Goal: Task Accomplishment & Management: Complete application form

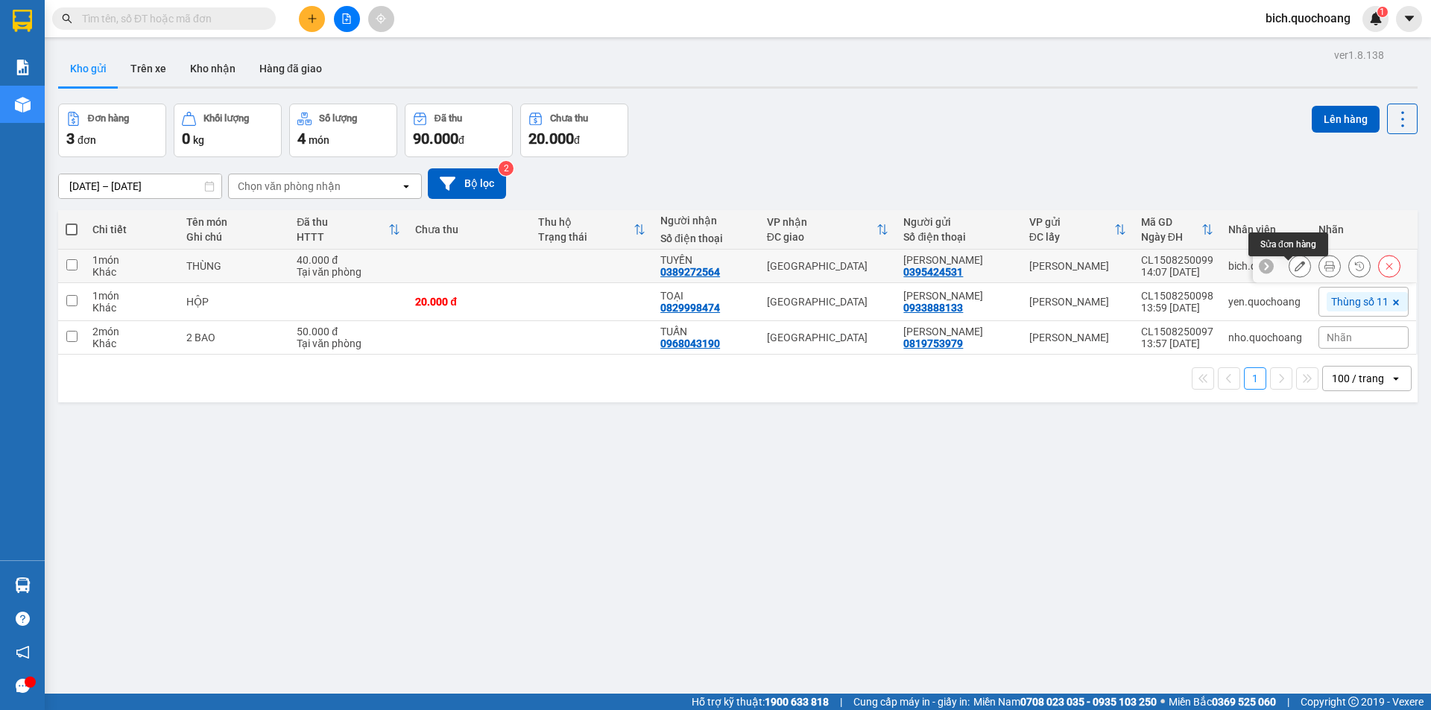
click at [1294, 268] on icon at bounding box center [1299, 266] width 10 height 10
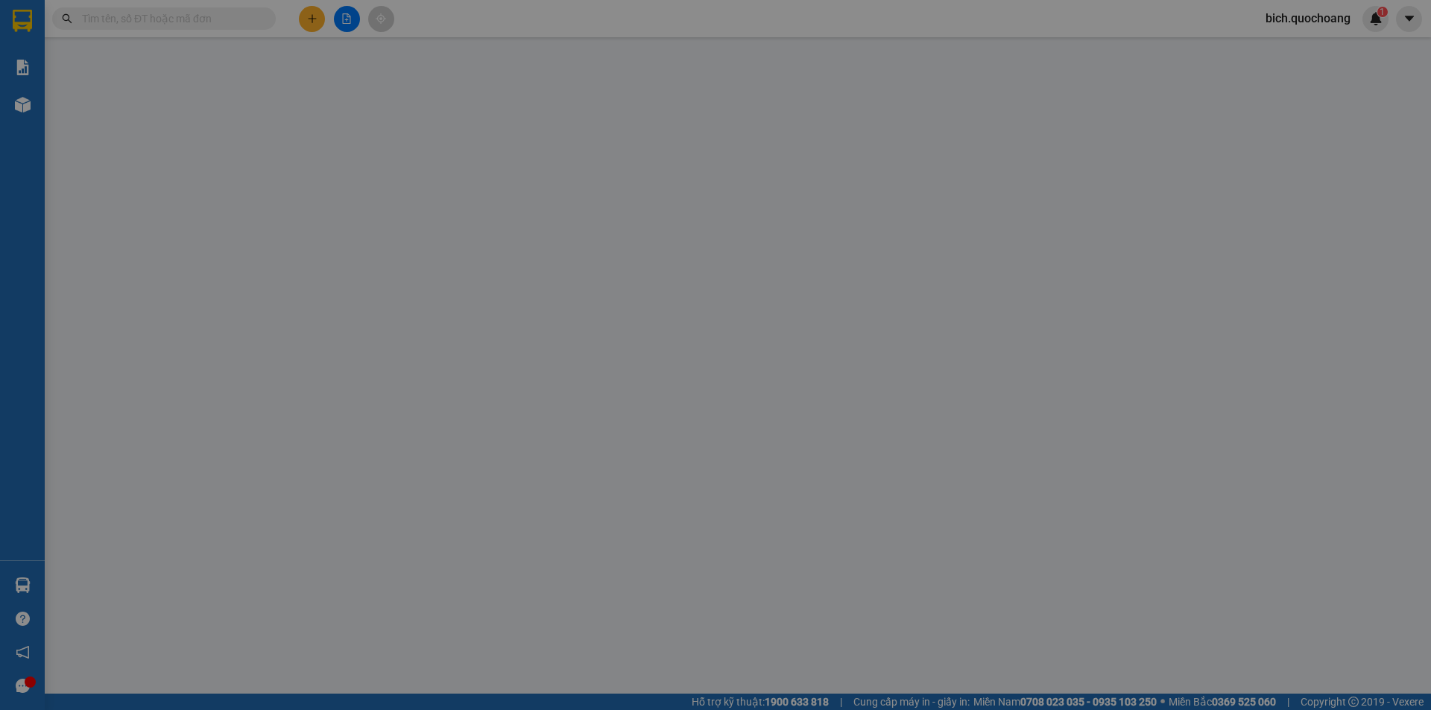
type input "0395424531"
type input "ĐINH THỊ THANH NGA"
type input "0389272564"
type input "TUYỀN"
type input "40.000"
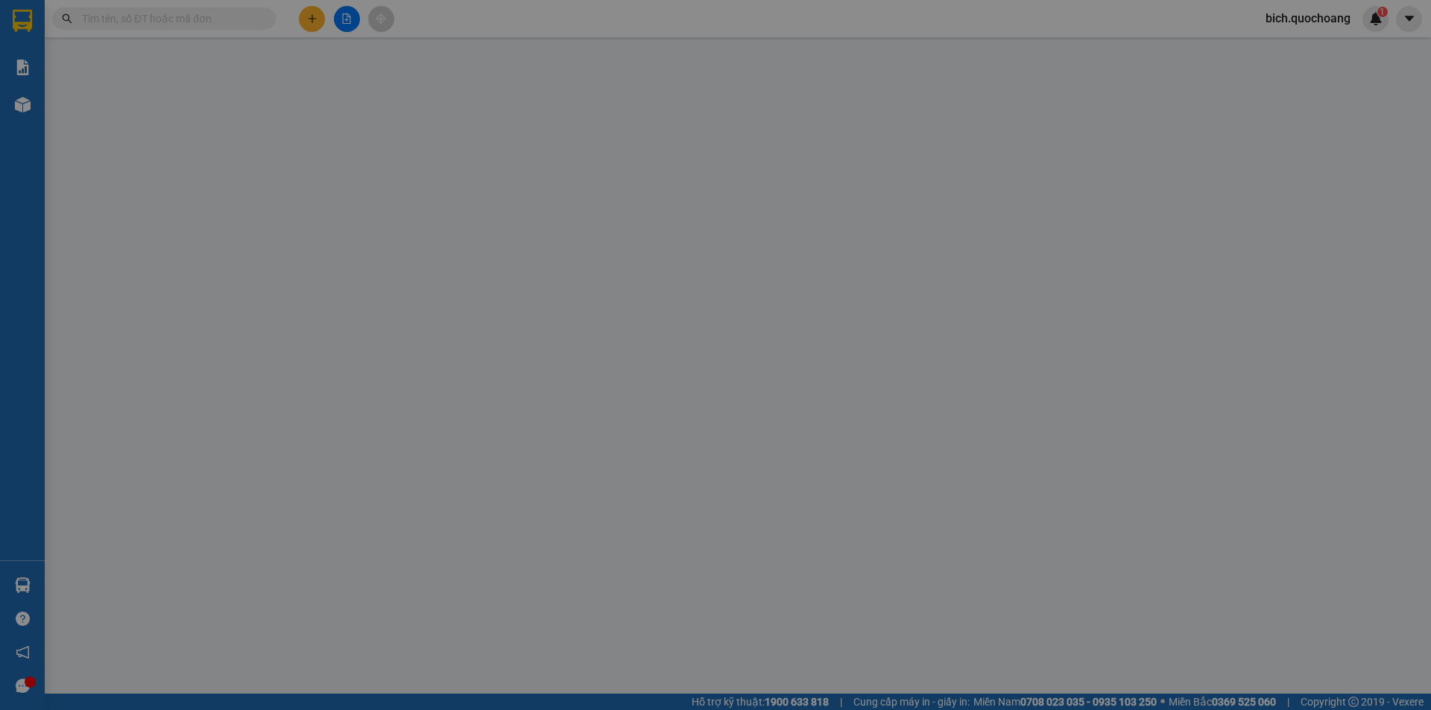
type input "0"
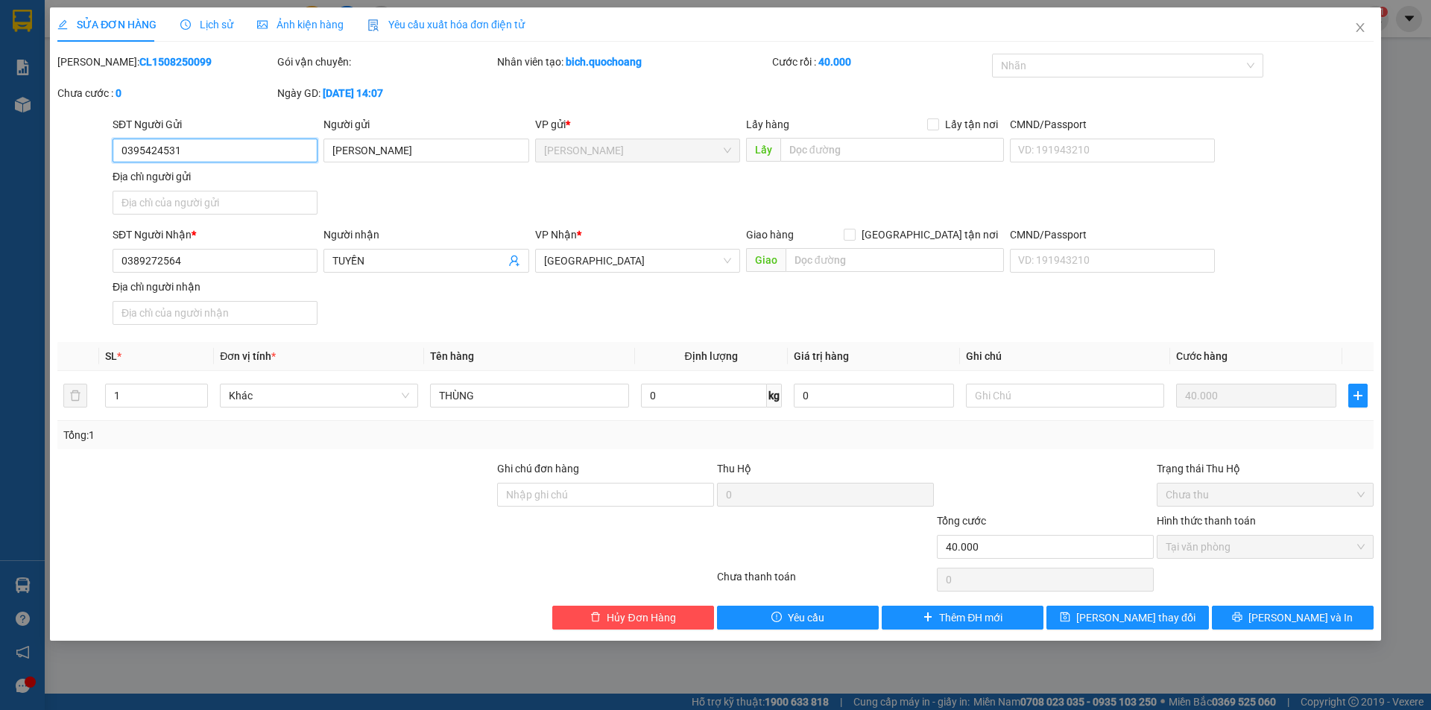
drag, startPoint x: 243, startPoint y: 157, endPoint x: 71, endPoint y: 157, distance: 172.1
click at [71, 157] on div "SĐT Người Gửi 0395424531 0395424531 Người gửi ĐINH THỊ THANH NGA VP gửi * Cao L…" at bounding box center [715, 168] width 1319 height 104
click at [1366, 25] on span "Close" at bounding box center [1360, 28] width 42 height 42
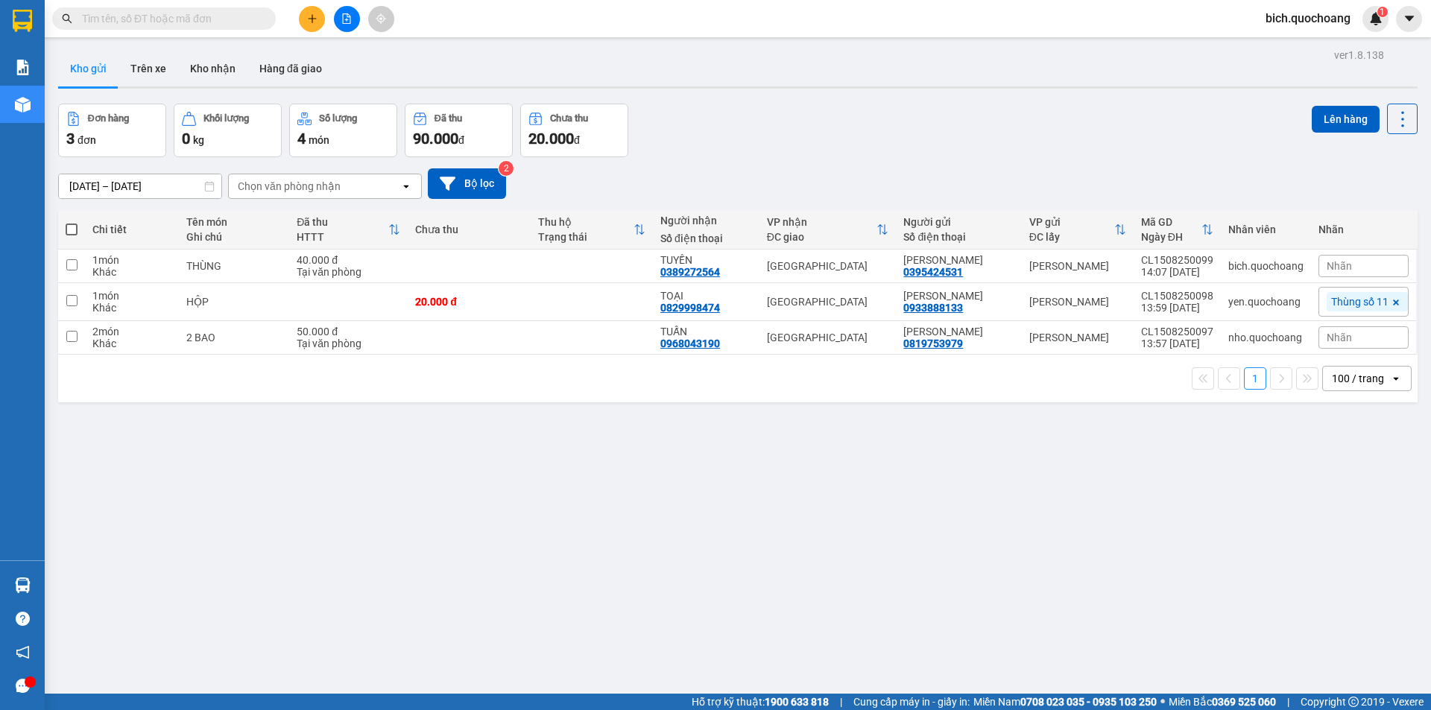
click at [189, 24] on input "text" at bounding box center [170, 18] width 176 height 16
paste input "0395424531"
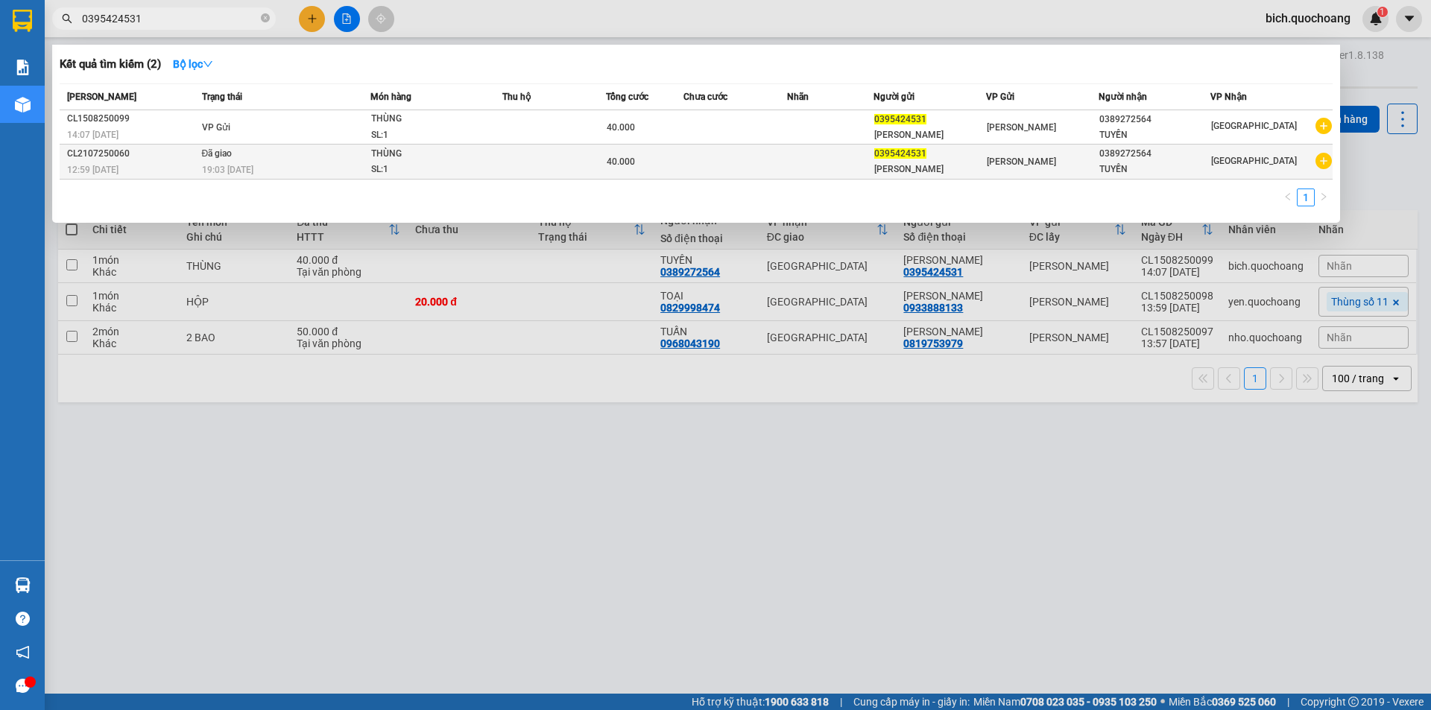
type input "0395424531"
click at [840, 164] on td at bounding box center [830, 162] width 86 height 35
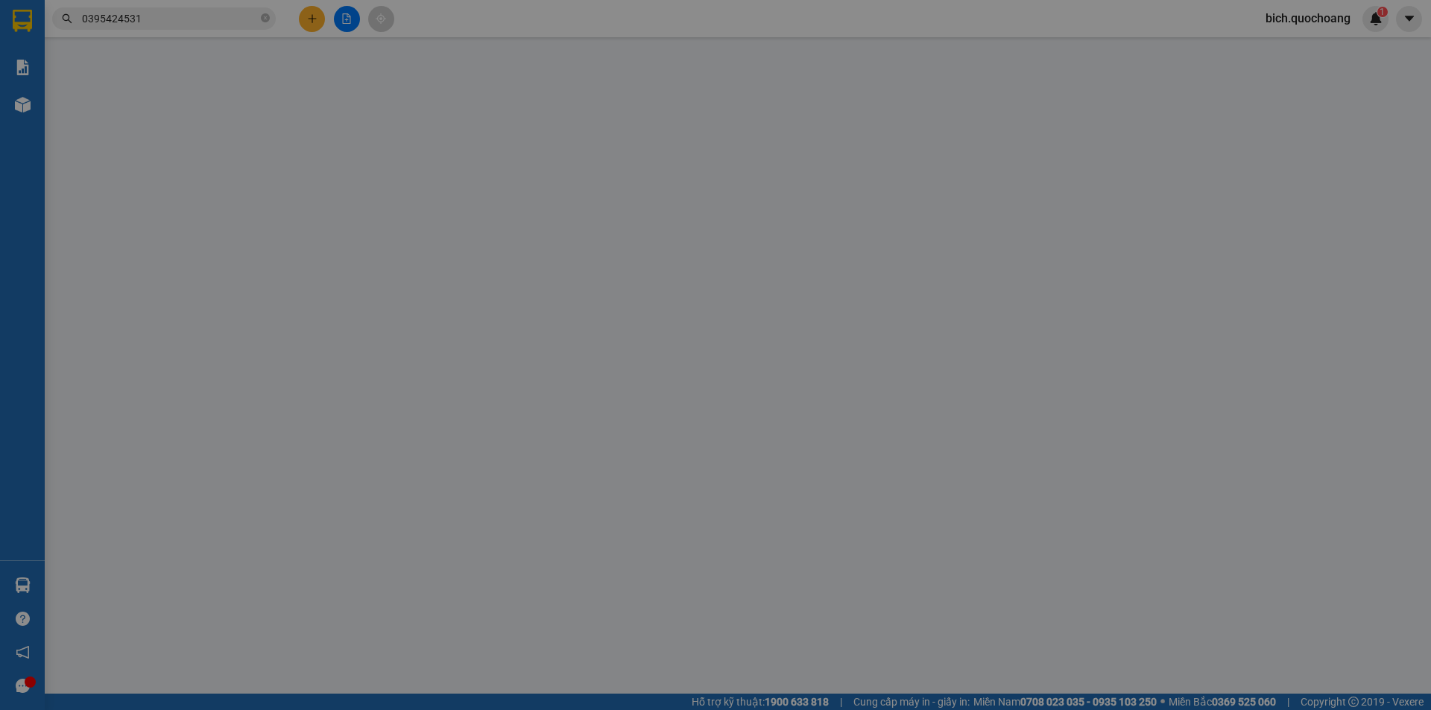
type input "0395424531"
type input "ĐINH THỊ THANH NGA"
type input "TỊNH THỚI,P CAO LÃNH, ĐỒNG THÁP"
type input "0389272564"
type input "TUYỀN"
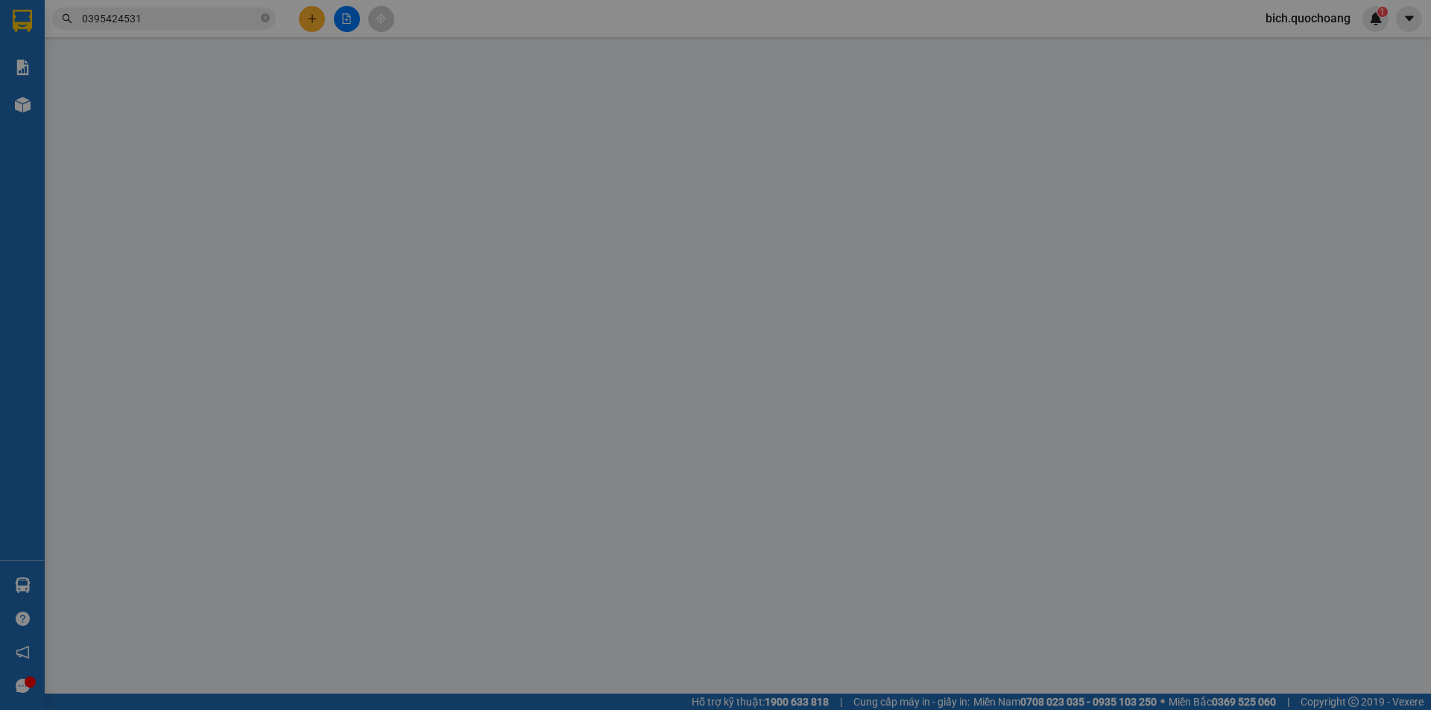
type input "40.000"
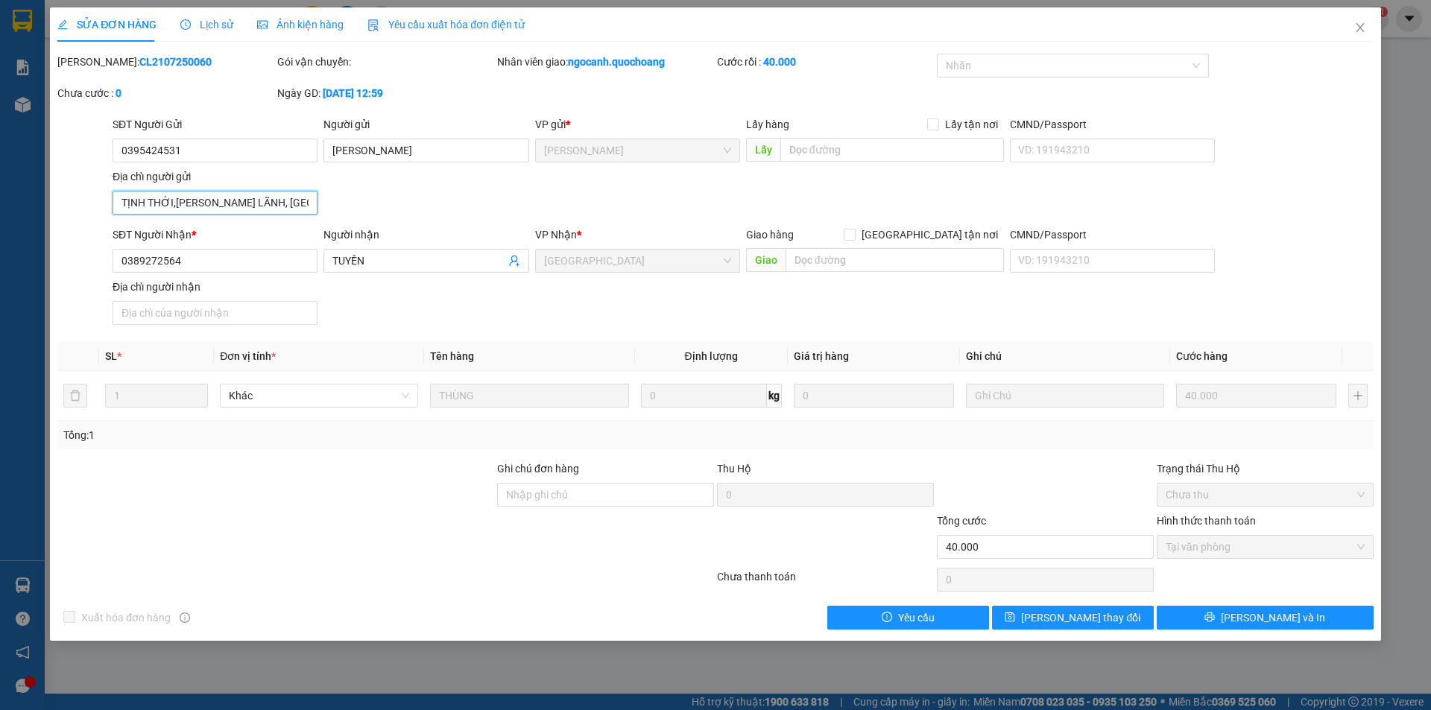
click at [294, 192] on input "TỊNH THỚI,P CAO LÃNH, ĐỒNG THÁP" at bounding box center [215, 203] width 205 height 24
click at [1364, 37] on span "Close" at bounding box center [1360, 28] width 42 height 42
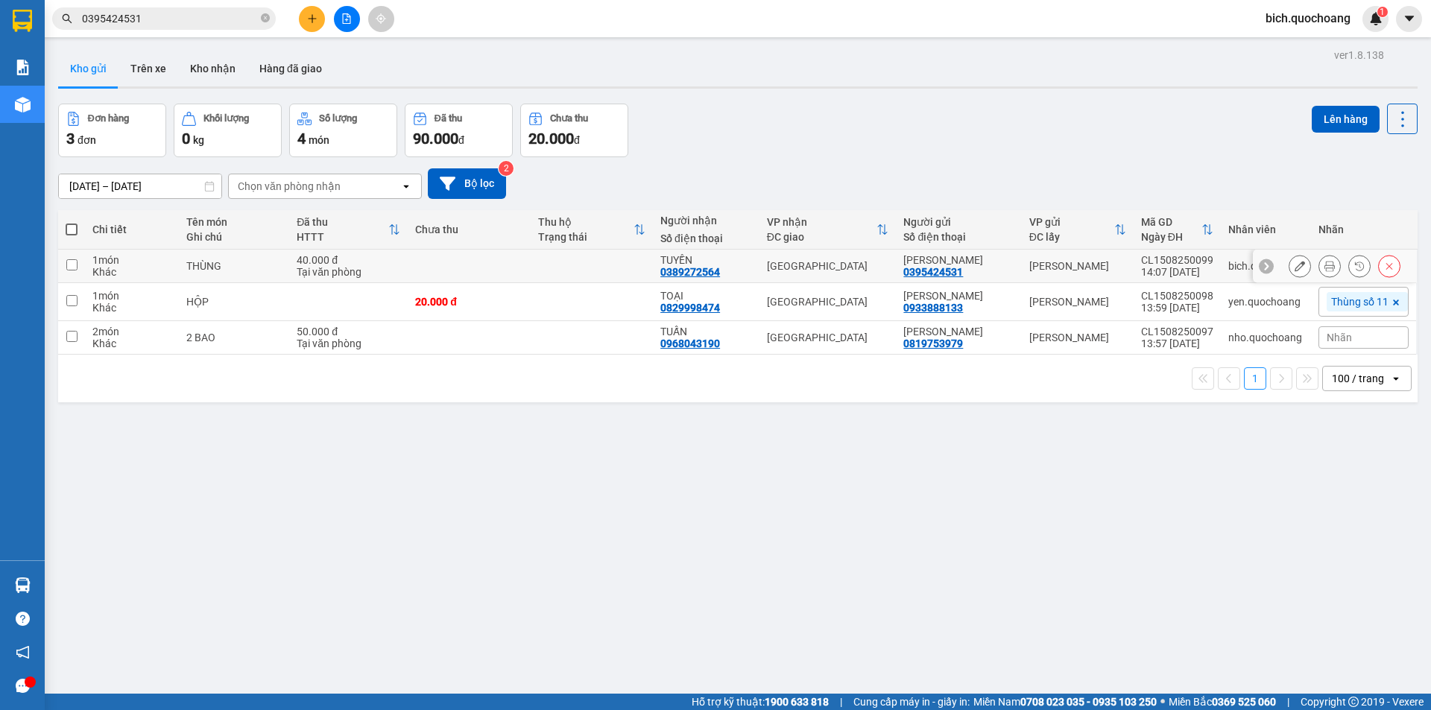
click at [1294, 271] on icon at bounding box center [1299, 266] width 10 height 10
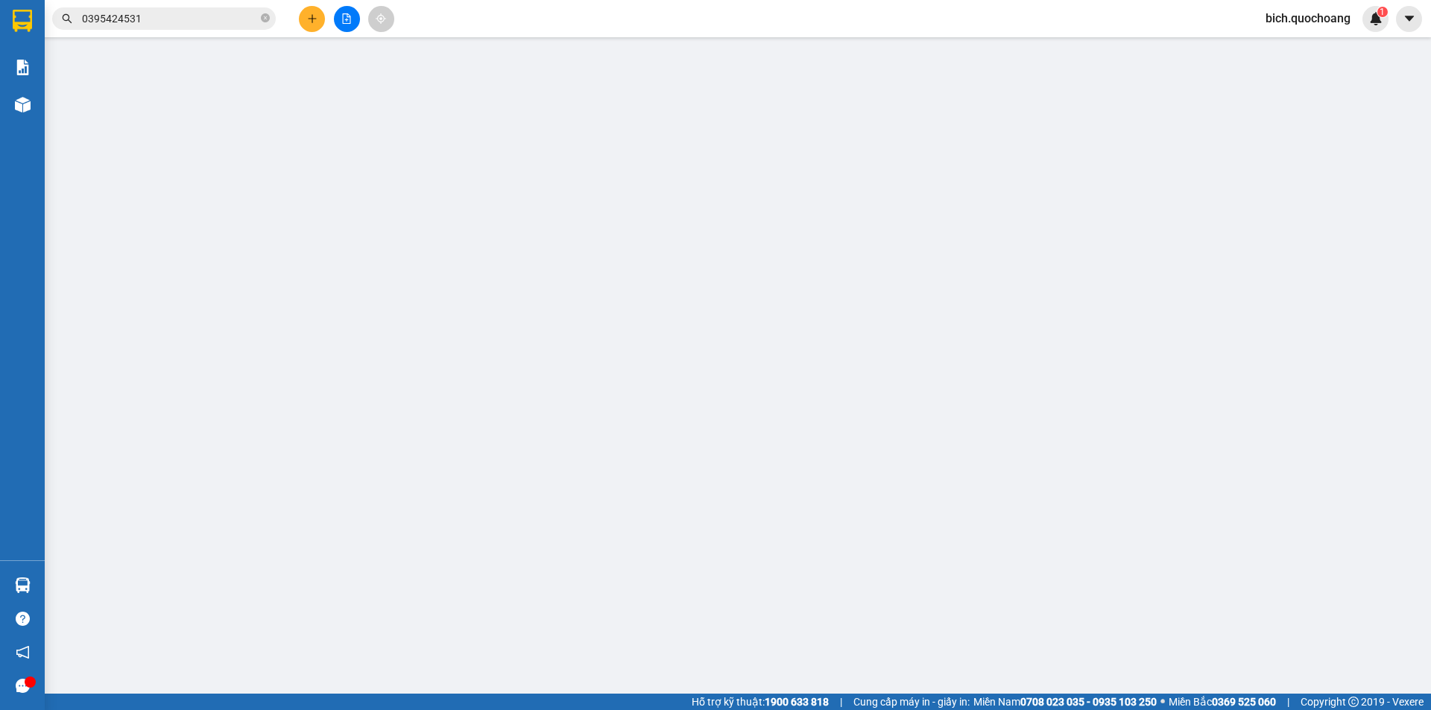
type input "0395424531"
type input "ĐINH THỊ THANH NGA"
type input "0389272564"
type input "TUYỀN"
type input "40.000"
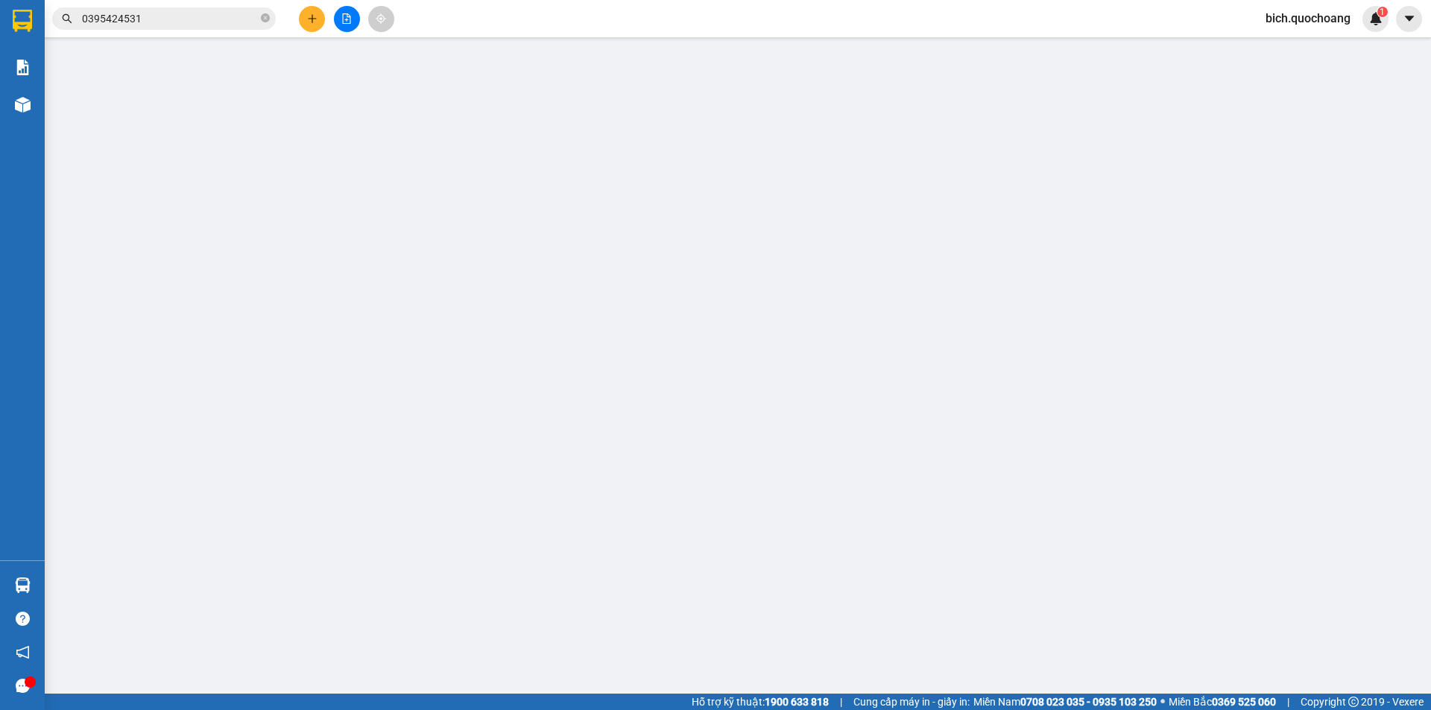
type input "0"
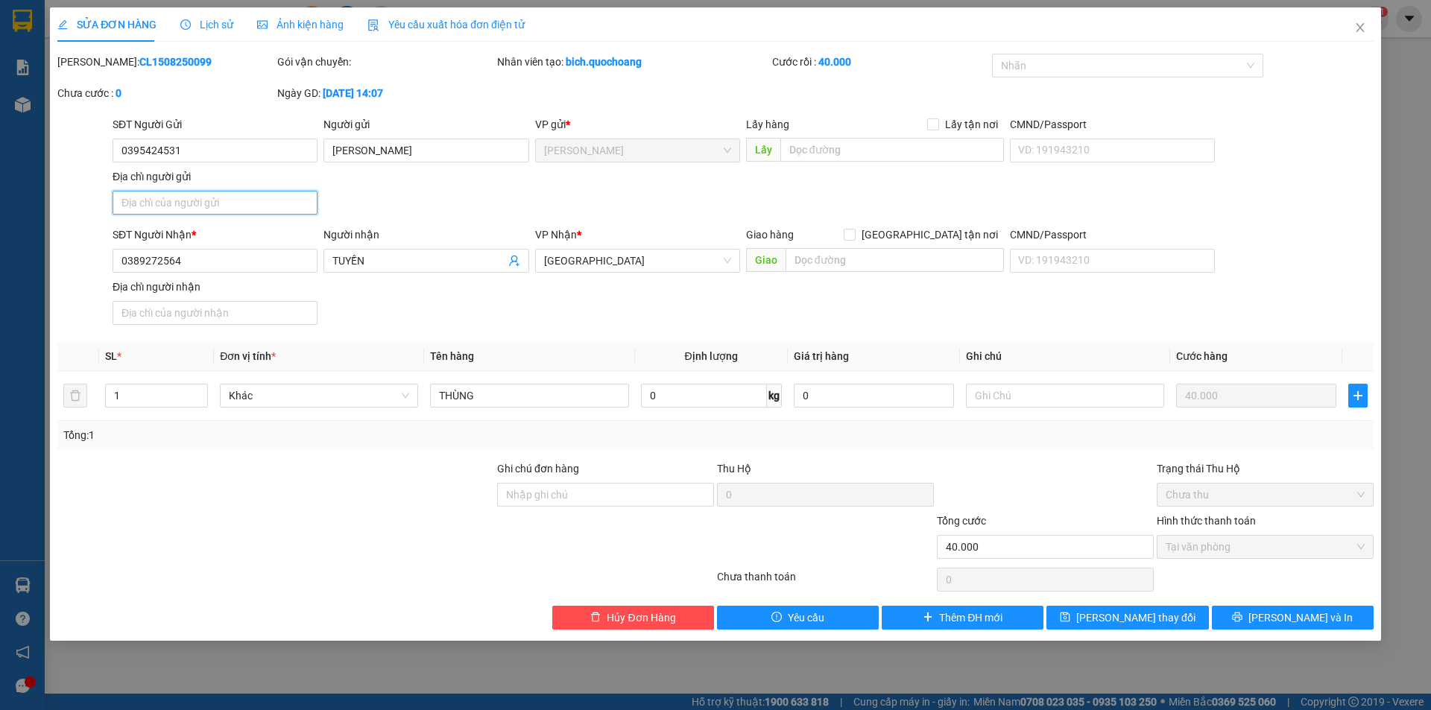
click at [235, 208] on input "Địa chỉ người gửi" at bounding box center [215, 203] width 205 height 24
paste input "TỊNH THỚI,P CAO LÃNH, ĐỒNG THÁP"
type input "TỊNH THỚI,P CAO LÃNH, ĐỒNG THÁP"
click at [1309, 621] on span "[PERSON_NAME] và In" at bounding box center [1300, 618] width 104 height 16
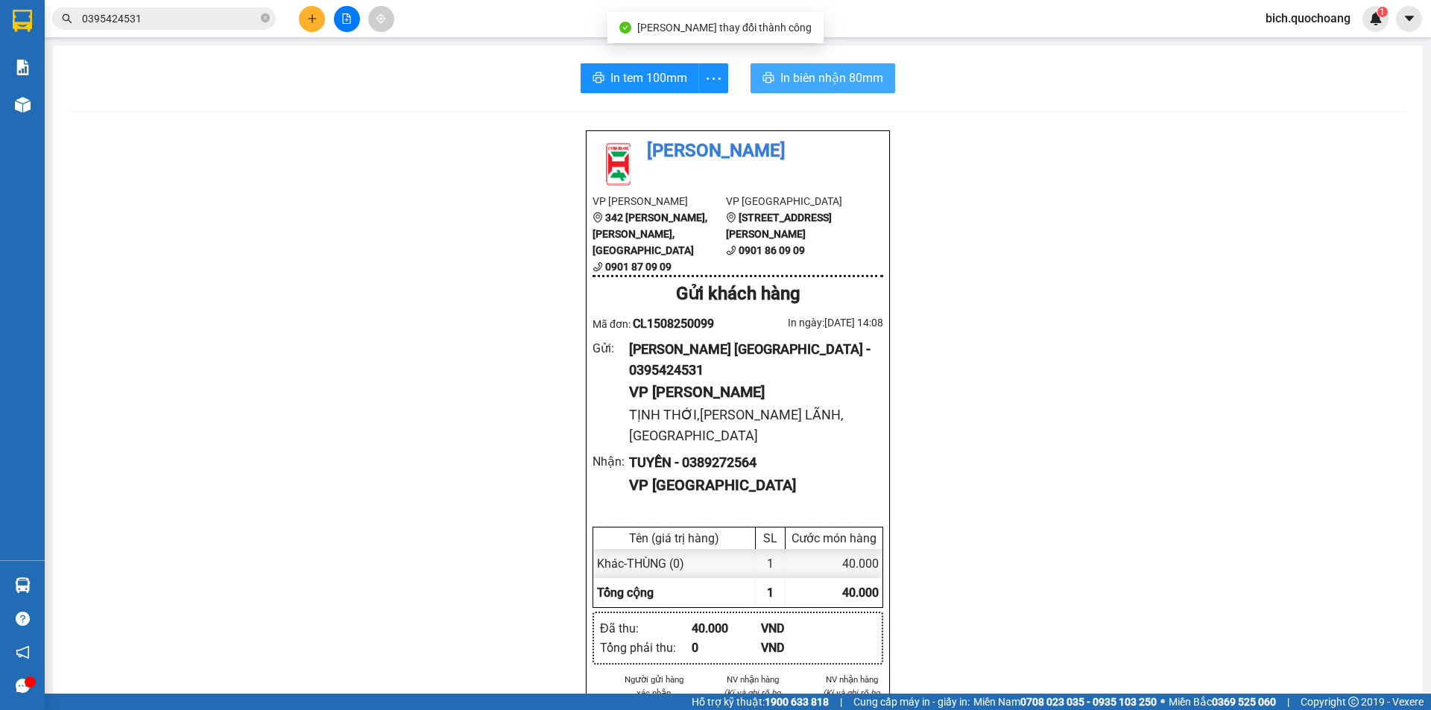
click at [801, 71] on span "In biên nhận 80mm" at bounding box center [831, 78] width 103 height 19
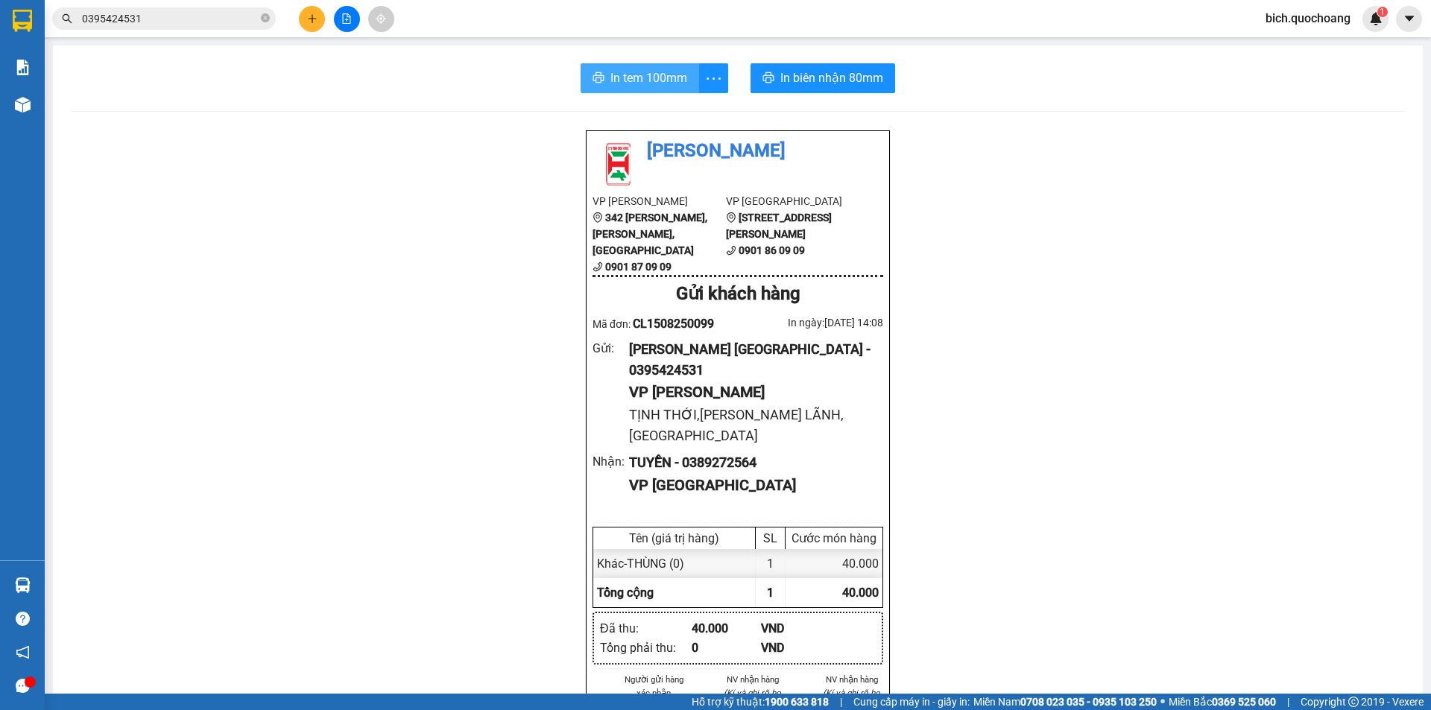
click at [621, 81] on span "In tem 100mm" at bounding box center [648, 78] width 77 height 19
click at [267, 19] on icon "close-circle" at bounding box center [265, 17] width 9 height 9
click at [241, 19] on input "text" at bounding box center [170, 18] width 176 height 16
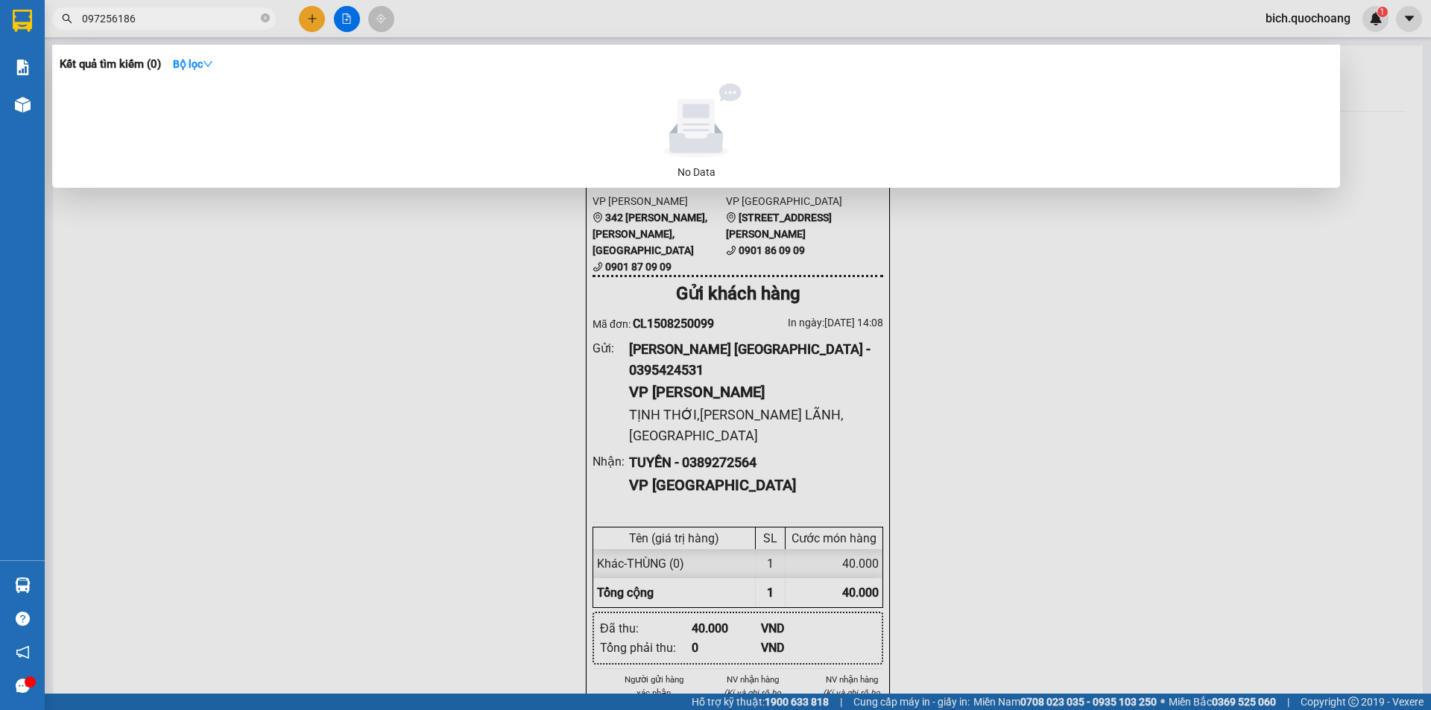
type input "0972561869"
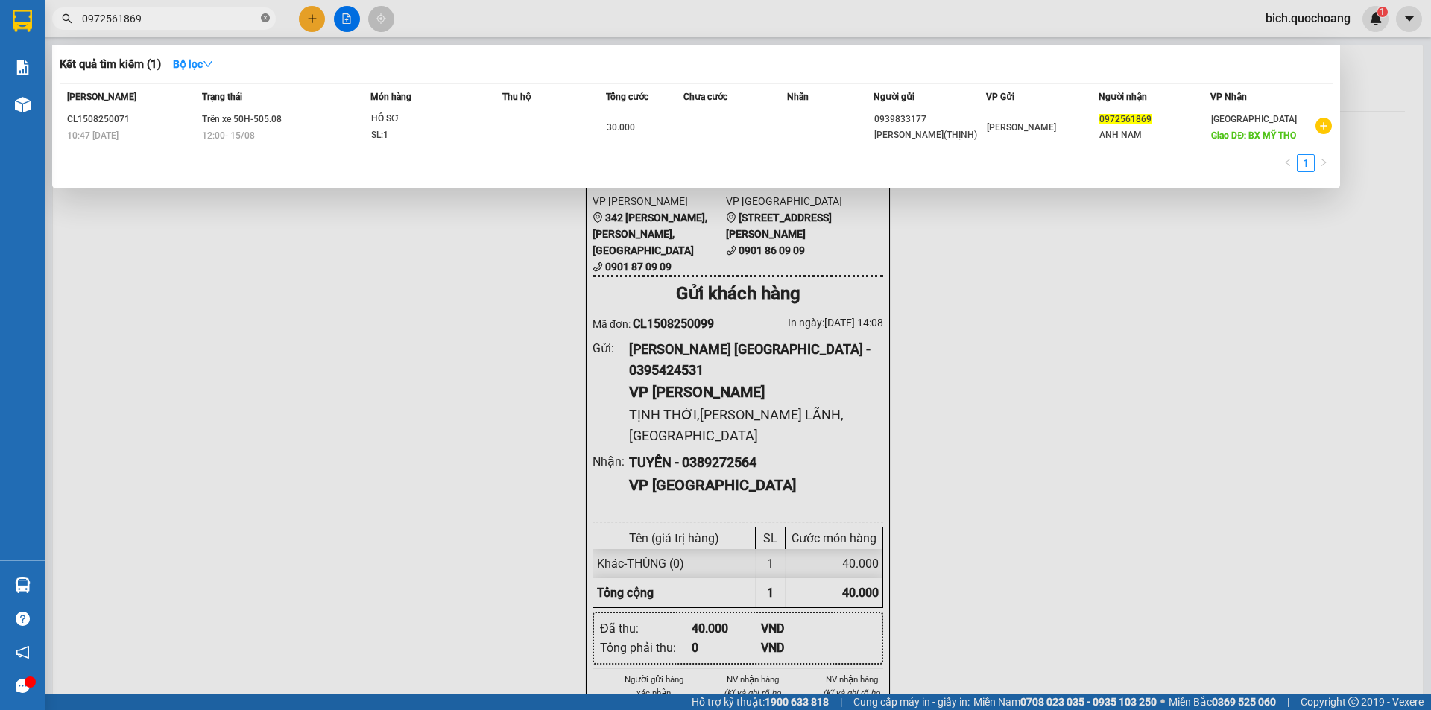
click at [267, 16] on icon "close-circle" at bounding box center [265, 17] width 9 height 9
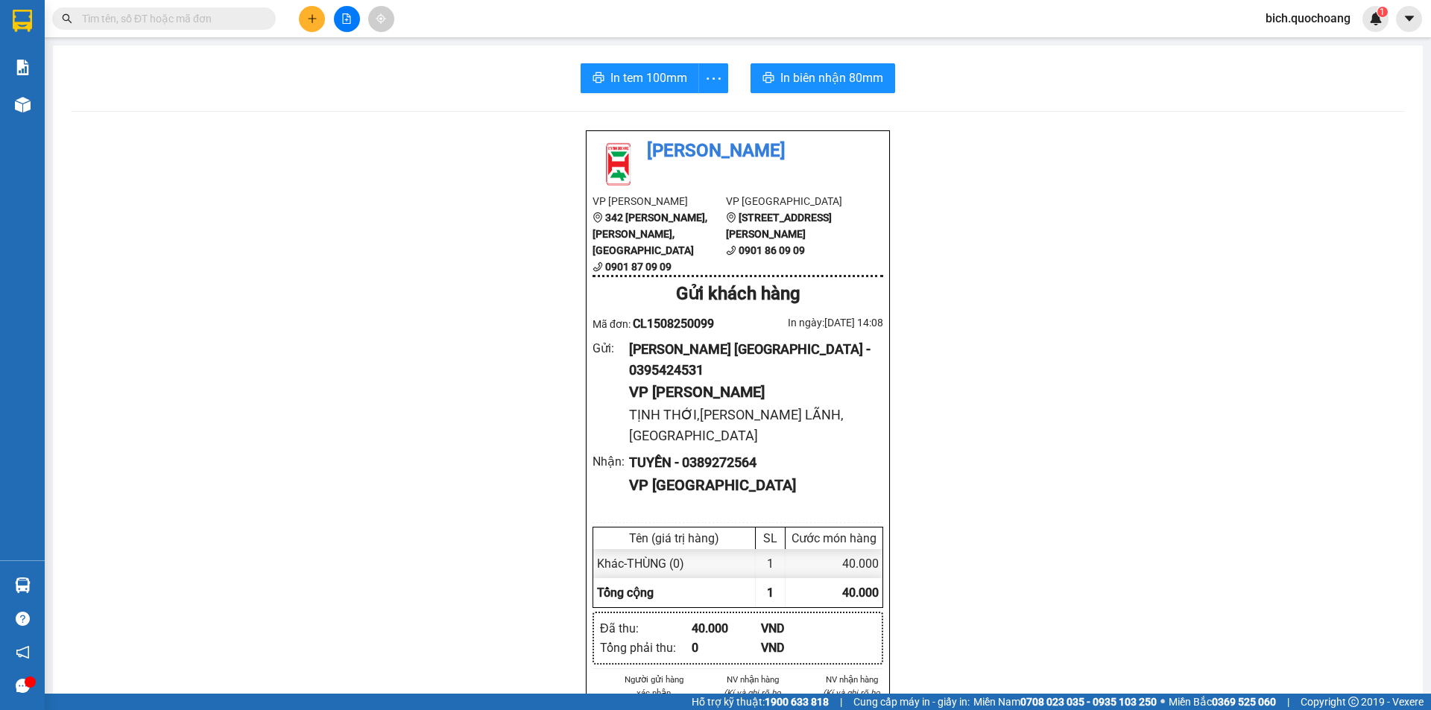
click at [222, 21] on input "text" at bounding box center [170, 18] width 176 height 16
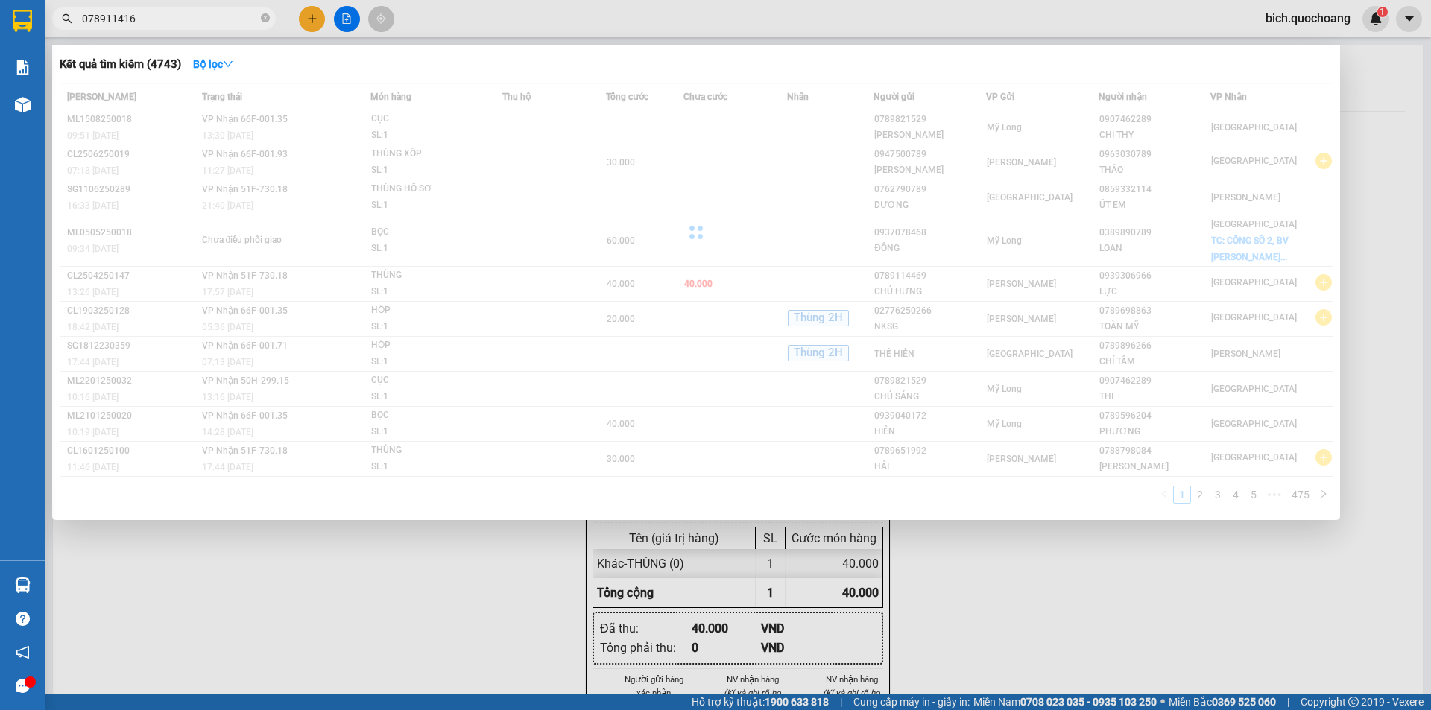
type input "0789114166"
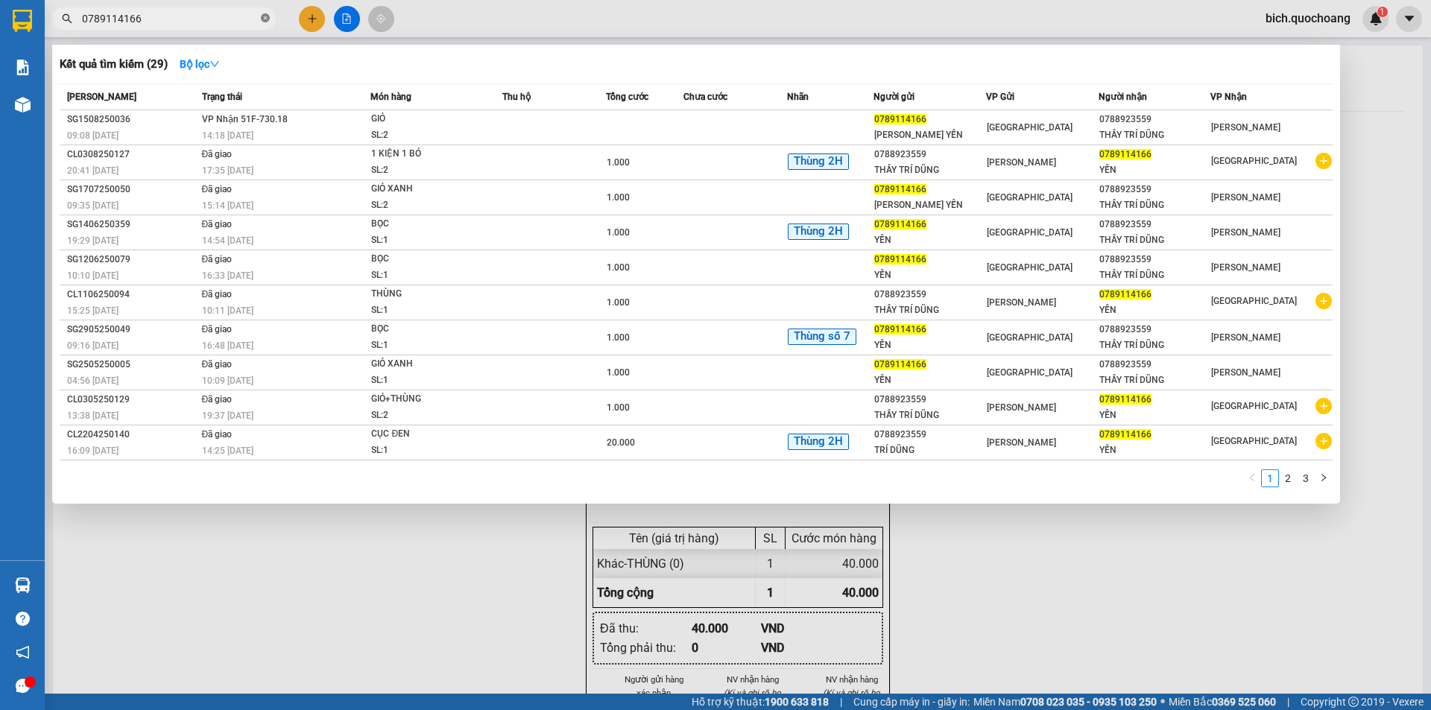
click at [266, 21] on icon "close-circle" at bounding box center [265, 17] width 9 height 9
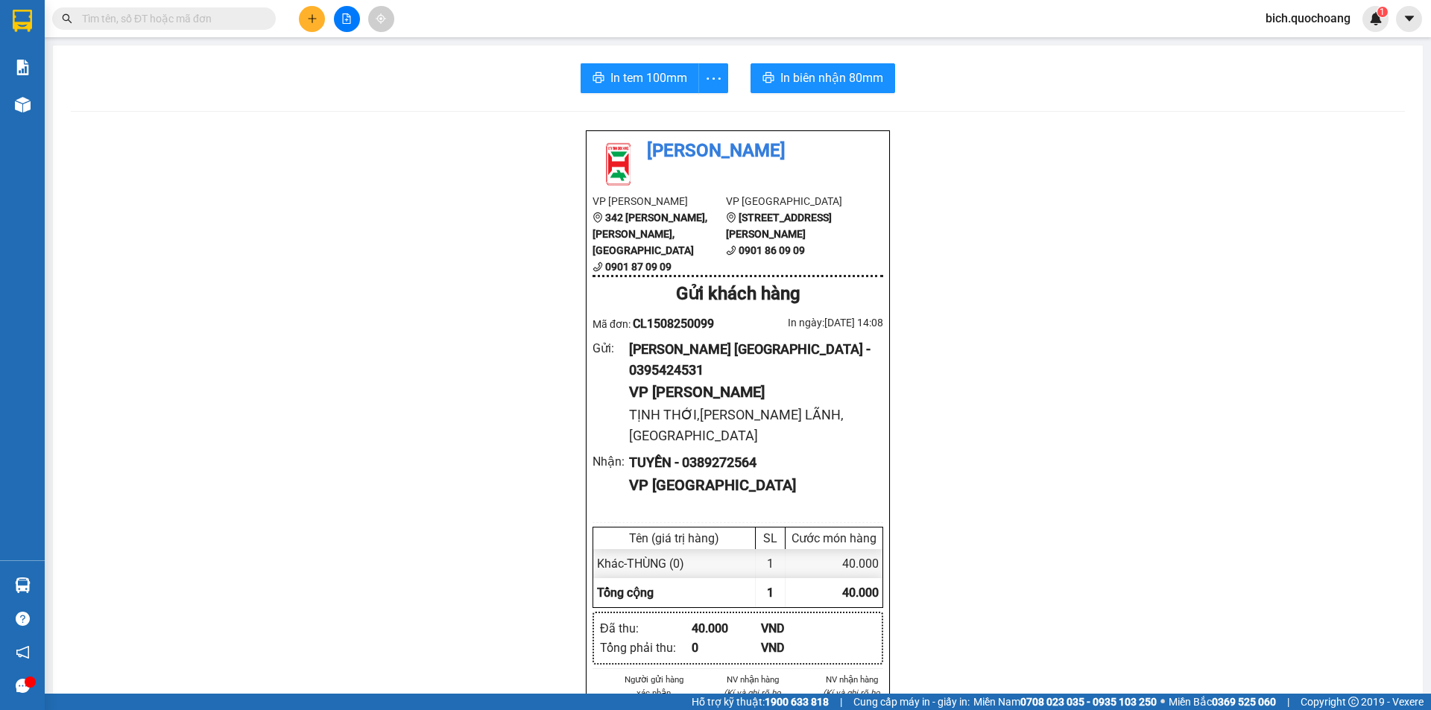
click at [227, 22] on input "text" at bounding box center [170, 18] width 176 height 16
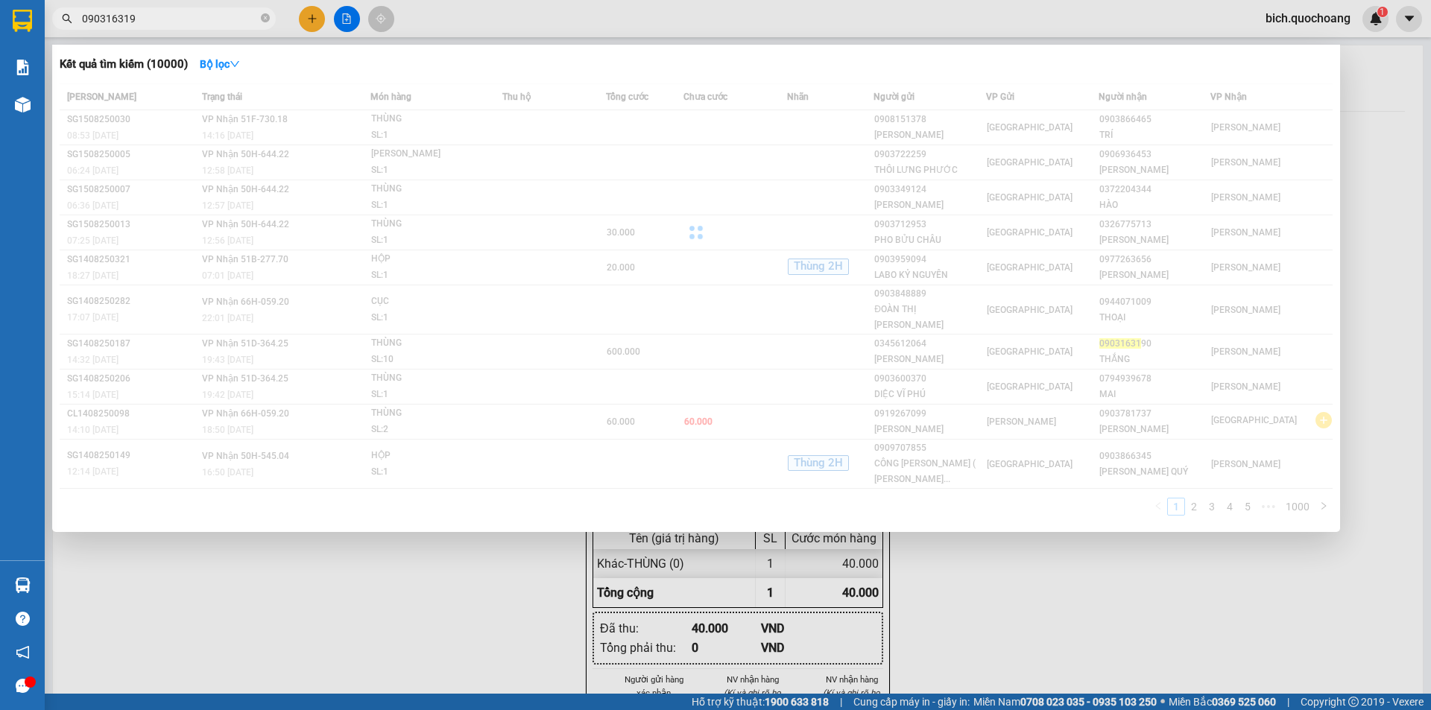
type input "0903163190"
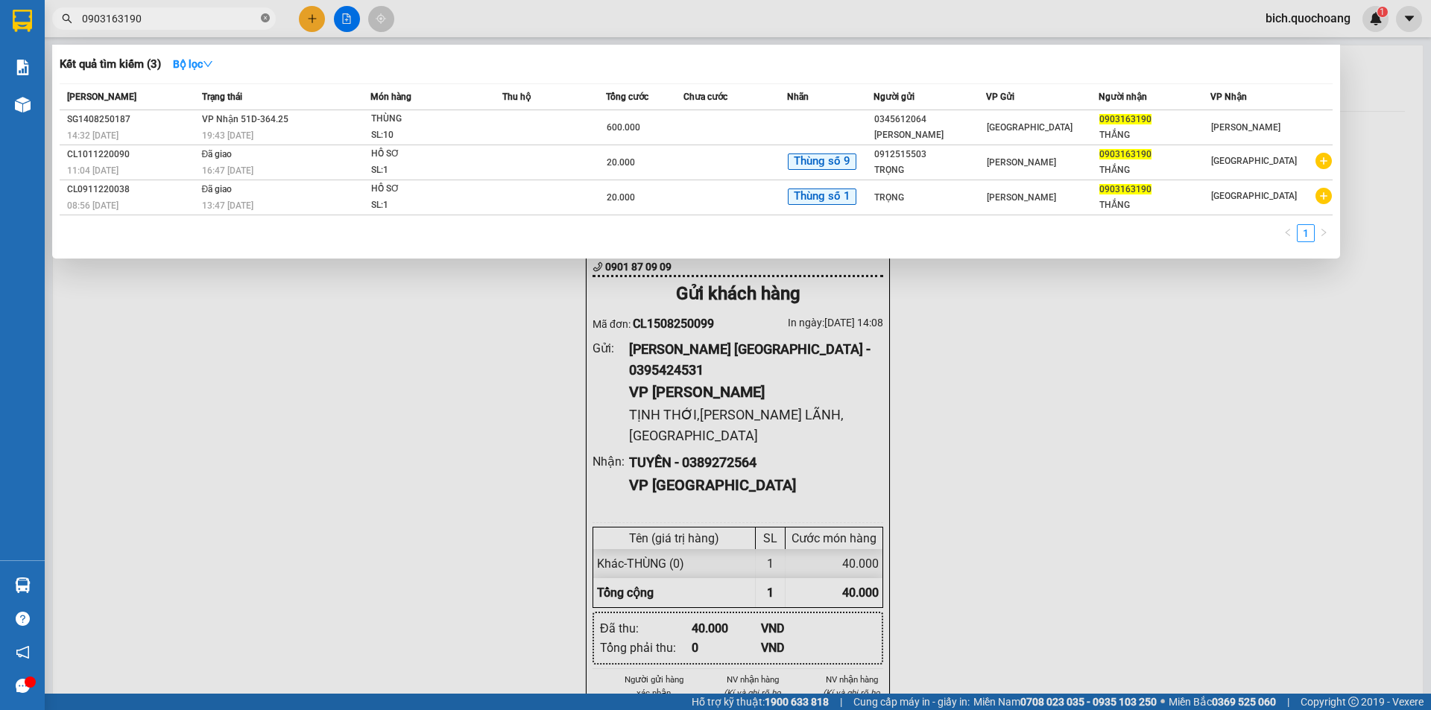
click at [265, 22] on icon "close-circle" at bounding box center [265, 17] width 9 height 9
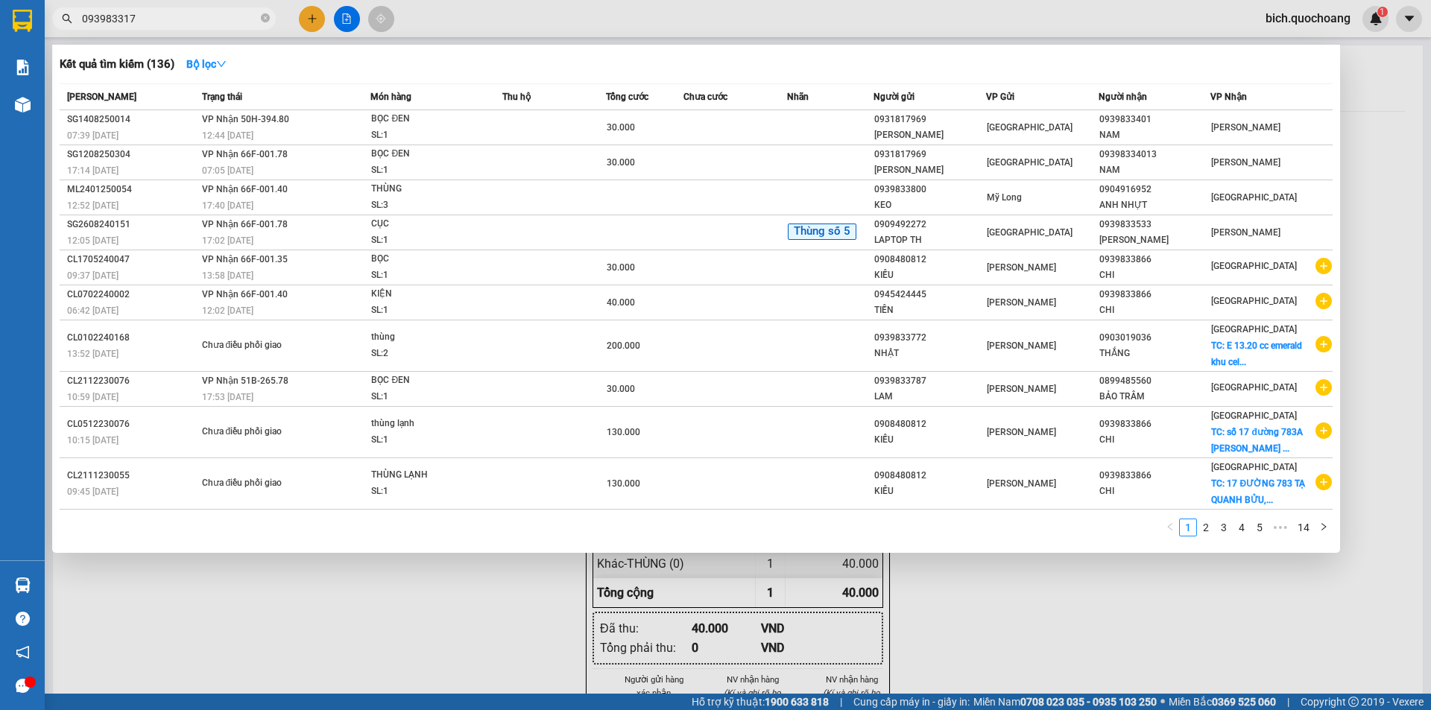
type input "0939833177"
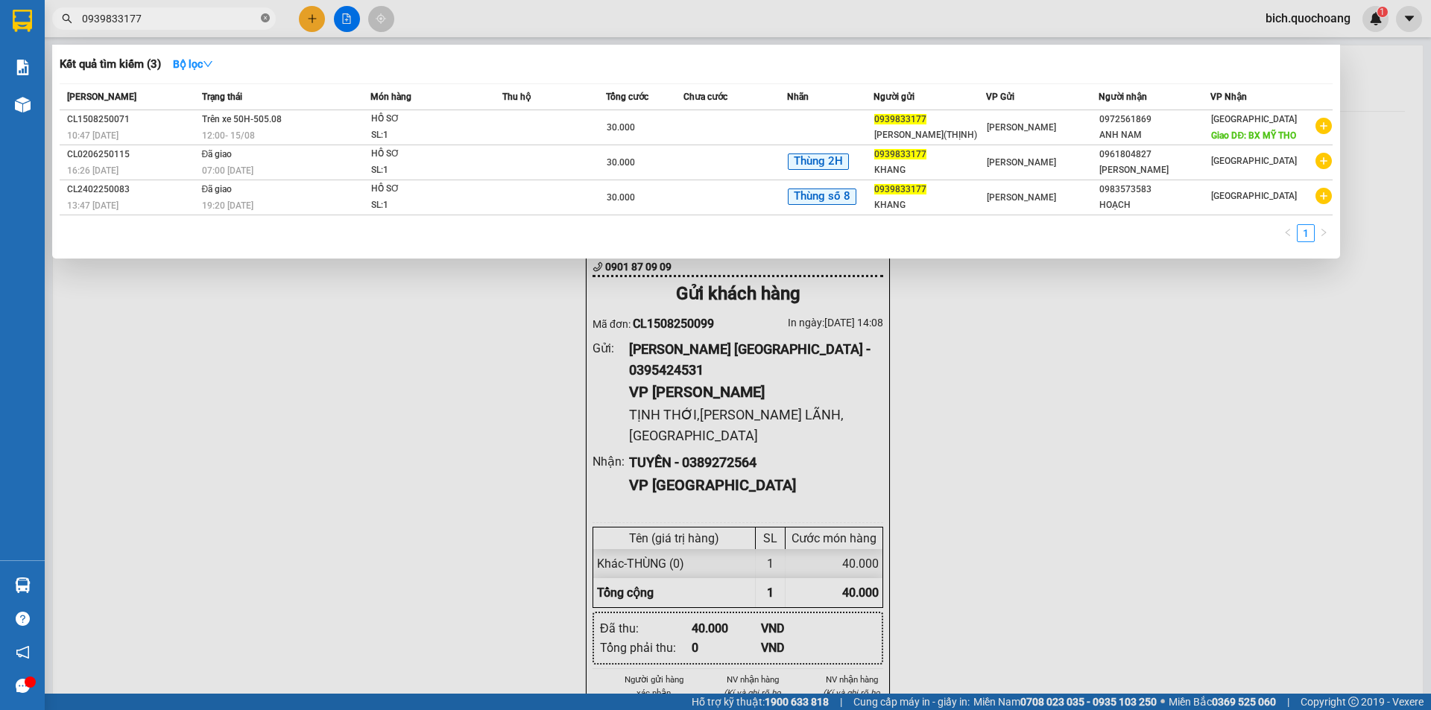
click at [261, 16] on icon "close-circle" at bounding box center [265, 17] width 9 height 9
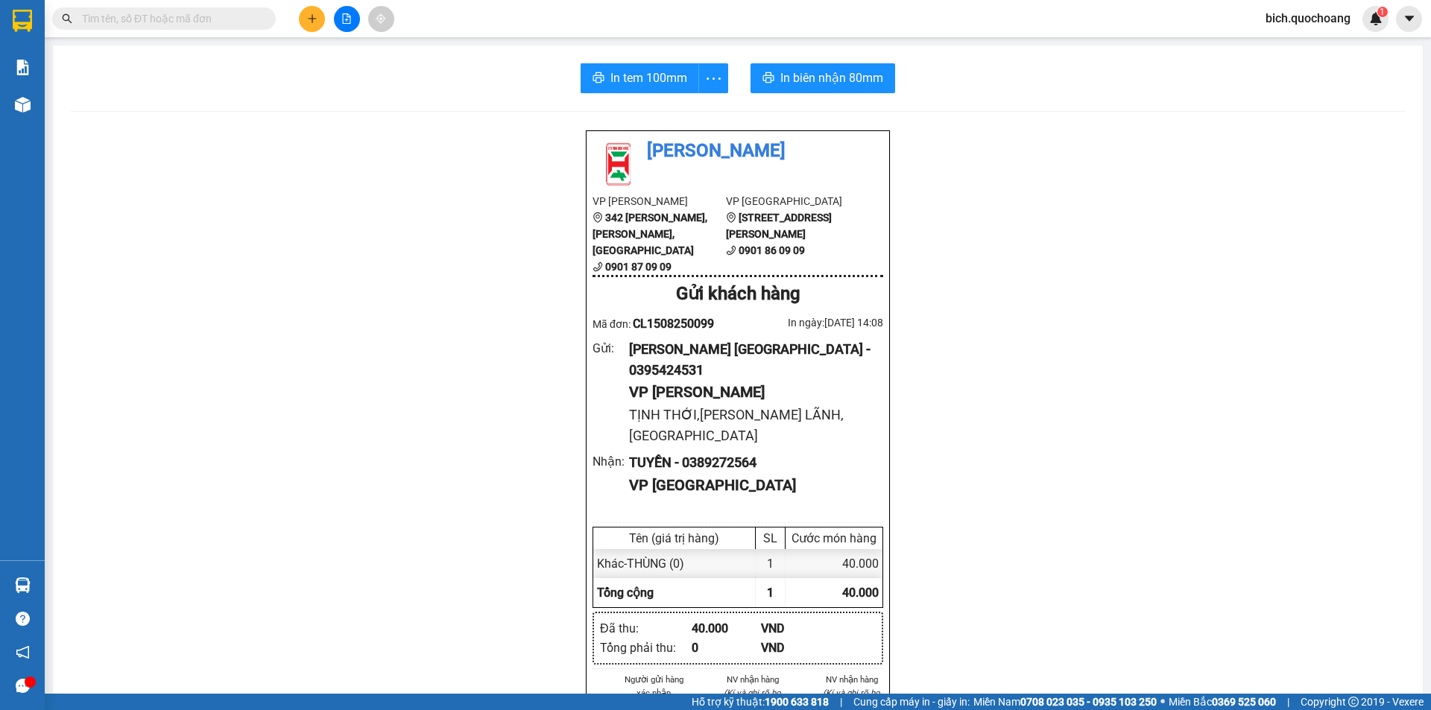
click at [235, 16] on input "text" at bounding box center [170, 18] width 176 height 16
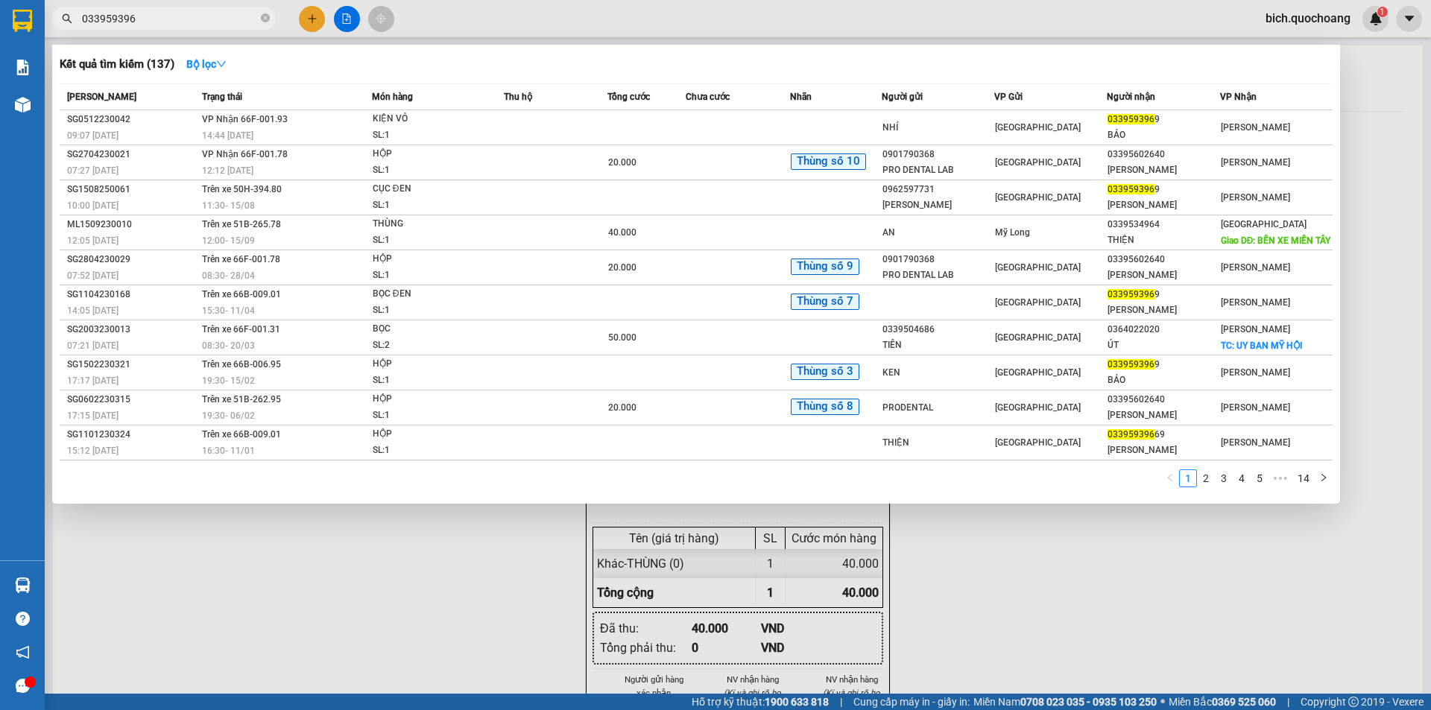
type input "0339593969"
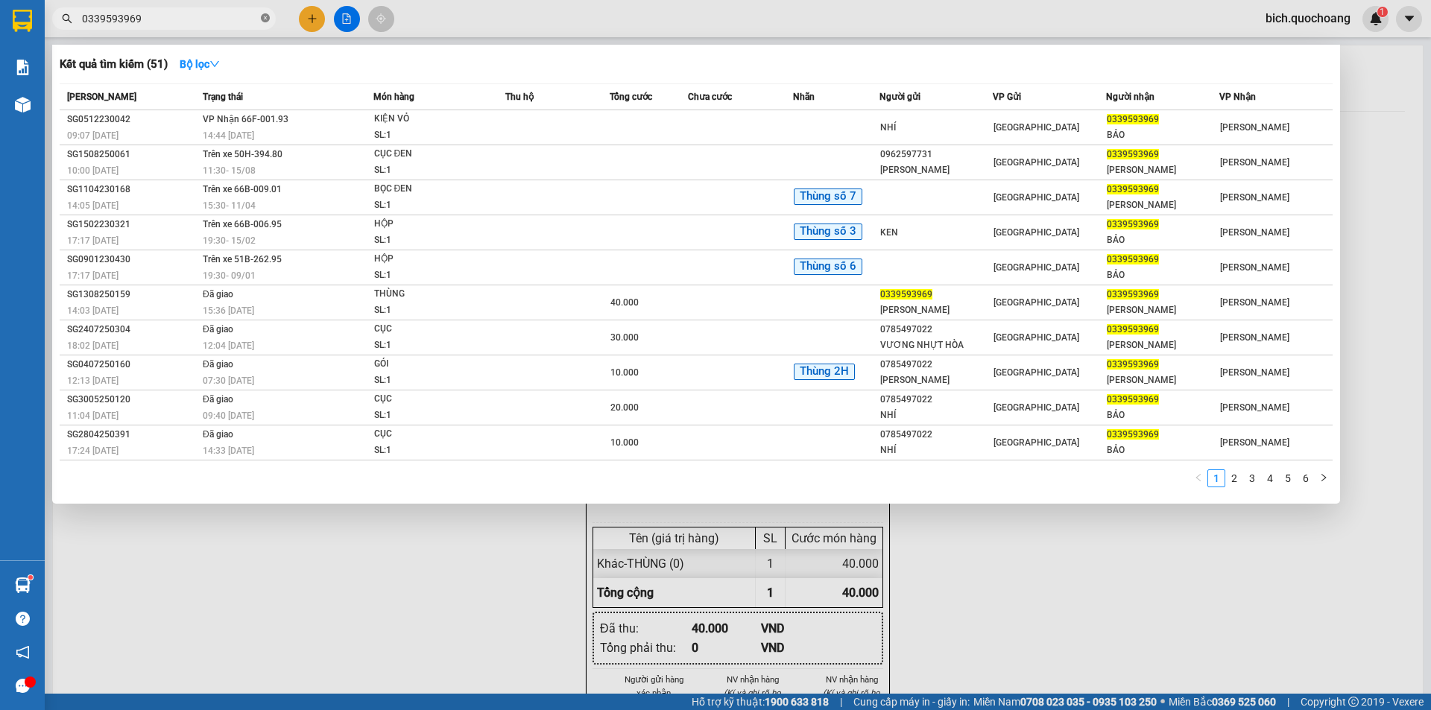
click at [265, 15] on icon "close-circle" at bounding box center [265, 17] width 9 height 9
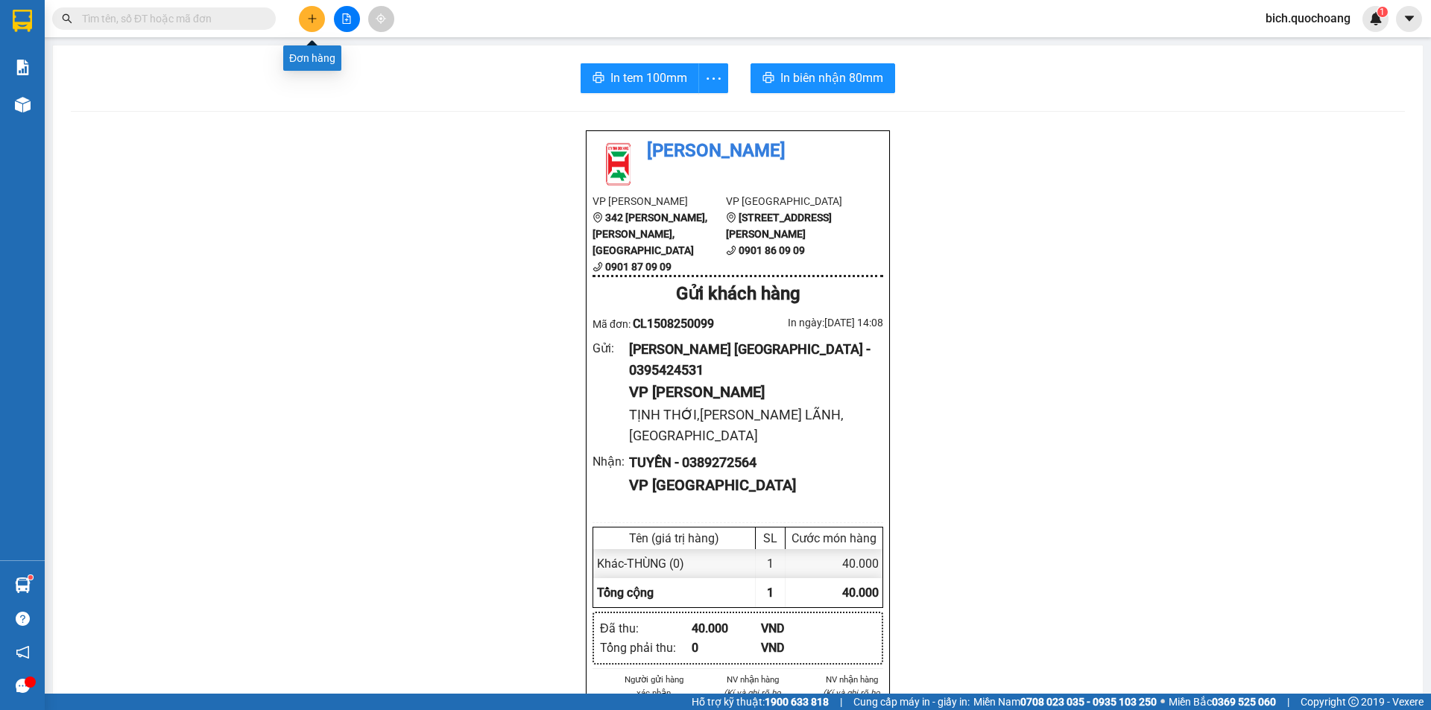
click at [322, 21] on button at bounding box center [312, 19] width 26 height 26
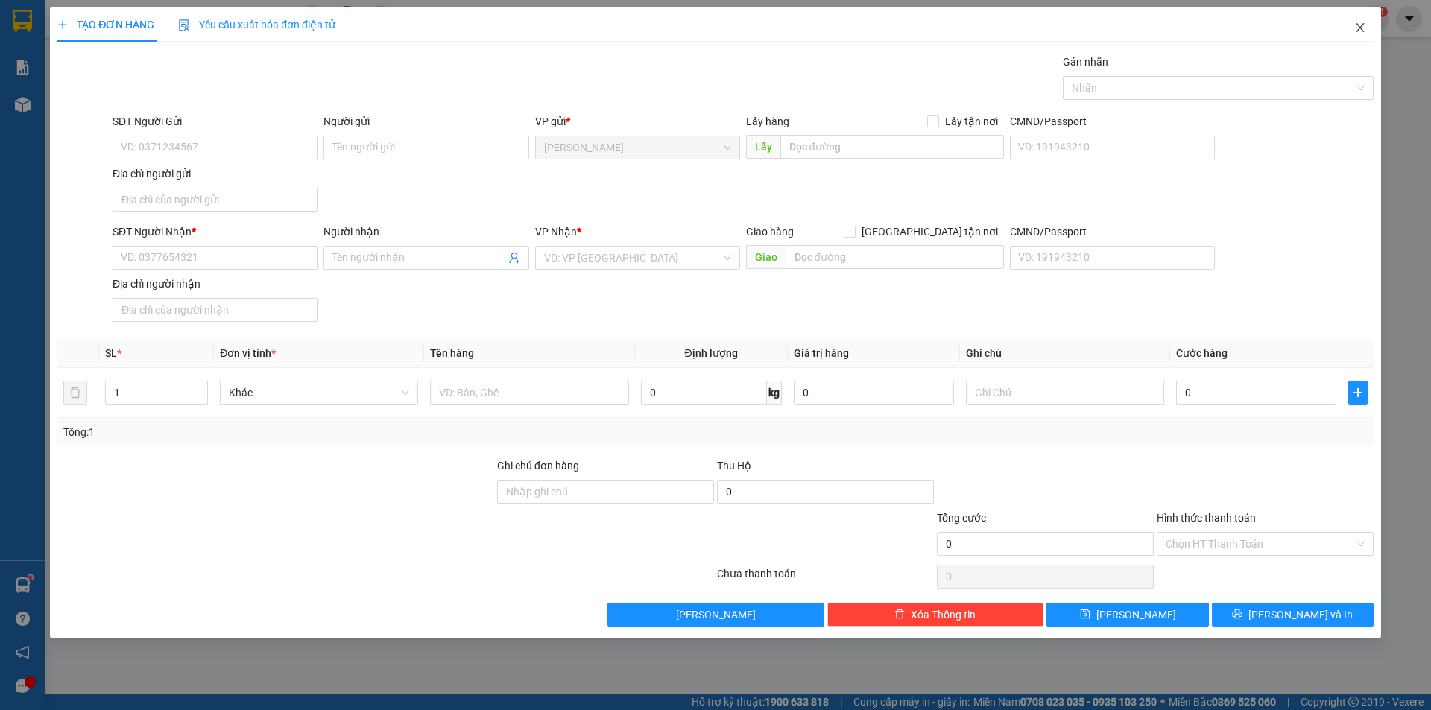
click at [1350, 23] on span "Close" at bounding box center [1360, 28] width 42 height 42
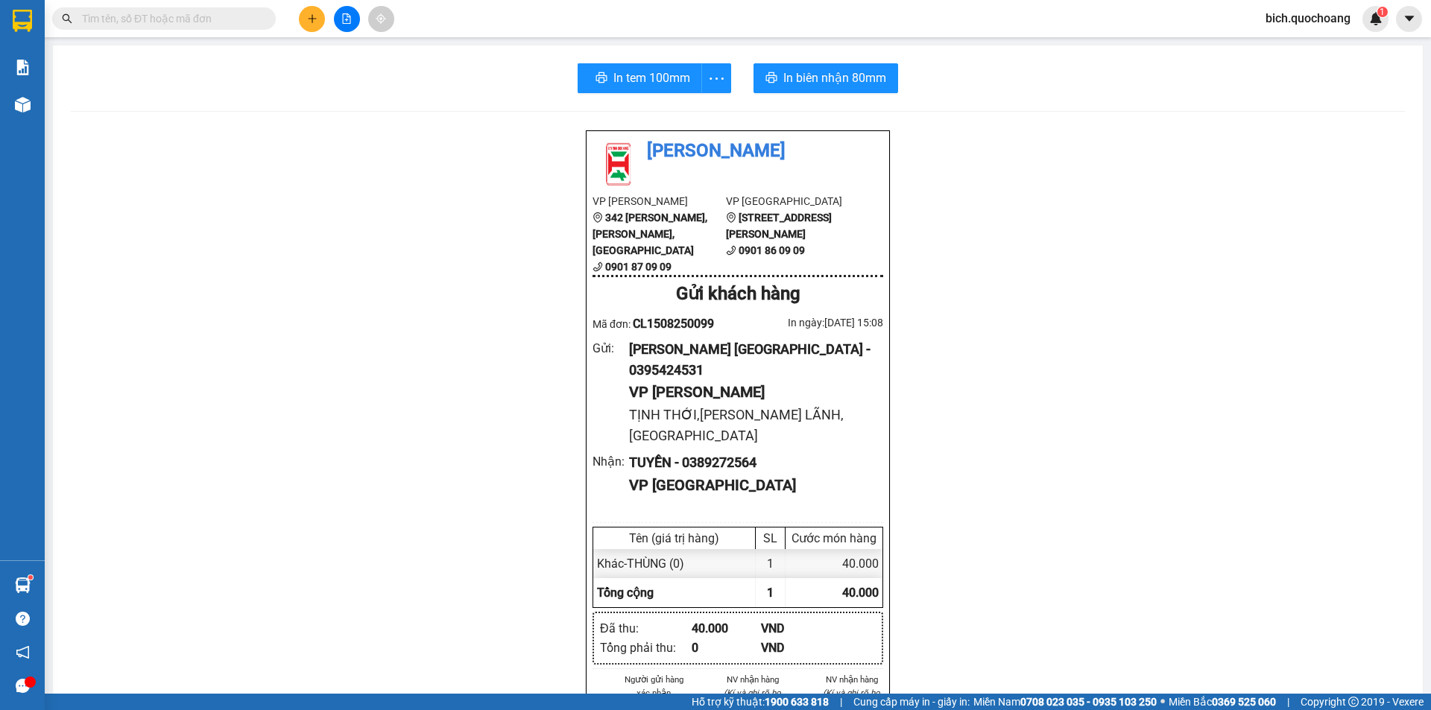
click at [180, 24] on input "text" at bounding box center [170, 18] width 176 height 16
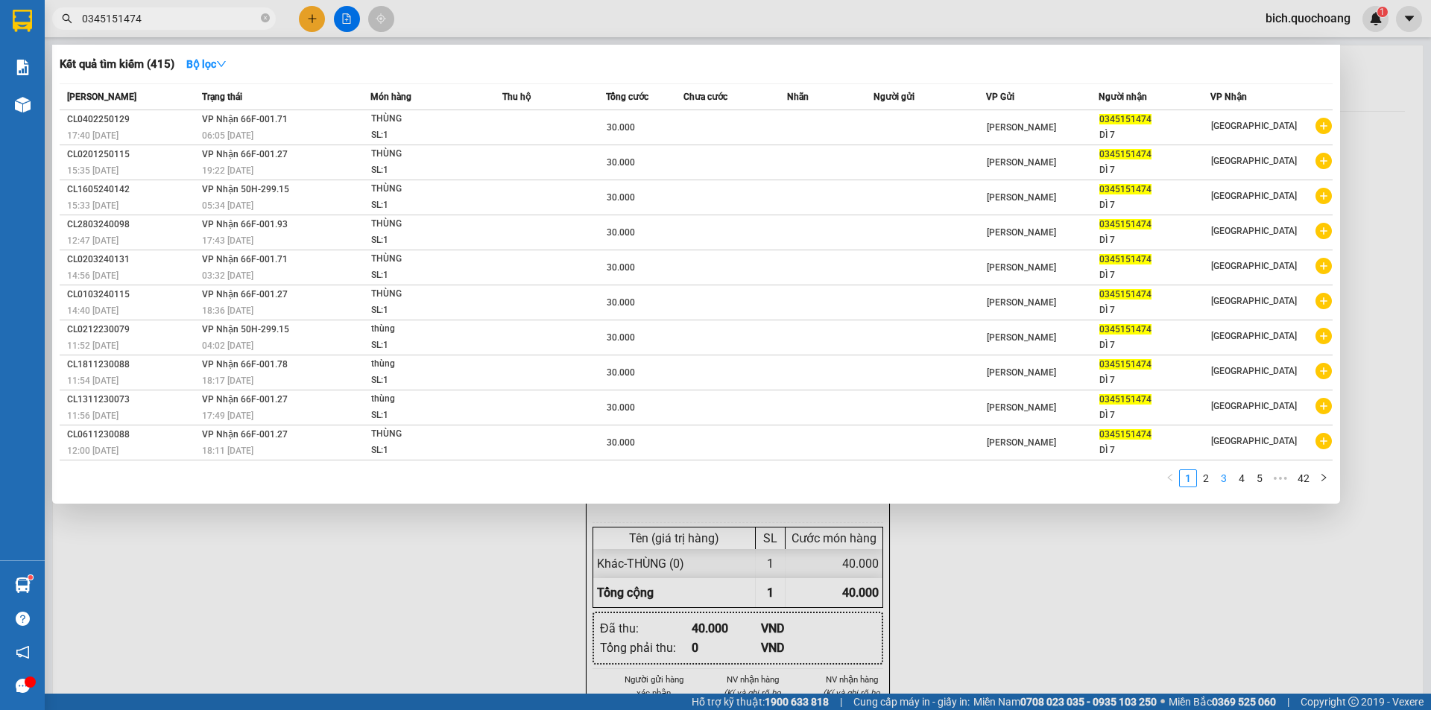
type input "0345151474"
click at [1222, 477] on link "3" at bounding box center [1223, 478] width 16 height 16
click at [1237, 478] on link "4" at bounding box center [1241, 478] width 16 height 16
click at [1245, 481] on link "5" at bounding box center [1241, 478] width 16 height 16
click at [1245, 481] on link "6" at bounding box center [1241, 478] width 16 height 16
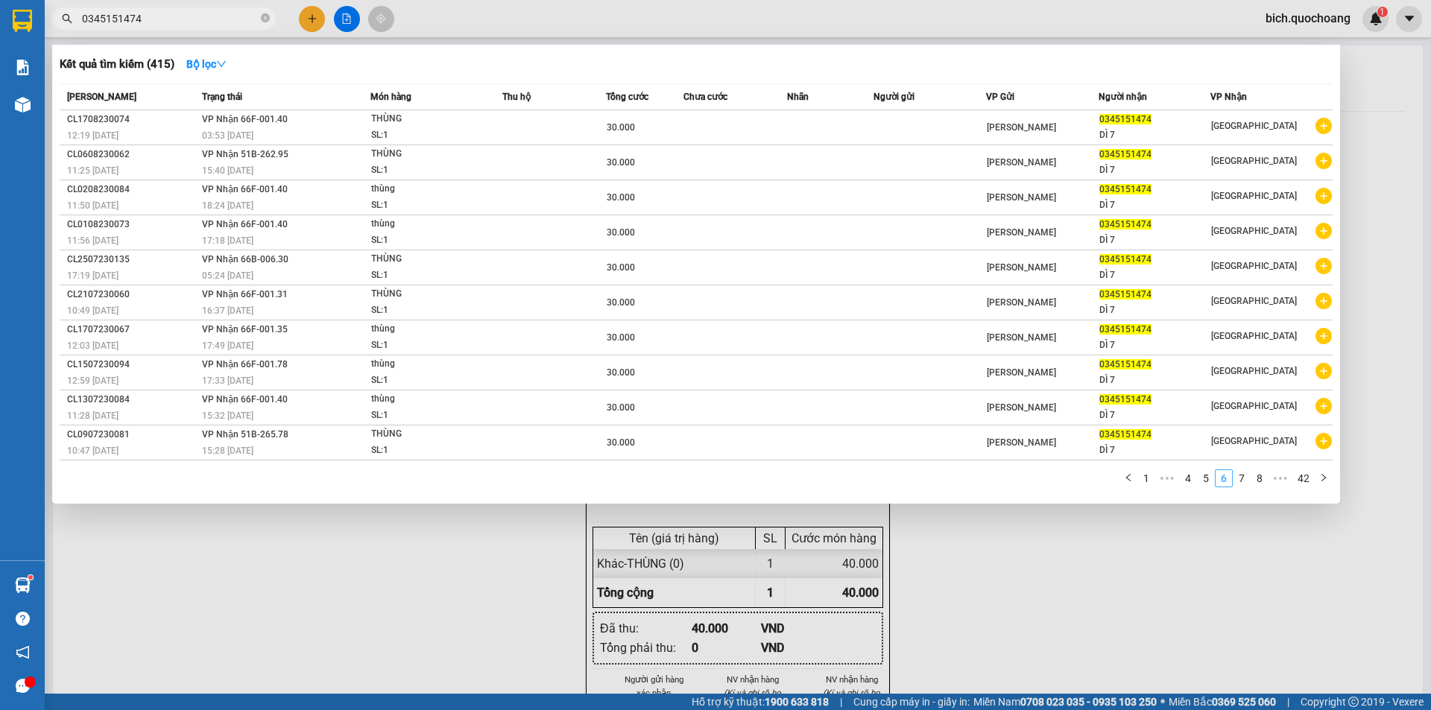
click at [1245, 481] on link "7" at bounding box center [1241, 478] width 16 height 16
click at [1245, 481] on link "8" at bounding box center [1241, 478] width 16 height 16
click at [1245, 481] on link "9" at bounding box center [1237, 478] width 16 height 16
click at [1245, 481] on link "10" at bounding box center [1234, 478] width 21 height 16
click at [1245, 481] on link "11" at bounding box center [1234, 478] width 21 height 16
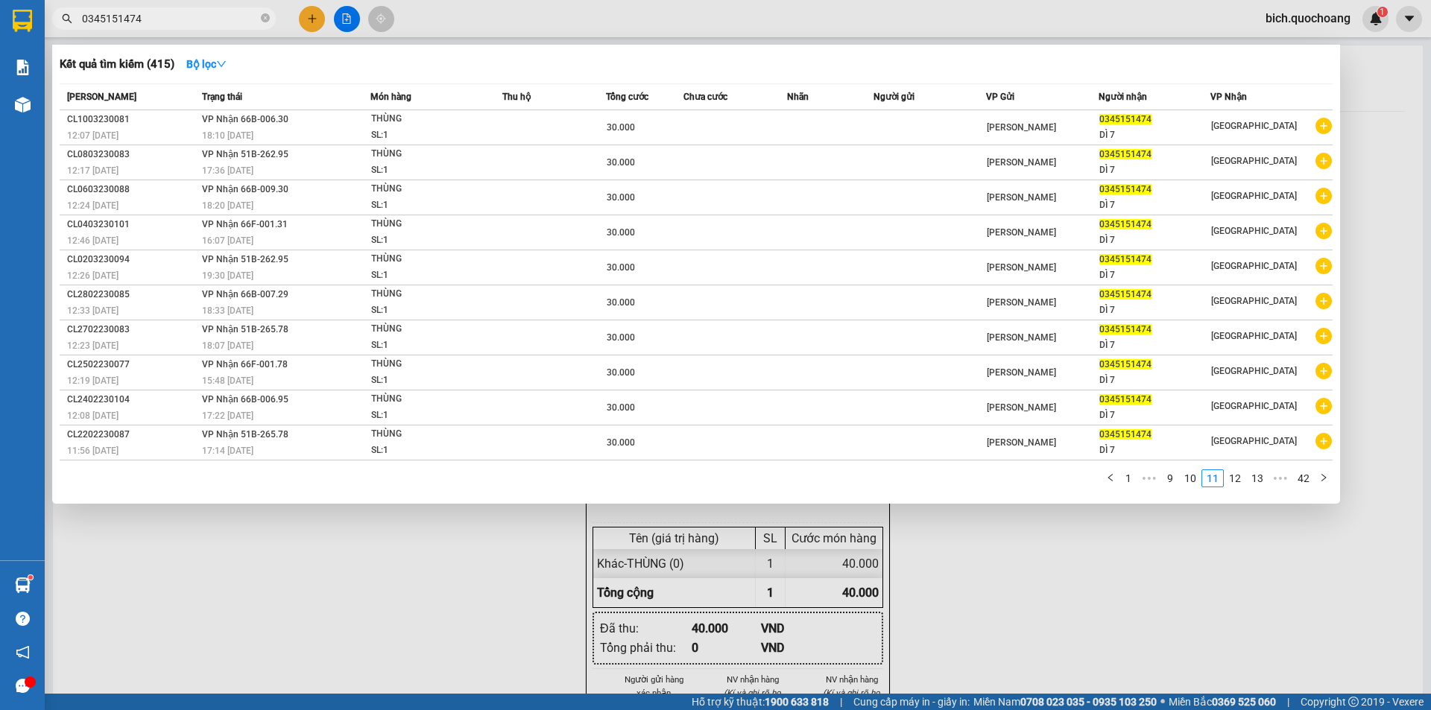
click at [1245, 481] on link "12" at bounding box center [1234, 478] width 21 height 16
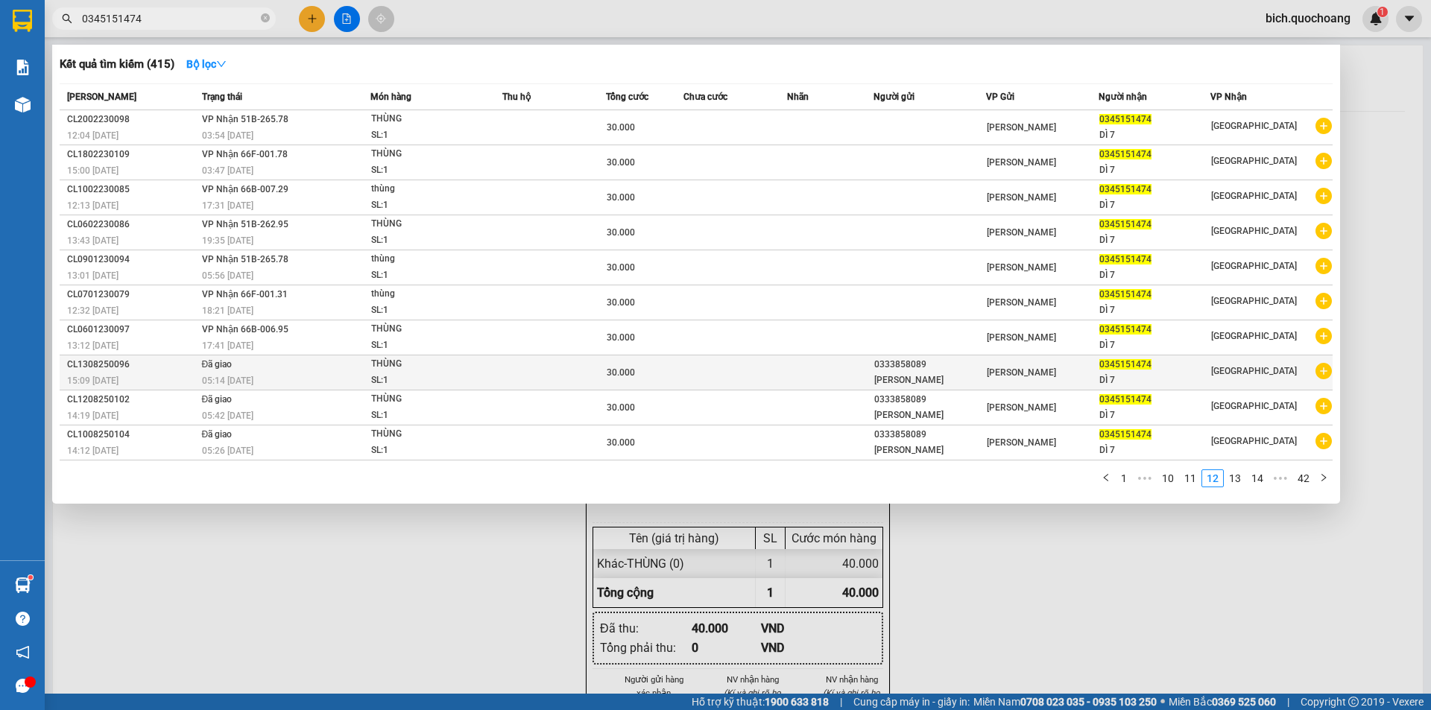
click at [849, 364] on td at bounding box center [830, 372] width 86 height 35
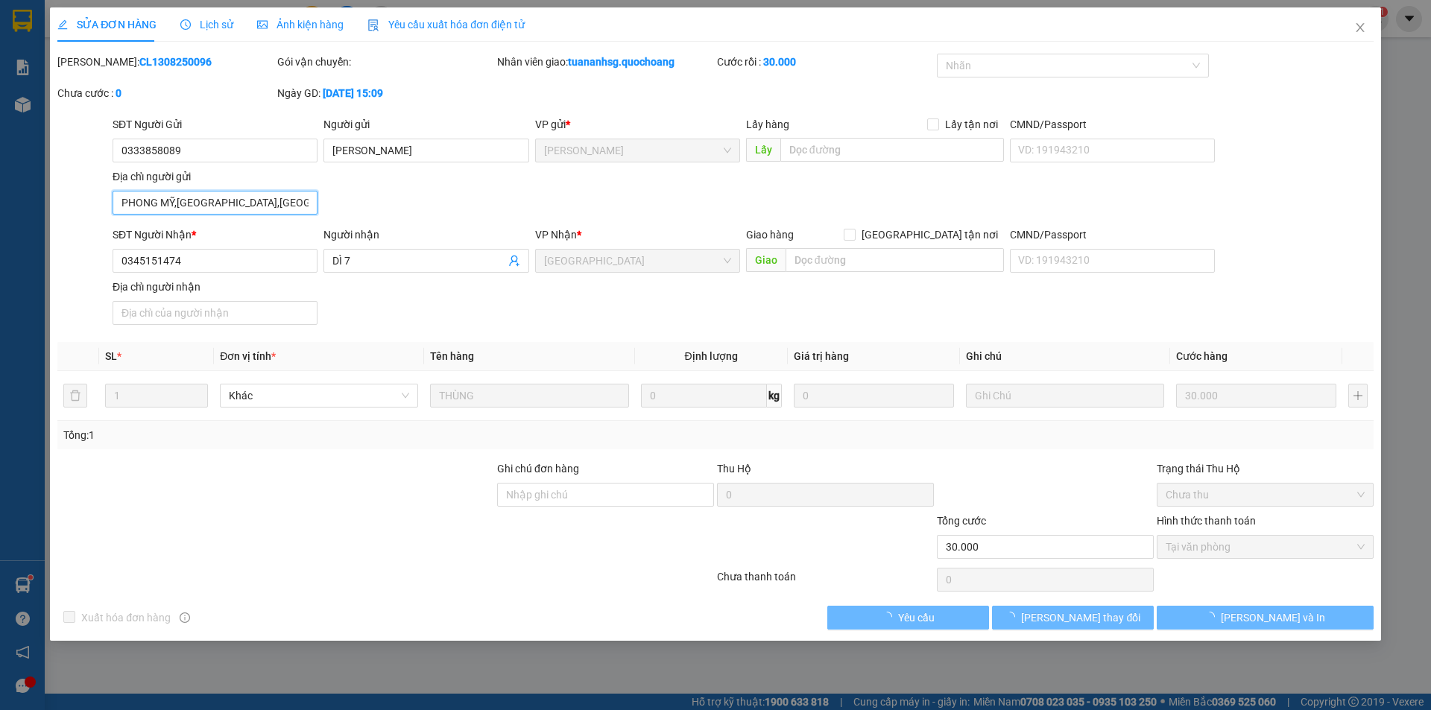
click at [300, 204] on input "PHONG MỸ,[GEOGRAPHIC_DATA],[GEOGRAPHIC_DATA]" at bounding box center [215, 203] width 205 height 24
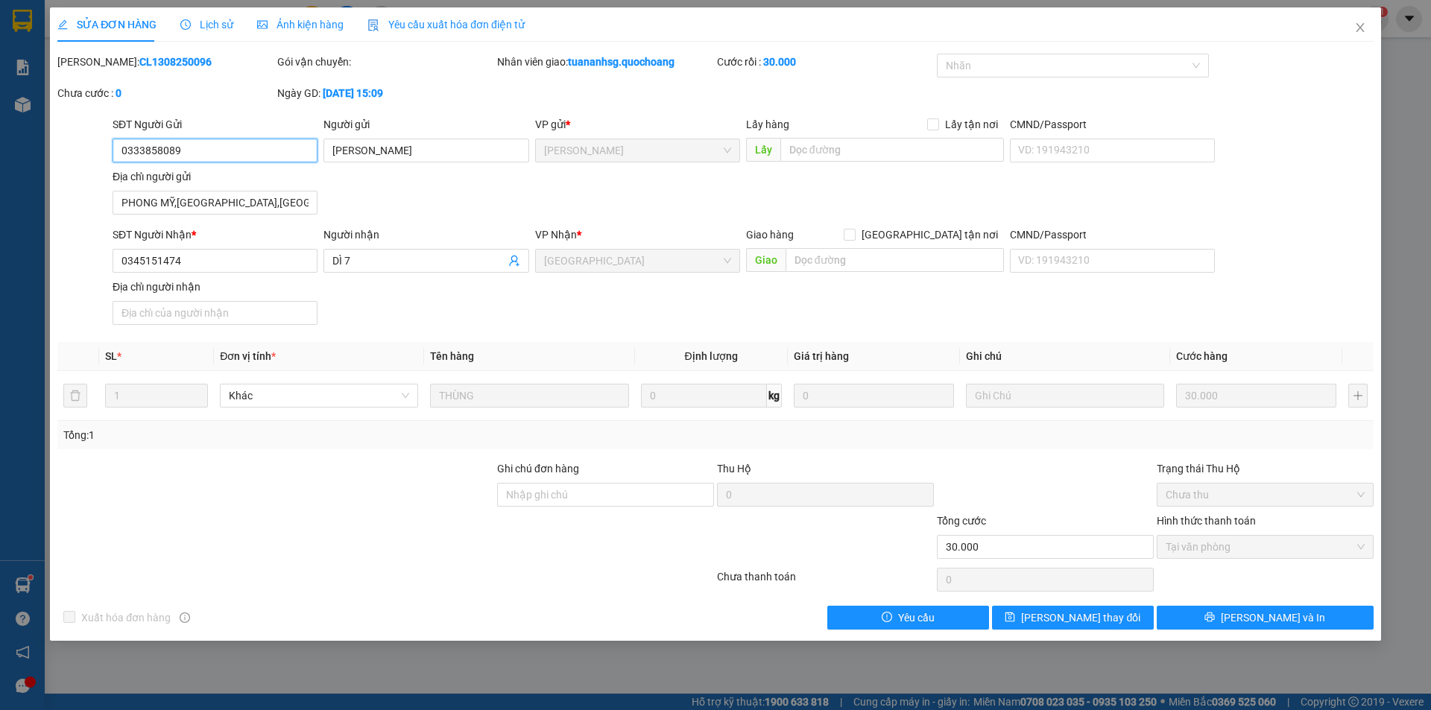
drag, startPoint x: 225, startPoint y: 159, endPoint x: 82, endPoint y: 155, distance: 143.1
click at [91, 155] on div "SĐT Người Gửi 0333858089 0333858089 Người gửi LÊ KIM NGUYỆT VP gửi * Cao Lãnh L…" at bounding box center [715, 168] width 1319 height 104
click at [1362, 37] on span "Close" at bounding box center [1360, 28] width 42 height 42
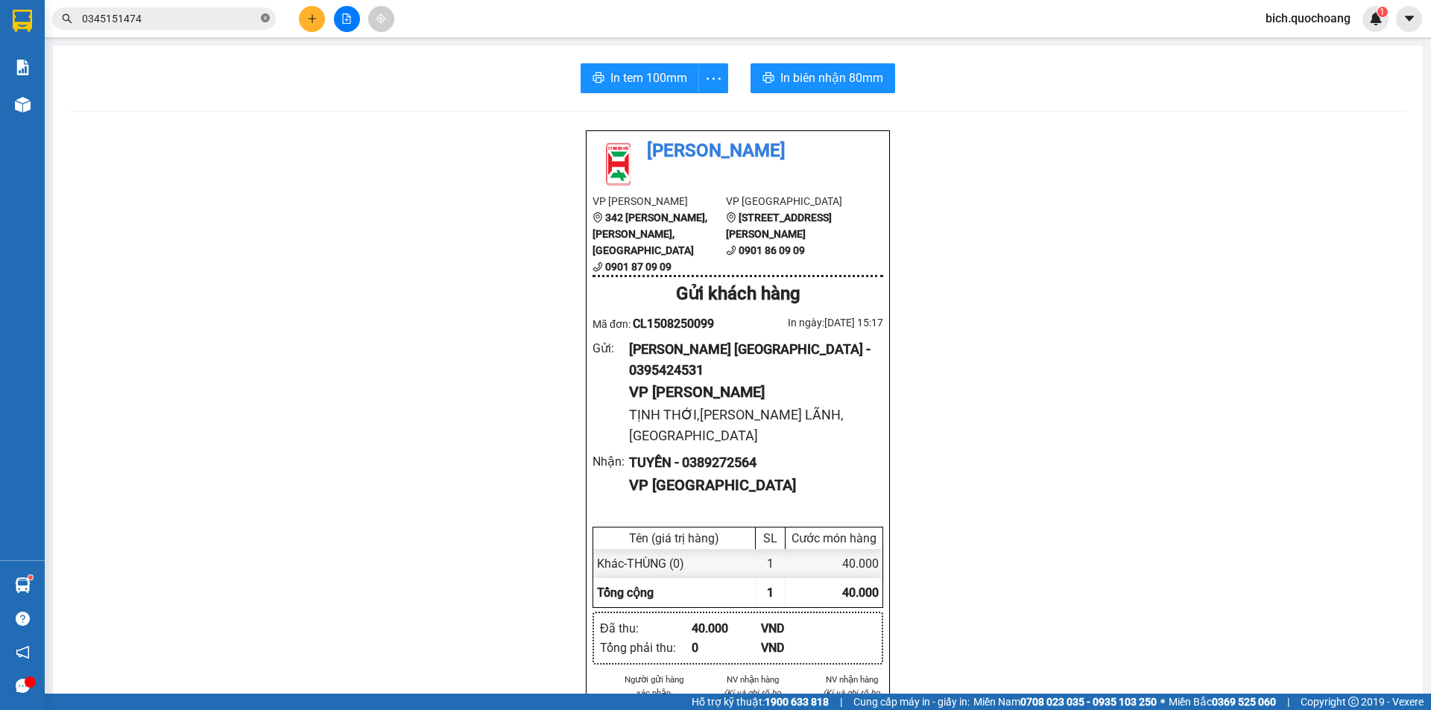
click at [262, 19] on icon "close-circle" at bounding box center [265, 17] width 9 height 9
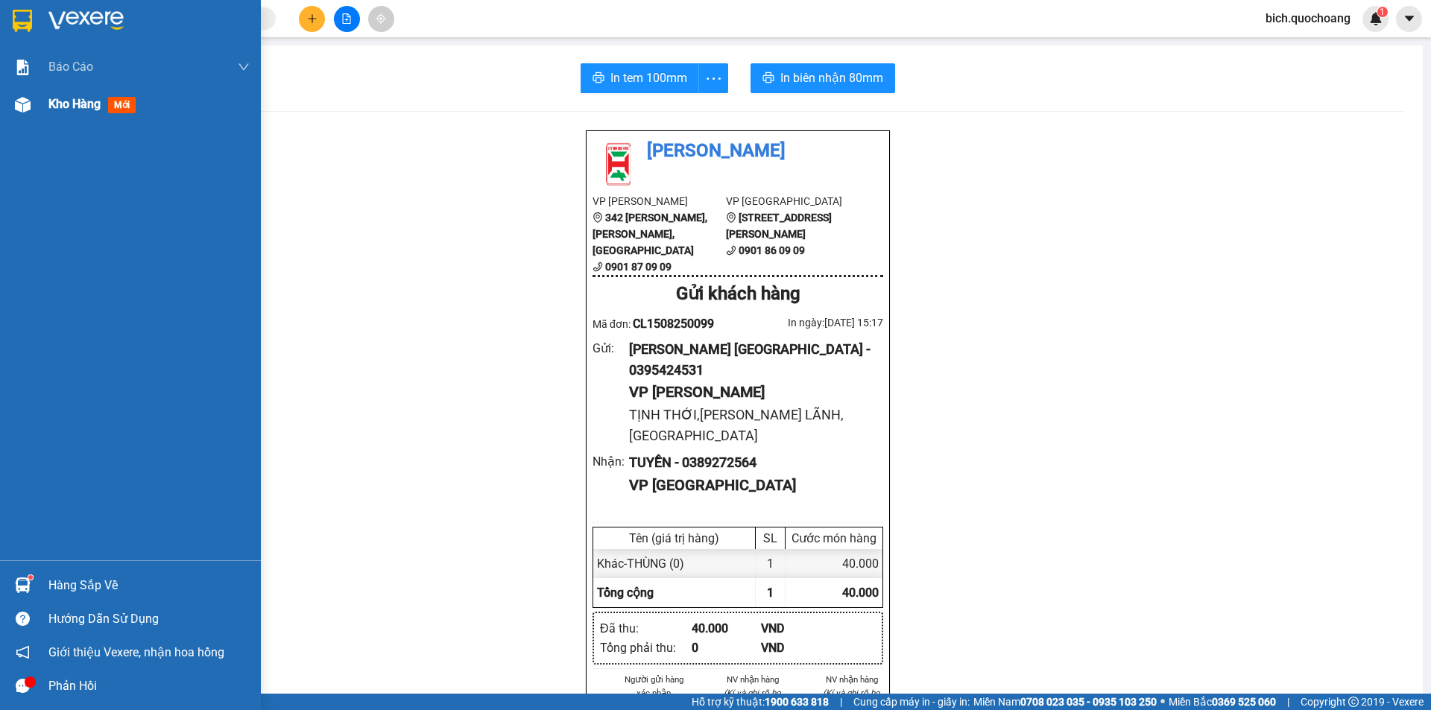
click at [67, 106] on span "Kho hàng" at bounding box center [74, 104] width 52 height 14
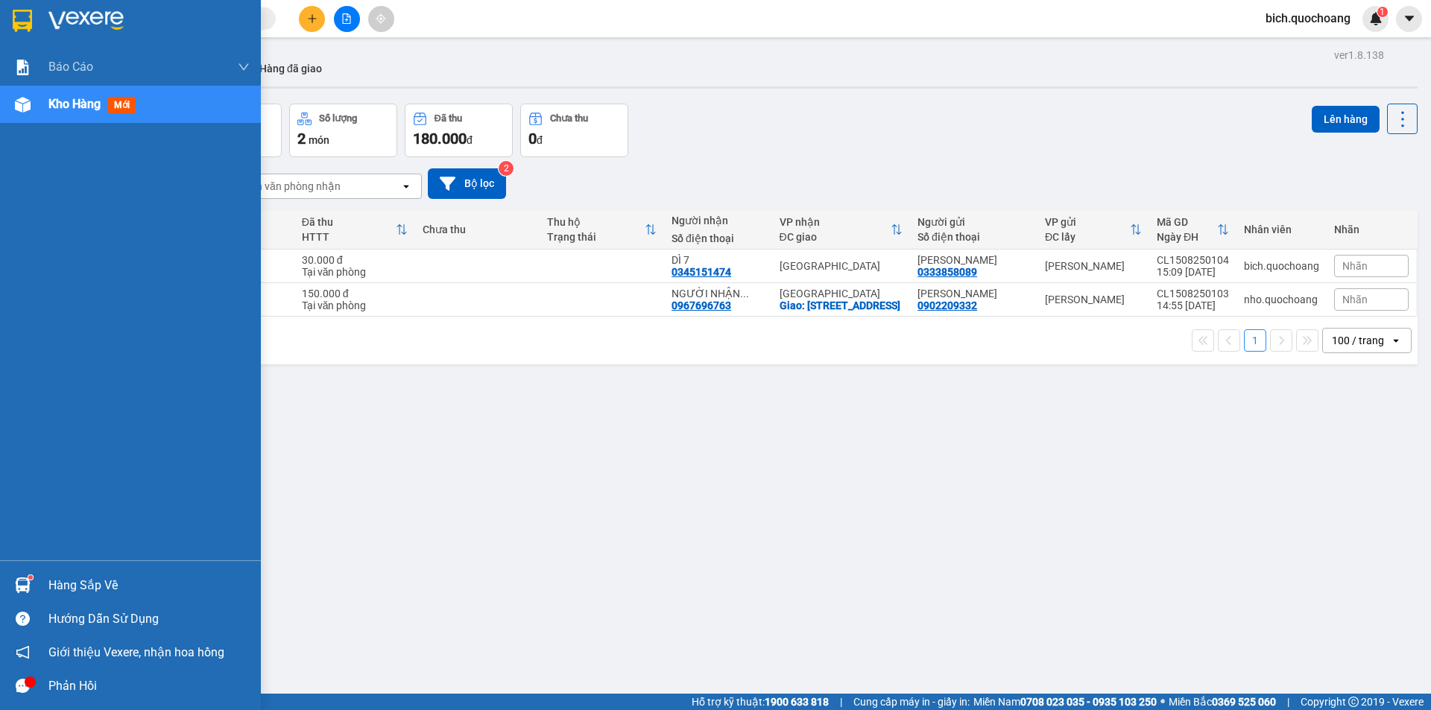
click at [65, 586] on div "Hàng sắp về" at bounding box center [148, 586] width 201 height 22
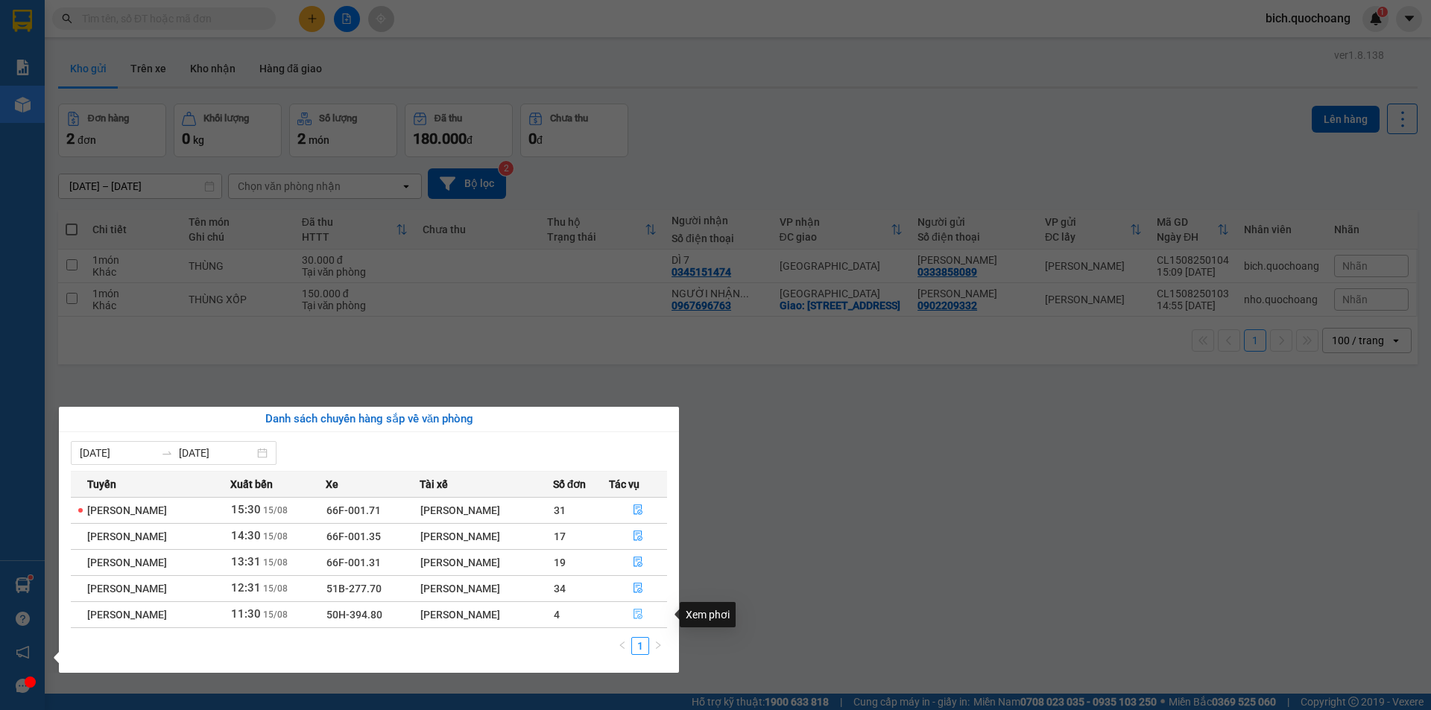
click at [643, 616] on icon "file-done" at bounding box center [638, 614] width 10 height 10
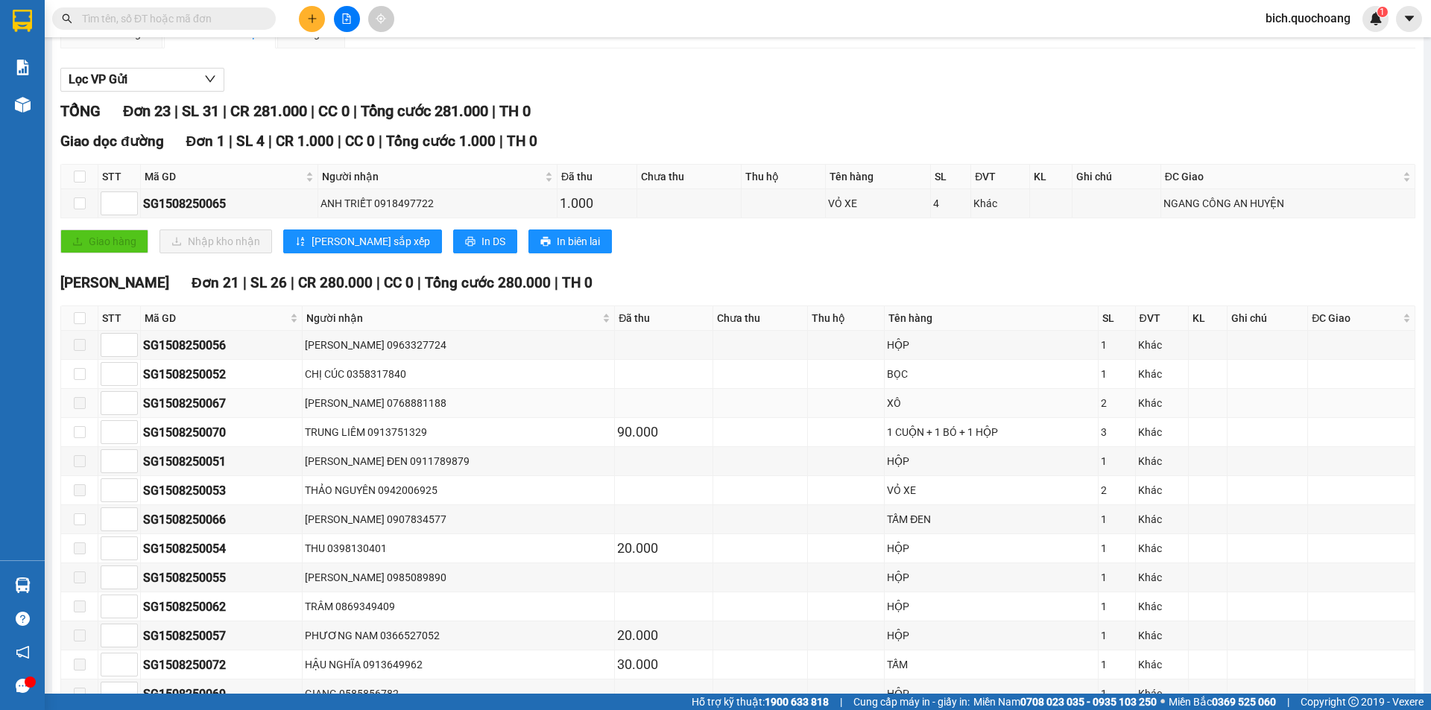
scroll to position [149, 0]
click at [74, 311] on input "checkbox" at bounding box center [80, 317] width 12 height 12
checkbox input "true"
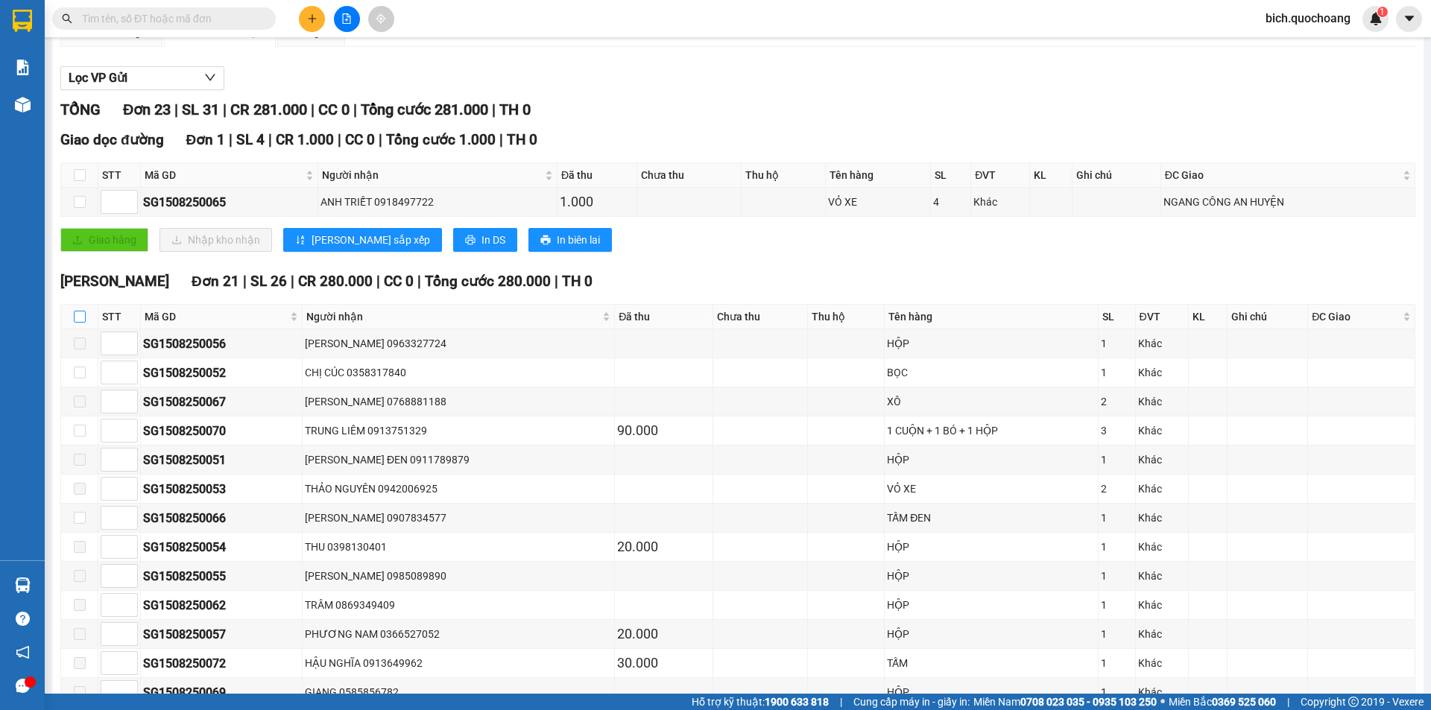
checkbox input "true"
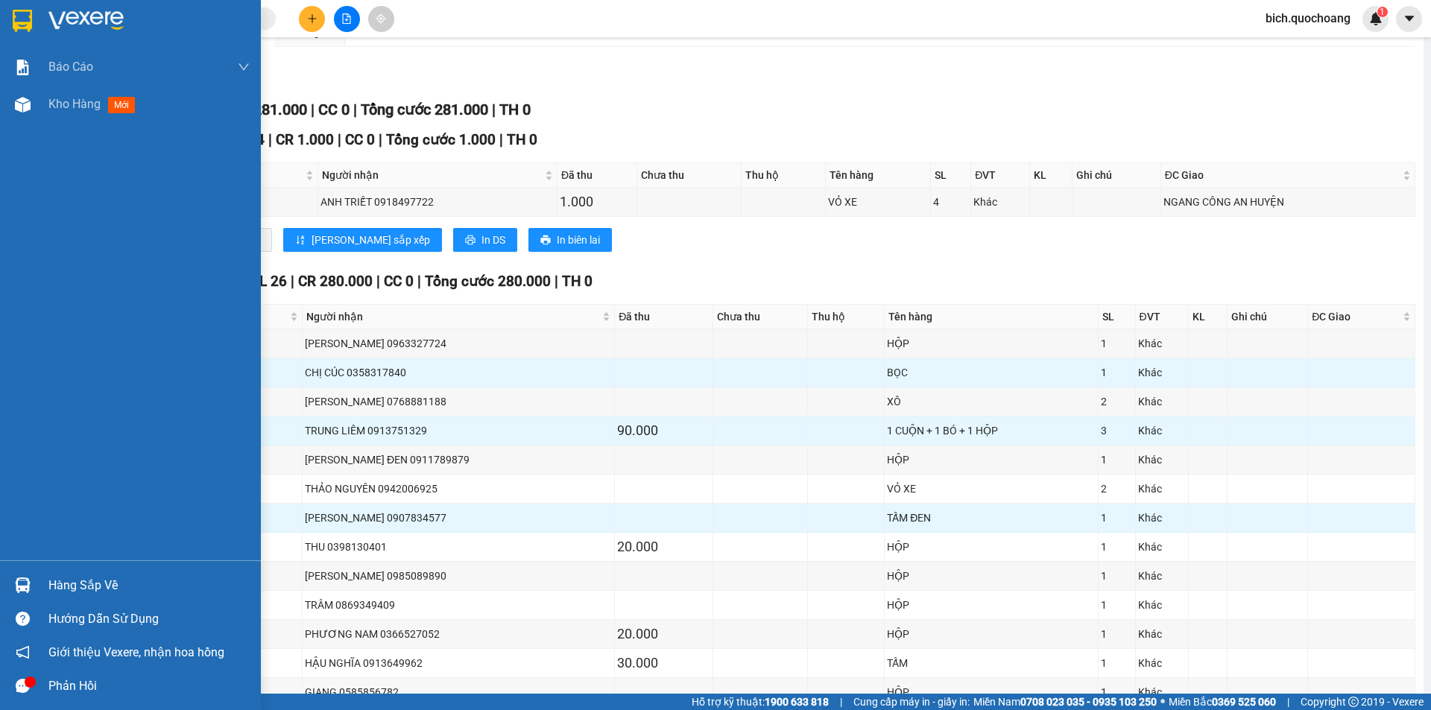
click at [71, 595] on div "Hàng sắp về" at bounding box center [148, 586] width 201 height 22
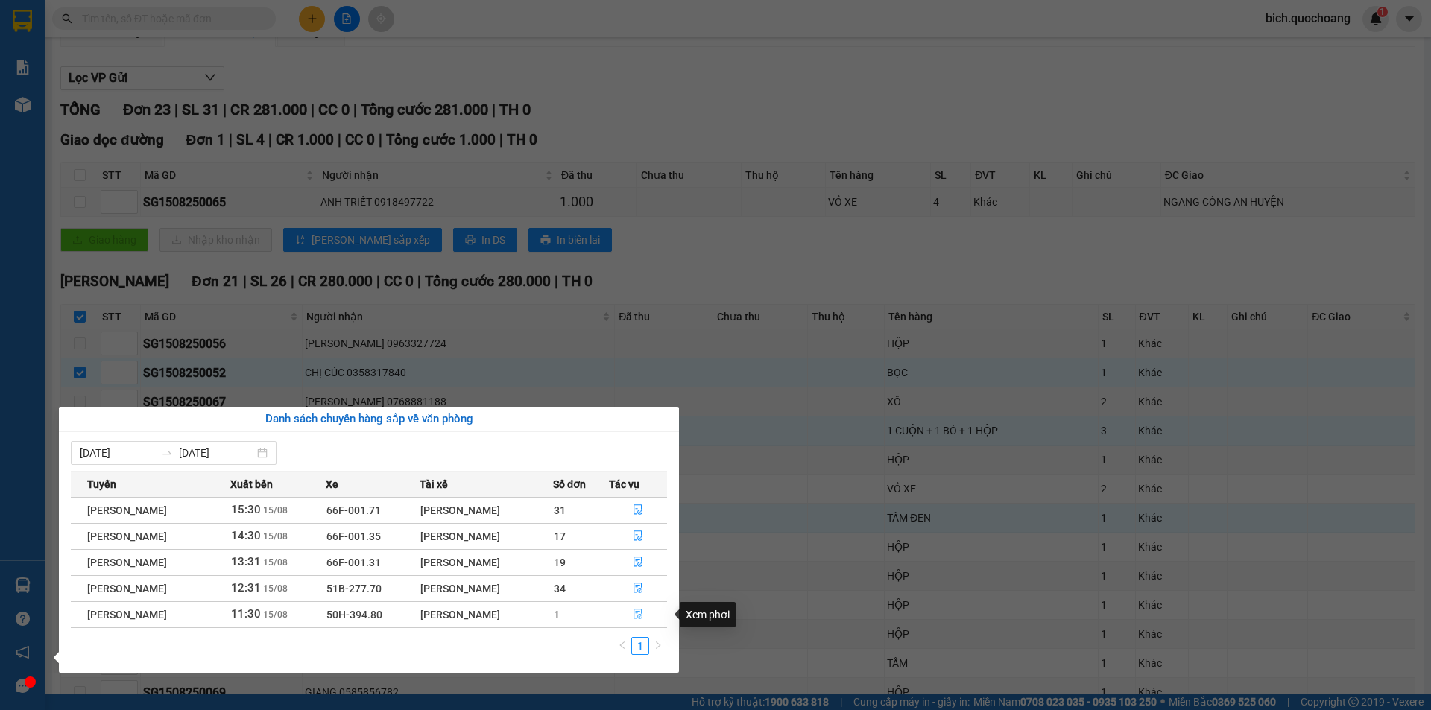
click at [643, 615] on icon "file-done" at bounding box center [638, 614] width 10 height 10
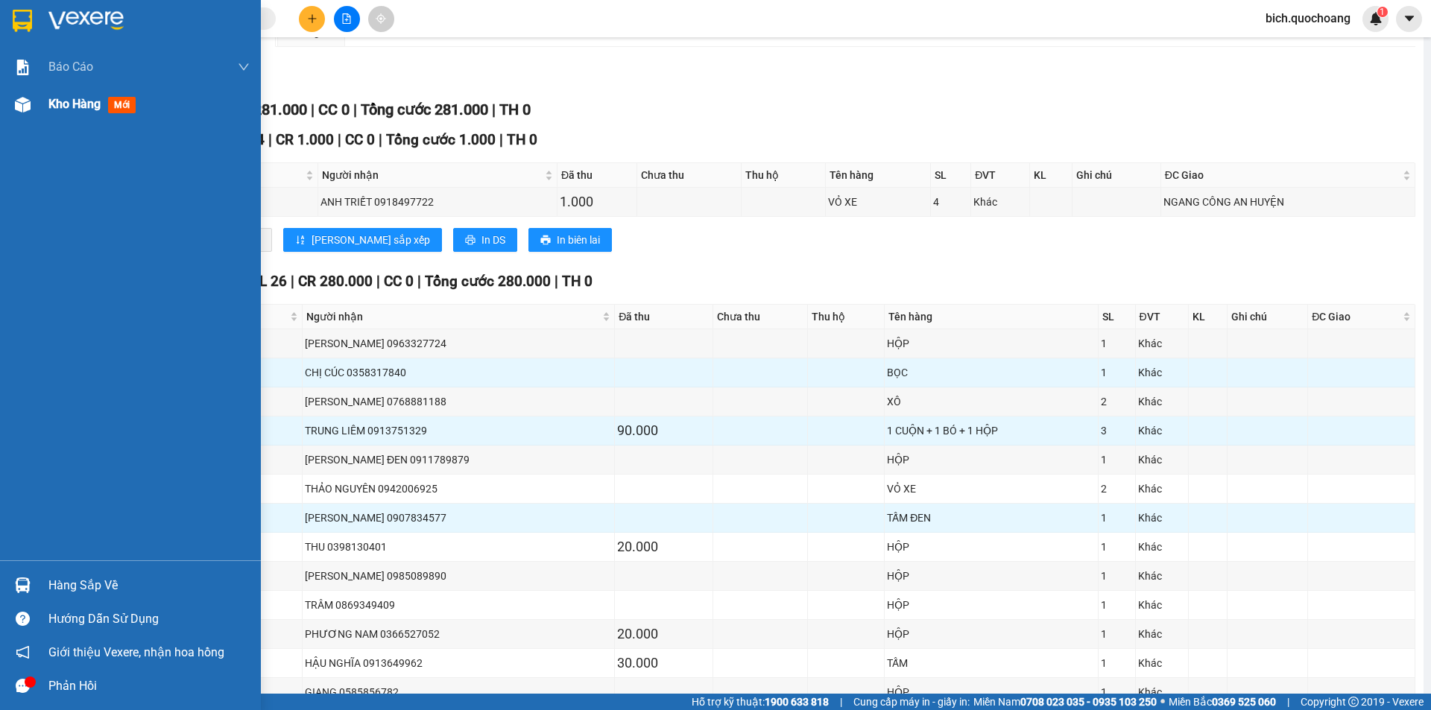
click at [56, 107] on span "Kho hàng" at bounding box center [74, 104] width 52 height 14
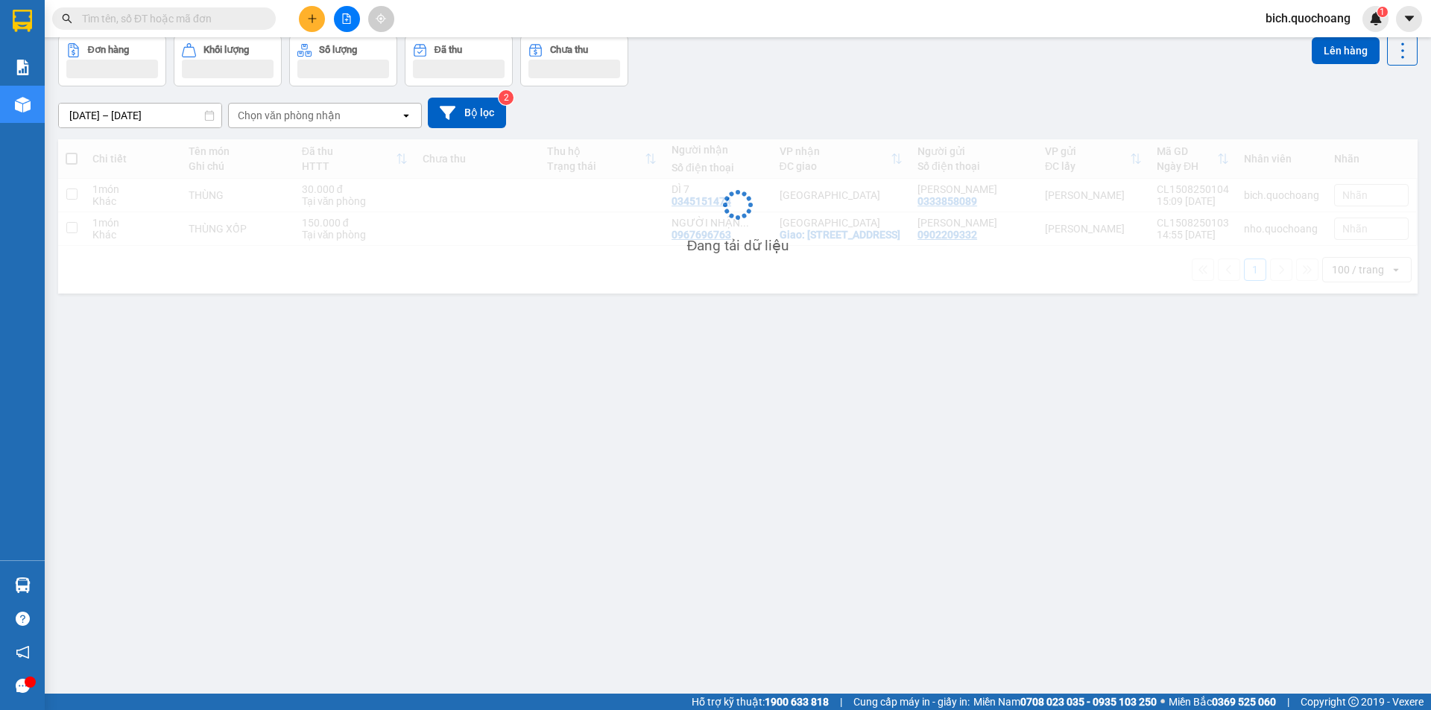
scroll to position [69, 0]
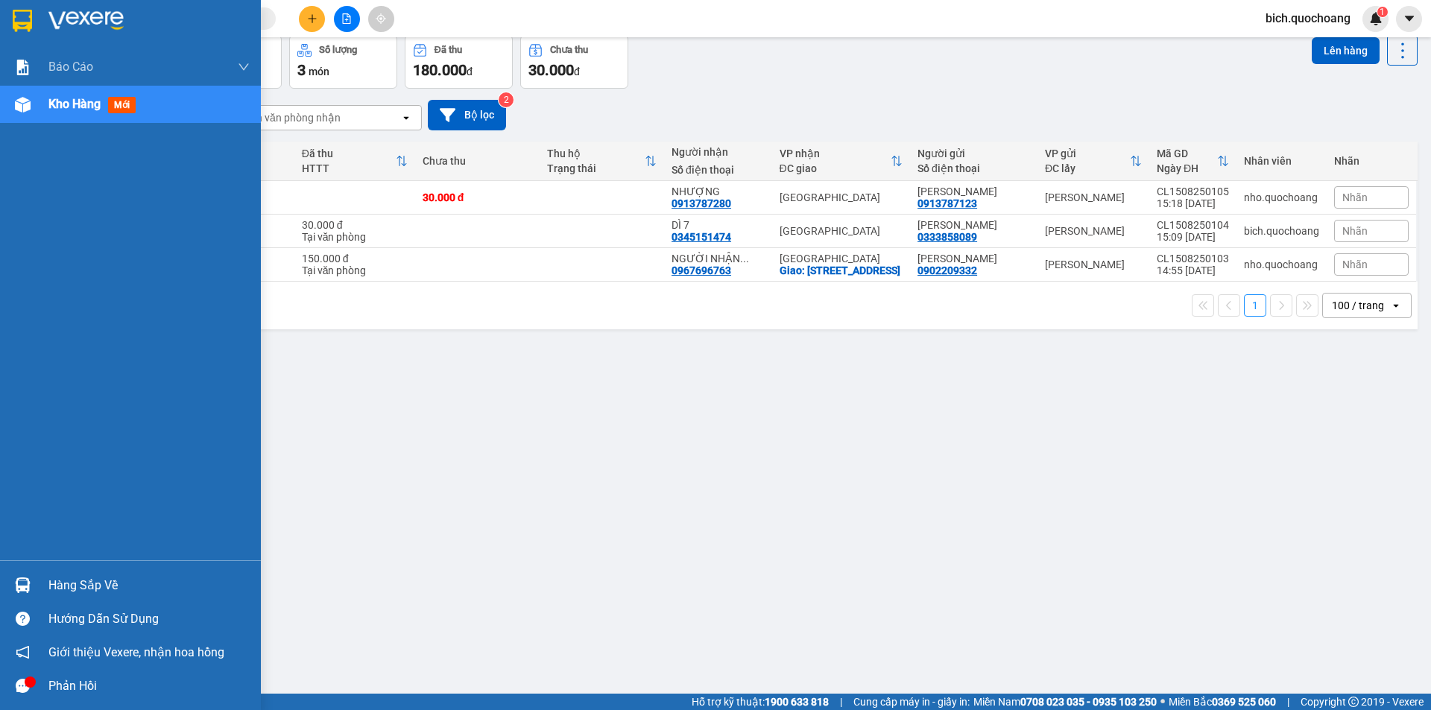
click at [84, 585] on div "Hàng sắp về" at bounding box center [148, 586] width 201 height 22
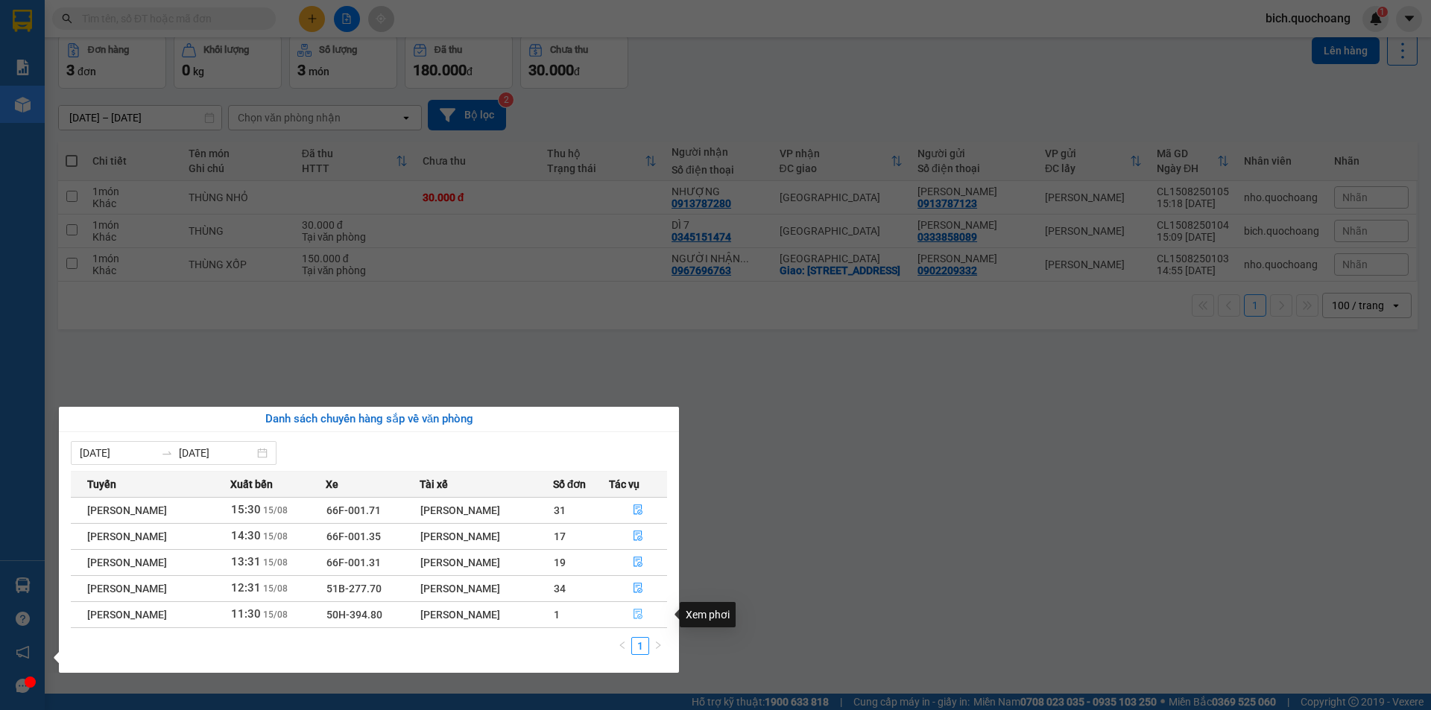
click at [631, 610] on button "button" at bounding box center [638, 615] width 57 height 24
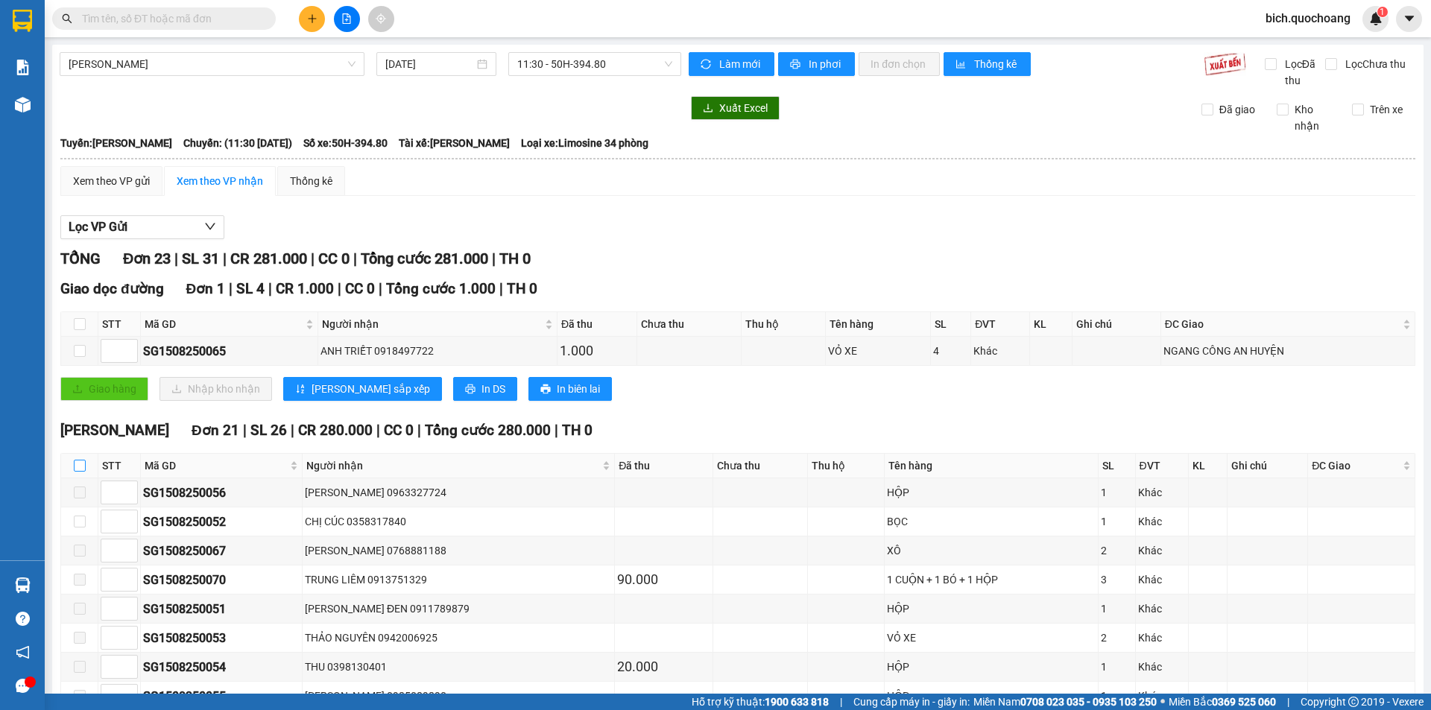
click at [84, 461] on input "checkbox" at bounding box center [80, 466] width 12 height 12
checkbox input "true"
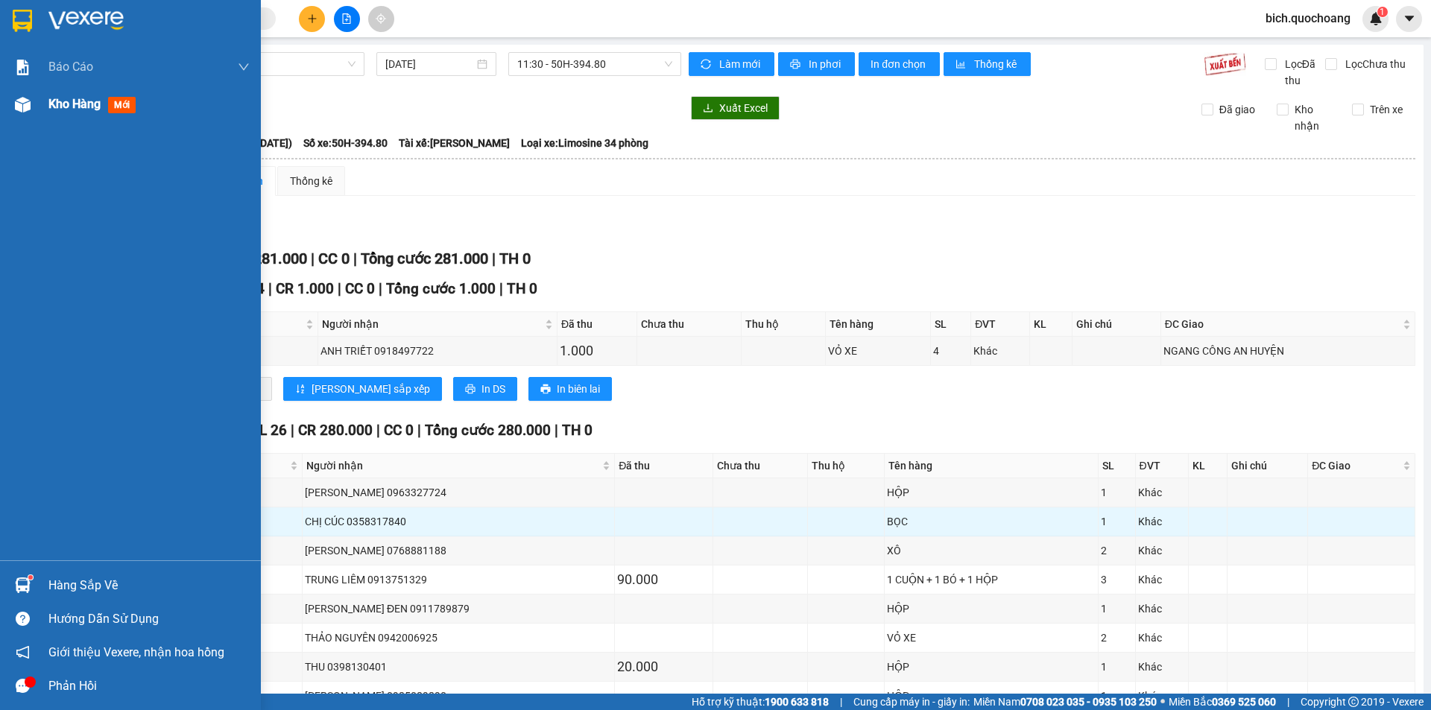
click at [89, 112] on div "Kho hàng mới" at bounding box center [94, 104] width 93 height 19
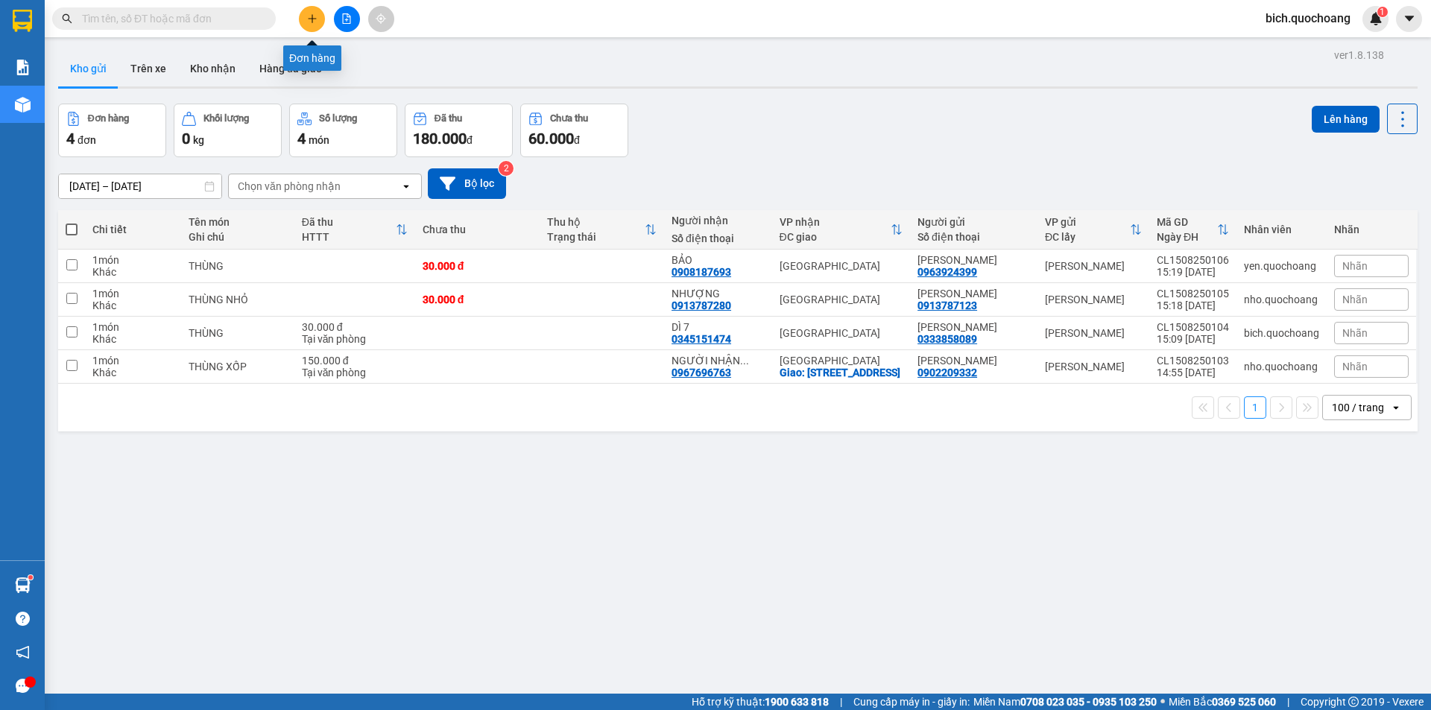
click at [309, 19] on icon "plus" at bounding box center [312, 18] width 10 height 10
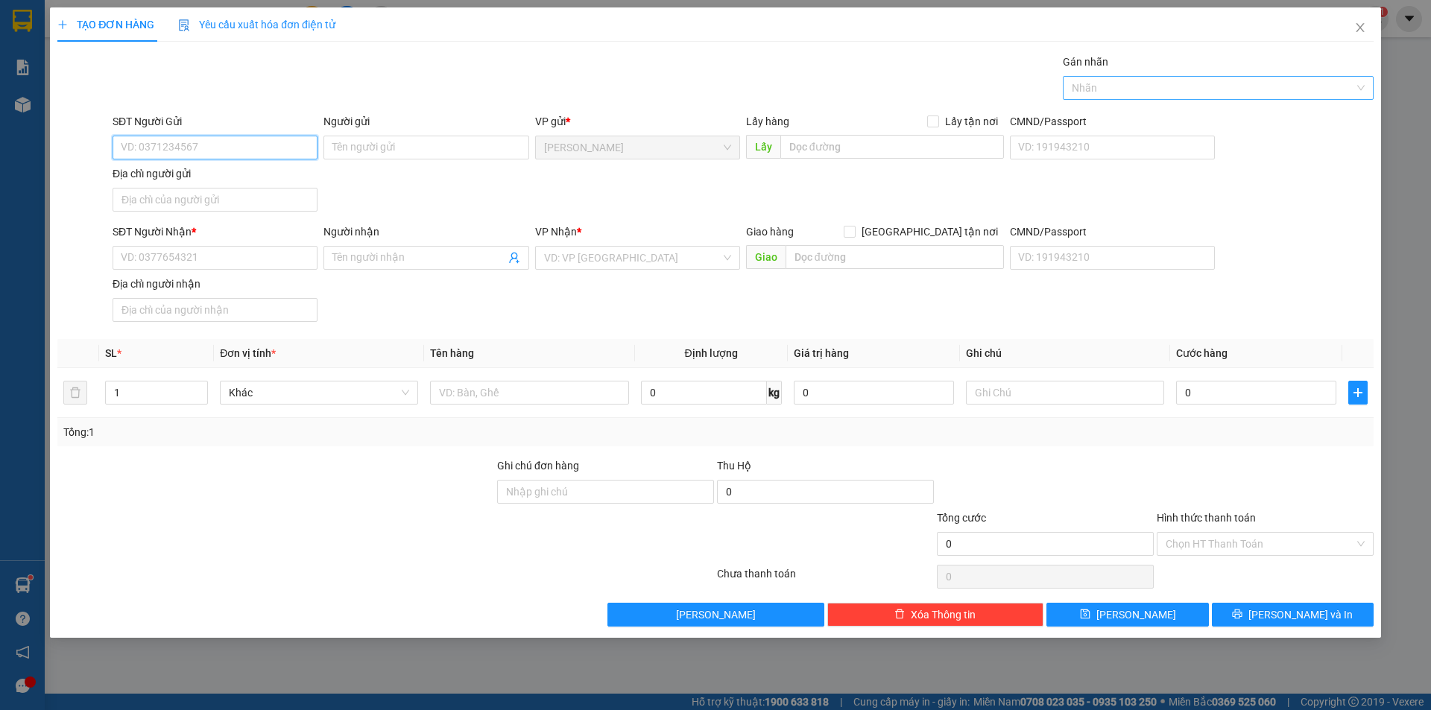
click at [1093, 90] on div at bounding box center [1210, 88] width 288 height 18
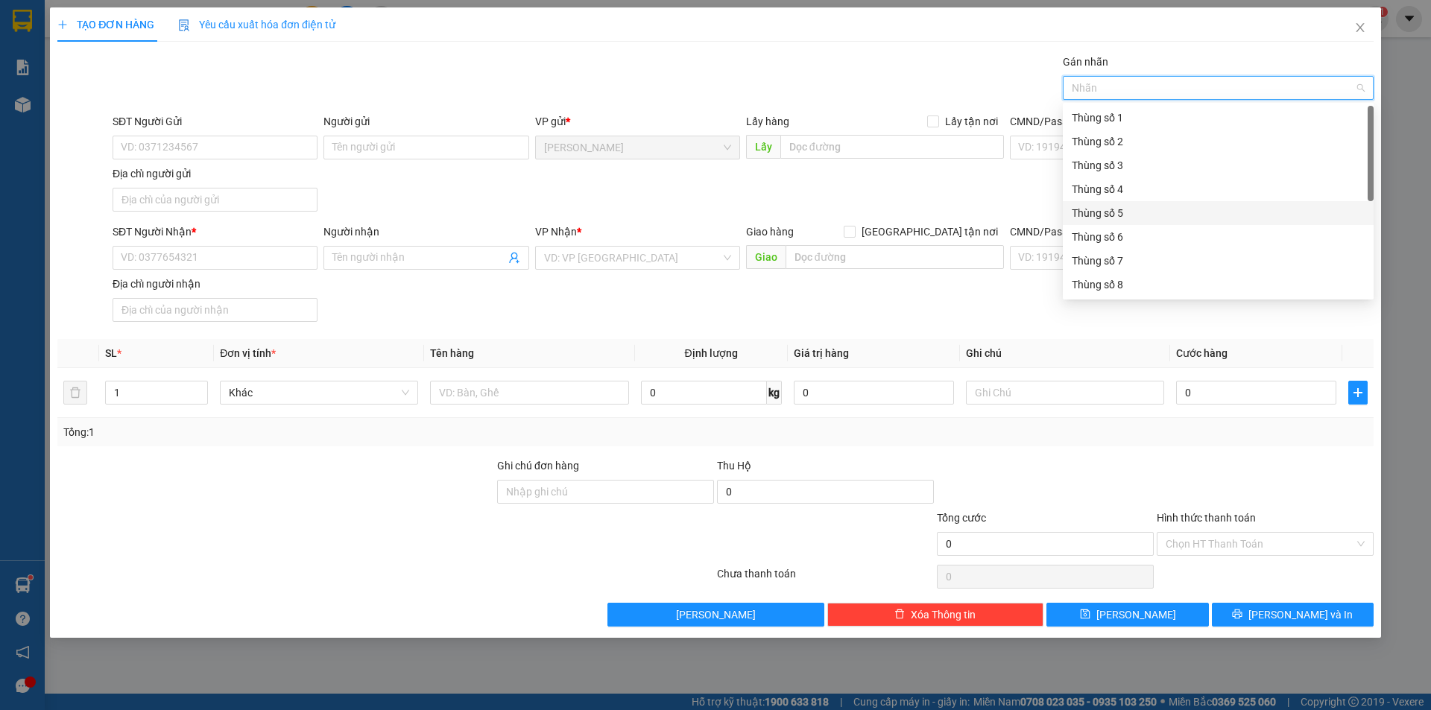
click at [1099, 203] on div "Thùng số 5" at bounding box center [1218, 213] width 311 height 24
click at [569, 252] on input "search" at bounding box center [632, 258] width 177 height 22
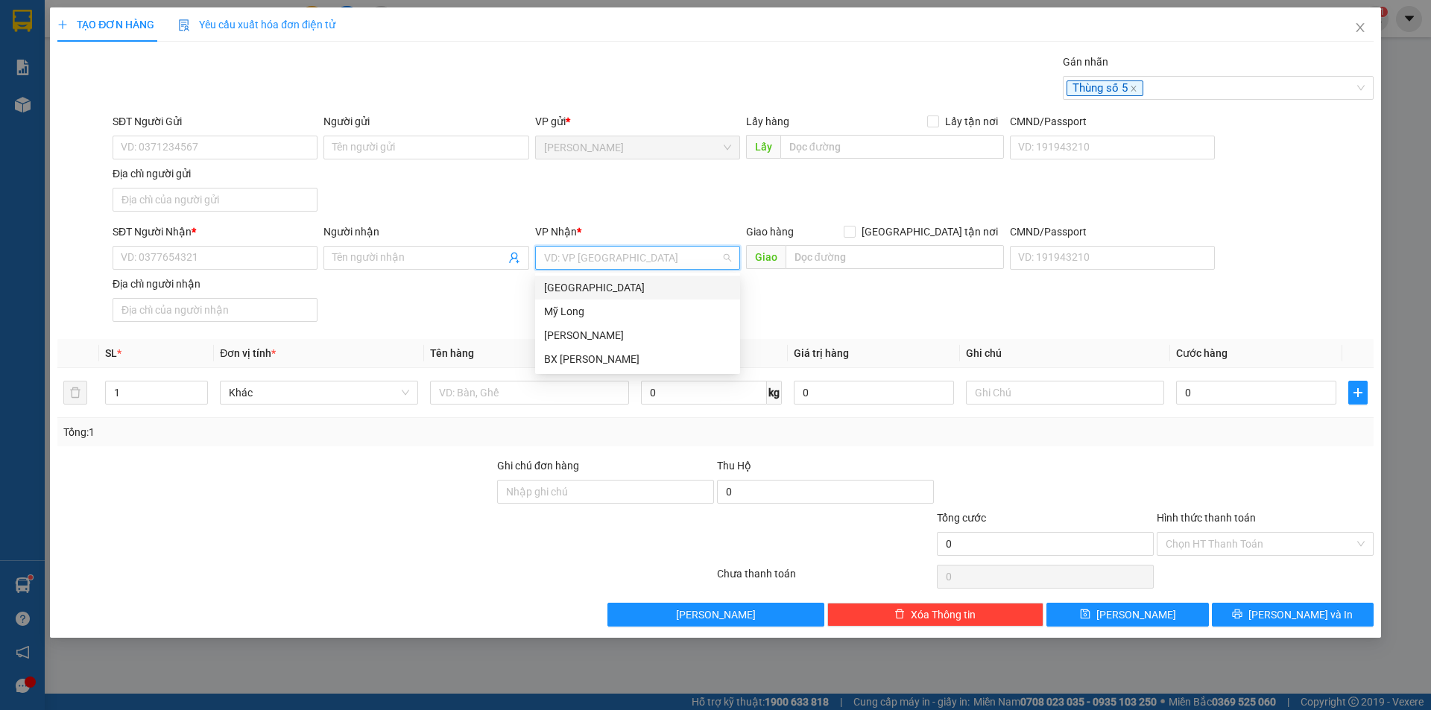
click at [589, 293] on div "[GEOGRAPHIC_DATA]" at bounding box center [637, 287] width 187 height 16
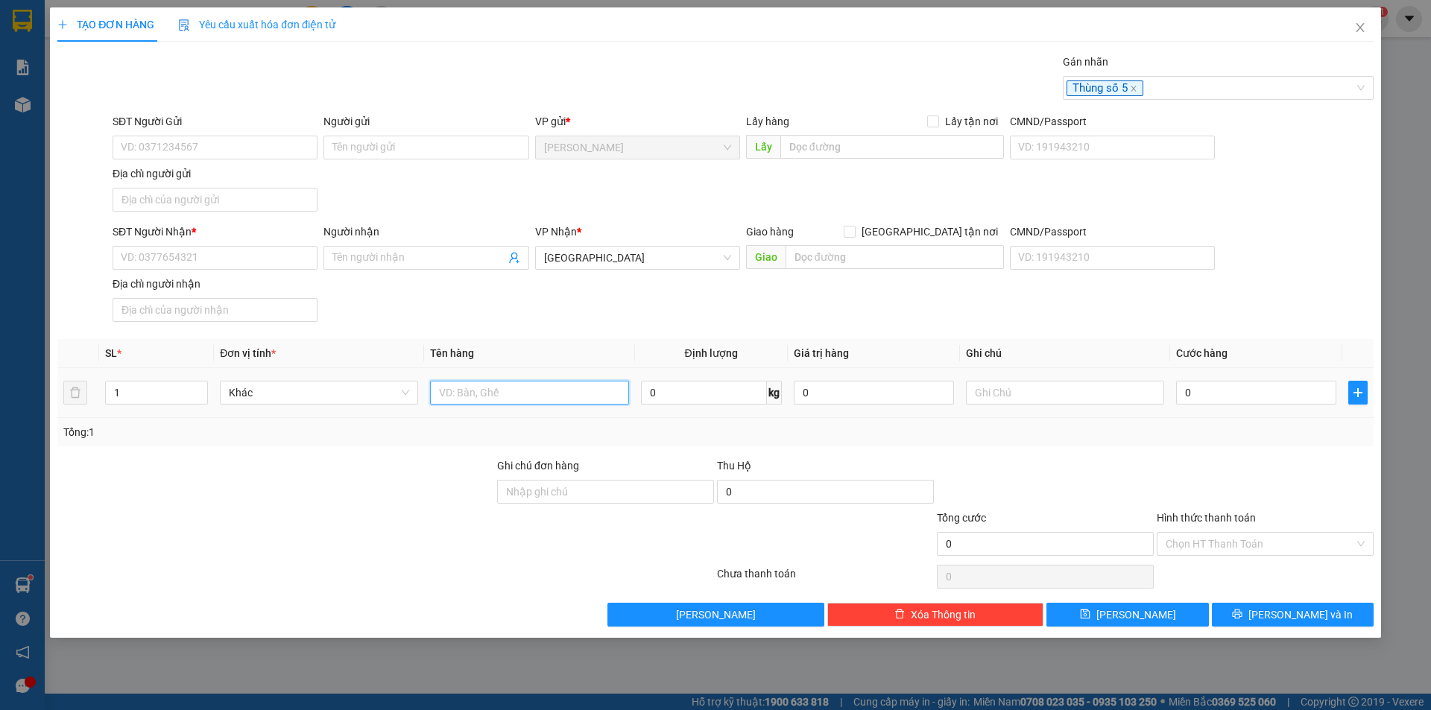
click at [487, 387] on input "text" at bounding box center [529, 393] width 198 height 24
type input "BỌC THUỐC"
click at [228, 315] on input "Địa chỉ người nhận" at bounding box center [215, 310] width 205 height 24
type input "0796873231"
click at [200, 253] on input "SĐT Người Nhận *" at bounding box center [215, 258] width 205 height 24
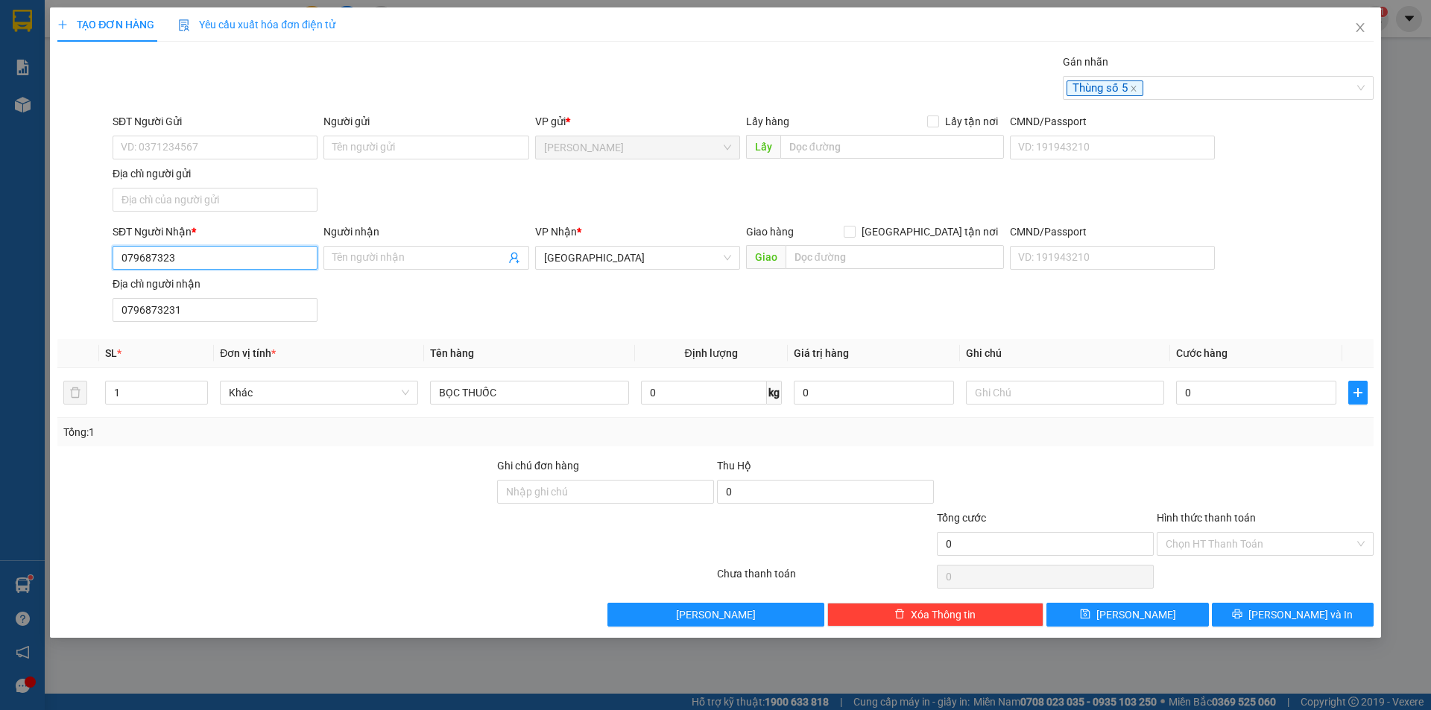
type input "0796873231"
click at [233, 292] on div "0796873231 - NGUYỄN THỊ DUNG" at bounding box center [214, 287] width 187 height 16
type input "NGUYỄN THỊ DUNG"
type input "0796873231"
click at [235, 154] on input "SĐT Người Gửi" at bounding box center [215, 148] width 205 height 24
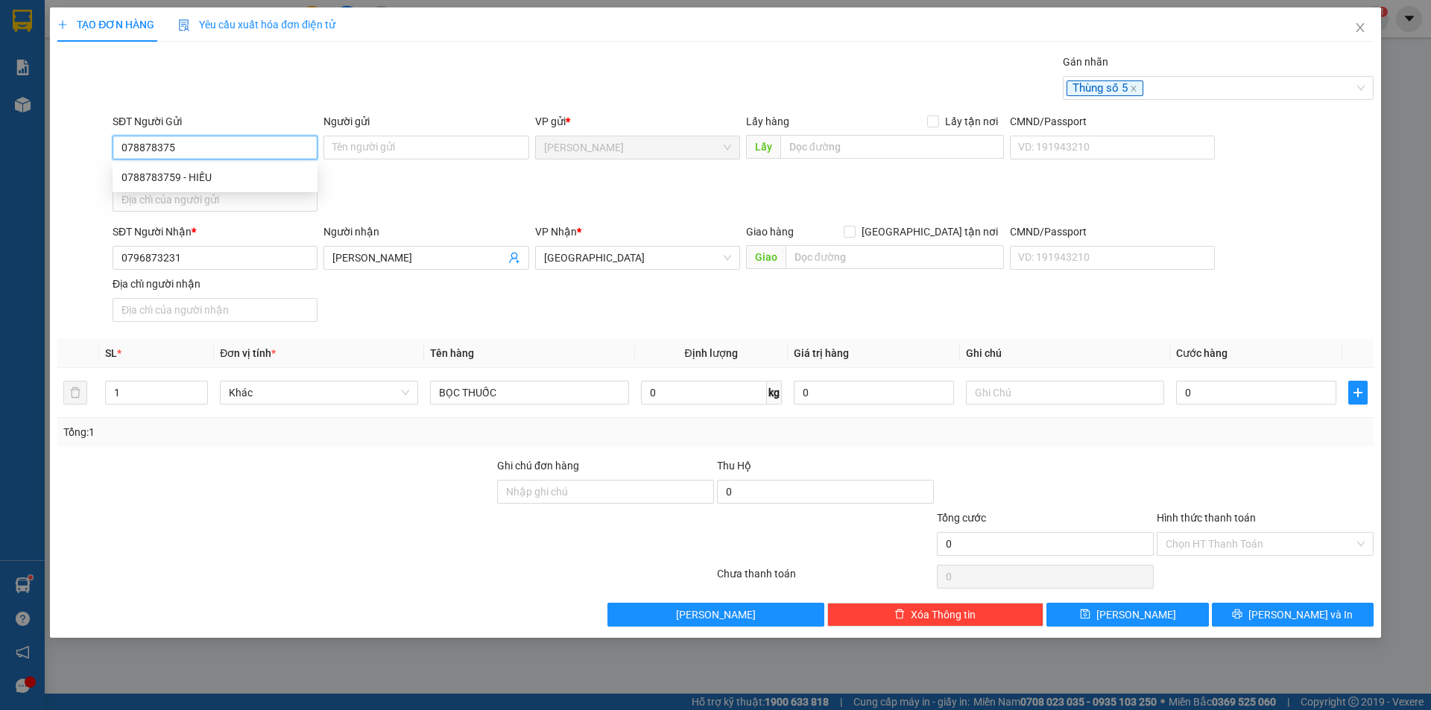
type input "0788783759"
drag, startPoint x: 188, startPoint y: 178, endPoint x: 195, endPoint y: 177, distance: 7.6
click at [189, 177] on div "0788783759 - HIẾU" at bounding box center [214, 177] width 187 height 16
type input "HIẾU"
type input "0788783759"
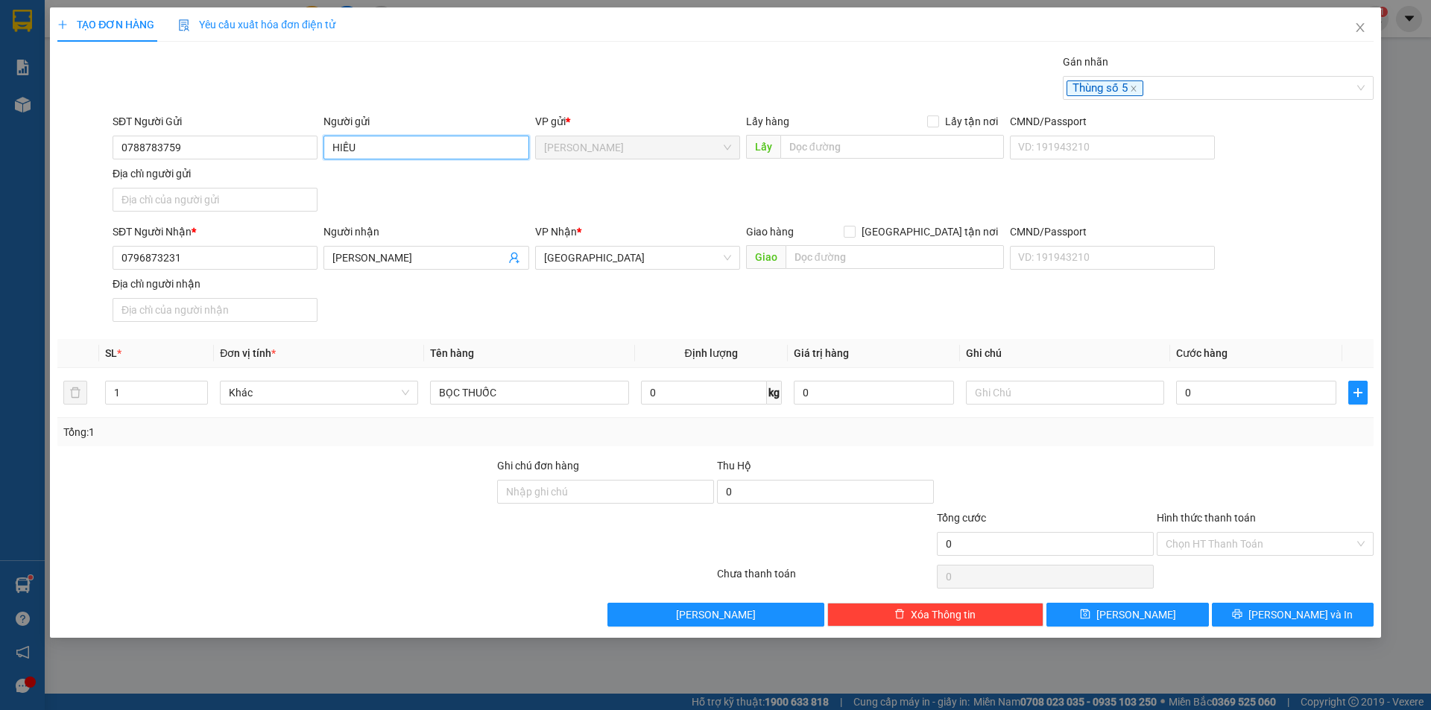
click at [325, 148] on input "HIẾU" at bounding box center [425, 148] width 205 height 24
click at [383, 151] on input "NGUYE64NMINHH HIẾU" at bounding box center [425, 148] width 205 height 24
type input "NGUYỄN MINHH HIẾU"
click at [218, 197] on input "Địa chỉ người gửi" at bounding box center [215, 200] width 205 height 24
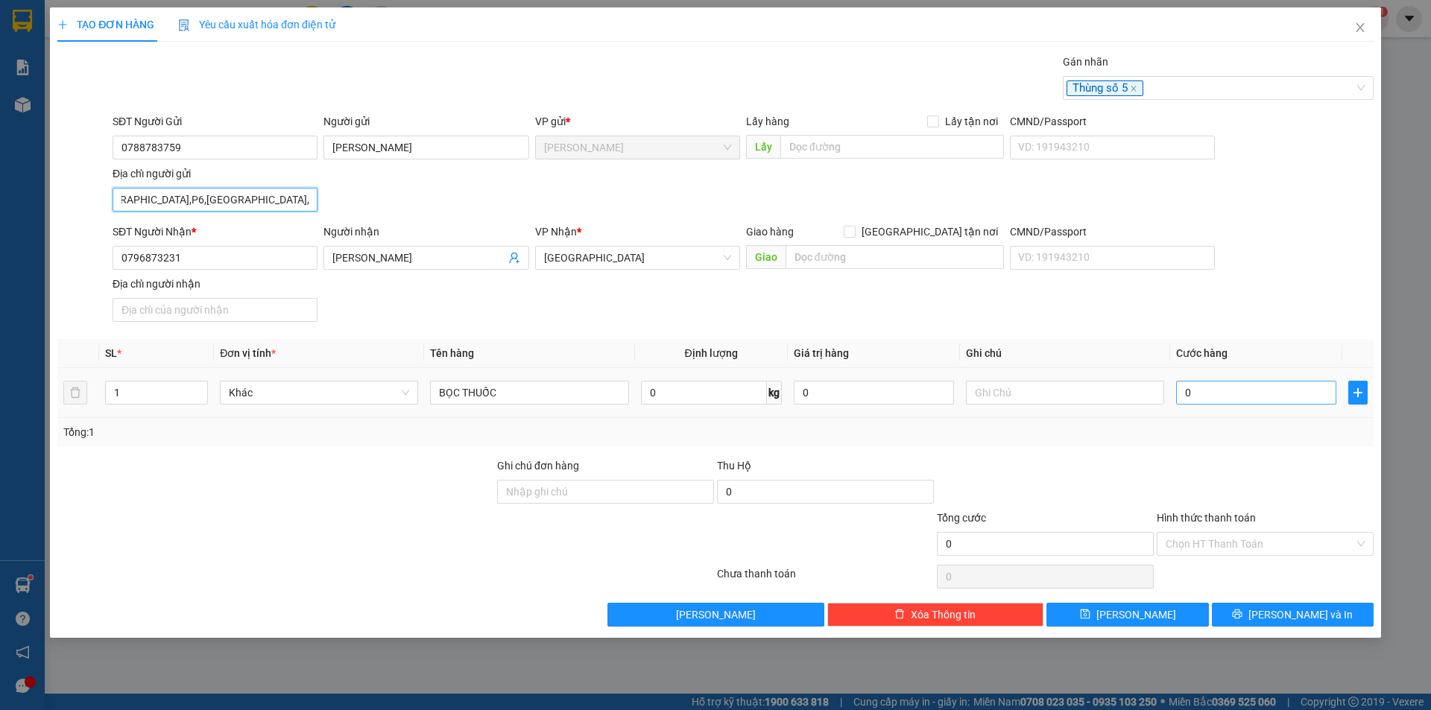
type input "50 QUẢNG BẠCH,P6,CAO LÃNH,TỈNH ĐỒNG THÁP"
click at [1206, 401] on input "0" at bounding box center [1256, 393] width 160 height 24
type input "2"
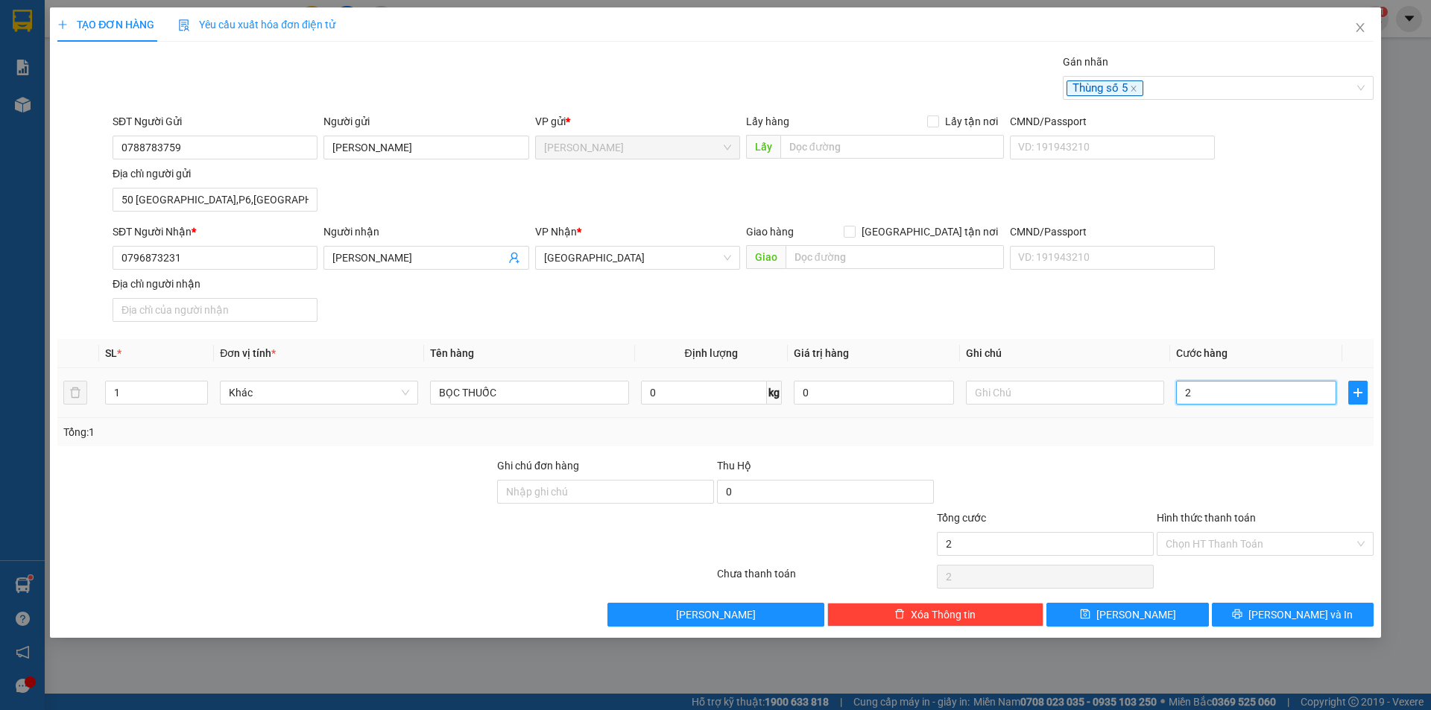
type input "2"
type input "20"
type input "20.000"
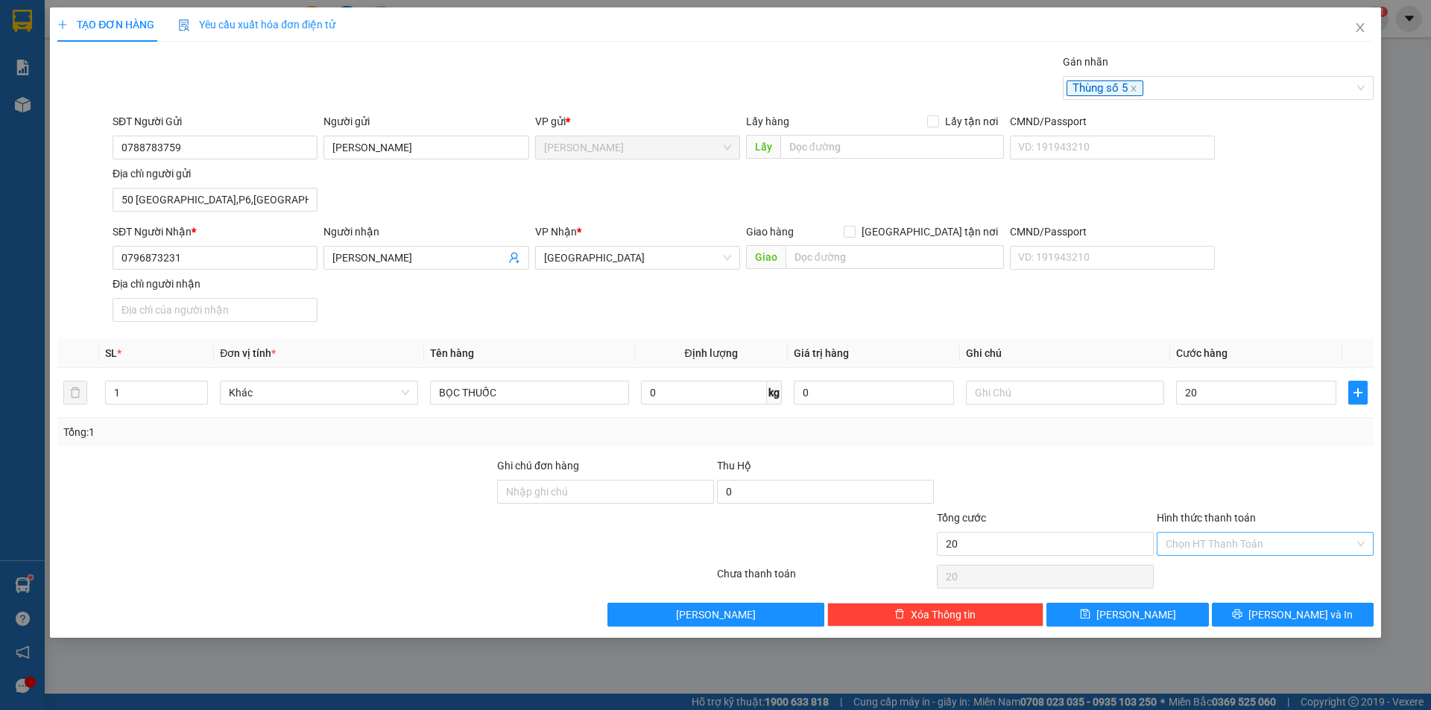
type input "20.000"
click at [1223, 539] on input "Hình thức thanh toán" at bounding box center [1259, 544] width 189 height 22
click at [1228, 569] on div "Tại văn phòng" at bounding box center [1264, 574] width 199 height 16
type input "0"
click at [1245, 606] on button "[PERSON_NAME] và In" at bounding box center [1293, 615] width 162 height 24
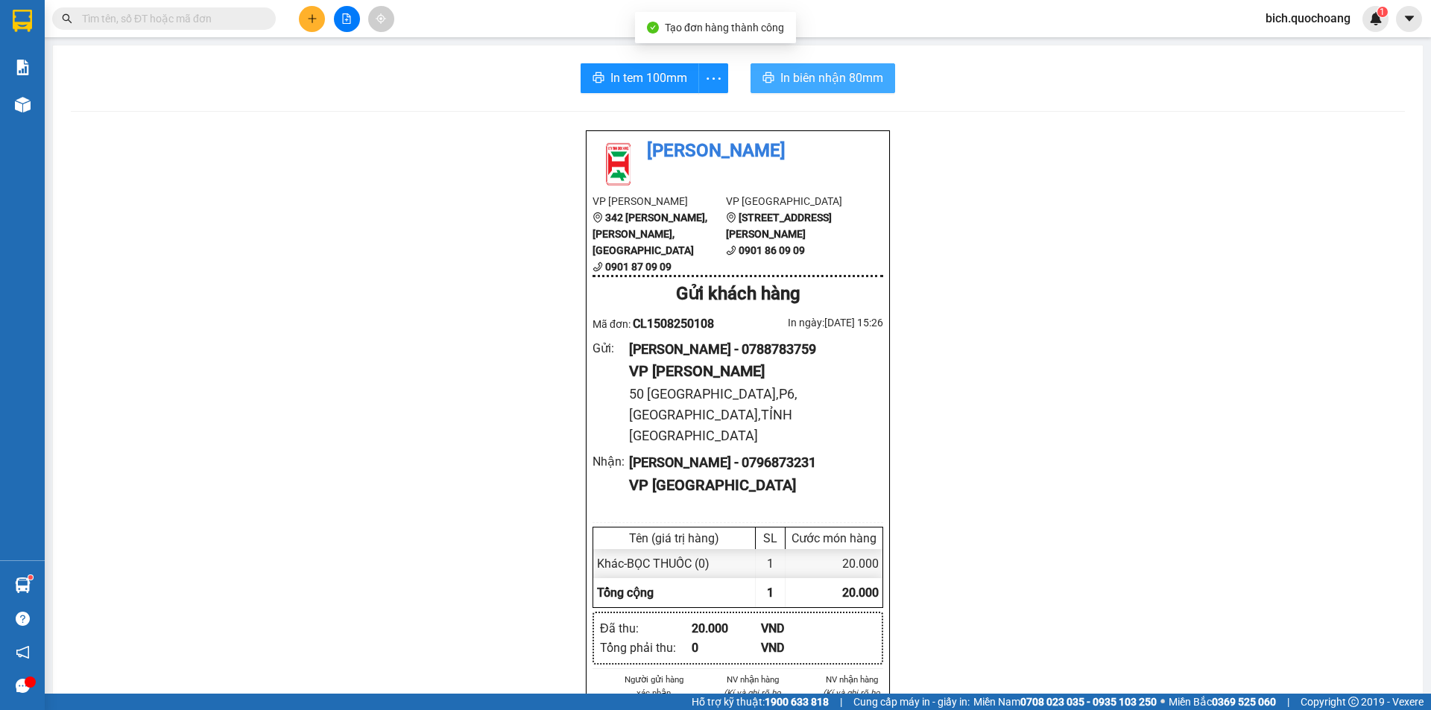
click at [809, 79] on span "In biên nhận 80mm" at bounding box center [831, 78] width 103 height 19
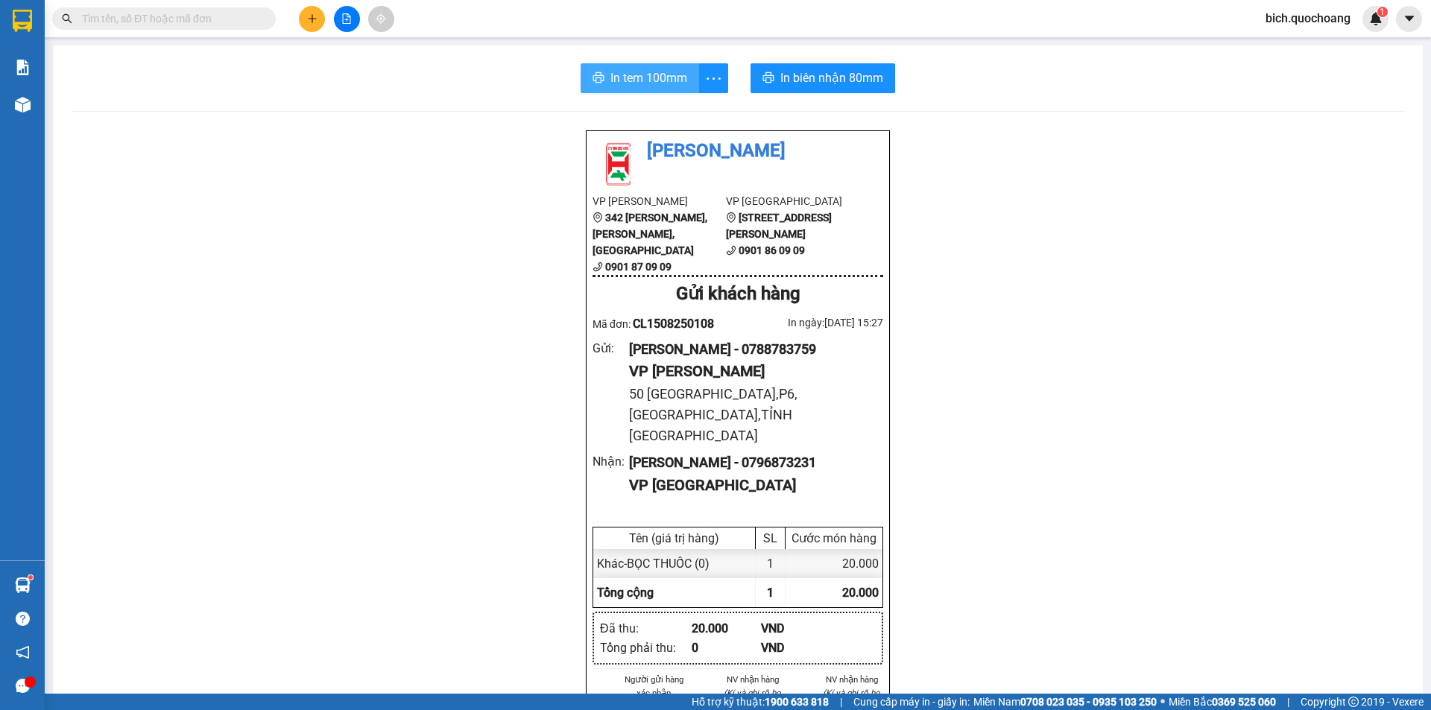
click at [619, 77] on span "In tem 100mm" at bounding box center [648, 78] width 77 height 19
click at [216, 19] on input "text" at bounding box center [170, 18] width 176 height 16
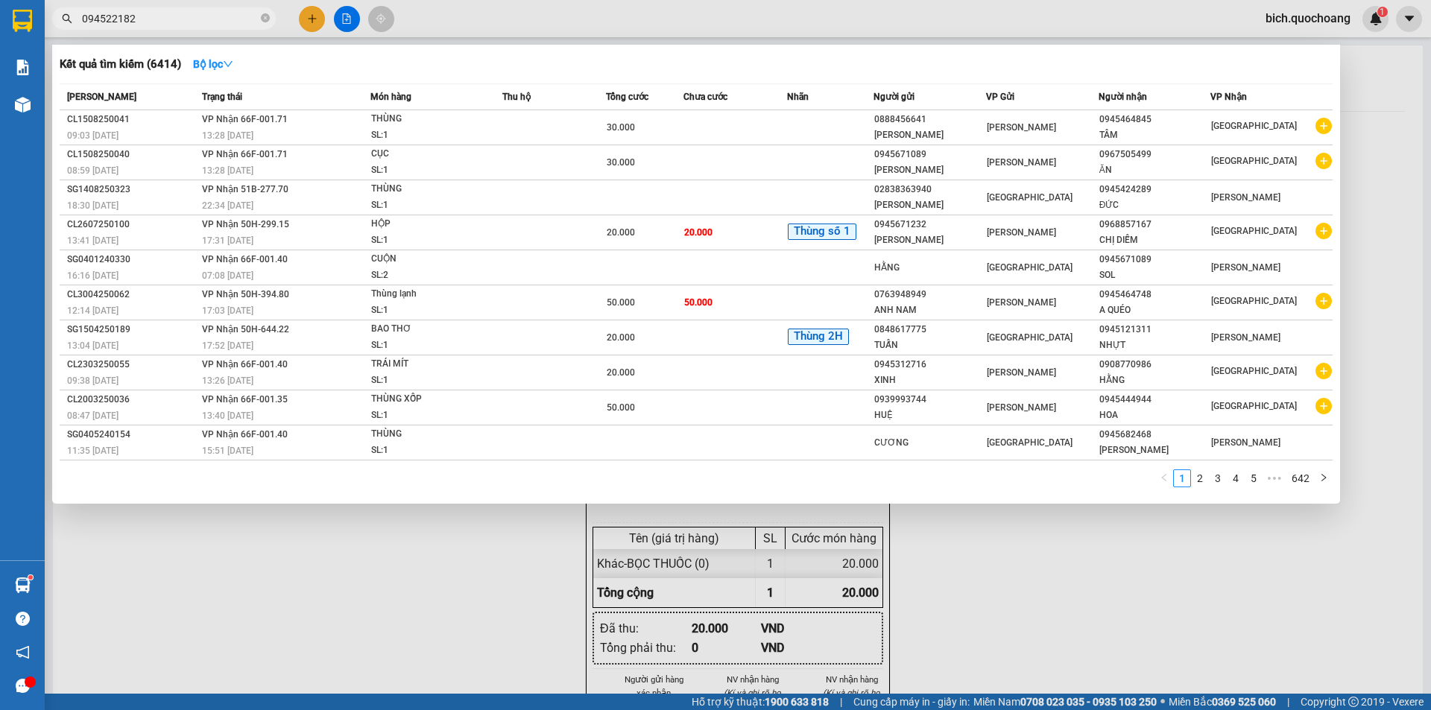
type input "0945221822"
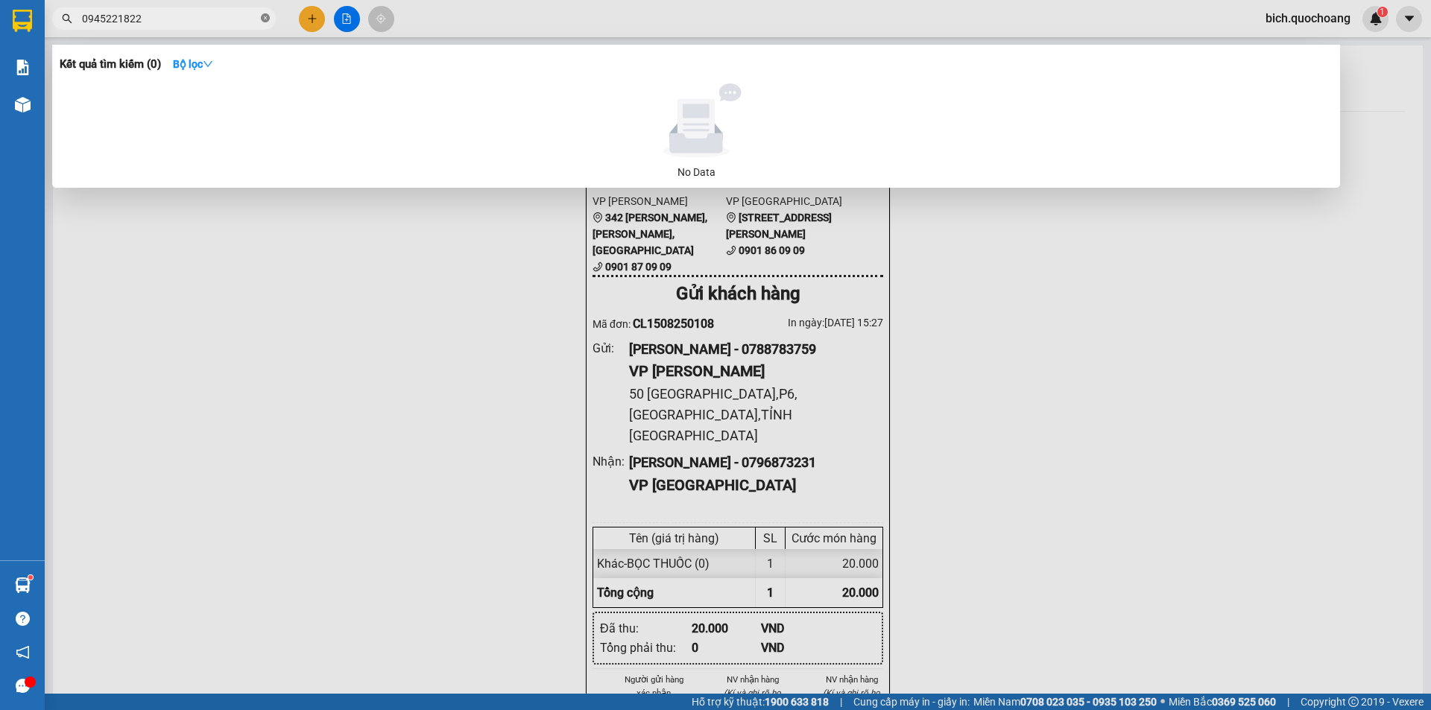
click at [265, 17] on icon "close-circle" at bounding box center [265, 17] width 9 height 9
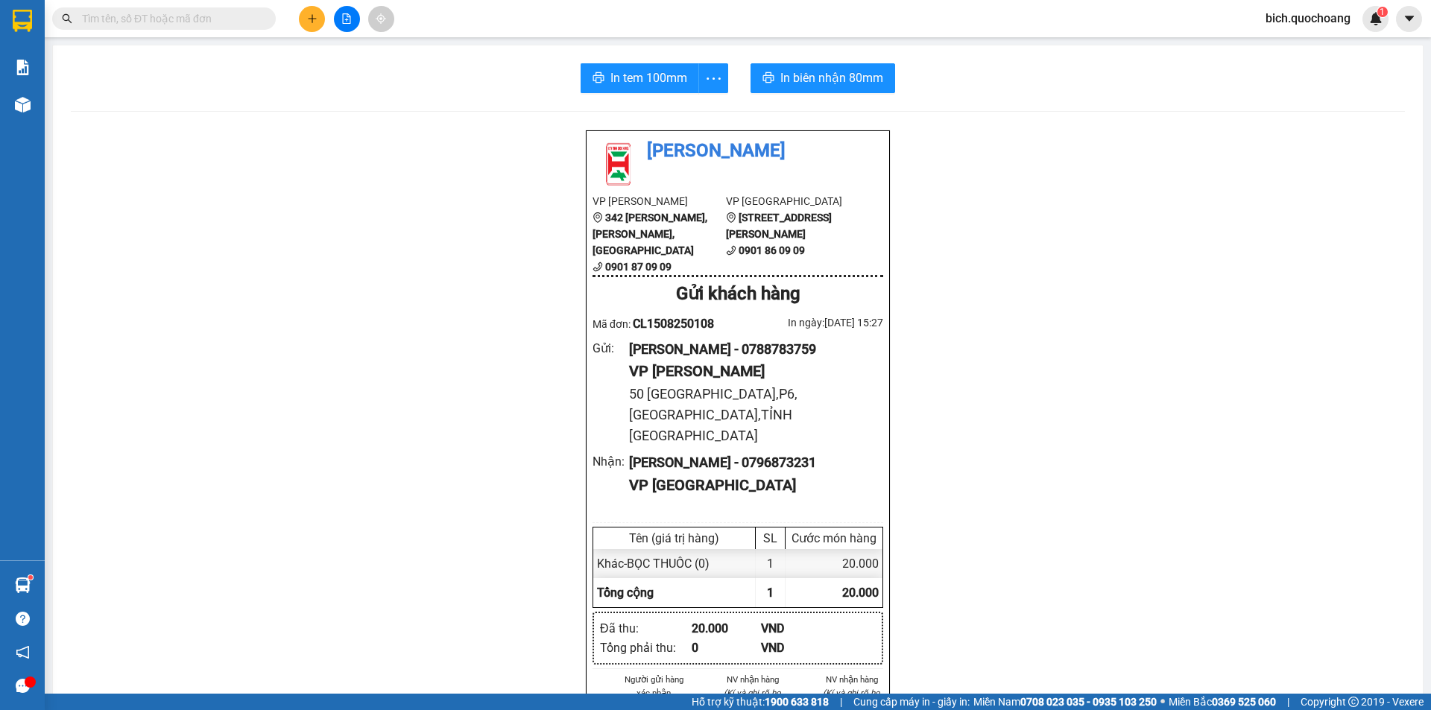
click at [227, 31] on div "Kết quả tìm kiếm ( 0 ) Bộ lọc No Data" at bounding box center [145, 19] width 291 height 26
click at [226, 25] on input "text" at bounding box center [170, 18] width 176 height 16
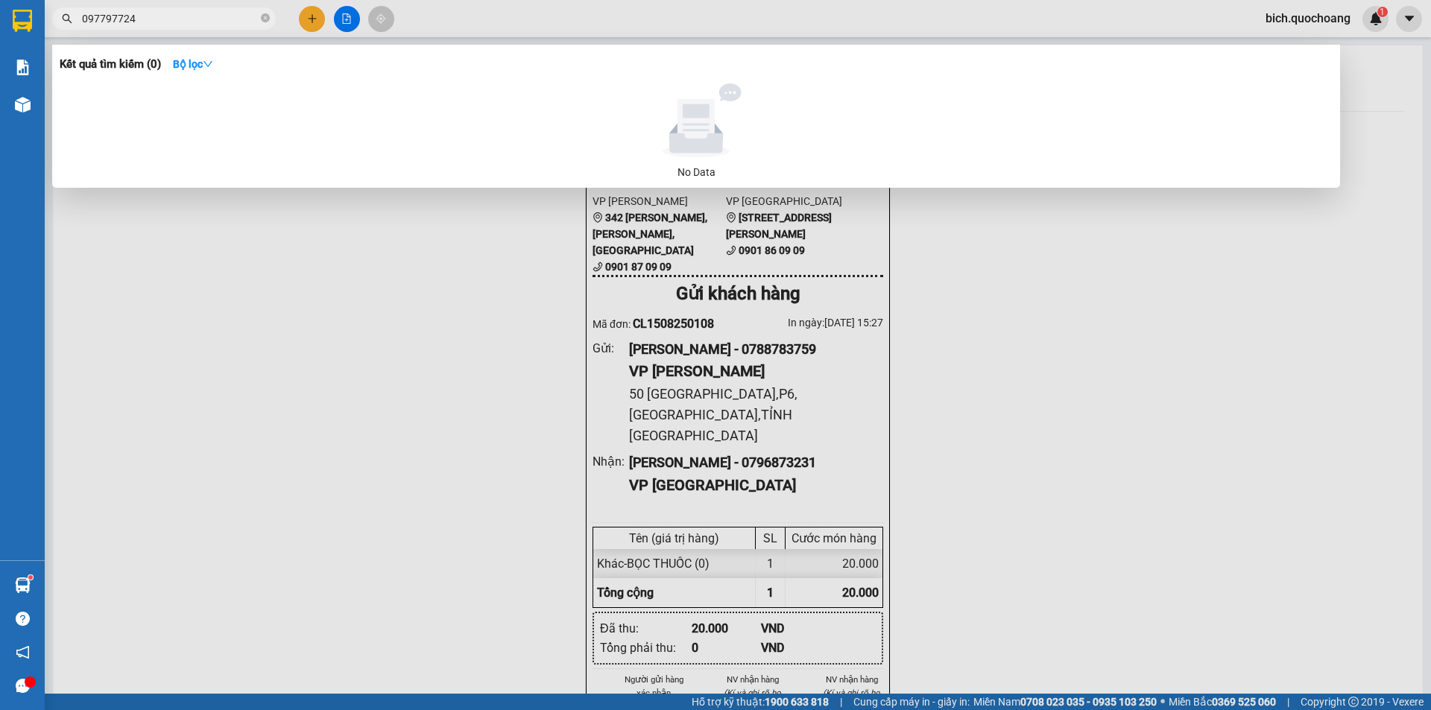
type input "0977977243"
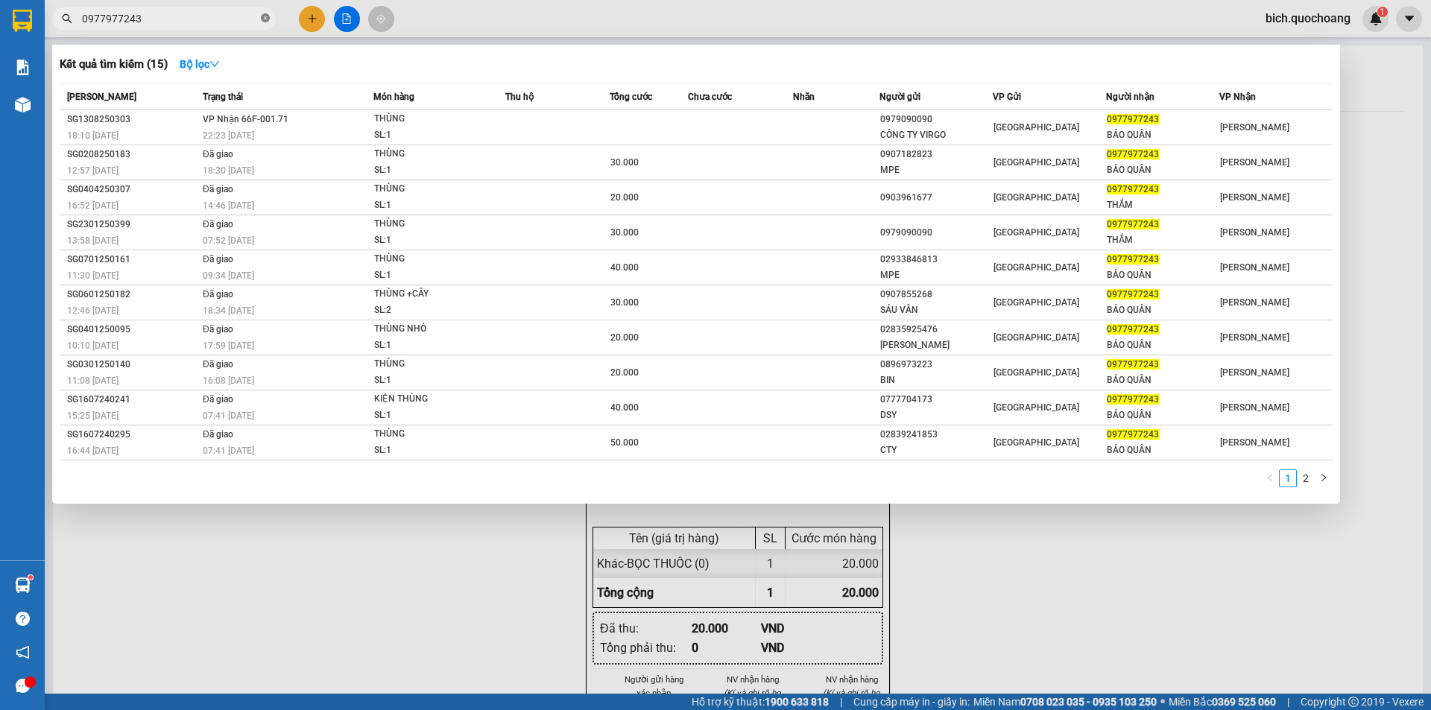
click at [265, 18] on icon "close-circle" at bounding box center [265, 17] width 9 height 9
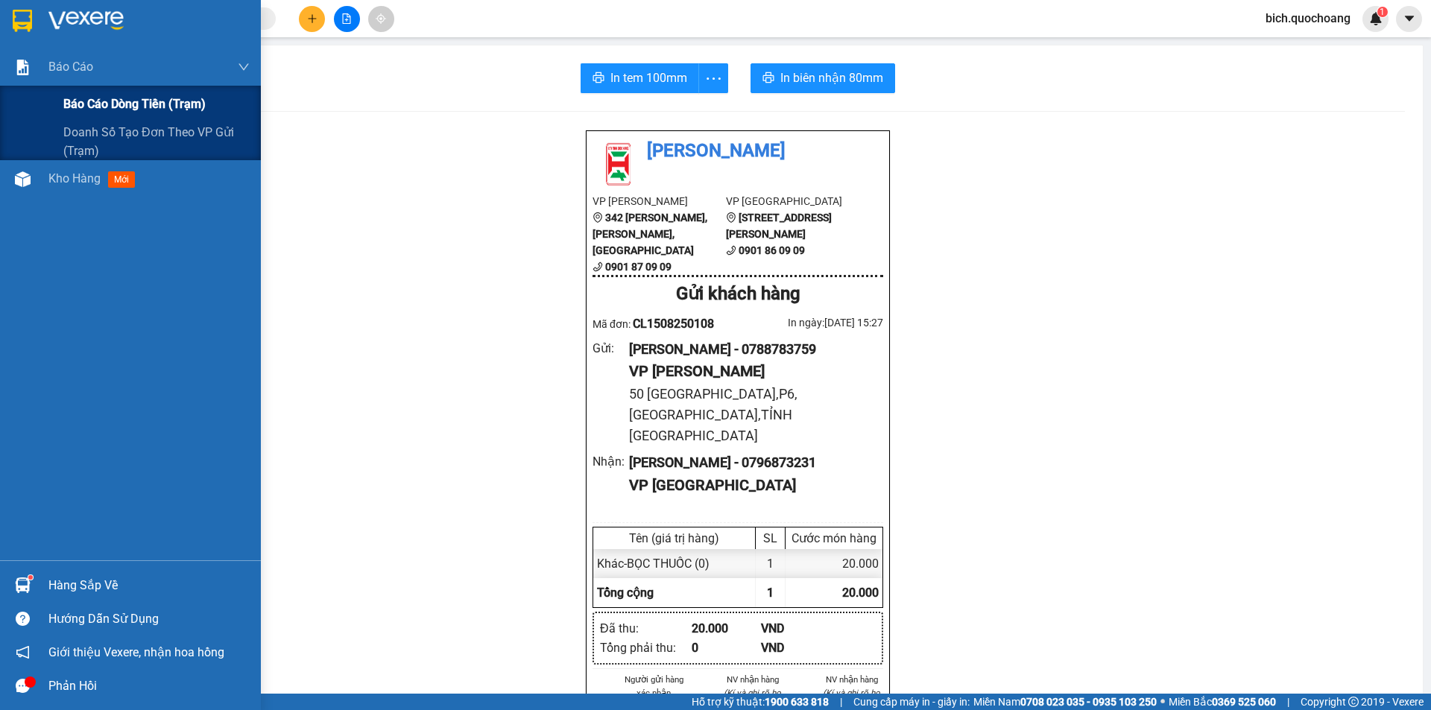
click at [105, 101] on span "Báo cáo dòng tiền (trạm)" at bounding box center [134, 104] width 142 height 19
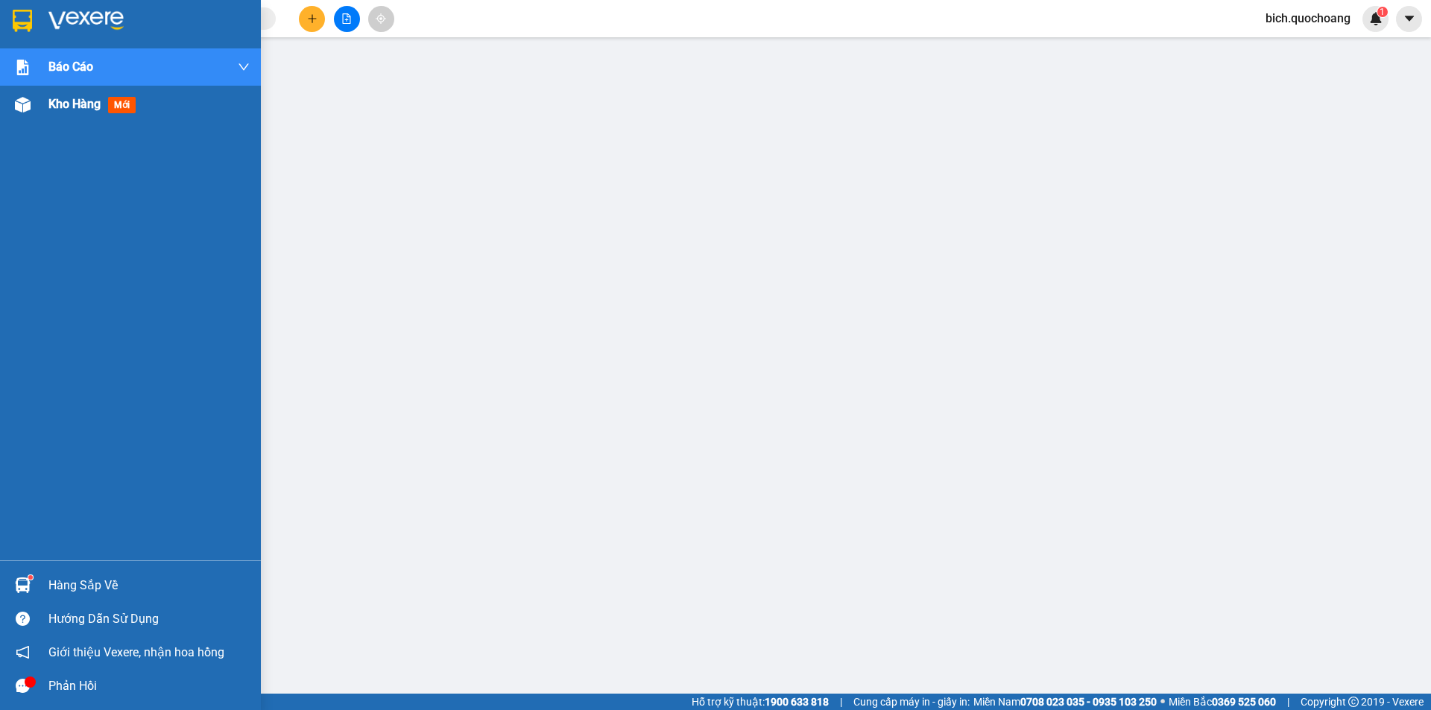
click at [77, 110] on span "Kho hàng" at bounding box center [74, 104] width 52 height 14
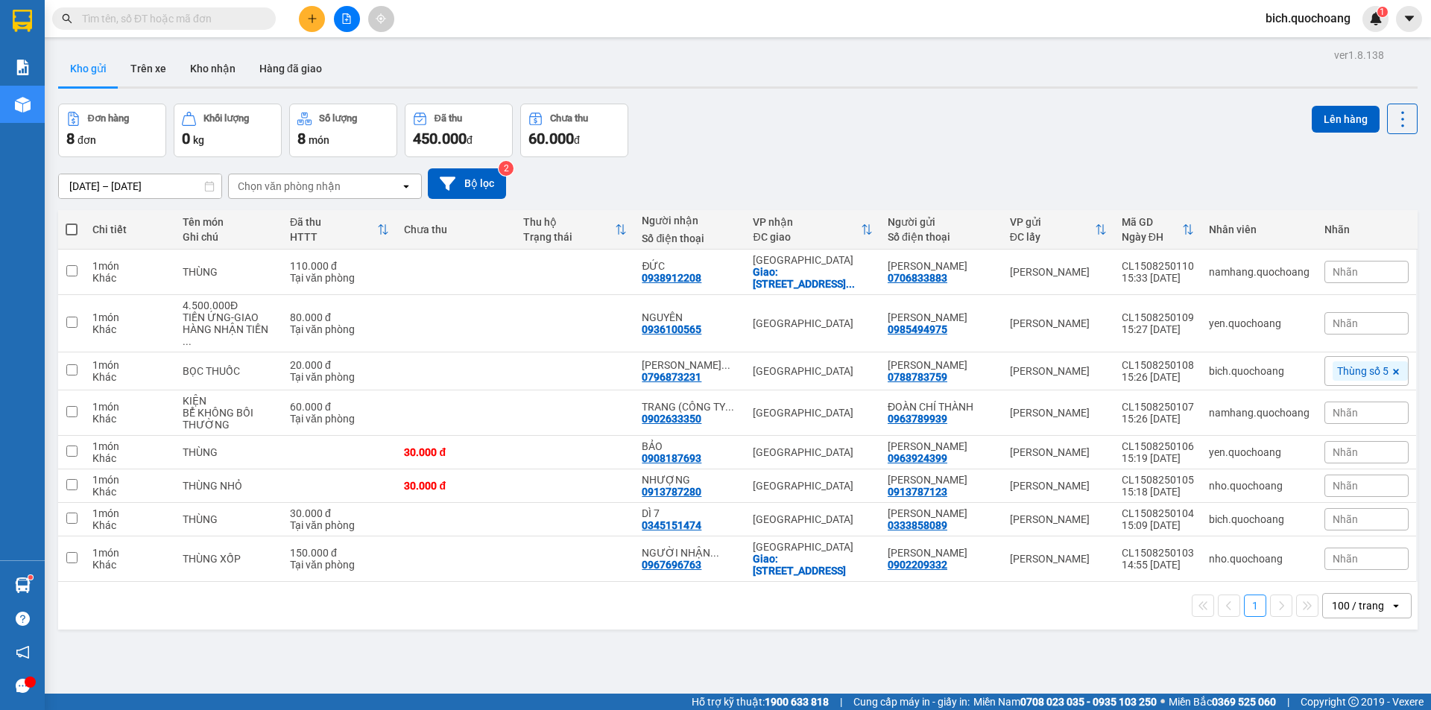
click at [203, 12] on input "text" at bounding box center [170, 18] width 176 height 16
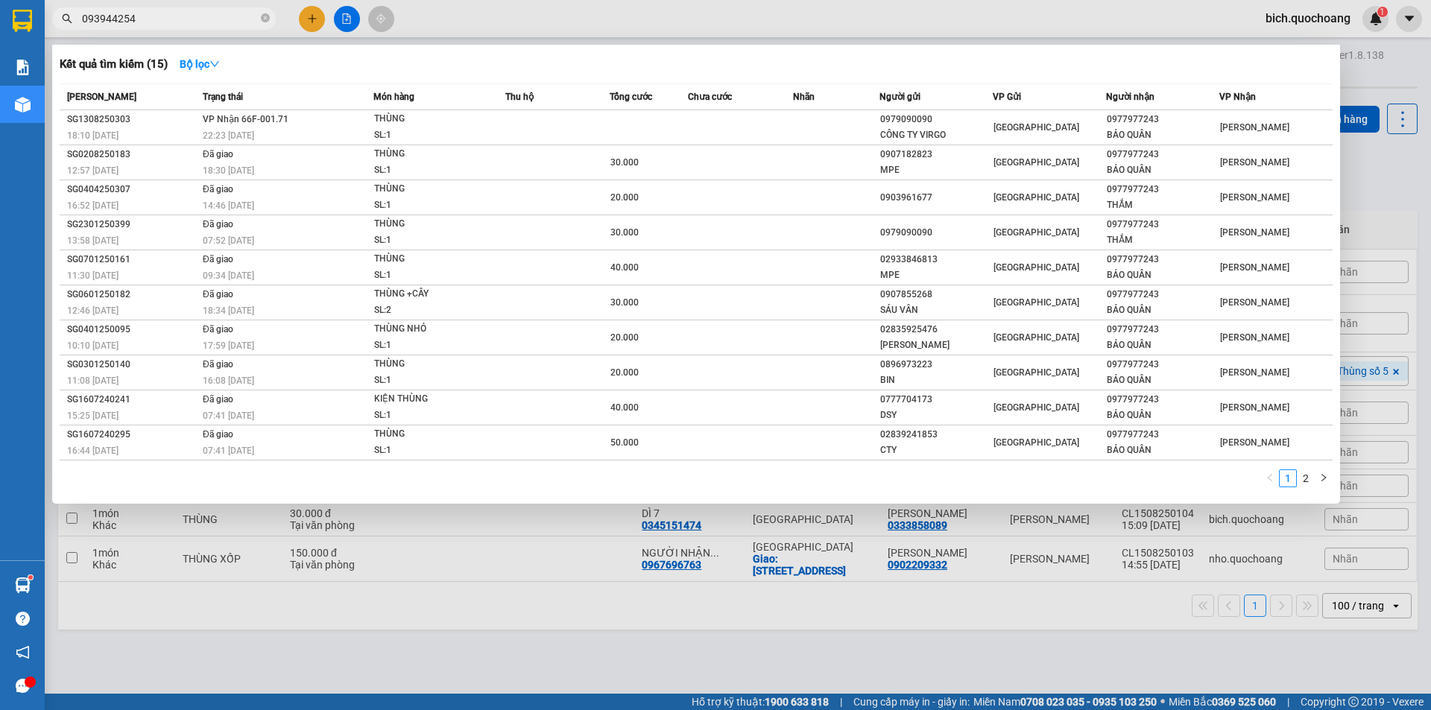
type input "0939442542"
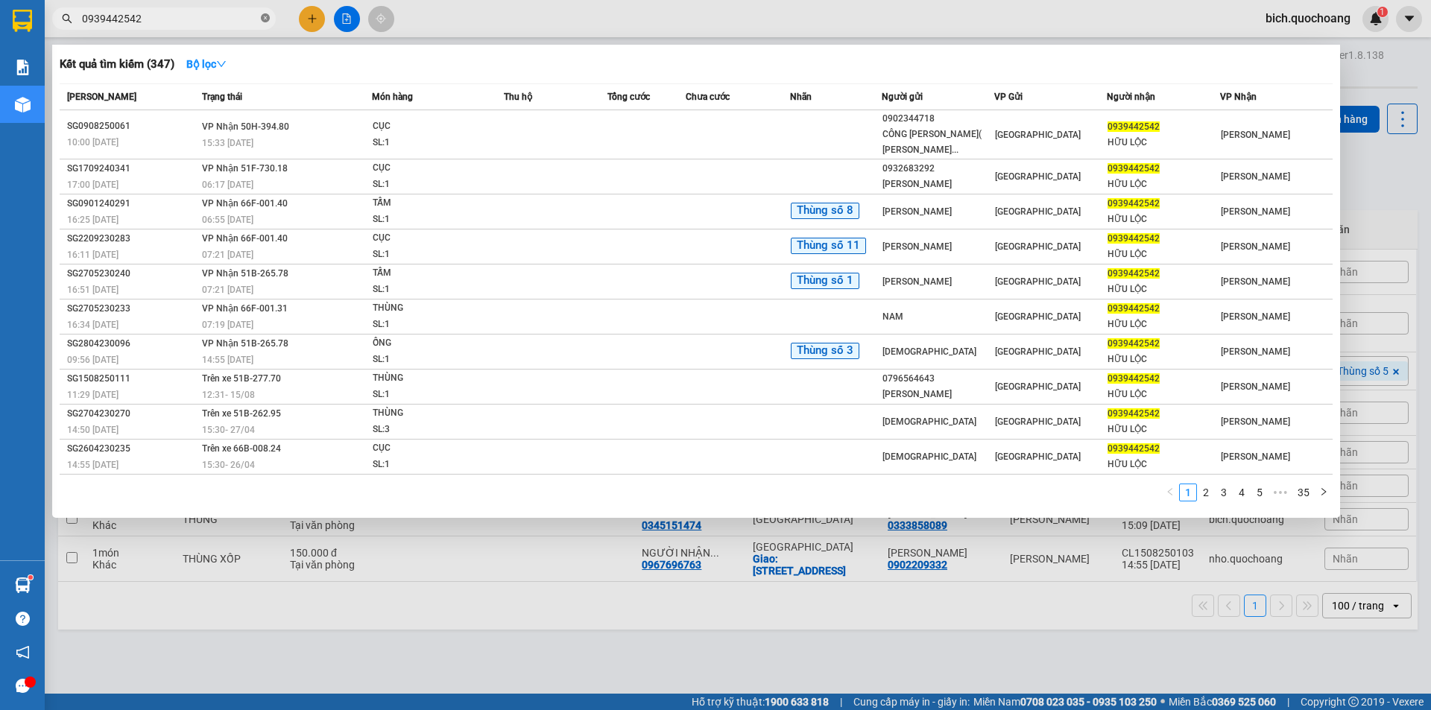
click at [268, 16] on icon "close-circle" at bounding box center [265, 17] width 9 height 9
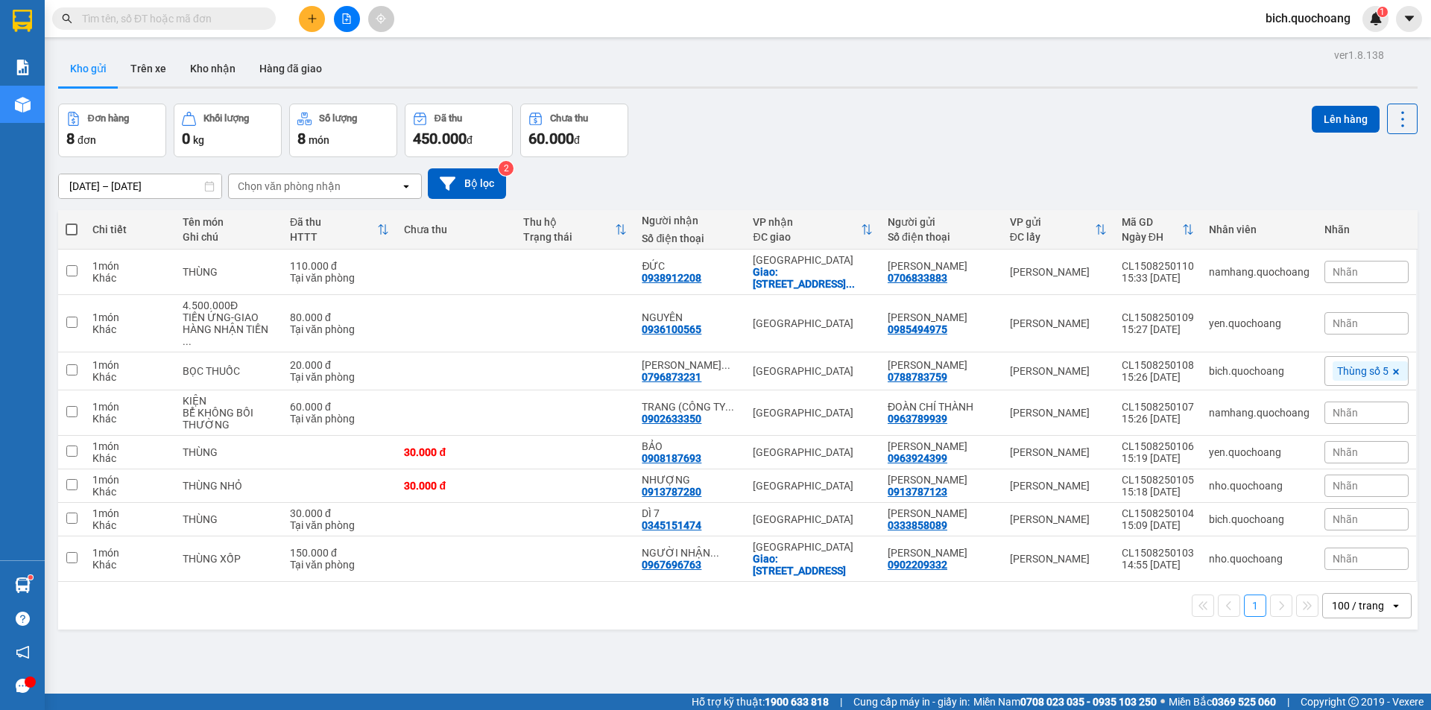
click at [197, 21] on input "text" at bounding box center [170, 18] width 176 height 16
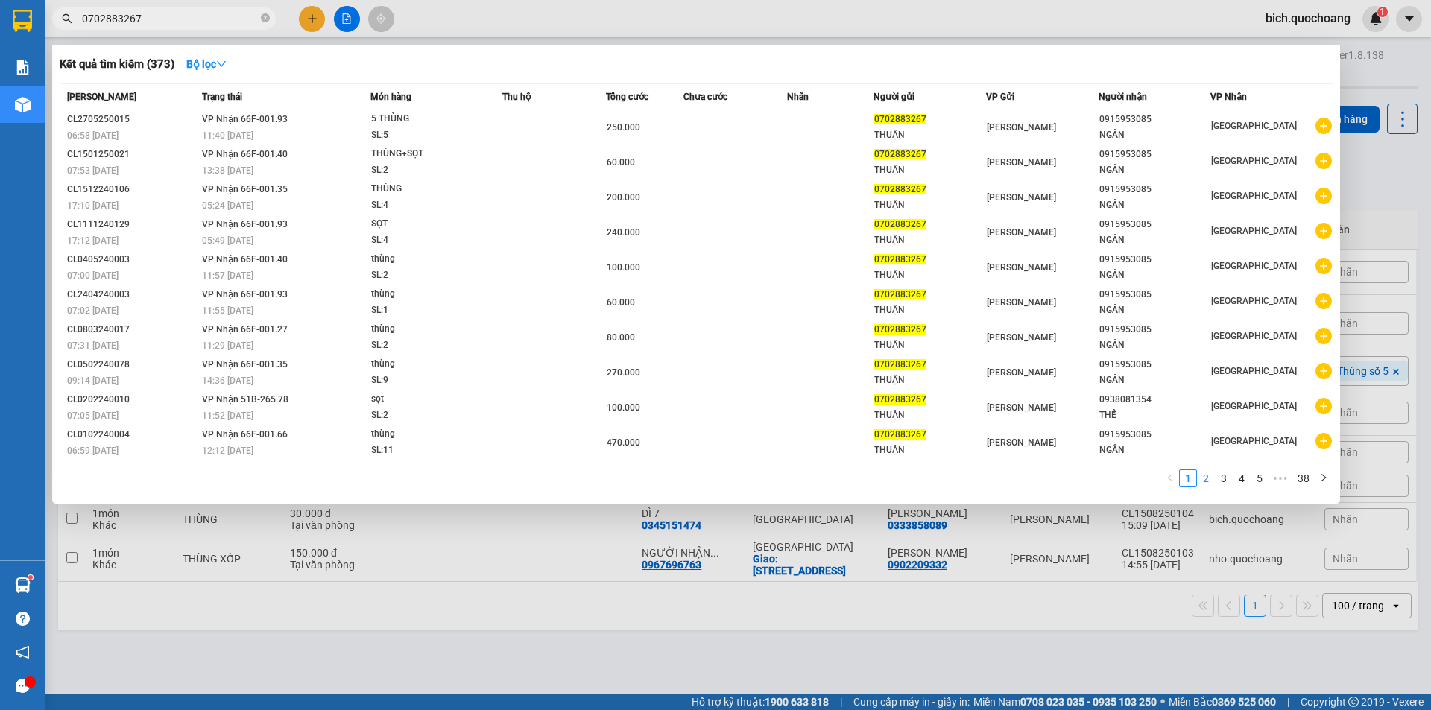
type input "0702883267"
click at [1203, 469] on li "2" at bounding box center [1206, 478] width 18 height 18
click at [1228, 476] on link "3" at bounding box center [1223, 478] width 16 height 16
click at [1236, 473] on link "4" at bounding box center [1241, 478] width 16 height 16
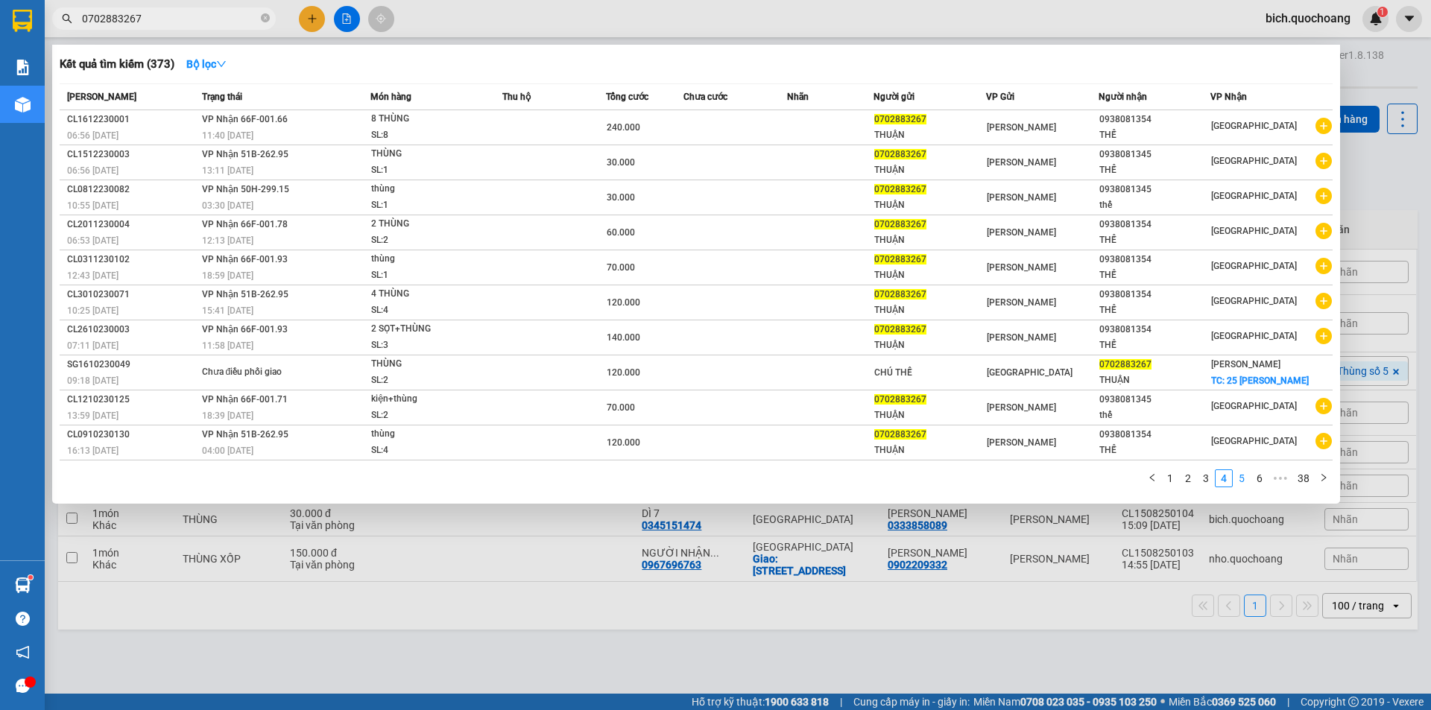
click at [1238, 471] on link "5" at bounding box center [1241, 478] width 16 height 16
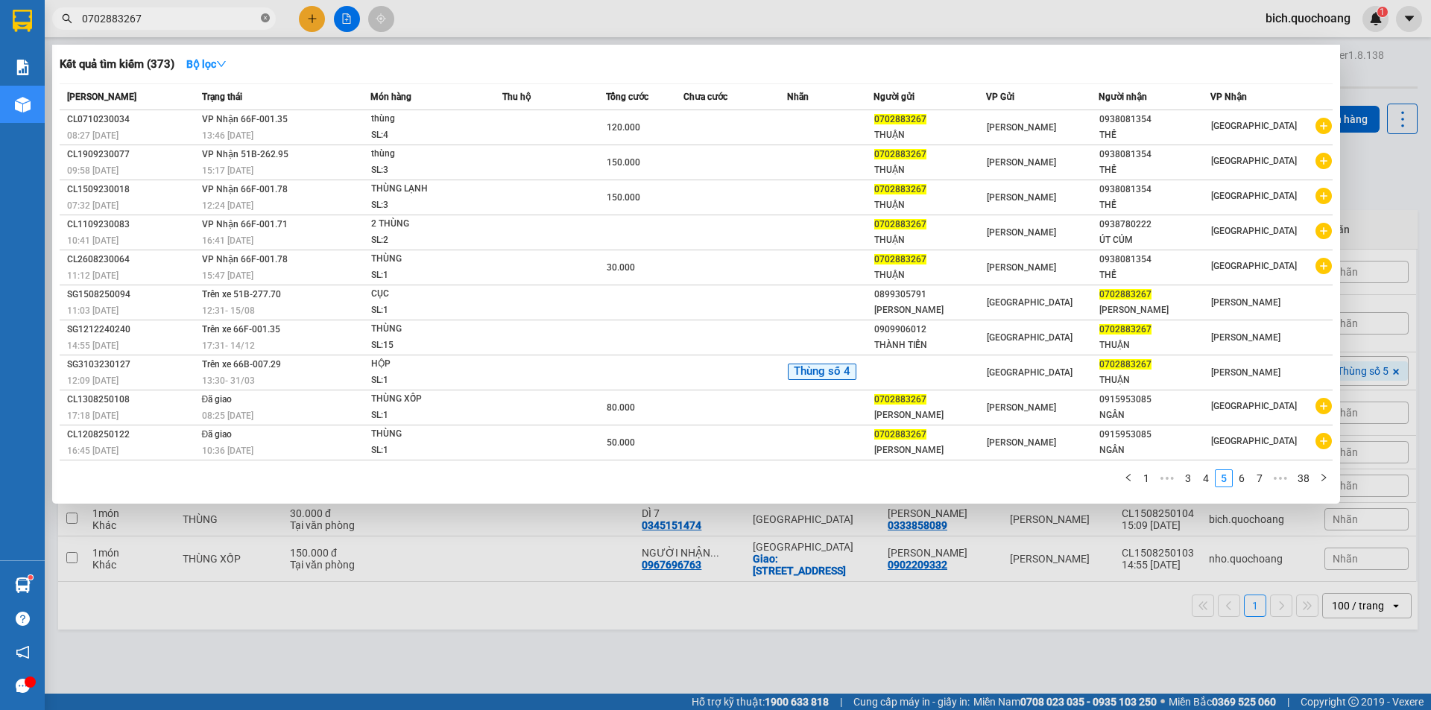
click at [266, 12] on span at bounding box center [265, 19] width 9 height 14
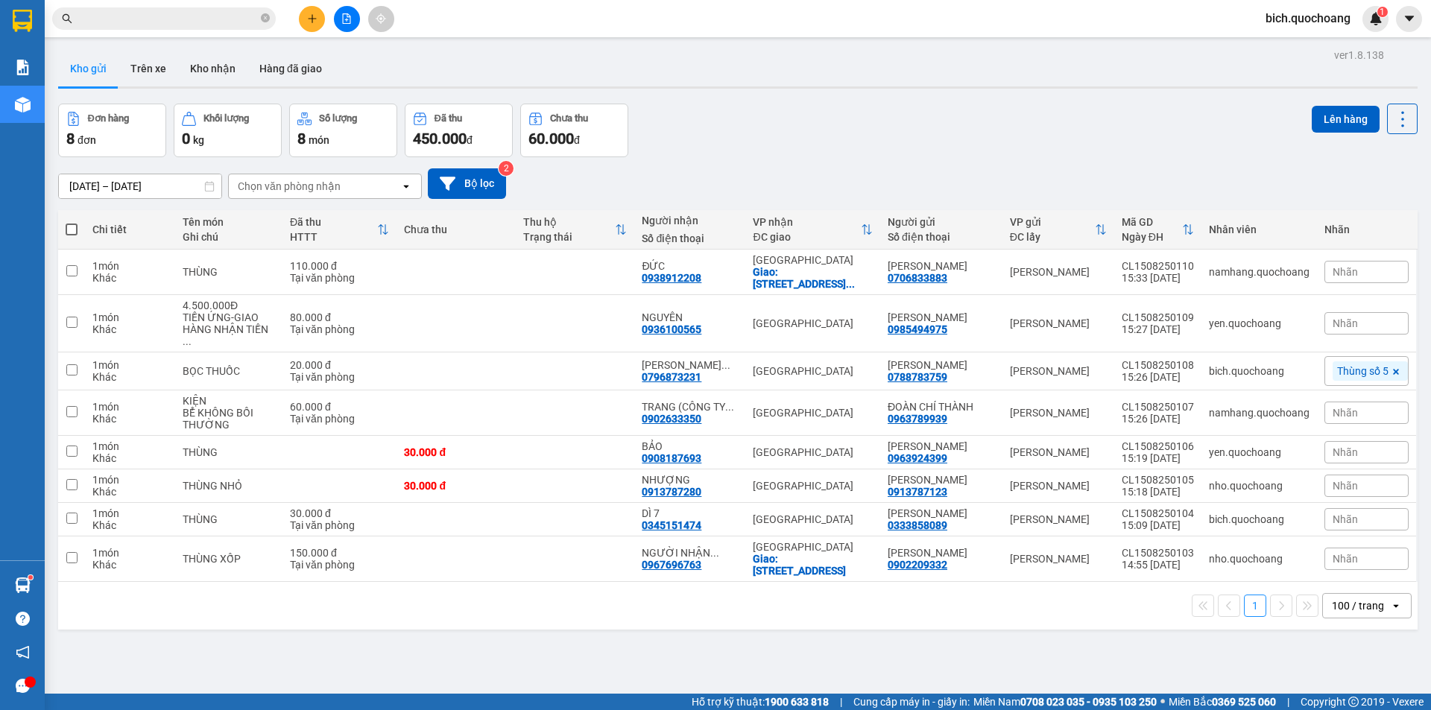
click at [315, 17] on icon "plus" at bounding box center [312, 18] width 10 height 10
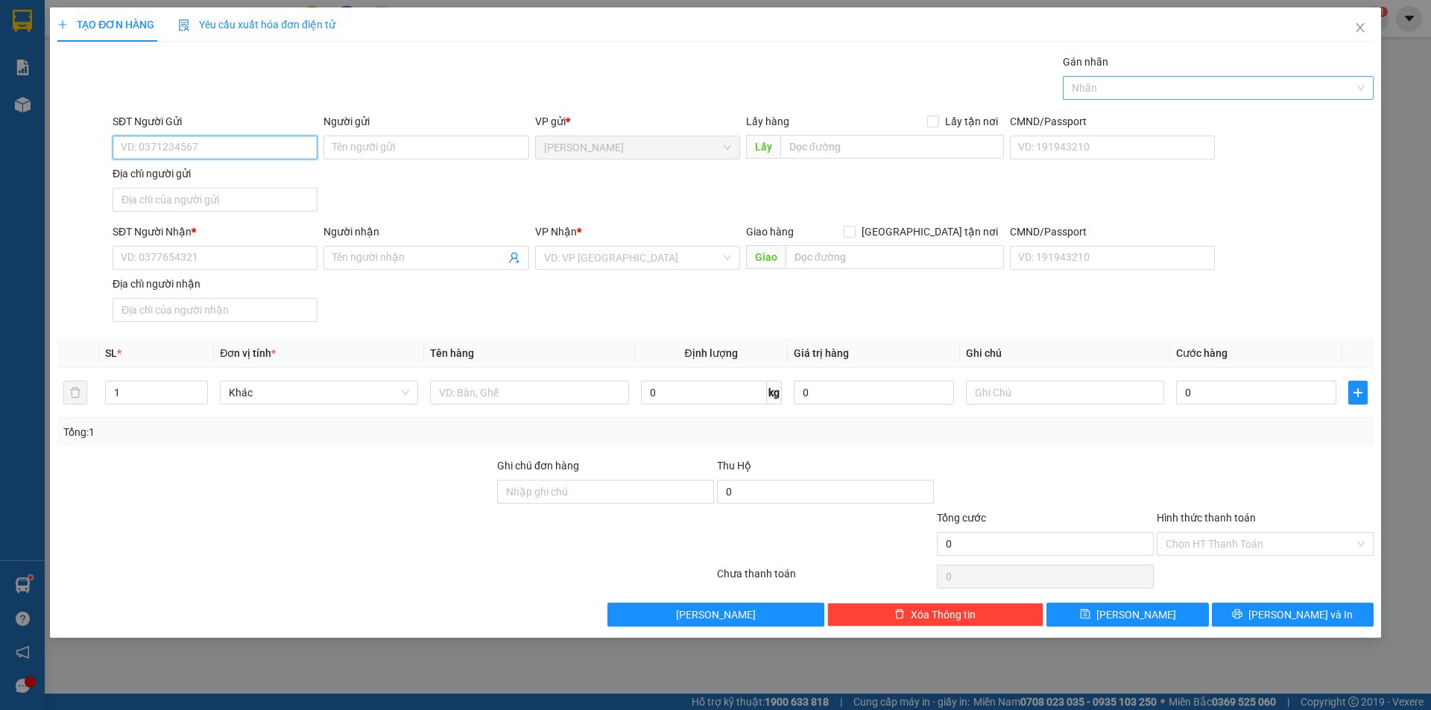
click at [1158, 89] on div at bounding box center [1210, 88] width 288 height 18
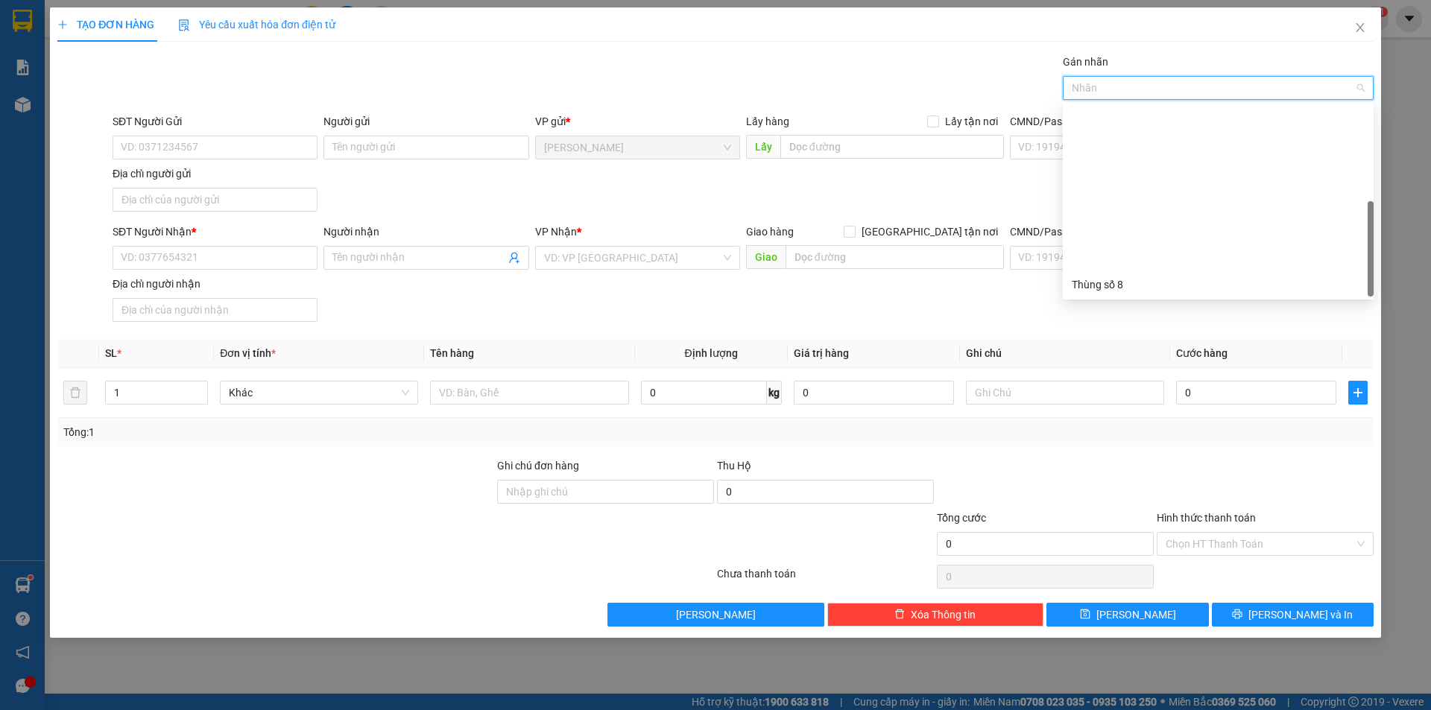
scroll to position [191, 0]
click at [1124, 283] on div "Thùng 2H" at bounding box center [1218, 284] width 293 height 16
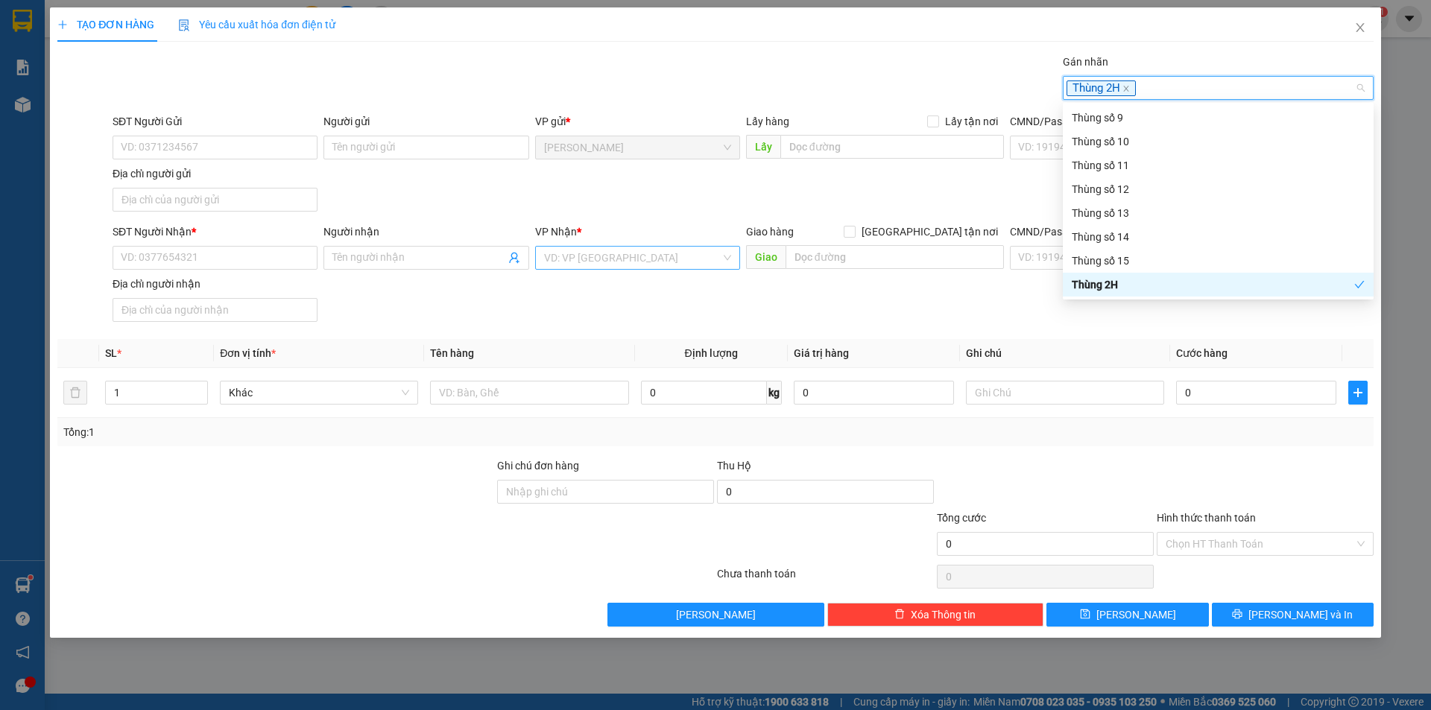
click at [669, 259] on input "search" at bounding box center [632, 258] width 177 height 22
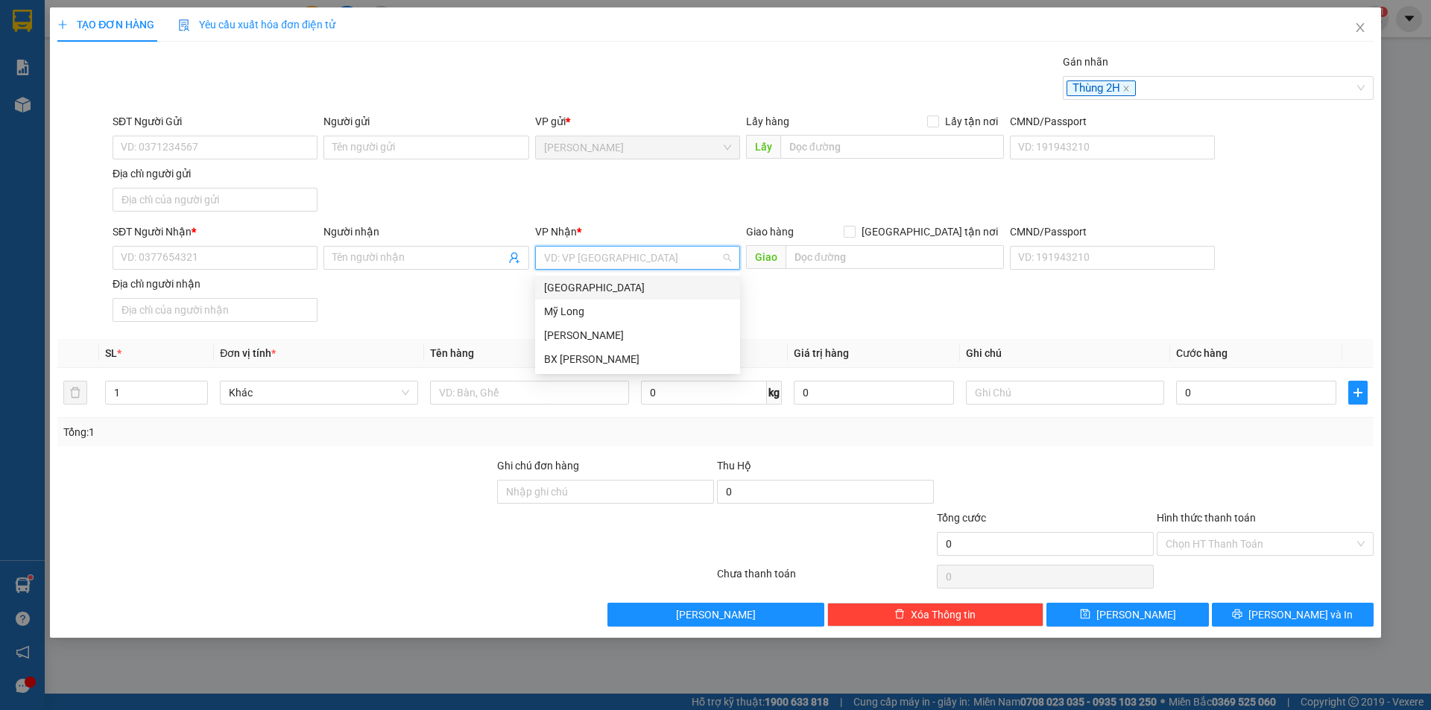
click at [615, 293] on div "[GEOGRAPHIC_DATA]" at bounding box center [637, 287] width 187 height 16
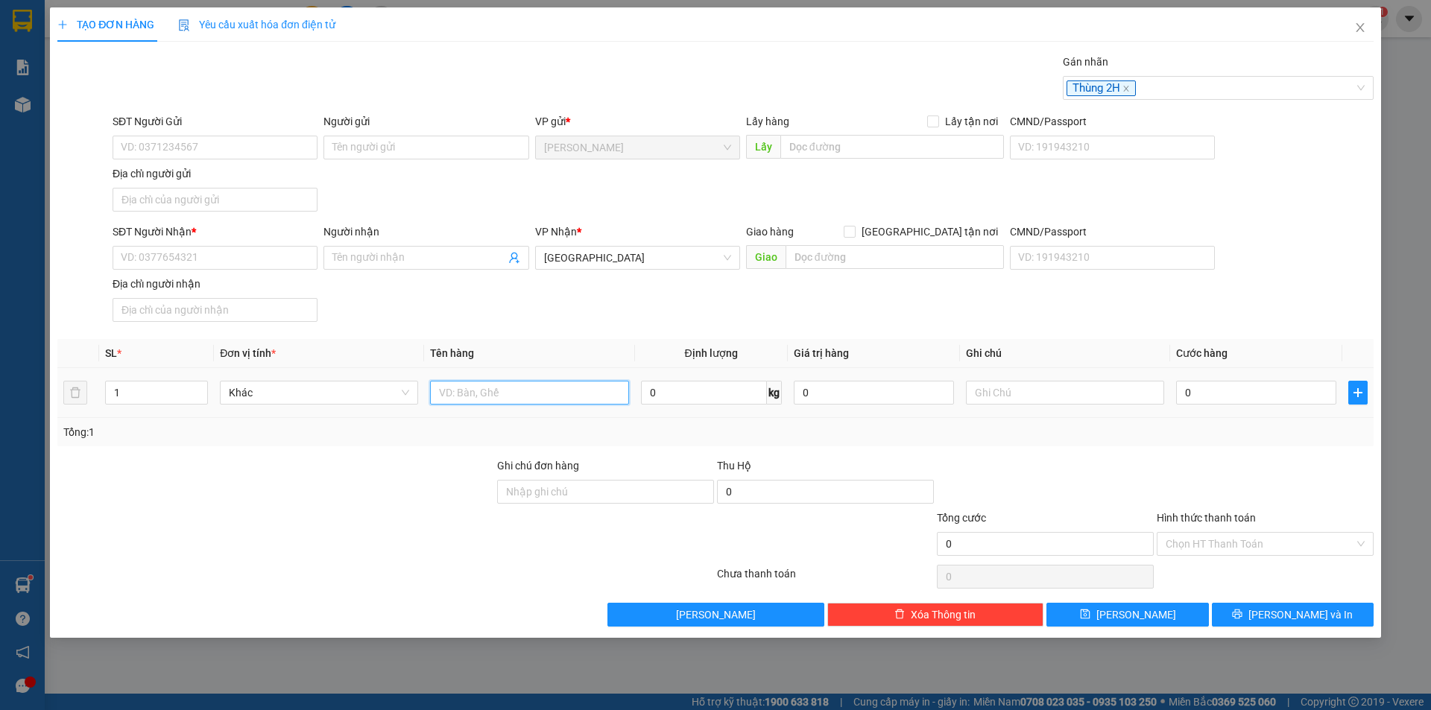
click at [464, 391] on input "text" at bounding box center [529, 393] width 198 height 24
type input "BỌC"
drag, startPoint x: 175, startPoint y: 250, endPoint x: 194, endPoint y: 245, distance: 20.1
click at [175, 250] on input "SĐT Người Nhận *" at bounding box center [215, 258] width 205 height 24
type input "0796991035"
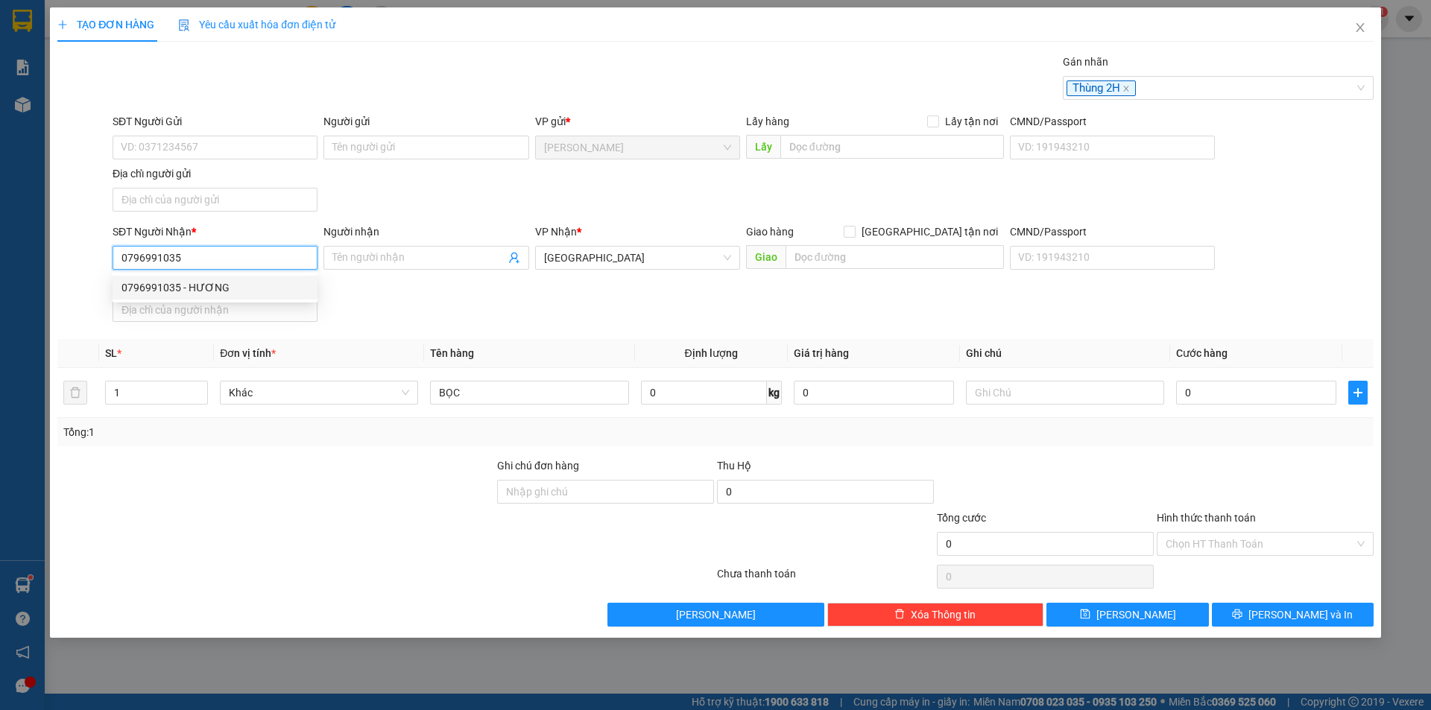
click at [197, 293] on div "0796991035 - HƯƠNG" at bounding box center [214, 287] width 187 height 16
type input "HƯƠNG"
type input "0796991035"
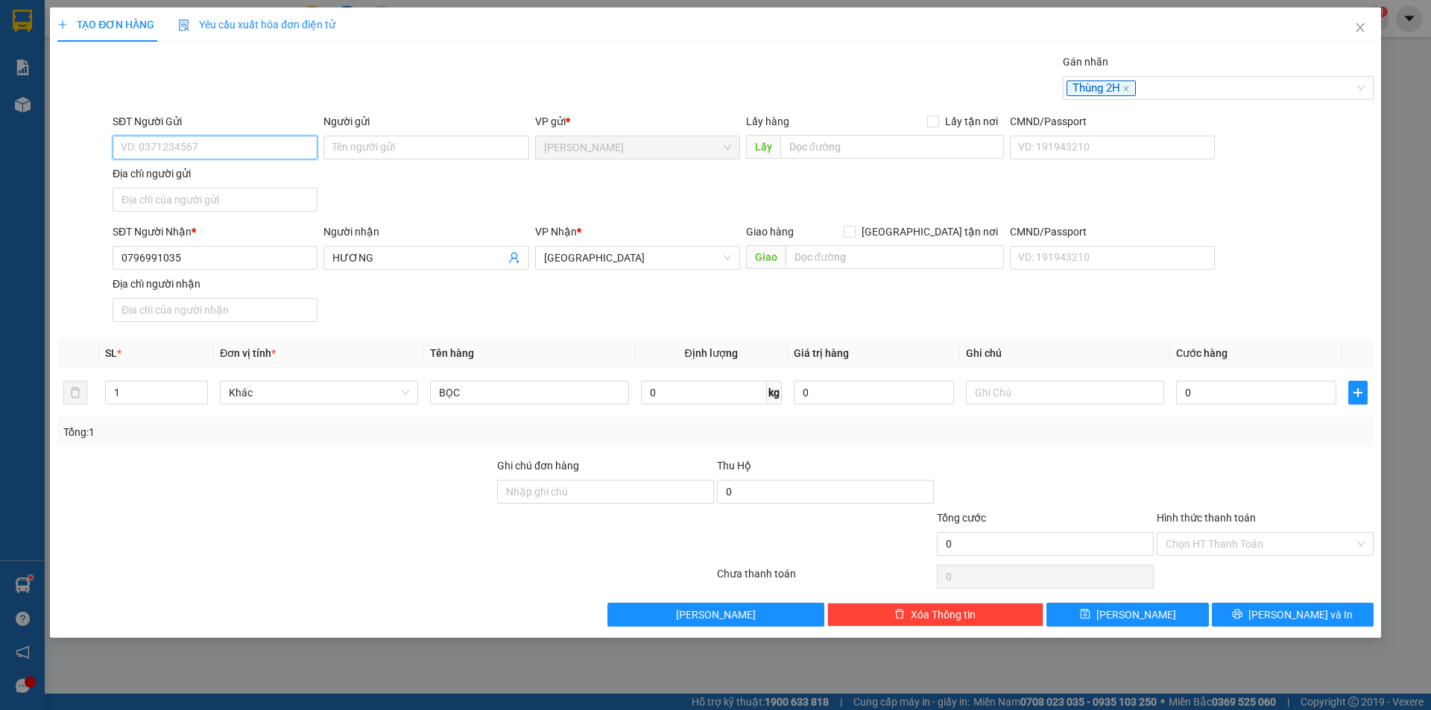
click at [225, 140] on input "SĐT Người Gửi" at bounding box center [215, 148] width 205 height 24
type input "0776531012"
click at [382, 146] on input "Người gửi" at bounding box center [425, 148] width 205 height 24
type input "[PERSON_NAME]"
click at [181, 209] on input "Địa chỉ người gửi" at bounding box center [215, 200] width 205 height 24
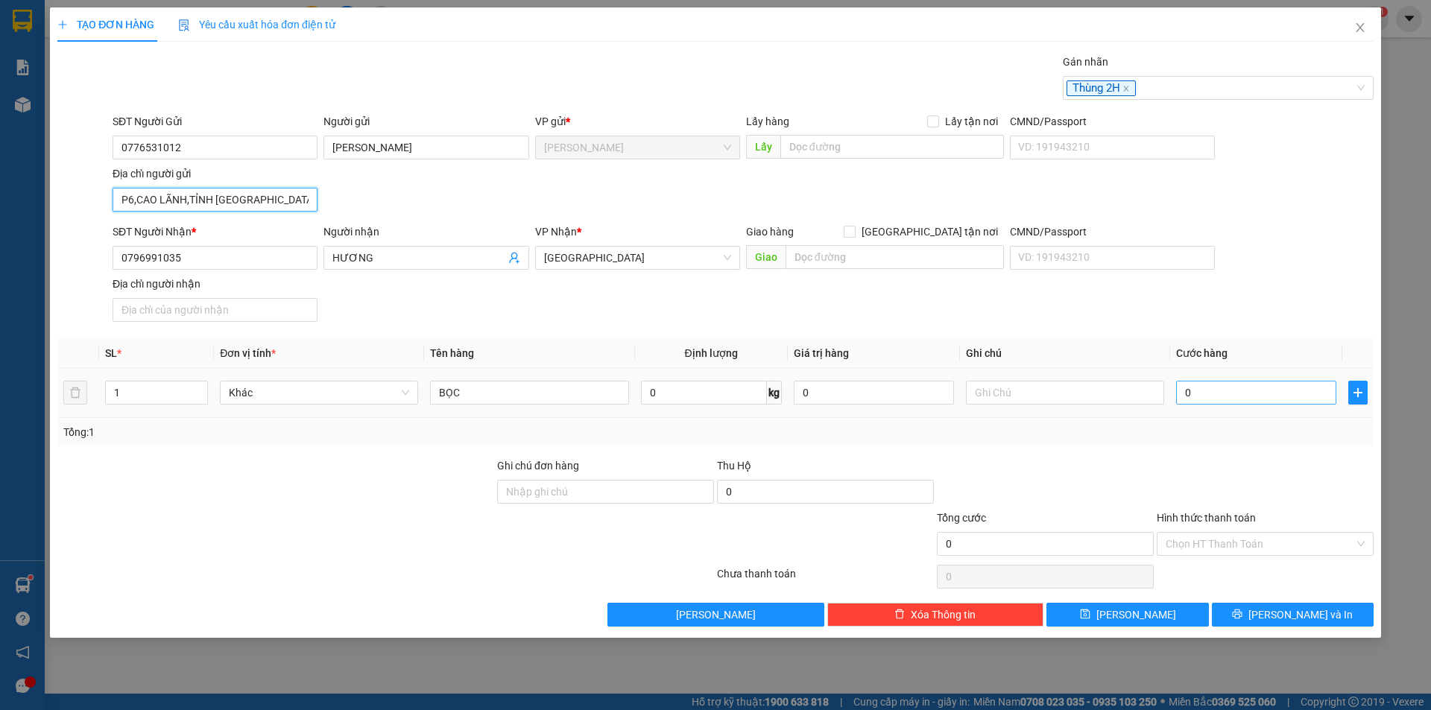
type input "P6,CAO LÃNH,TỈNH ĐỒNG THÁP"
click at [1195, 399] on input "0" at bounding box center [1256, 393] width 160 height 24
type input "2"
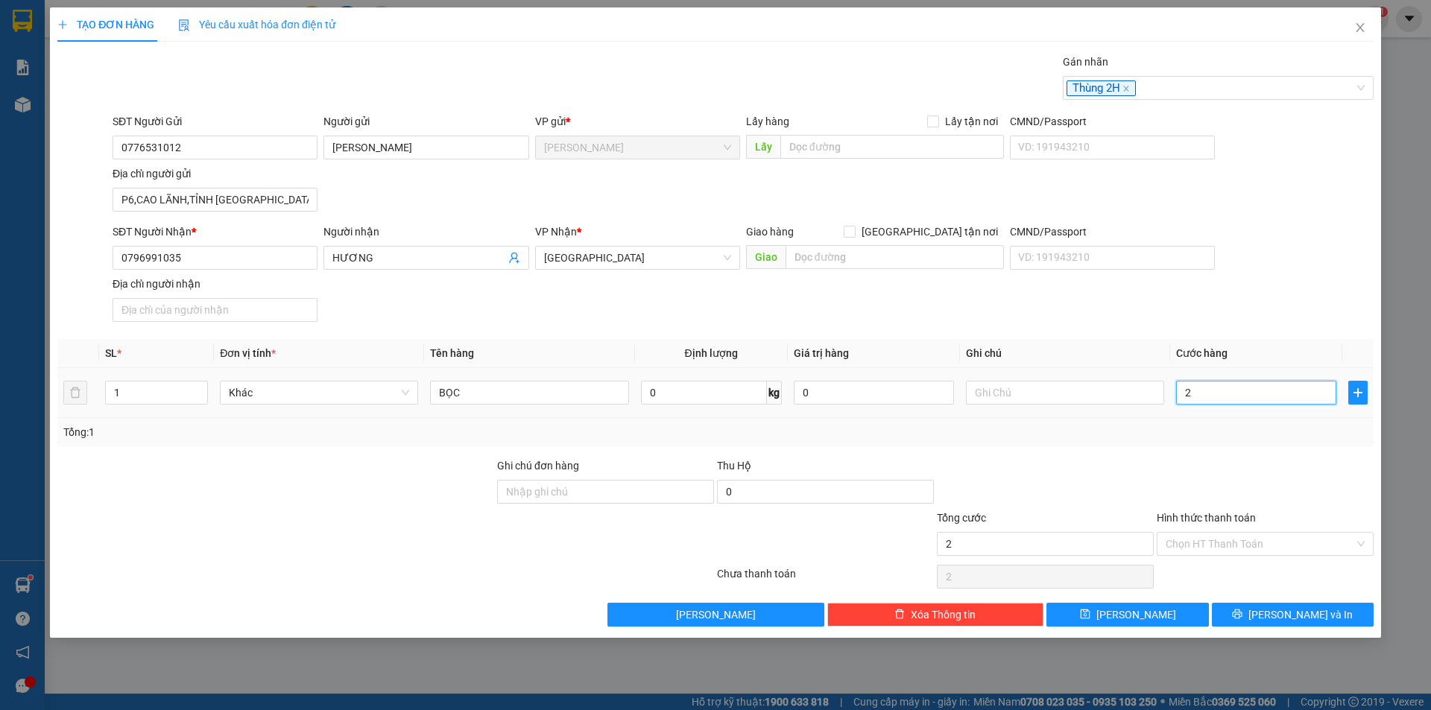
type input "20"
type input "20.000"
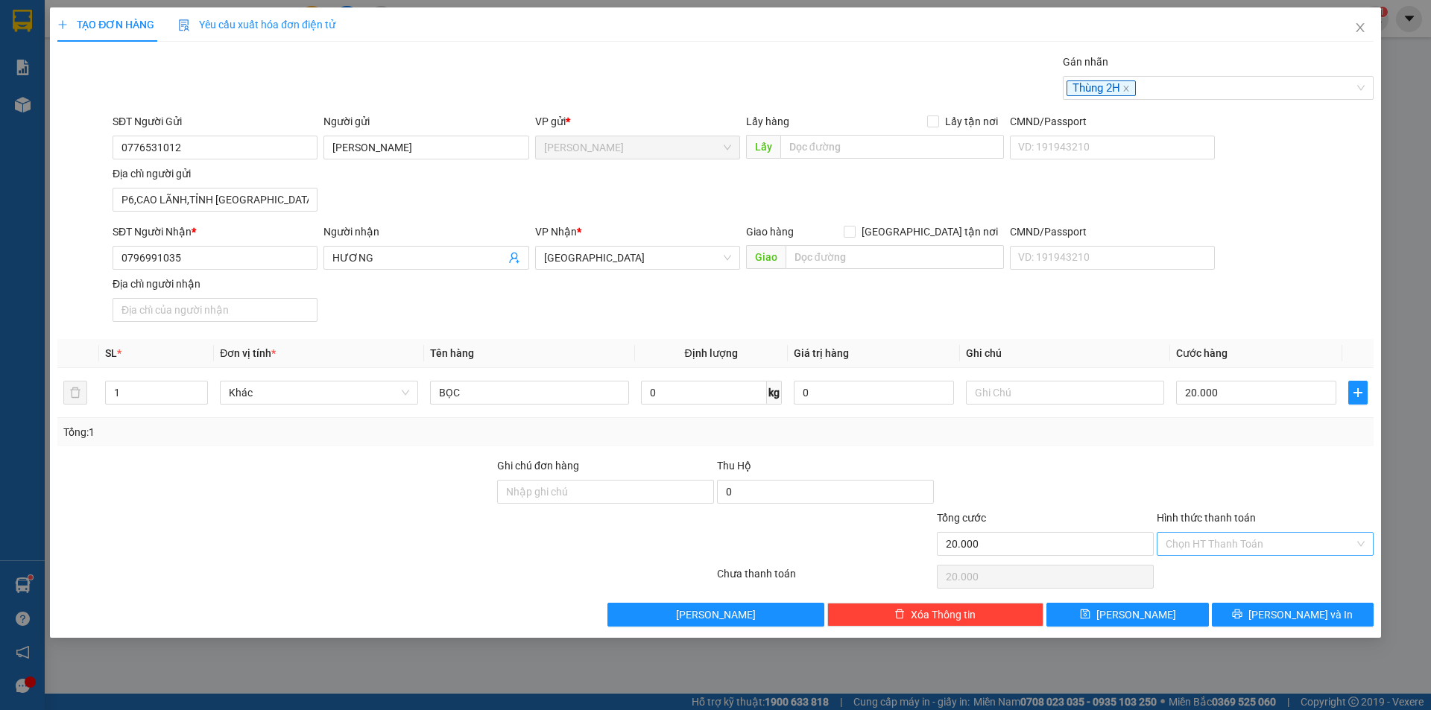
click at [1215, 547] on input "Hình thức thanh toán" at bounding box center [1259, 544] width 189 height 22
click at [1224, 577] on div "Tại văn phòng" at bounding box center [1264, 574] width 199 height 16
type input "0"
click at [1242, 611] on button "[PERSON_NAME] và In" at bounding box center [1293, 615] width 162 height 24
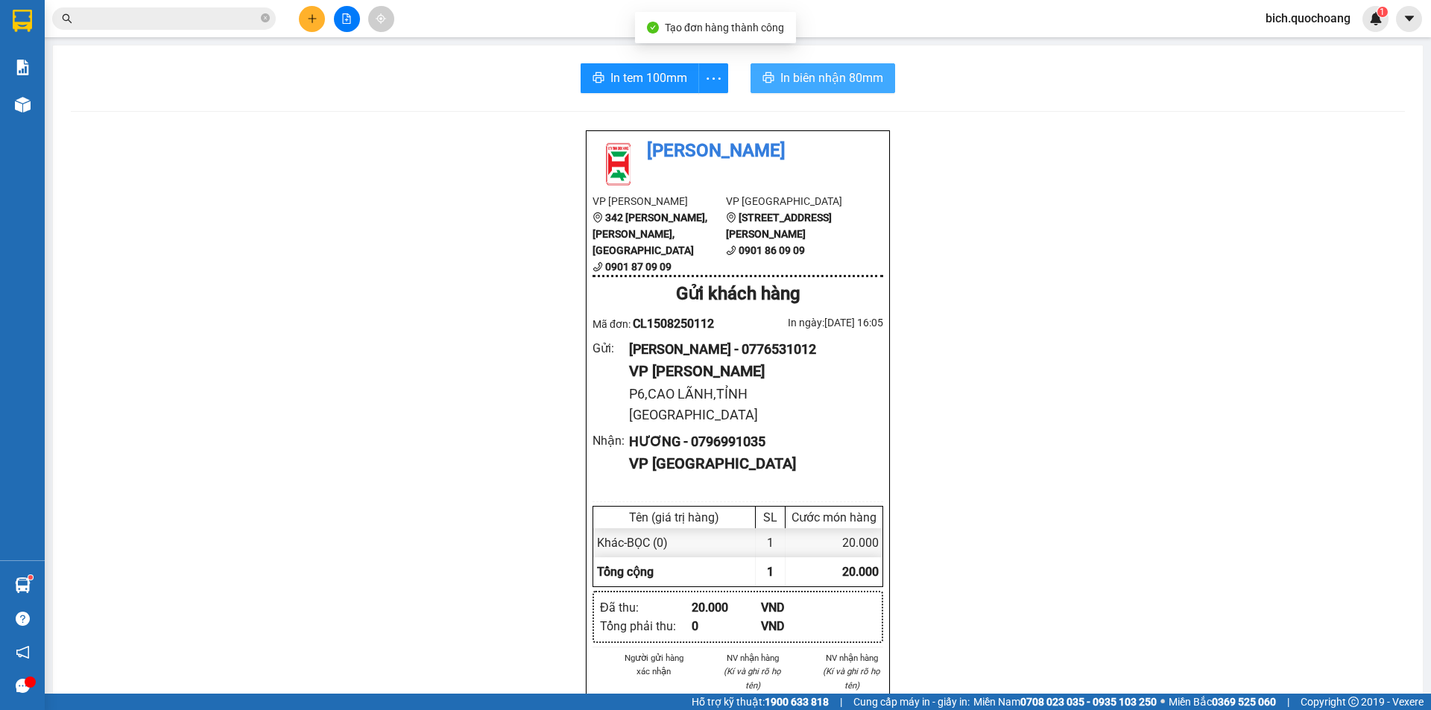
click at [832, 83] on span "In biên nhận 80mm" at bounding box center [831, 78] width 103 height 19
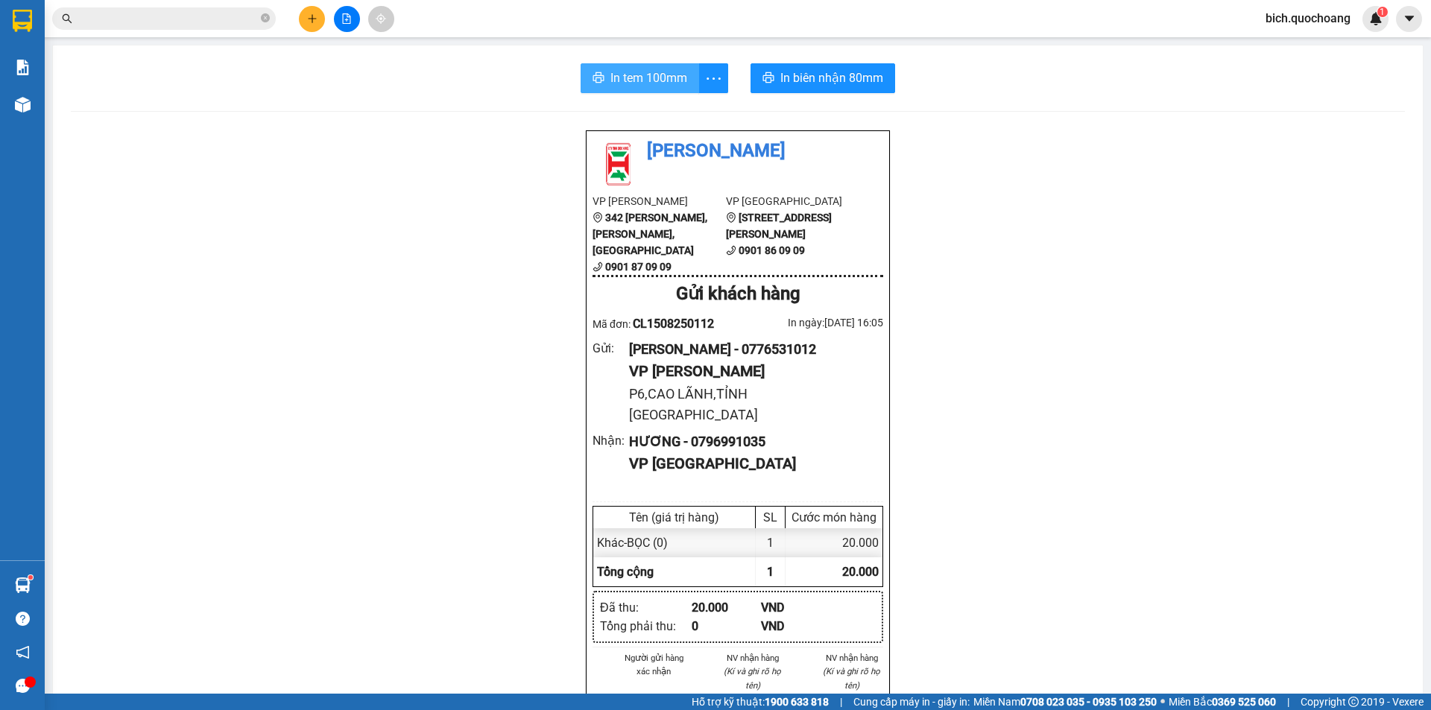
click at [643, 86] on span "In tem 100mm" at bounding box center [648, 78] width 77 height 19
click at [155, 21] on input "text" at bounding box center [170, 18] width 176 height 16
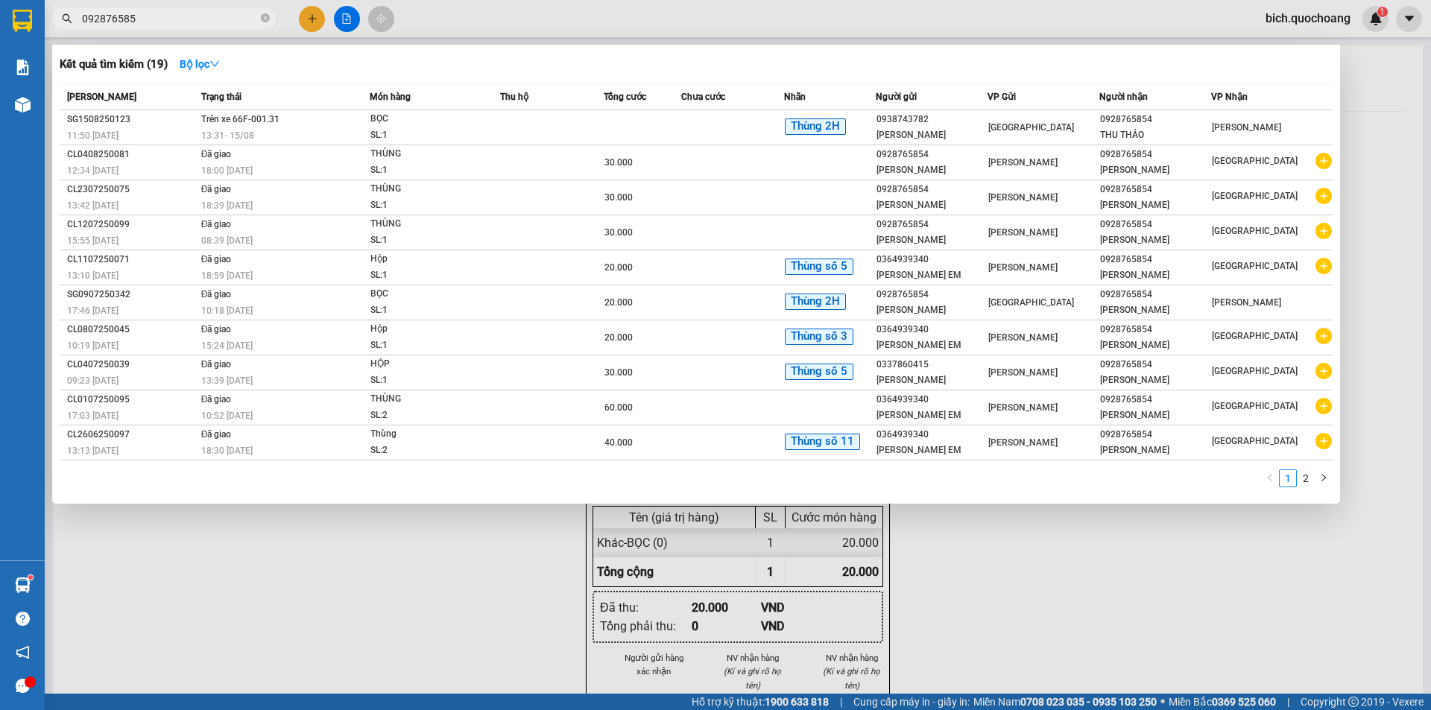
type input "0928765854"
click at [265, 19] on icon "close-circle" at bounding box center [265, 17] width 9 height 9
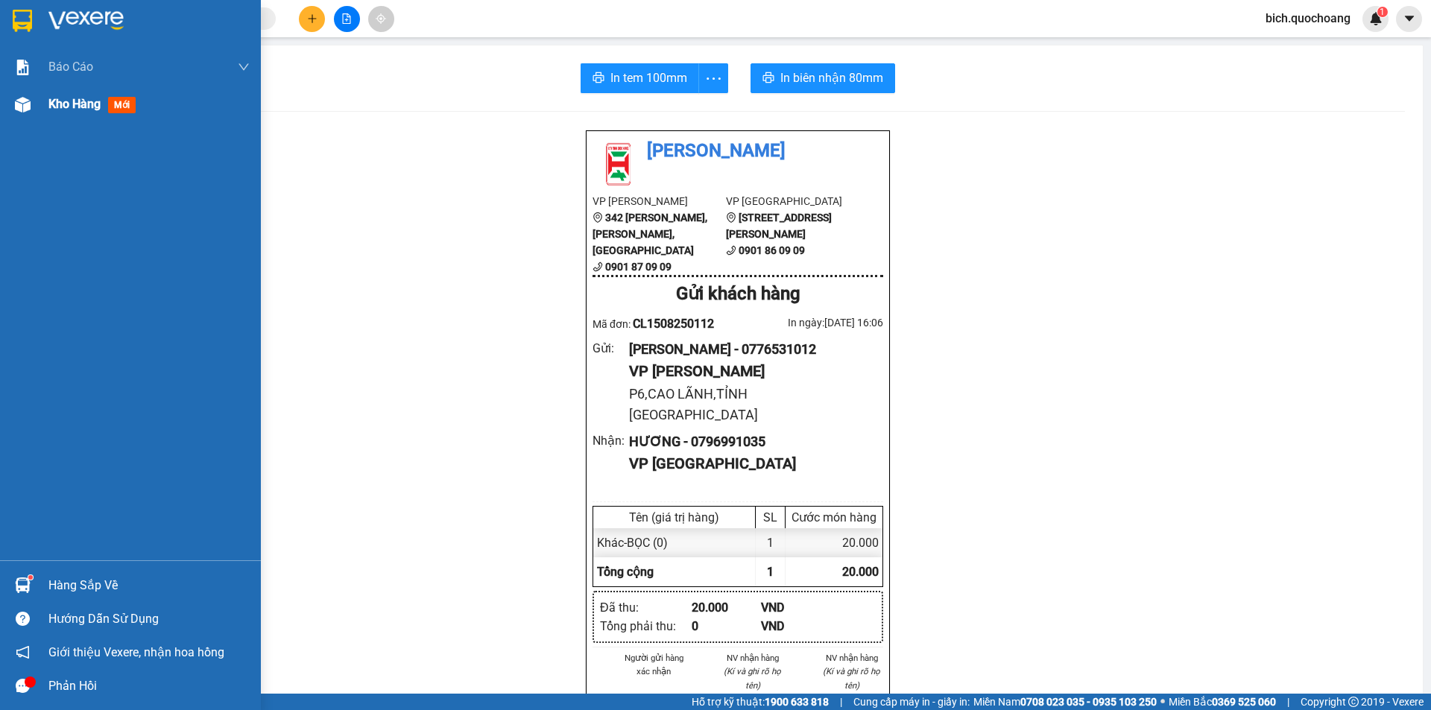
click at [72, 105] on span "Kho hàng" at bounding box center [74, 104] width 52 height 14
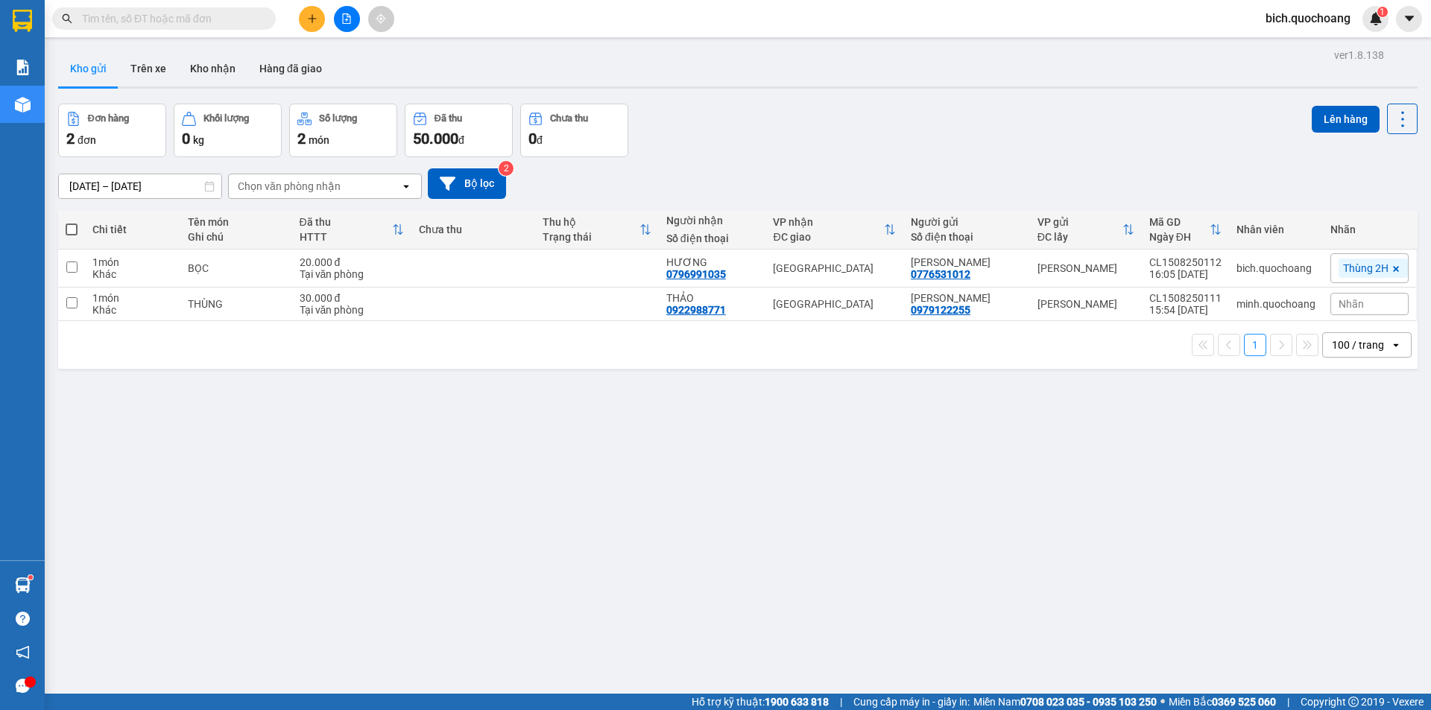
click at [179, 17] on input "text" at bounding box center [170, 18] width 176 height 16
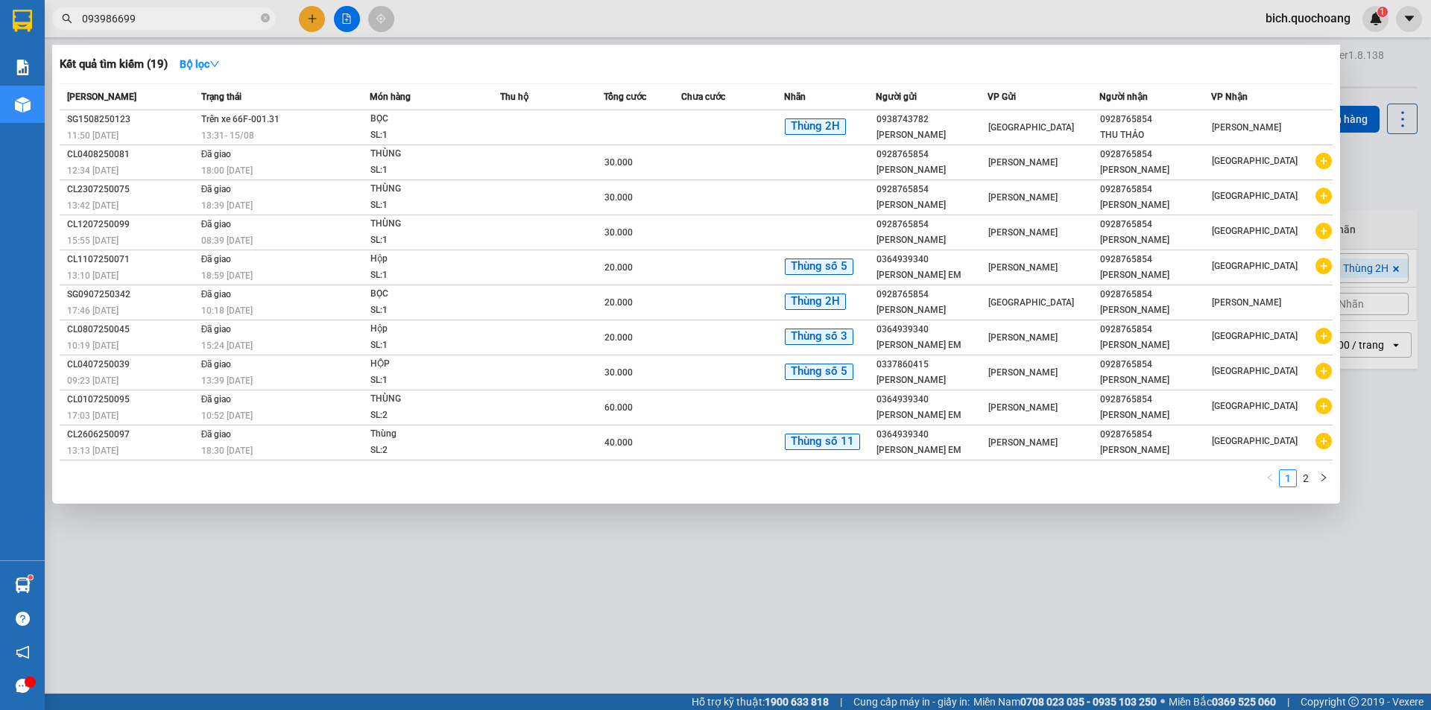
type input "0939866997"
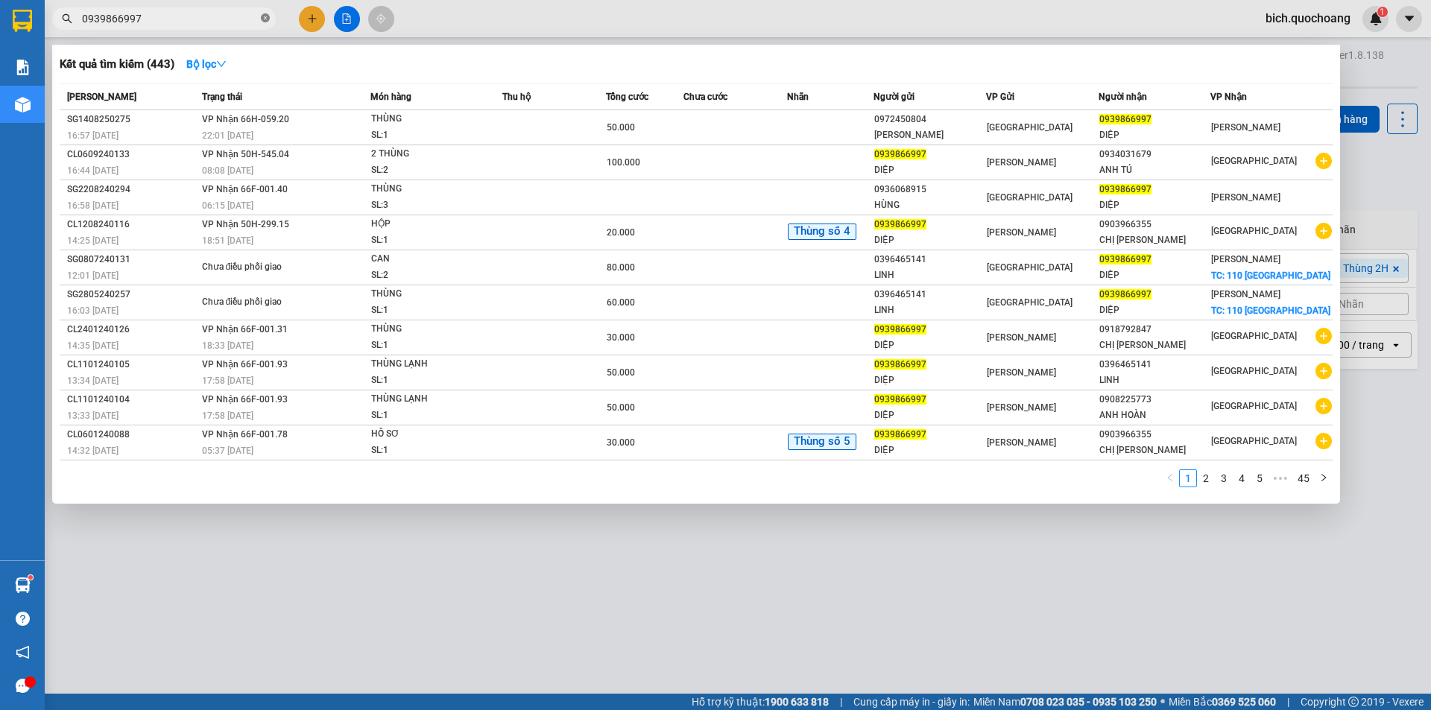
click at [264, 16] on icon "close-circle" at bounding box center [265, 17] width 9 height 9
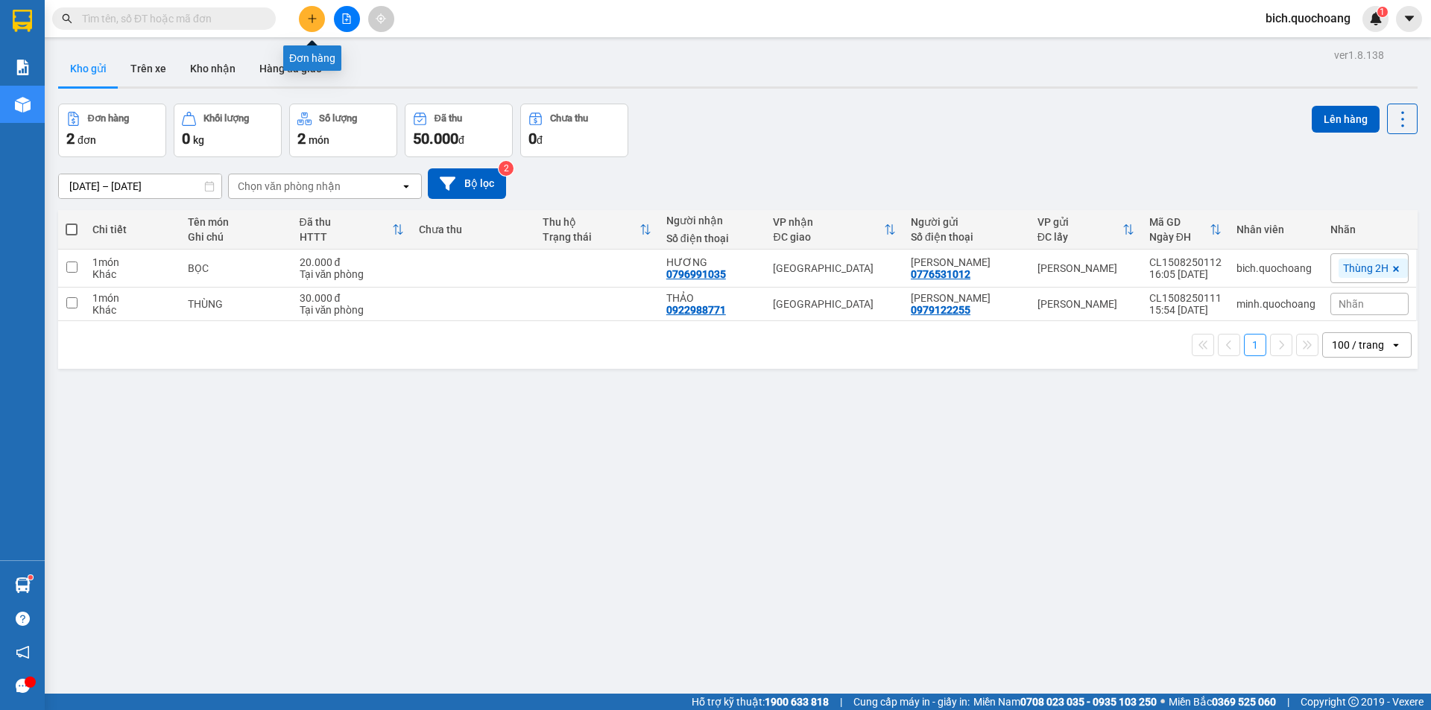
click at [315, 20] on icon "plus" at bounding box center [312, 18] width 10 height 10
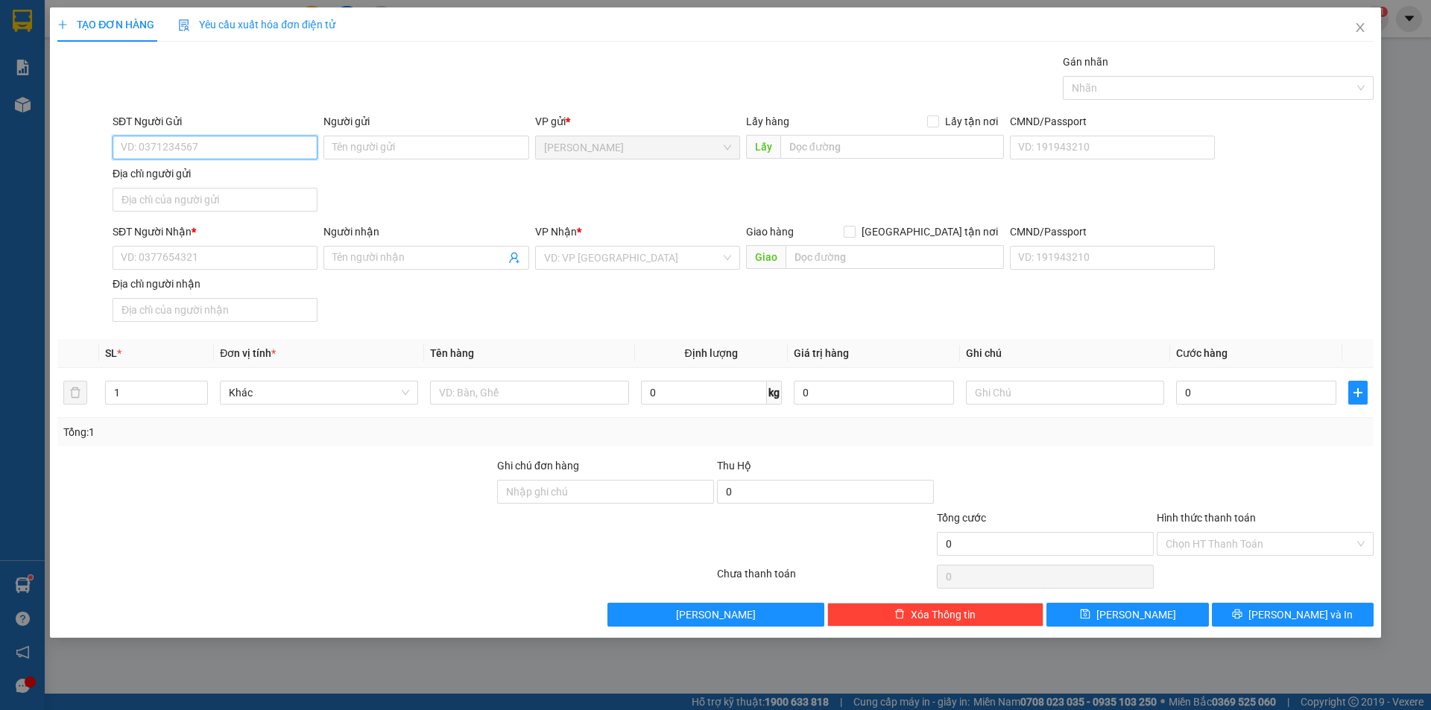
click at [188, 142] on input "SĐT Người Gửi" at bounding box center [215, 148] width 205 height 24
type input "0395602640"
click at [242, 166] on div "0395602640 - MINH CHÂU" at bounding box center [215, 177] width 205 height 24
type input "MINH CHÂU"
type input "0395602640"
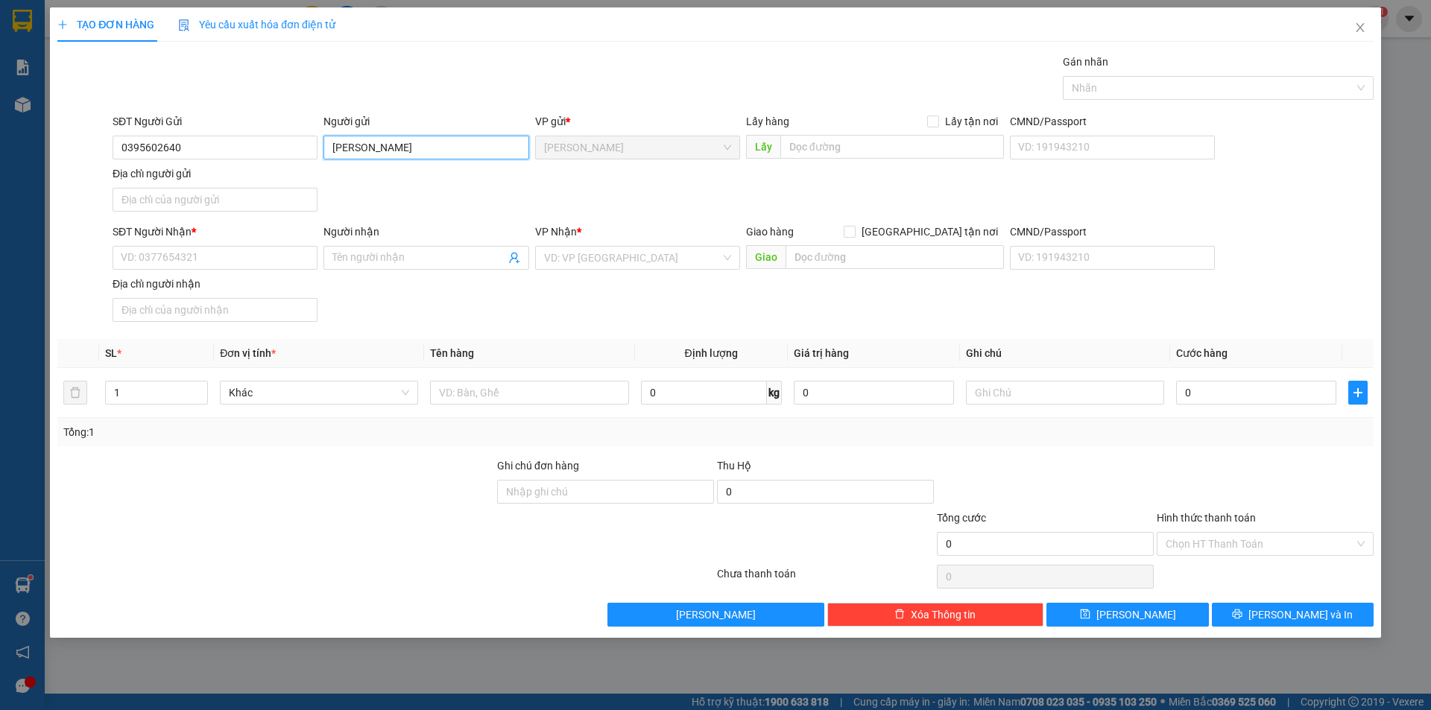
click at [326, 145] on input "MINH CHÂU" at bounding box center [425, 148] width 205 height 24
click at [448, 149] on input "NK MINH CHÂU" at bounding box center [425, 148] width 205 height 24
type input "NK MINH CHÂU(ĐAT)"
click at [191, 199] on input "Địa chỉ người gửi" at bounding box center [215, 200] width 205 height 24
type input "LẤP VÒ ,CAO LÃNH,TÌNH ĐỒNG THÁP"
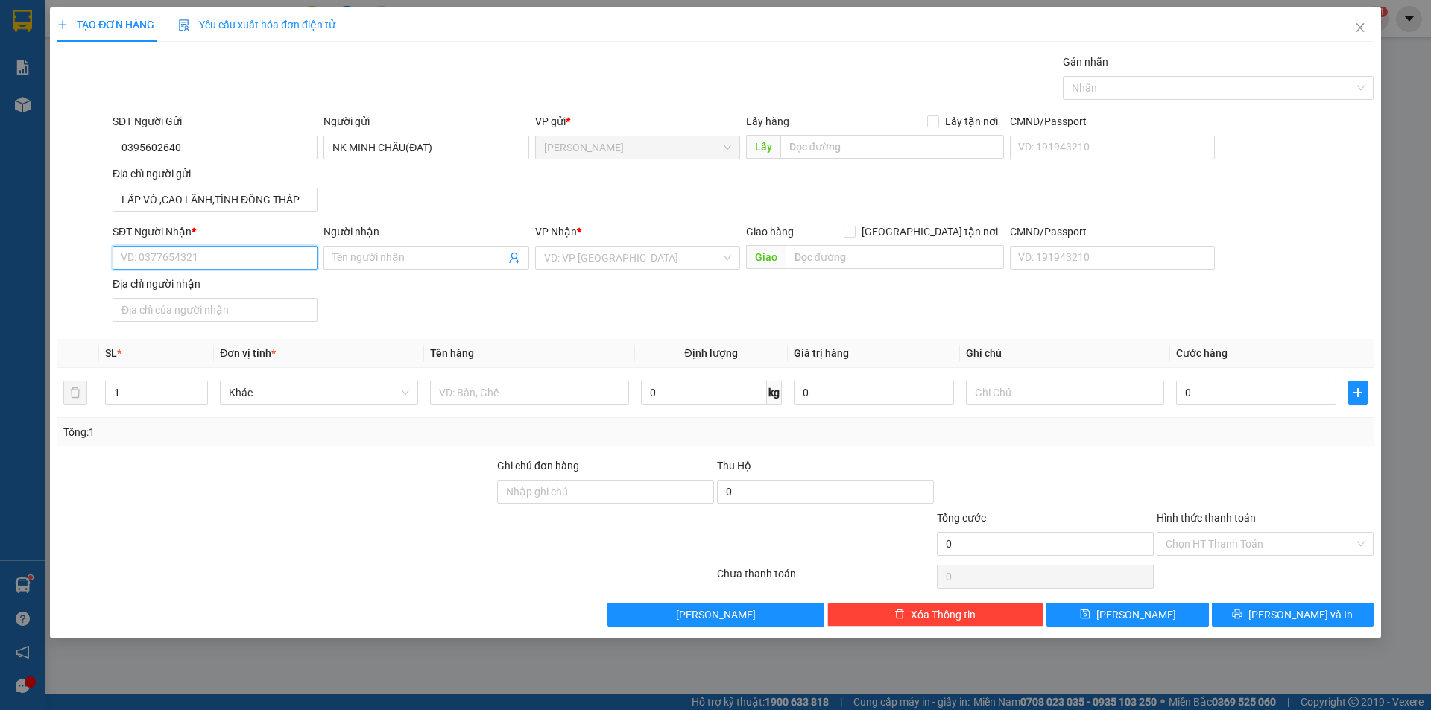
click at [223, 263] on input "SĐT Người Nhận *" at bounding box center [215, 258] width 205 height 24
click at [352, 288] on div "0901790368 - PRO DENTAL LAB( TRẦN QUANG TRUNG)" at bounding box center [240, 287] width 239 height 16
type input "0901790368"
type input "PRO DENTAL LAB( TRẦN QUANG TRUNG)"
type input "0901790368"
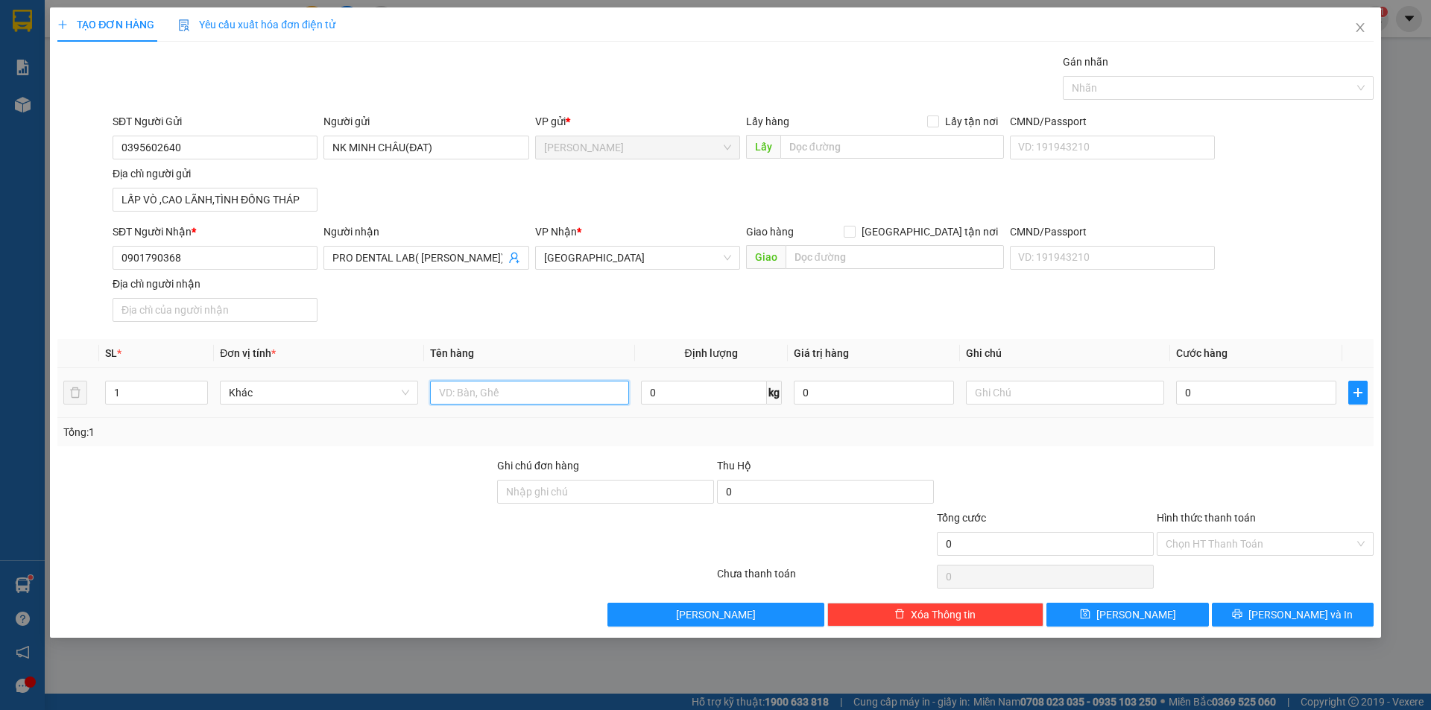
click at [512, 387] on input "text" at bounding box center [529, 393] width 198 height 24
click at [1146, 91] on div at bounding box center [1210, 88] width 288 height 18
type input "HỘP"
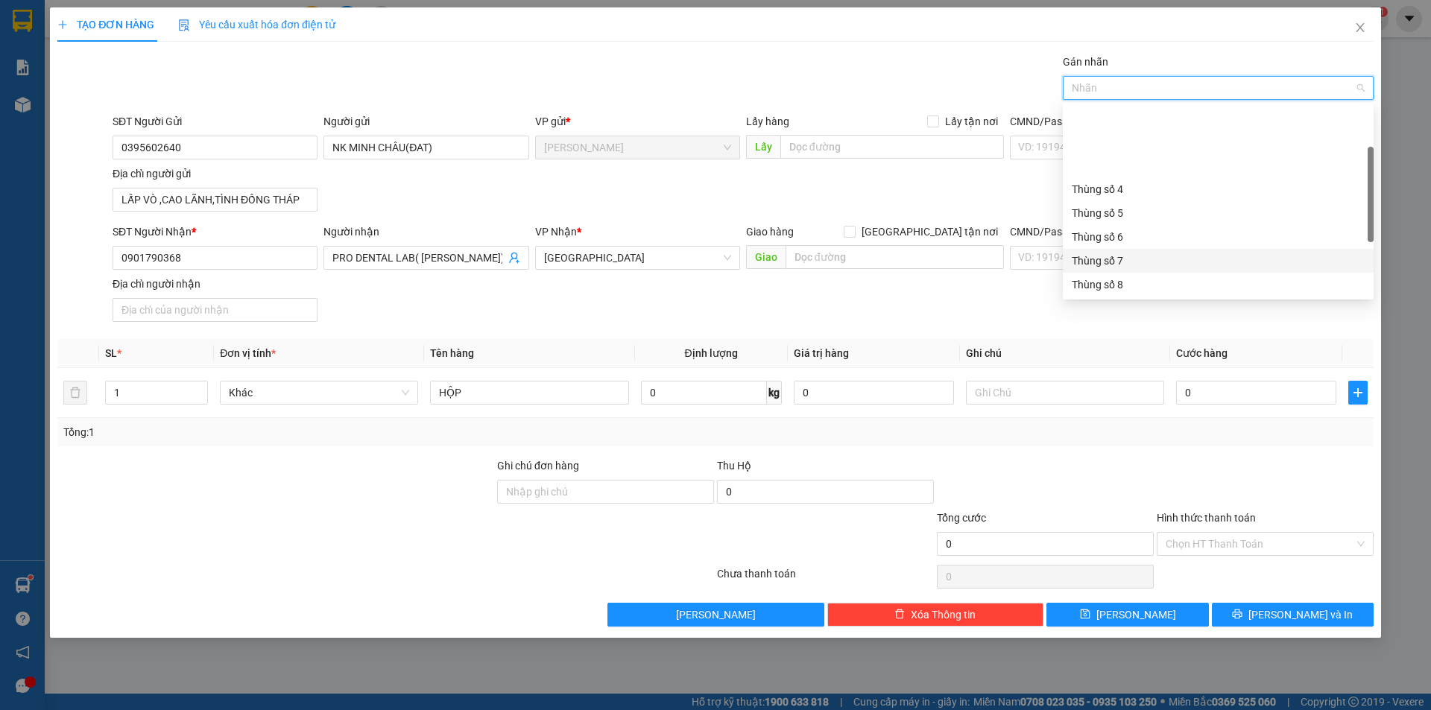
scroll to position [191, 0]
click at [1133, 288] on div "Thùng 2H" at bounding box center [1218, 284] width 293 height 16
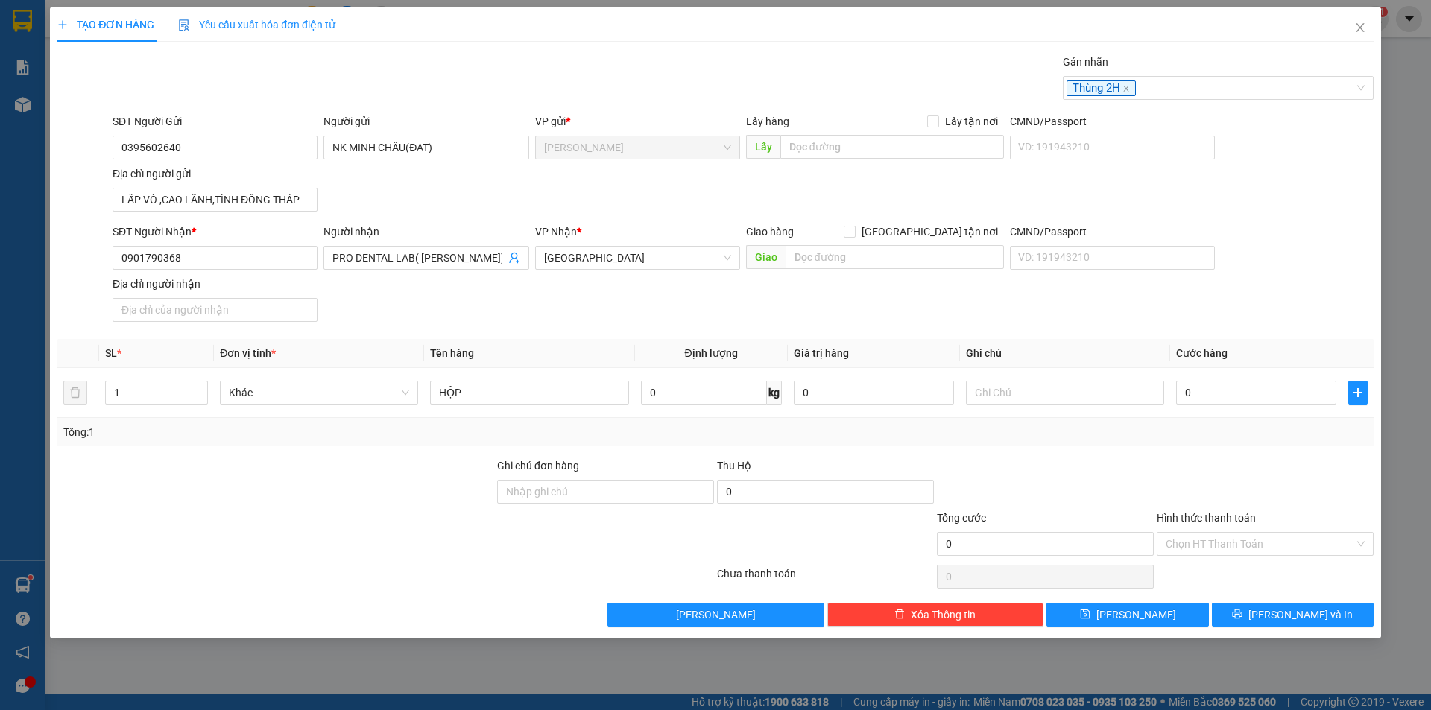
click at [1124, 327] on div "SĐT Người Nhận * 0901790368 Người nhận PRO DENTAL LAB( TRẦN QUANG TRUNG) VP Nhậ…" at bounding box center [743, 276] width 1267 height 104
click at [1198, 396] on input "0" at bounding box center [1256, 393] width 160 height 24
type input "2"
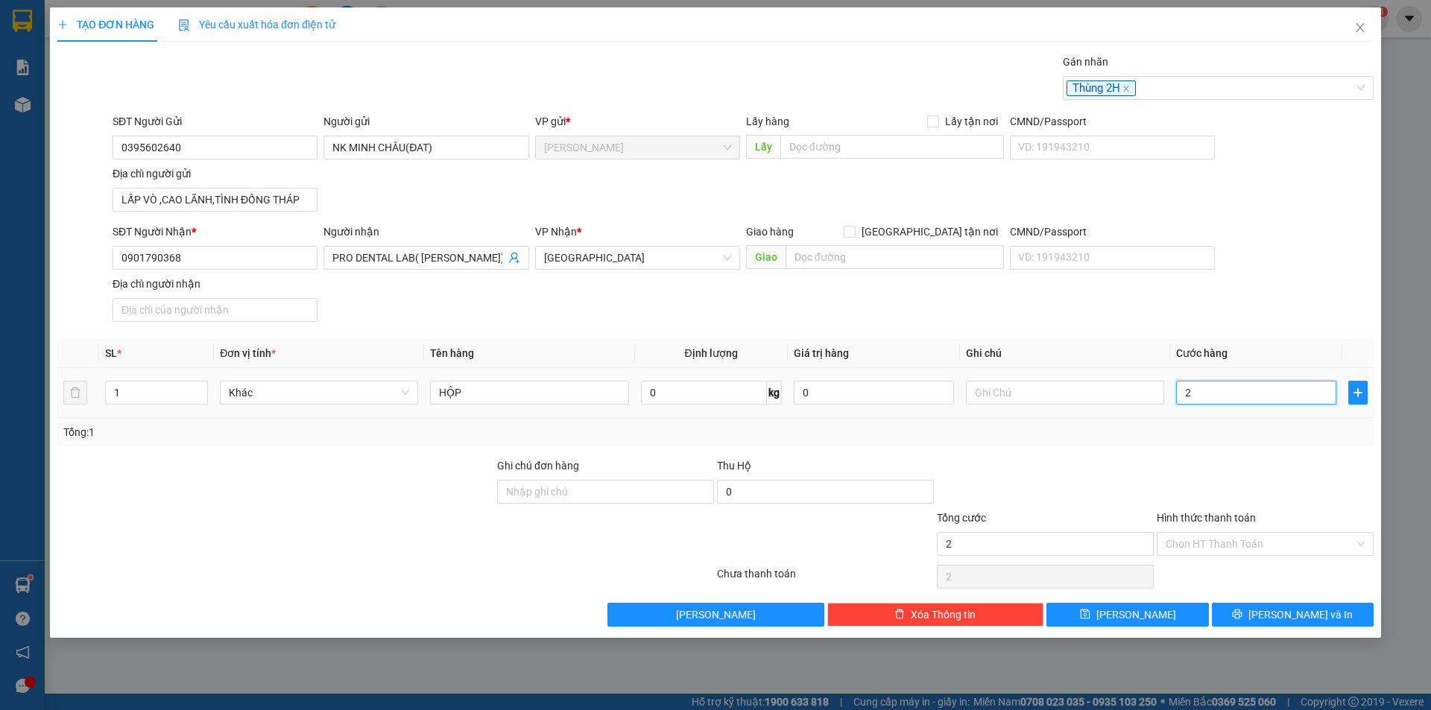
type input "20"
type input "20.000"
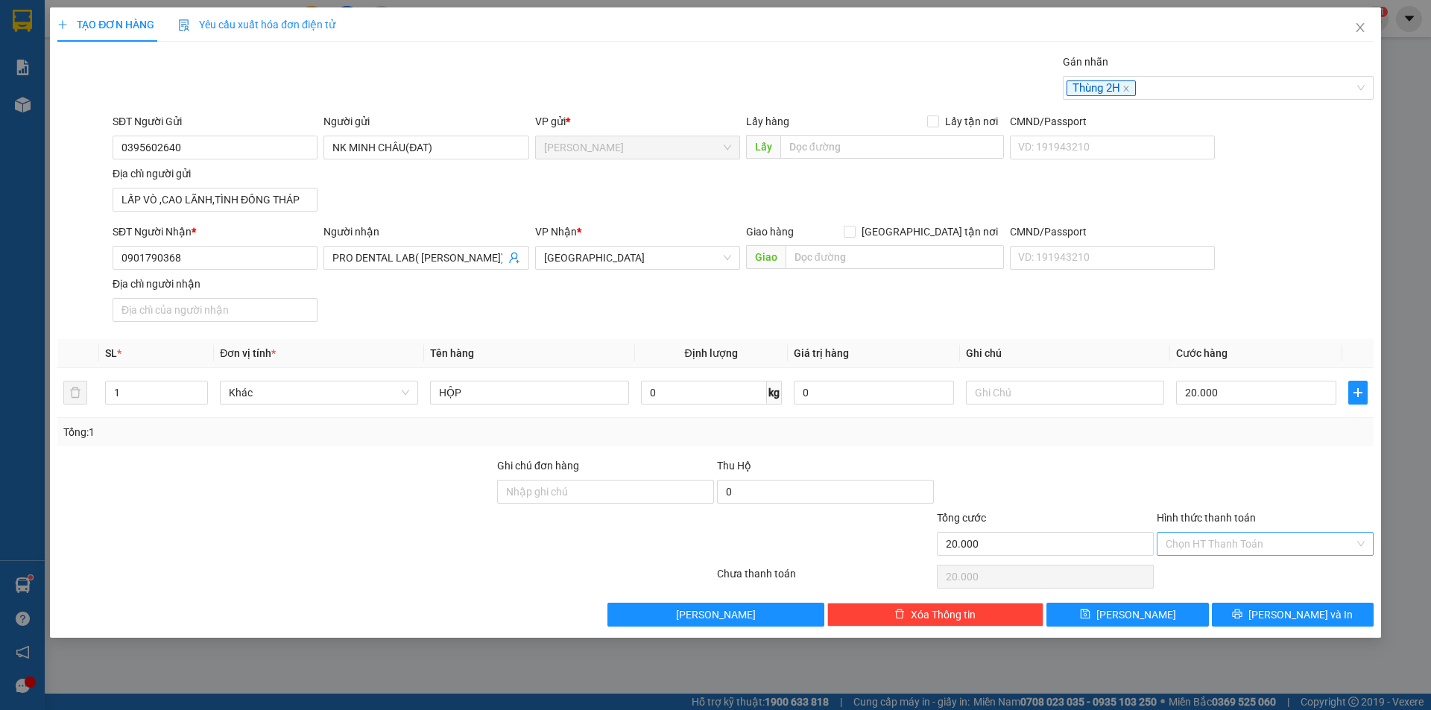
click at [1189, 537] on input "Hình thức thanh toán" at bounding box center [1259, 544] width 189 height 22
click at [1202, 576] on div "Tại văn phòng" at bounding box center [1264, 574] width 199 height 16
type input "0"
click at [1219, 603] on button "[PERSON_NAME] và In" at bounding box center [1293, 615] width 162 height 24
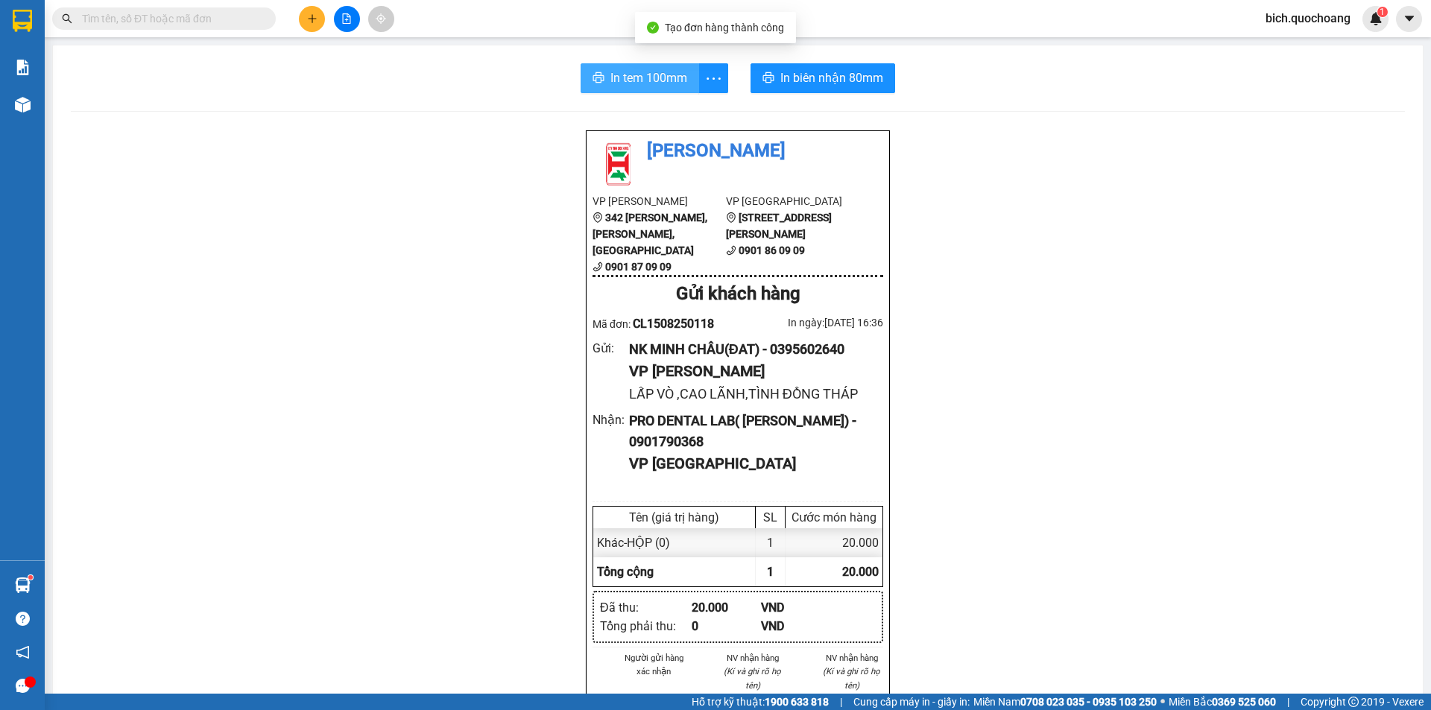
click at [654, 66] on button "In tem 100mm" at bounding box center [639, 78] width 118 height 30
click at [158, 26] on input "text" at bounding box center [170, 18] width 176 height 16
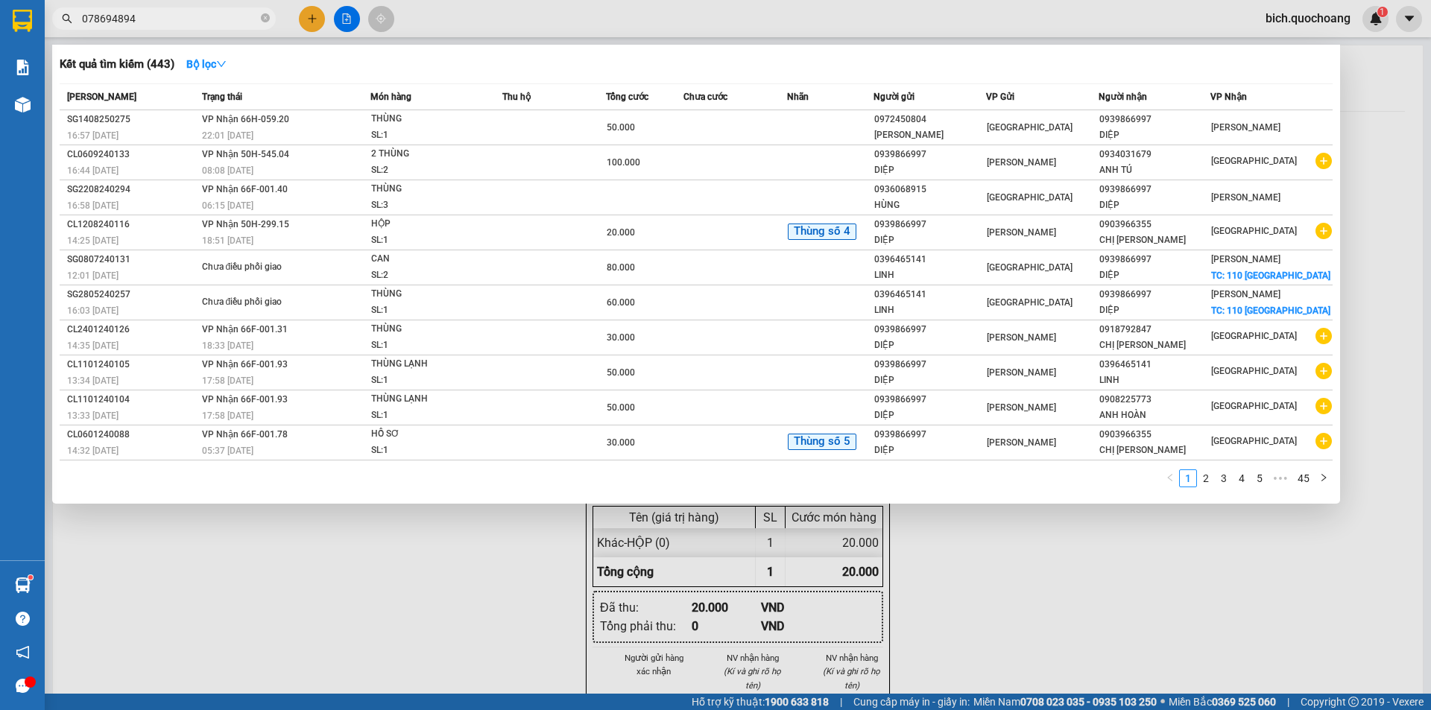
type input "0786948948"
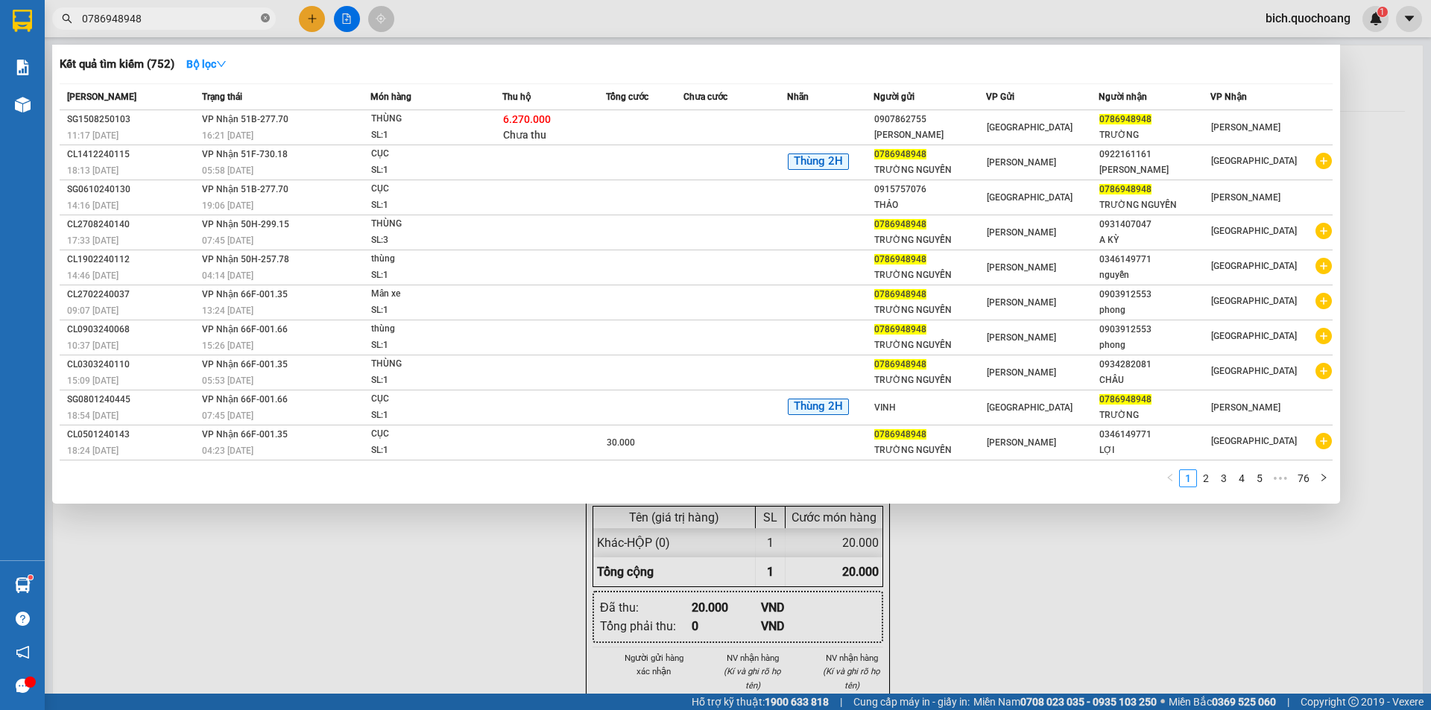
click at [268, 19] on icon "close-circle" at bounding box center [265, 17] width 9 height 9
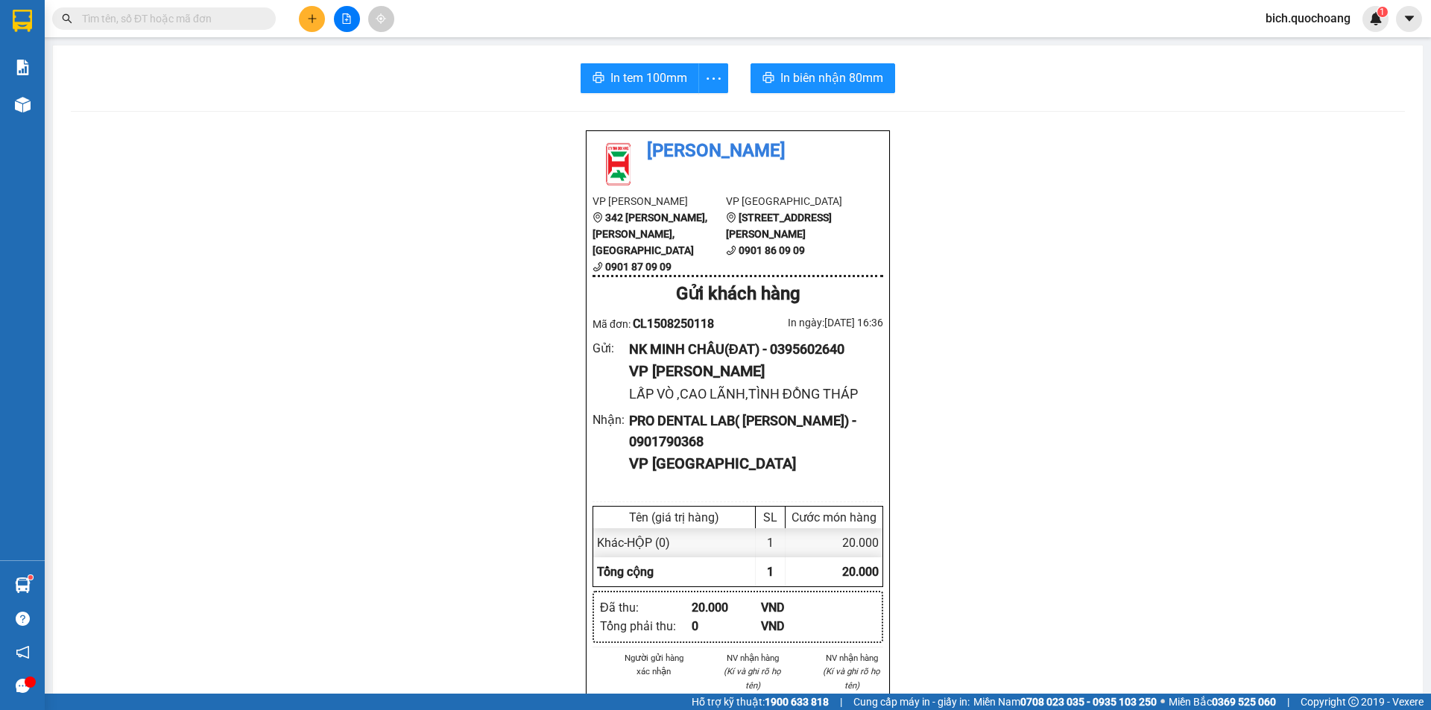
click at [300, 19] on button at bounding box center [312, 19] width 26 height 26
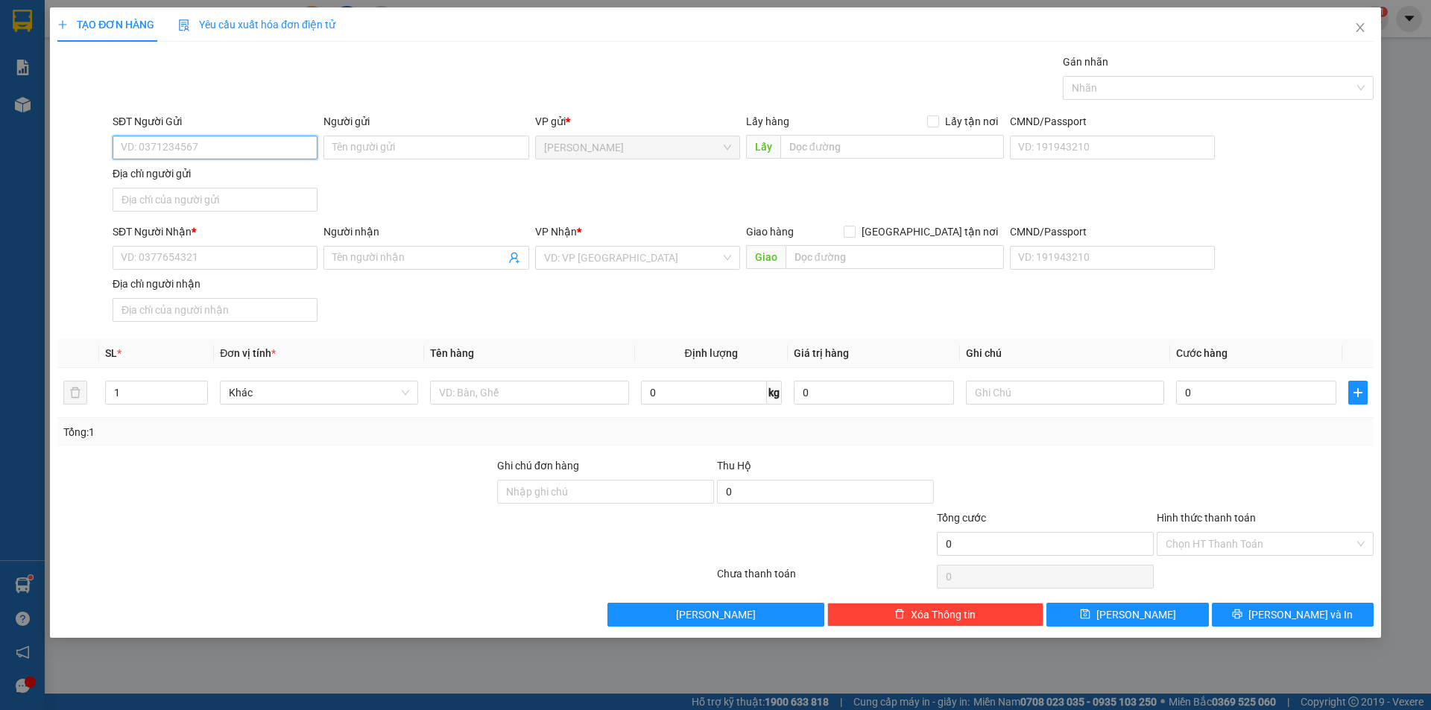
click at [179, 147] on input "SĐT Người Gửi" at bounding box center [215, 148] width 205 height 24
type input "0799746698"
click at [194, 173] on div "0799746698 - NHƯ" at bounding box center [214, 177] width 187 height 16
type input "NHƯ"
type input "0799746698"
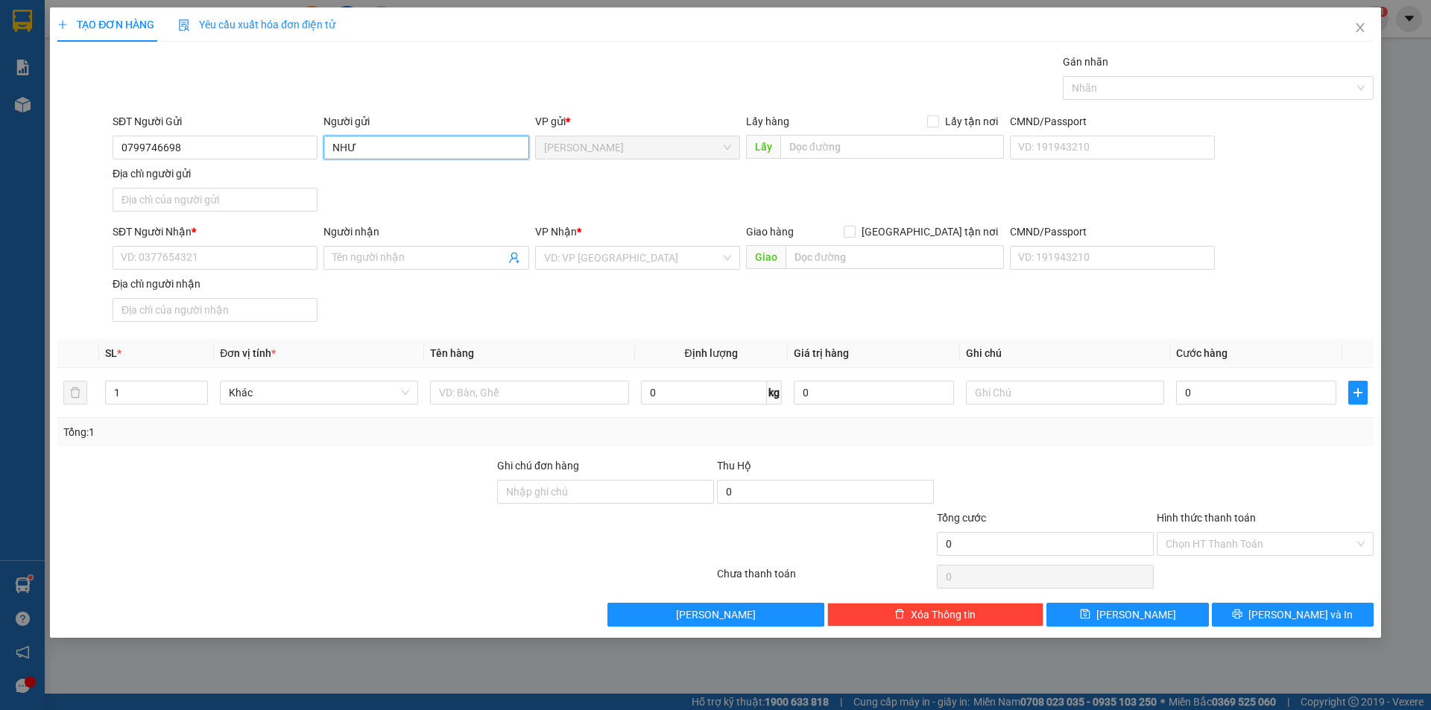
drag, startPoint x: 361, startPoint y: 151, endPoint x: 311, endPoint y: 165, distance: 51.9
click at [311, 165] on div "SĐT Người Gửi 0799746698 Người gửi NHƯ NHƯ VP gửi * Cao Lãnh Lấy hàng Lấy tận n…" at bounding box center [743, 165] width 1267 height 104
type input "[PERSON_NAME]"
click at [213, 206] on input "Địa chỉ người gửi" at bounding box center [215, 200] width 205 height 24
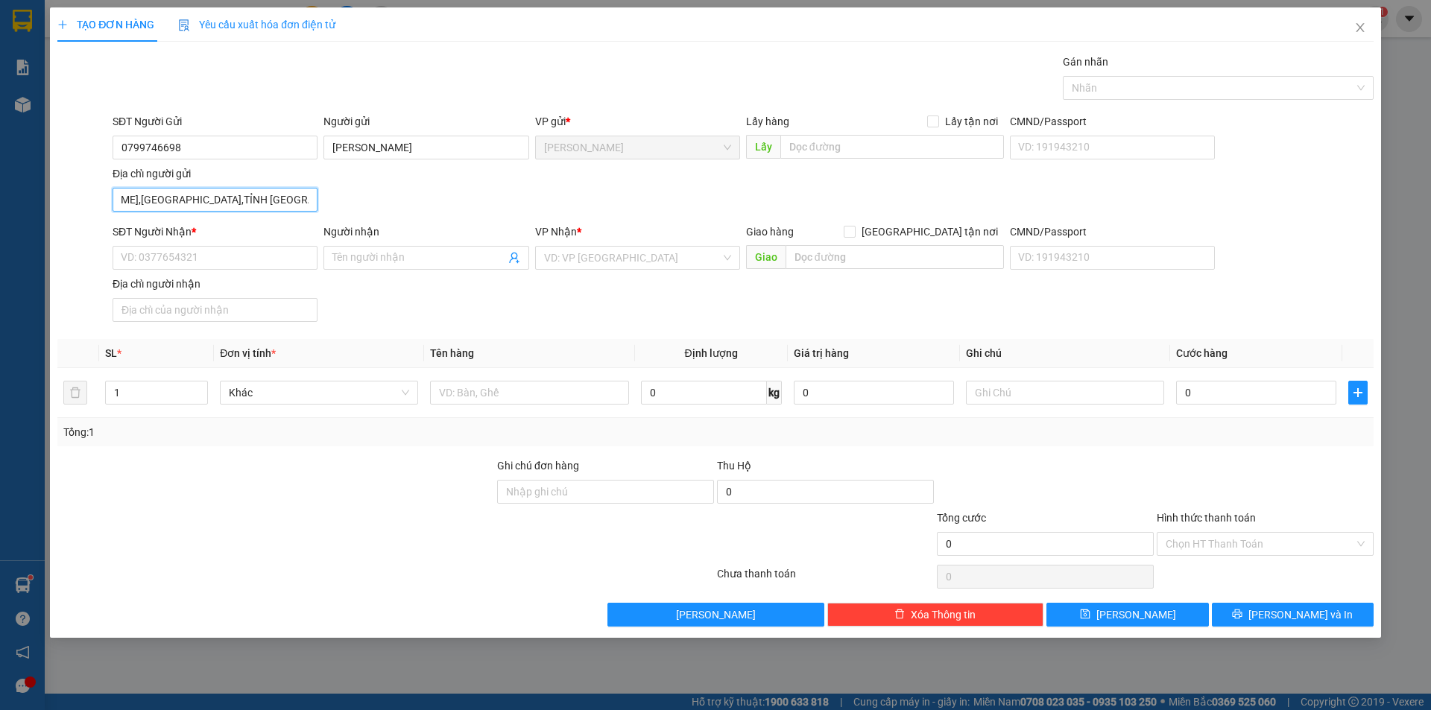
type input "142 NGUYỄN HUỆ,PHƯỜNG CAO LÃNH,TỈNH ĐỒNG THÁP"
click at [205, 272] on div "SĐT Người Nhận * VD: 0377654321" at bounding box center [215, 250] width 205 height 52
click at [205, 266] on input "SĐT Người Nhận *" at bounding box center [215, 258] width 205 height 24
type input "0966650545"
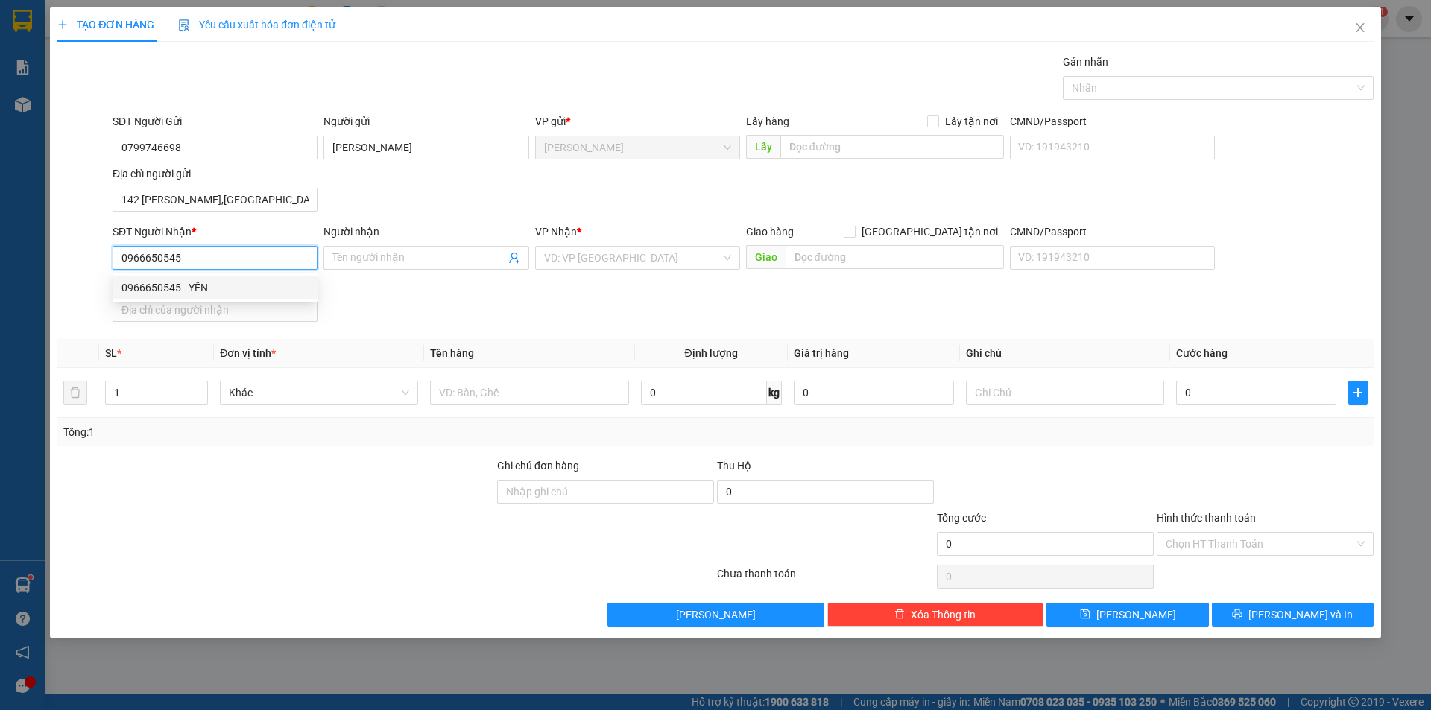
click at [206, 286] on div "0966650545 - YẾN" at bounding box center [214, 287] width 187 height 16
type input "YẾN"
type input "0966650545"
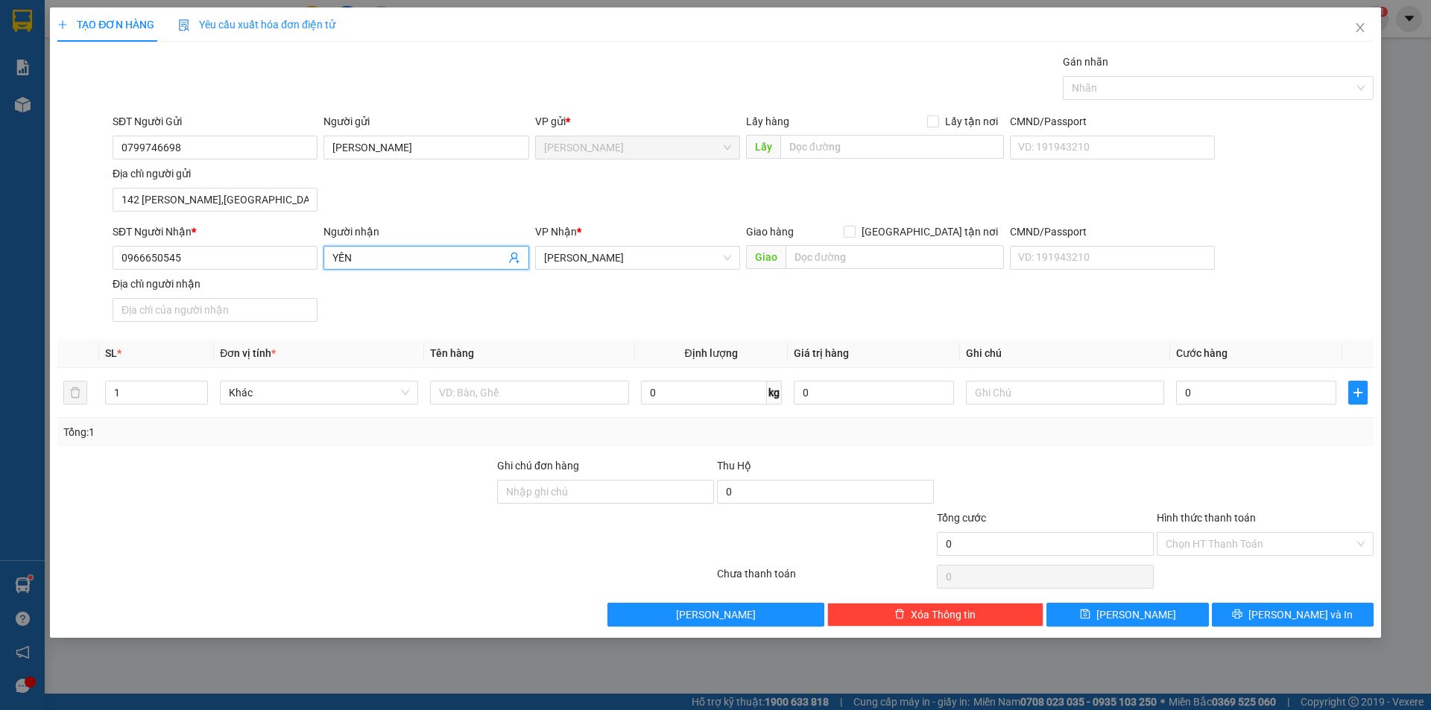
drag, startPoint x: 376, startPoint y: 253, endPoint x: 321, endPoint y: 259, distance: 54.6
click at [321, 259] on div "Người nhận YẾN YẾN" at bounding box center [425, 250] width 211 height 52
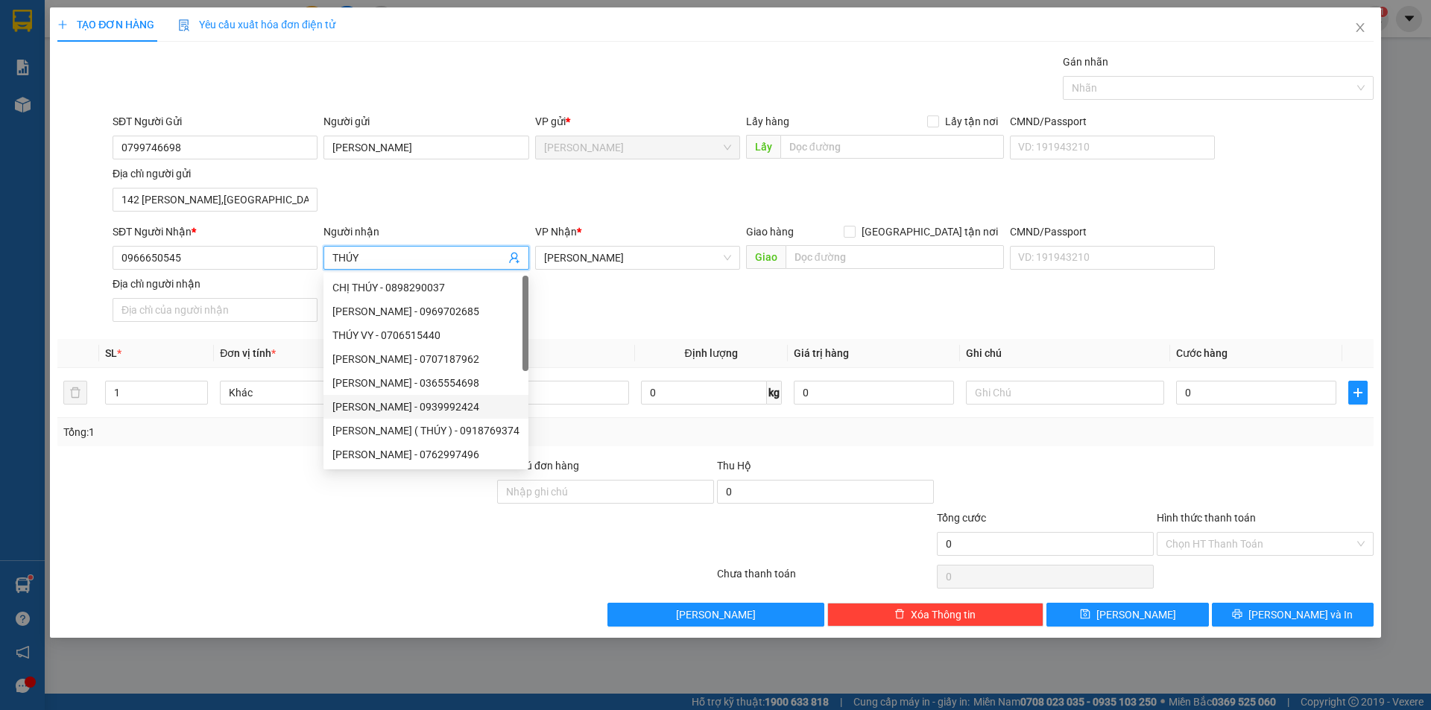
type input "THÚY"
click at [731, 293] on div "SĐT Người Nhận * 0966650545 Người nhận THÚY VP Nhận * Cao Lãnh Giao hàng Giao t…" at bounding box center [743, 276] width 1267 height 104
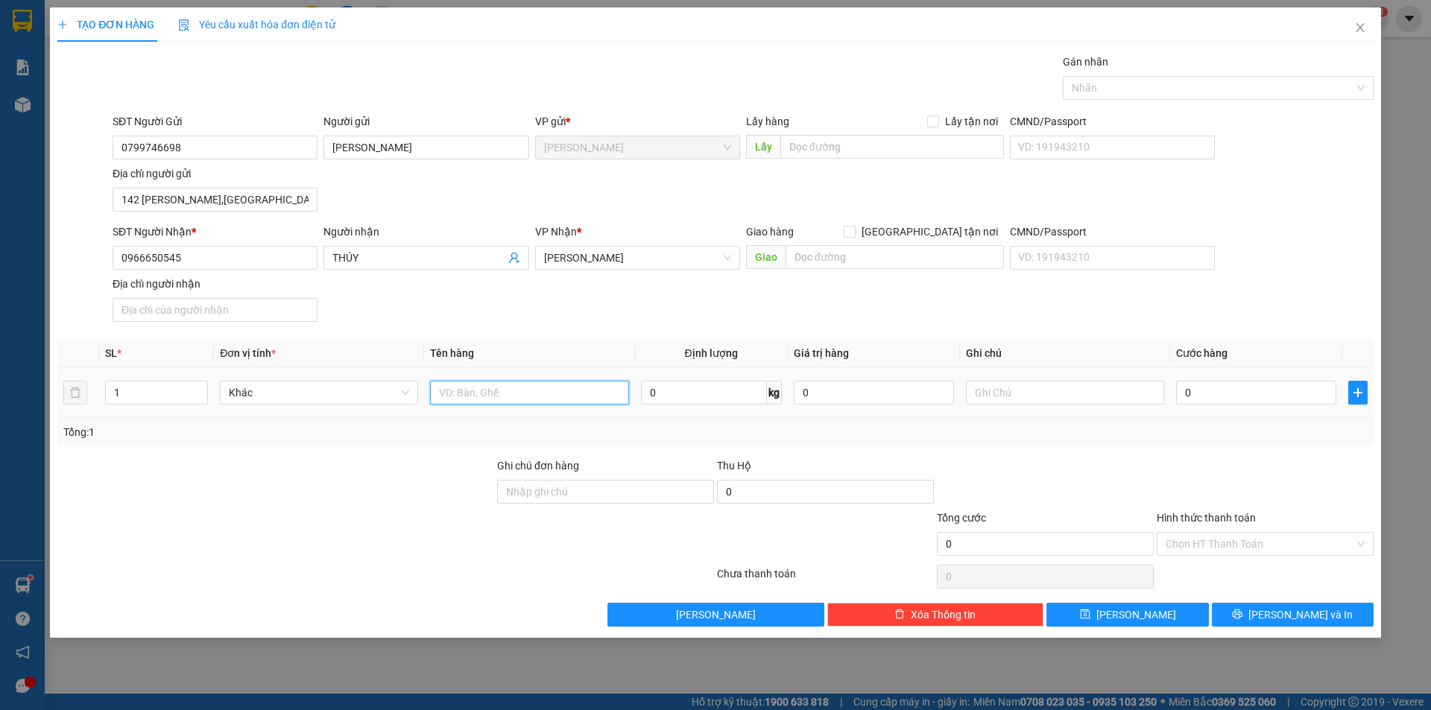
click at [542, 399] on input "text" at bounding box center [529, 393] width 198 height 24
click at [1139, 80] on div at bounding box center [1210, 88] width 288 height 18
type input "BỌC"
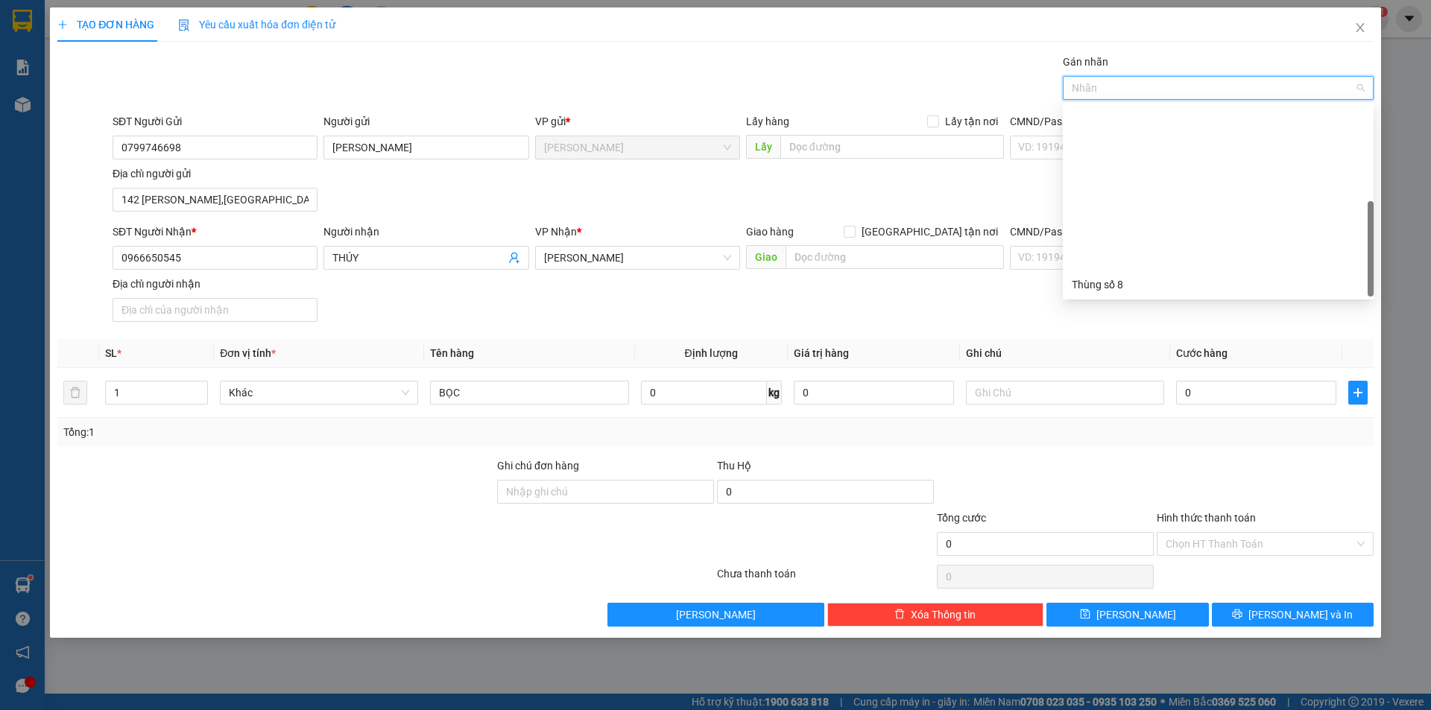
scroll to position [191, 0]
click at [1117, 291] on div "Thùng 2H" at bounding box center [1218, 284] width 293 height 16
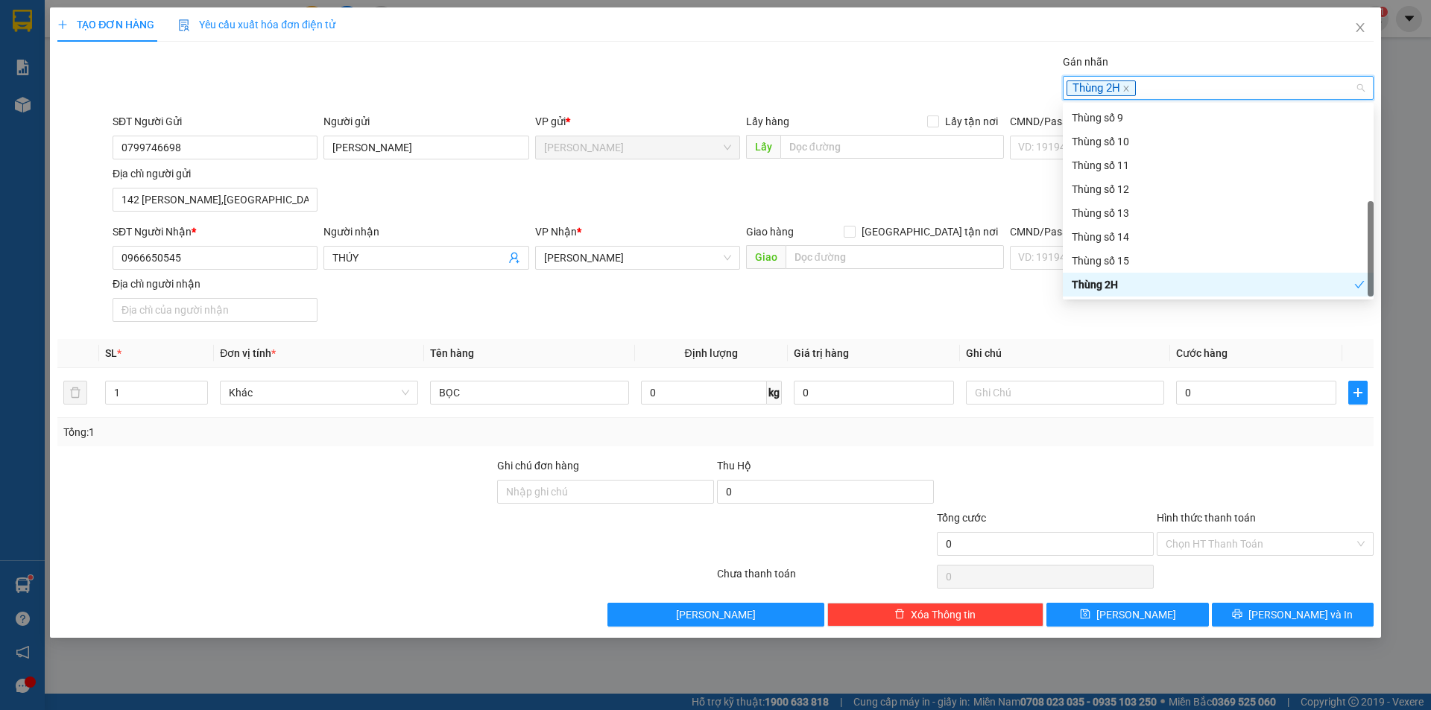
click at [1104, 309] on div "SĐT Người Nhận * 0966650545 Người nhận THÚY VP Nhận * Cao Lãnh Giao hàng Giao t…" at bounding box center [743, 276] width 1267 height 104
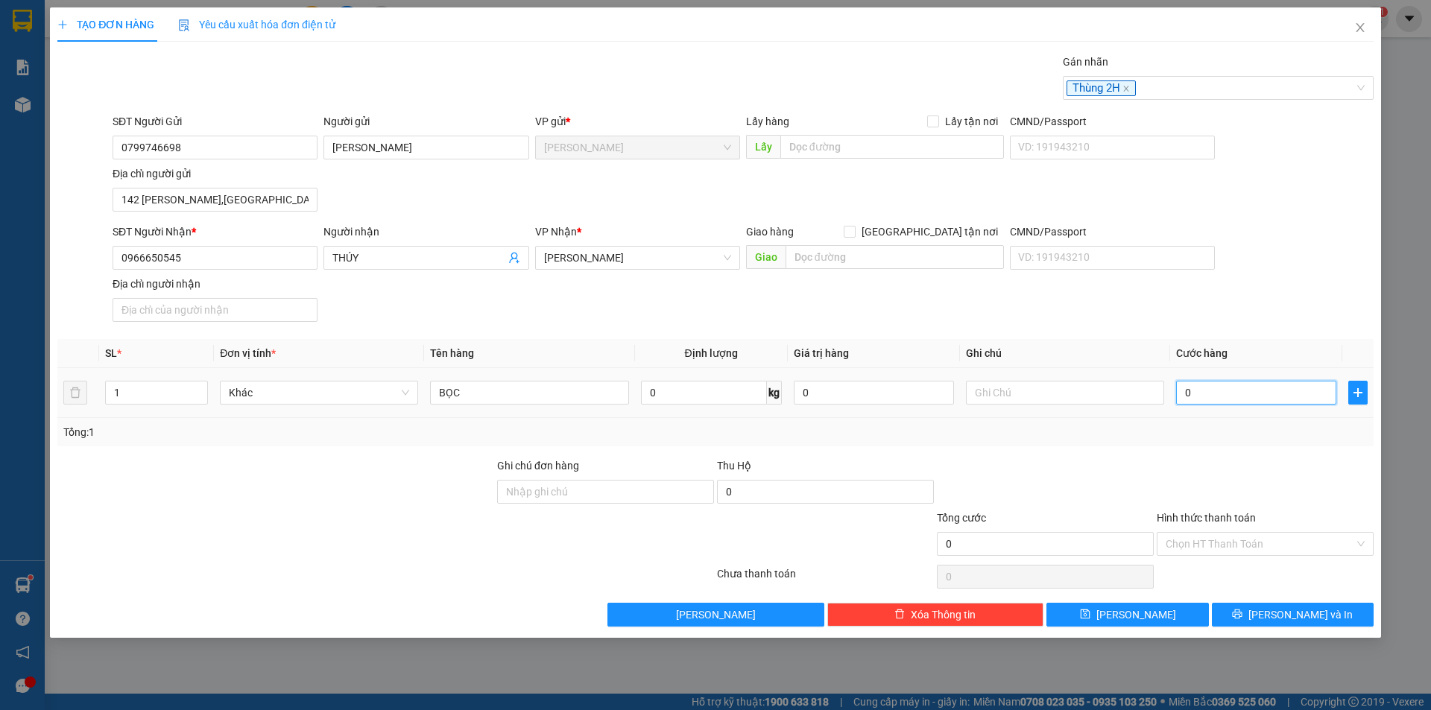
click at [1227, 396] on input "0" at bounding box center [1256, 393] width 160 height 24
type input "2"
type input "20"
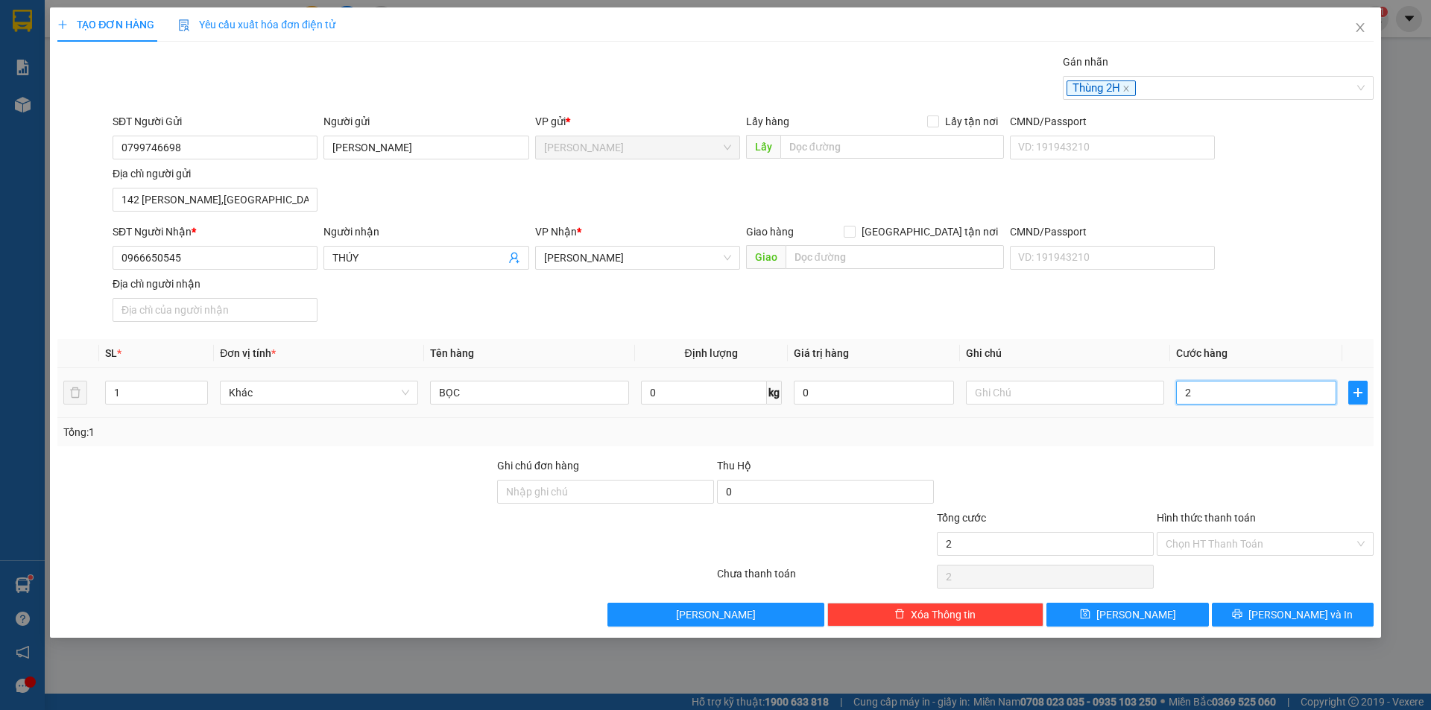
type input "20"
type input "20.000"
click at [1246, 547] on input "Hình thức thanh toán" at bounding box center [1259, 544] width 189 height 22
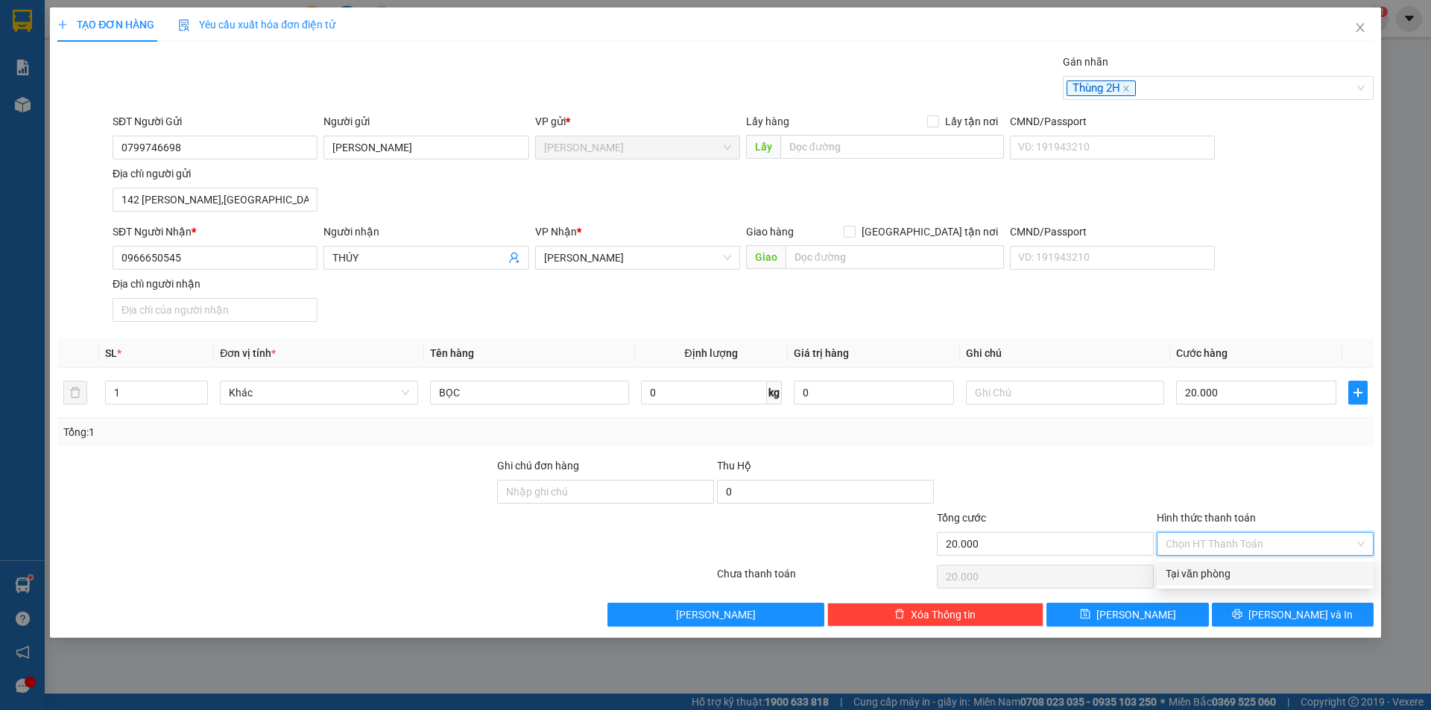
click at [1241, 577] on div "Tại văn phòng" at bounding box center [1264, 574] width 199 height 16
type input "0"
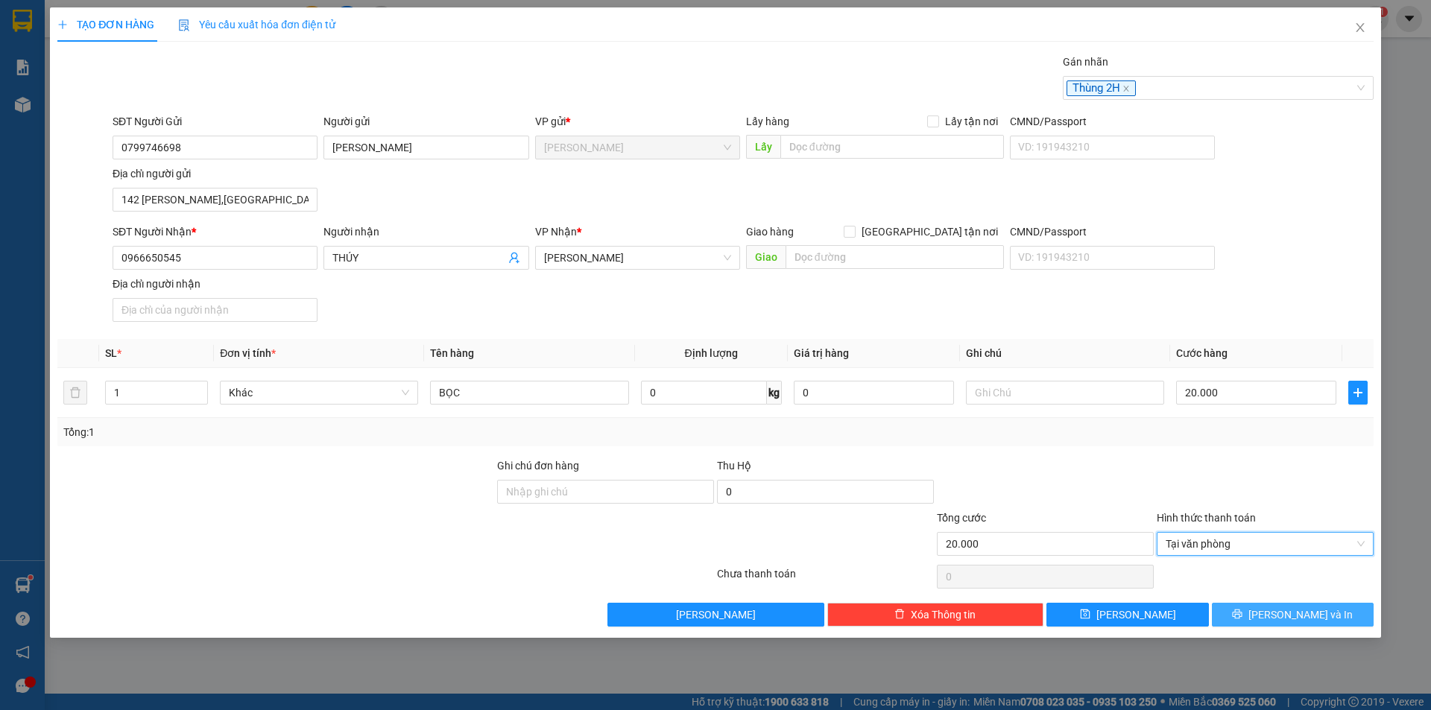
click at [1236, 607] on button "[PERSON_NAME] và In" at bounding box center [1293, 615] width 162 height 24
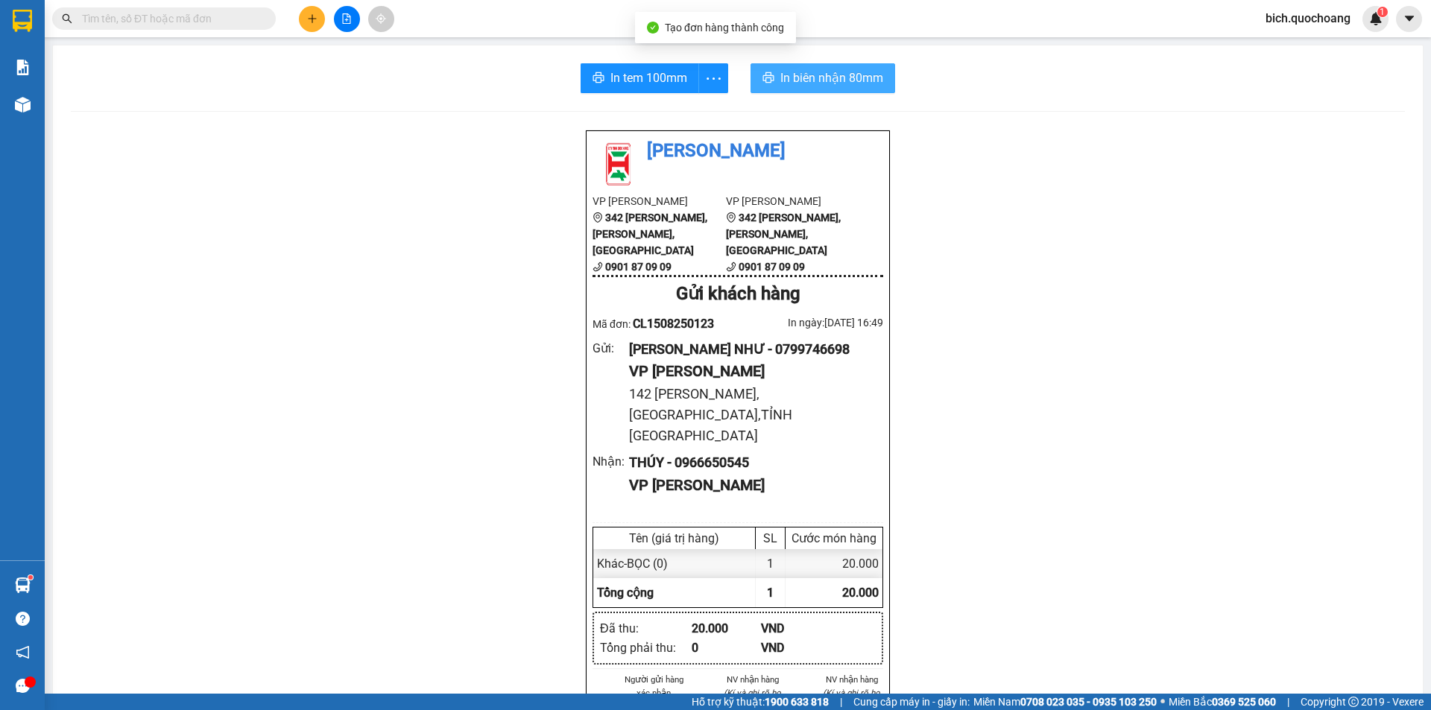
click at [832, 78] on span "In biên nhận 80mm" at bounding box center [831, 78] width 103 height 19
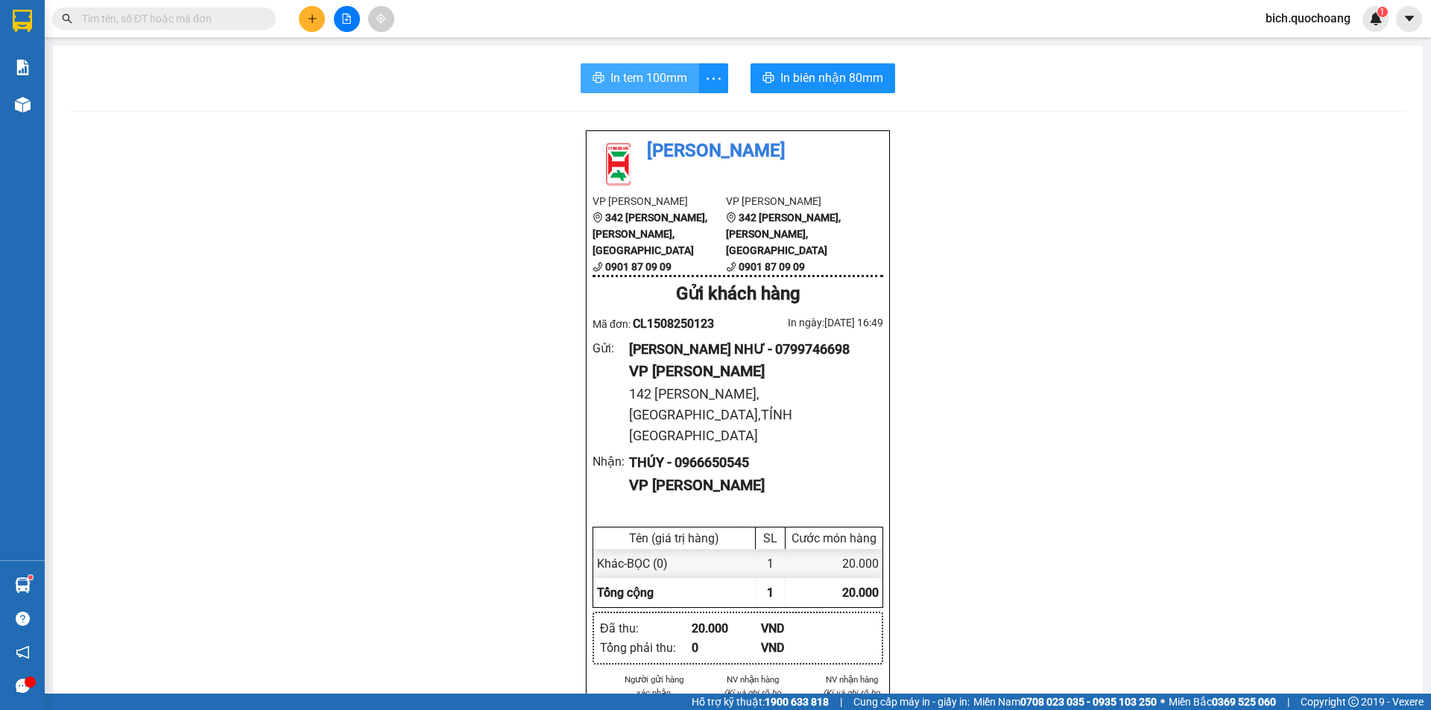
click at [622, 65] on button "In tem 100mm" at bounding box center [639, 78] width 118 height 30
click at [168, 25] on input "text" at bounding box center [170, 18] width 176 height 16
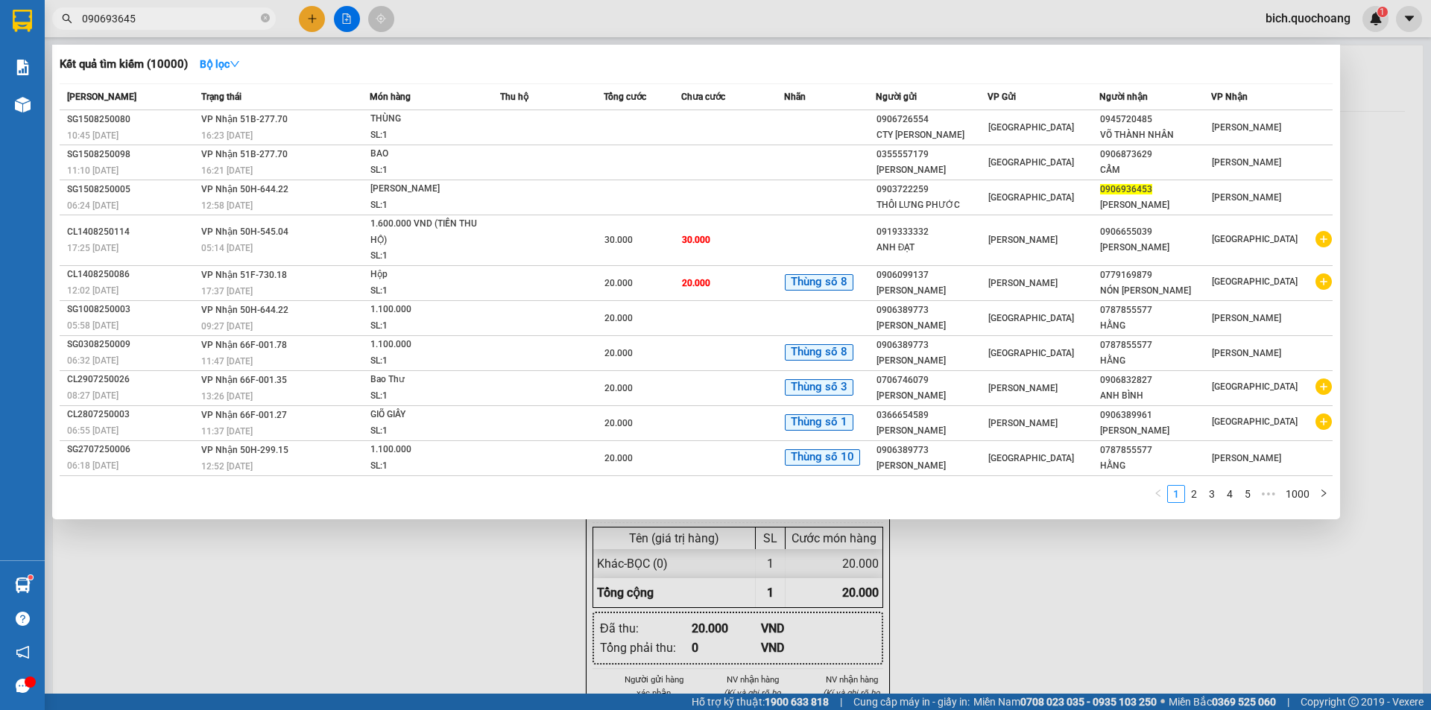
type input "0906936453"
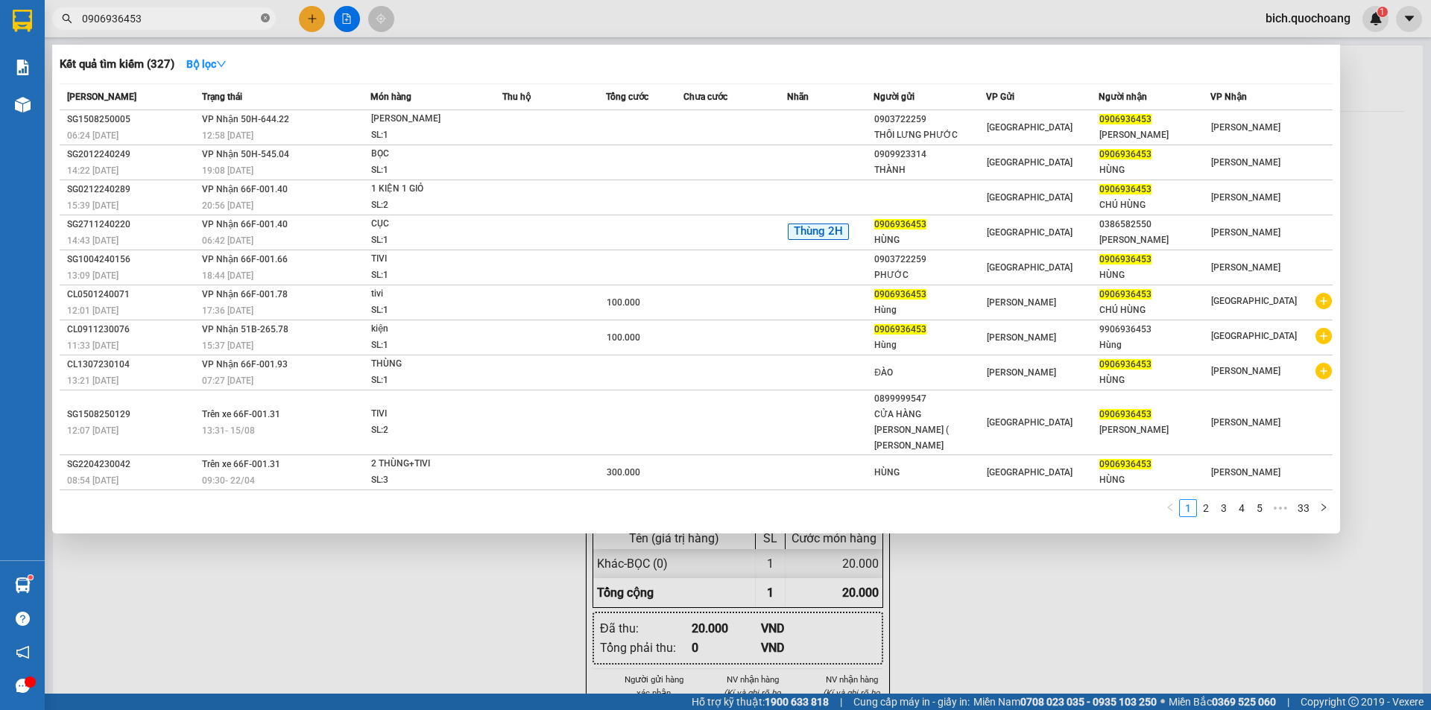
click at [266, 19] on icon "close-circle" at bounding box center [265, 17] width 9 height 9
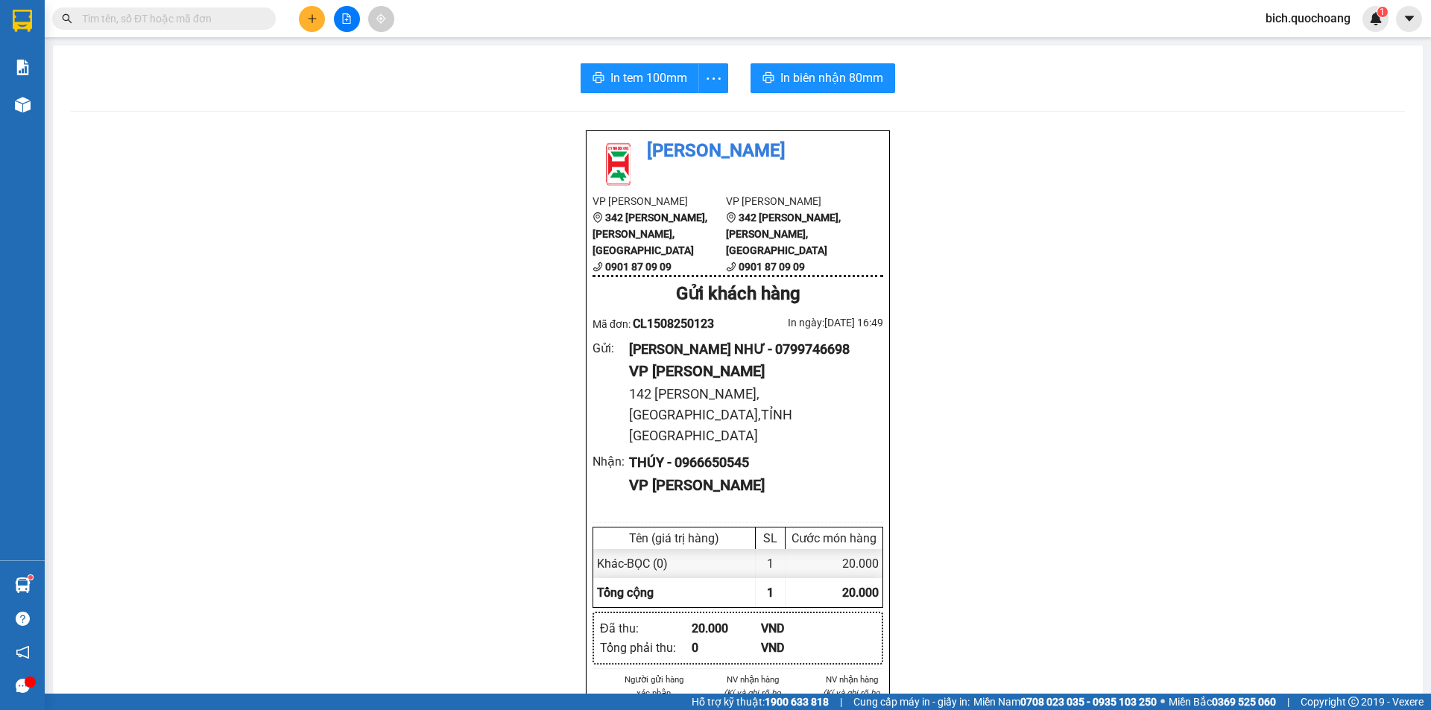
click at [179, 20] on input "text" at bounding box center [170, 18] width 176 height 16
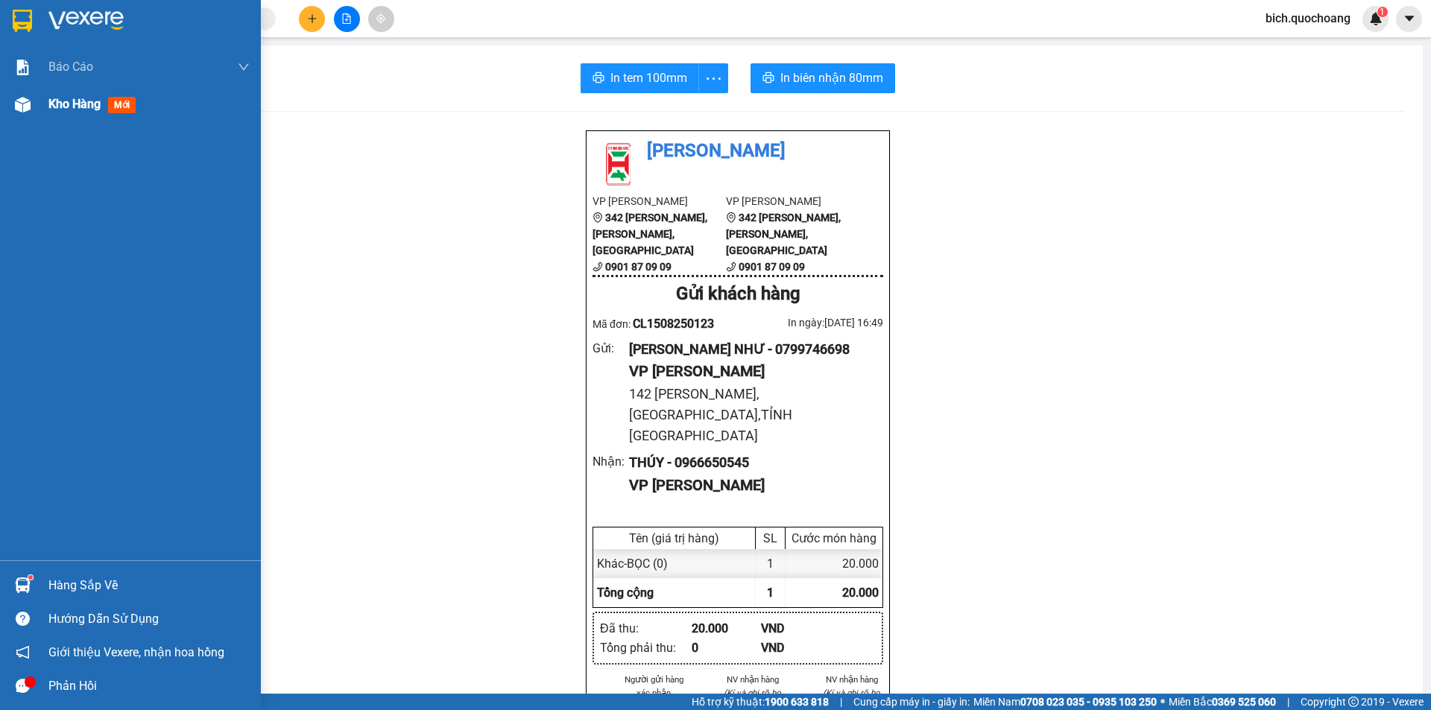
click at [50, 108] on span "Kho hàng" at bounding box center [74, 104] width 52 height 14
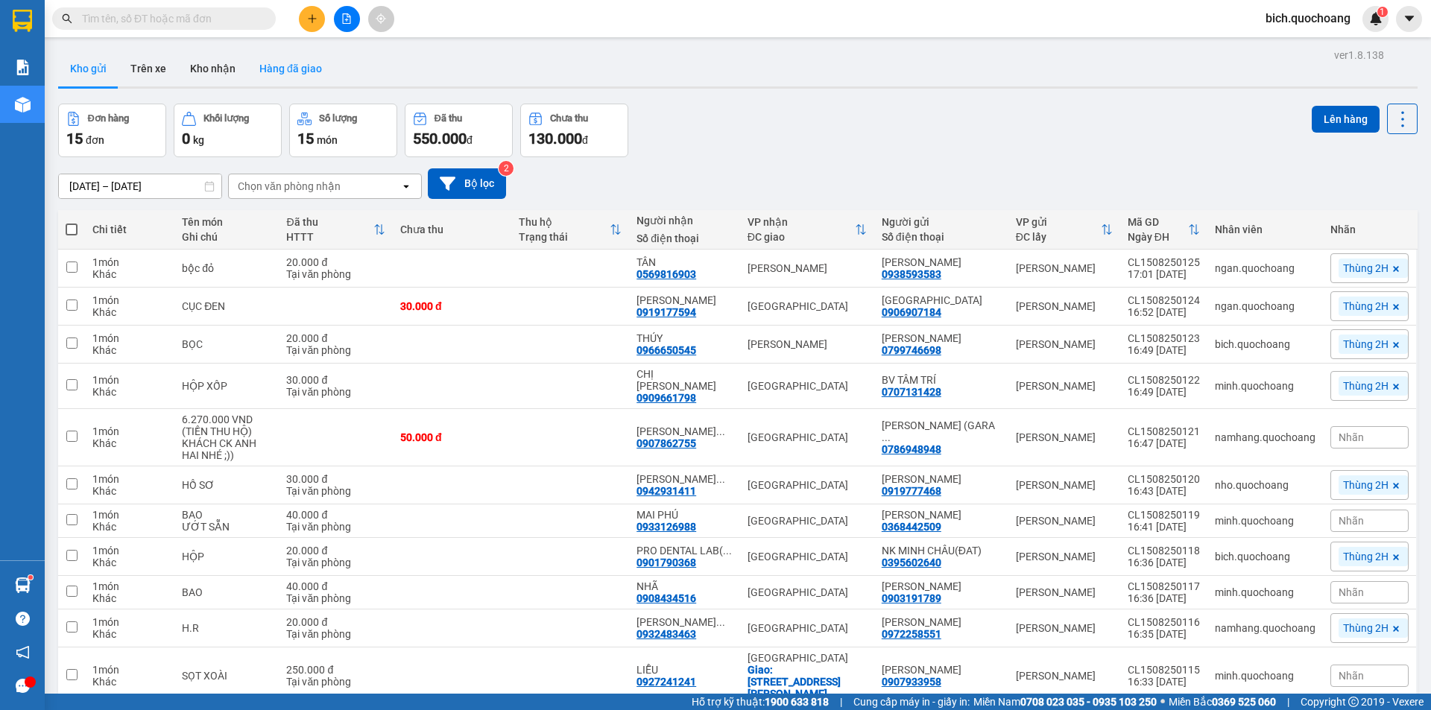
click at [300, 61] on button "Hàng đã giao" at bounding box center [290, 69] width 86 height 36
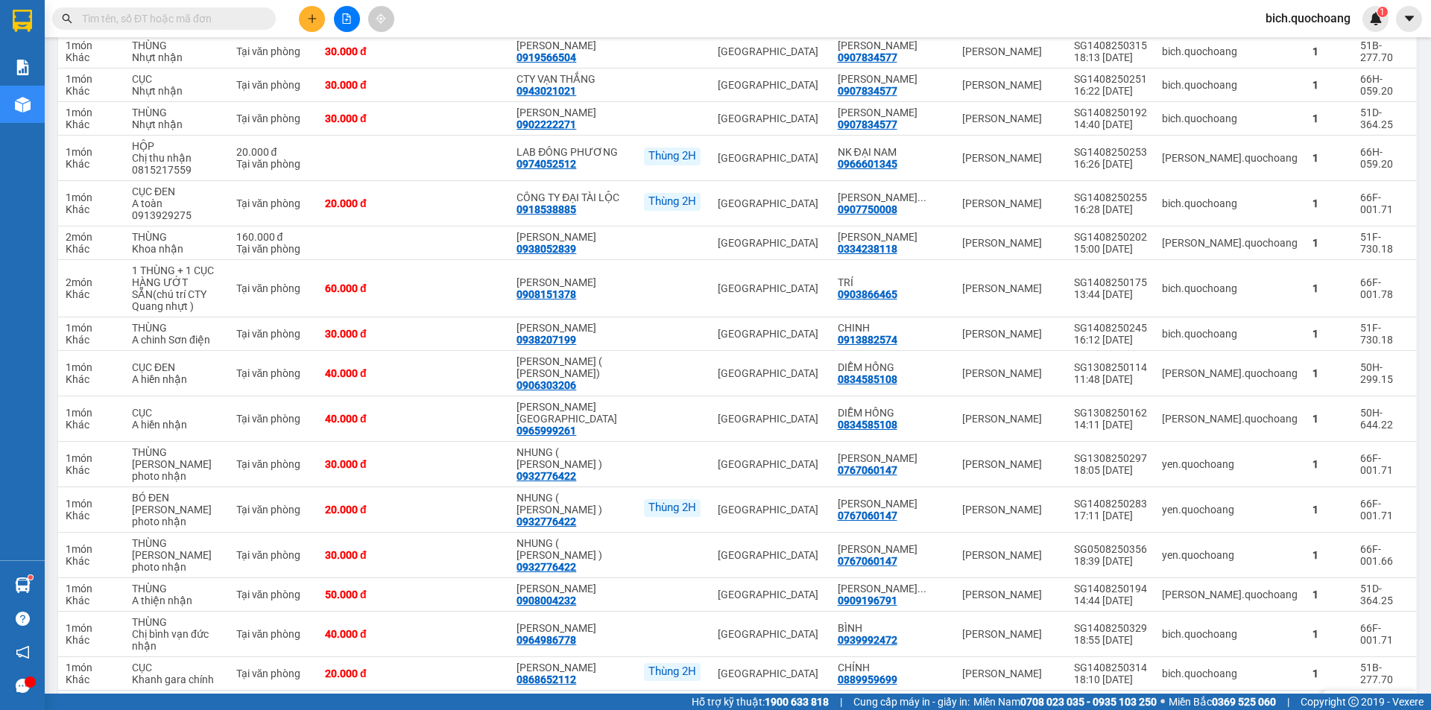
scroll to position [3674, 0]
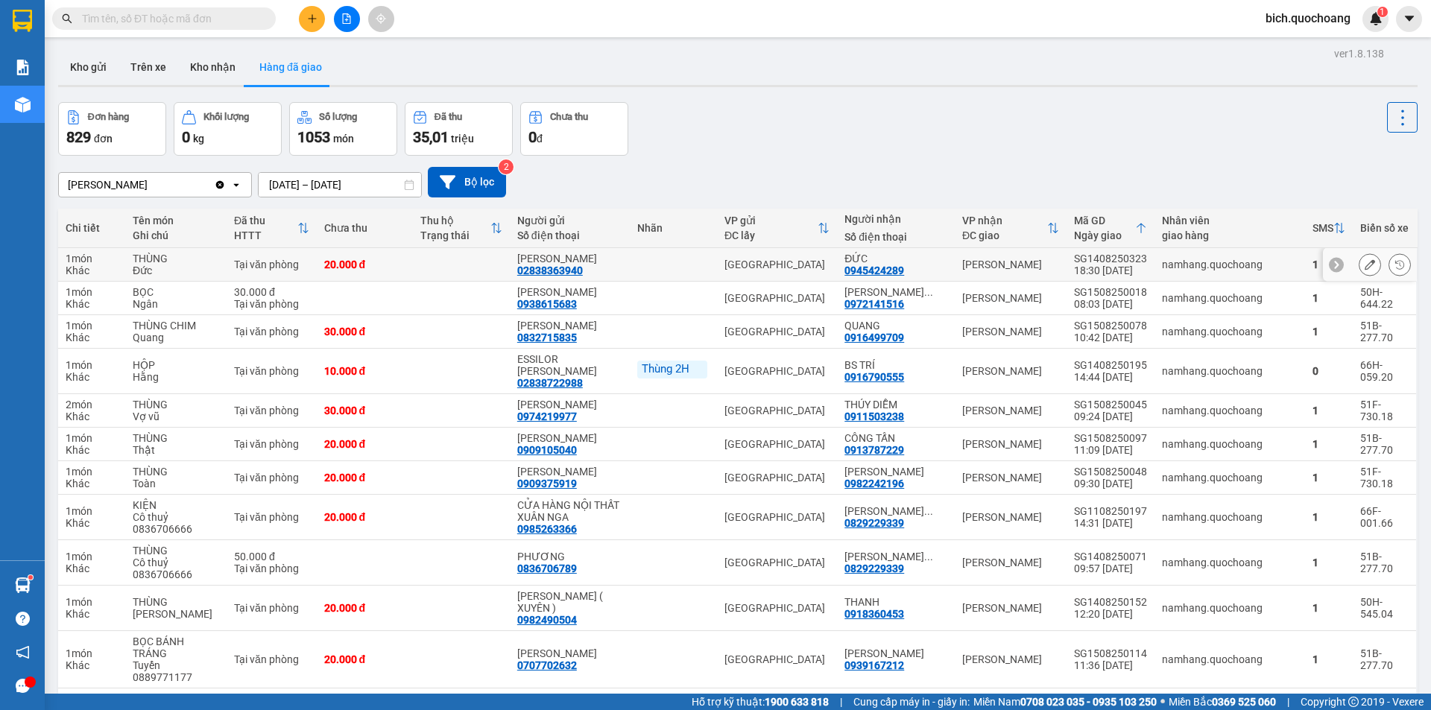
scroll to position [0, 0]
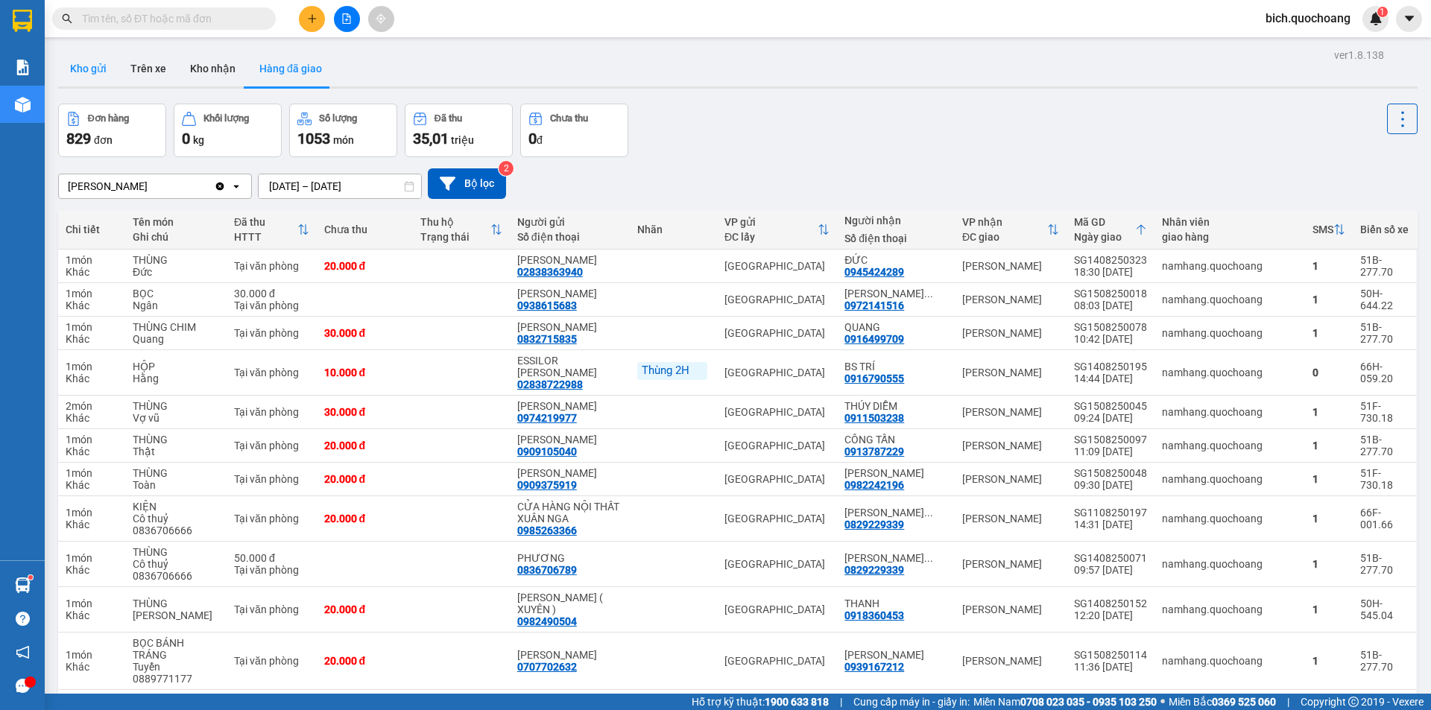
click at [86, 80] on button "Kho gửi" at bounding box center [88, 69] width 60 height 36
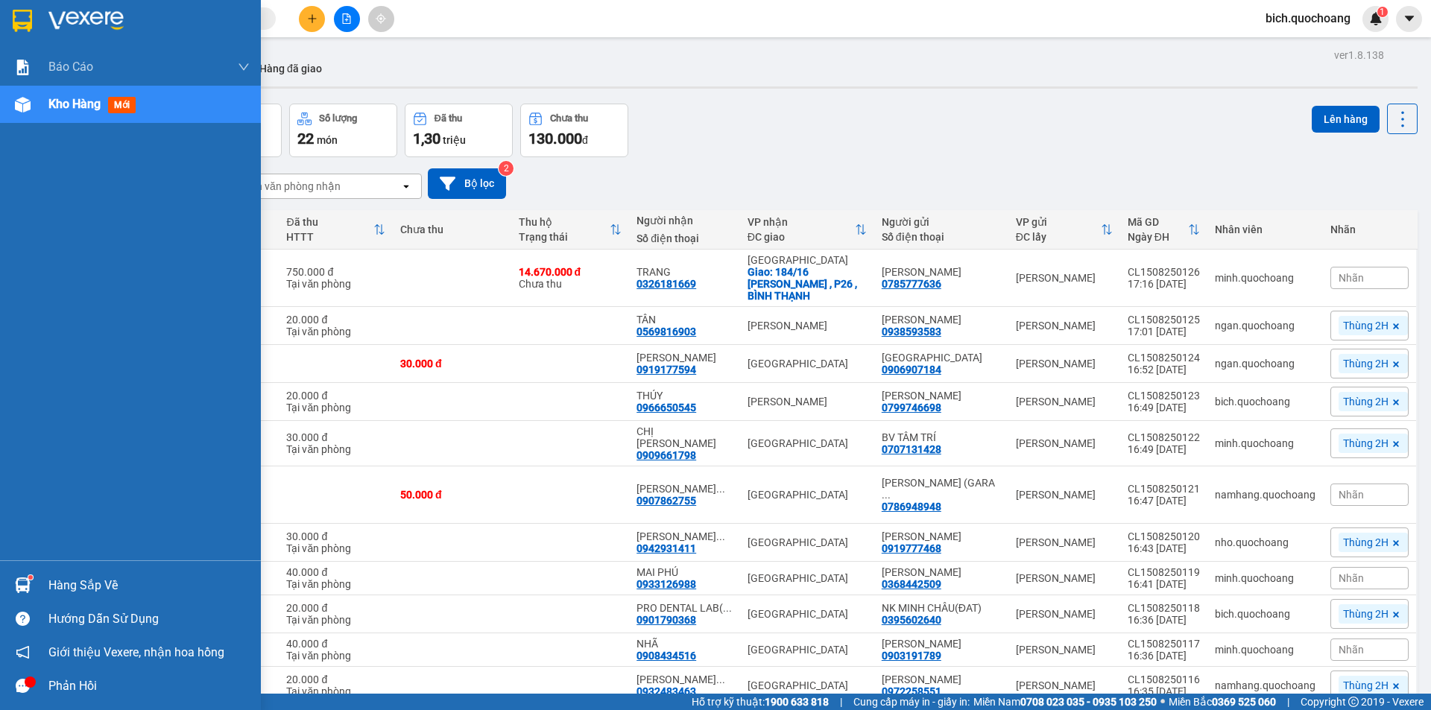
click at [84, 580] on div "Hàng sắp về" at bounding box center [148, 586] width 201 height 22
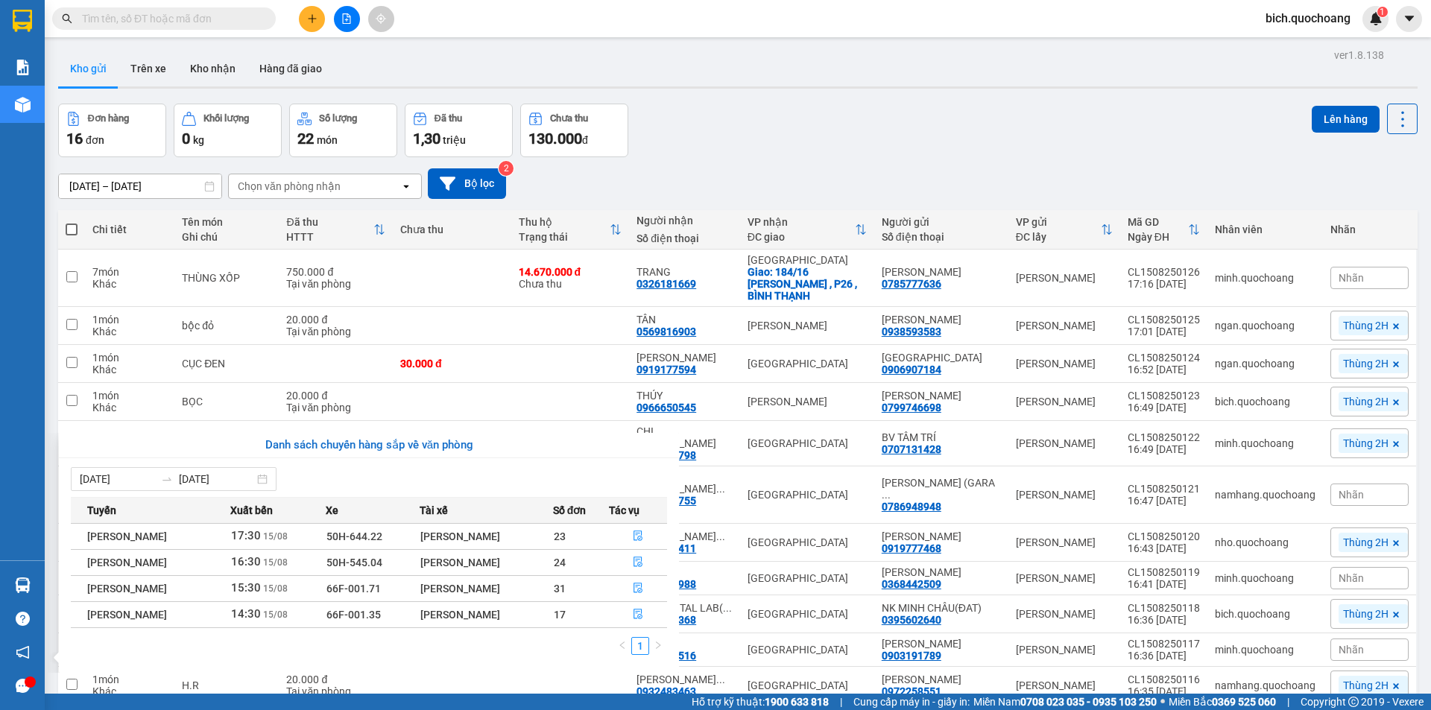
click at [814, 162] on section "Kết quả tìm kiếm ( 327 ) Bộ lọc Mã ĐH Trạng thái Món hàng Thu hộ Tổng cước Chưa…" at bounding box center [715, 355] width 1431 height 710
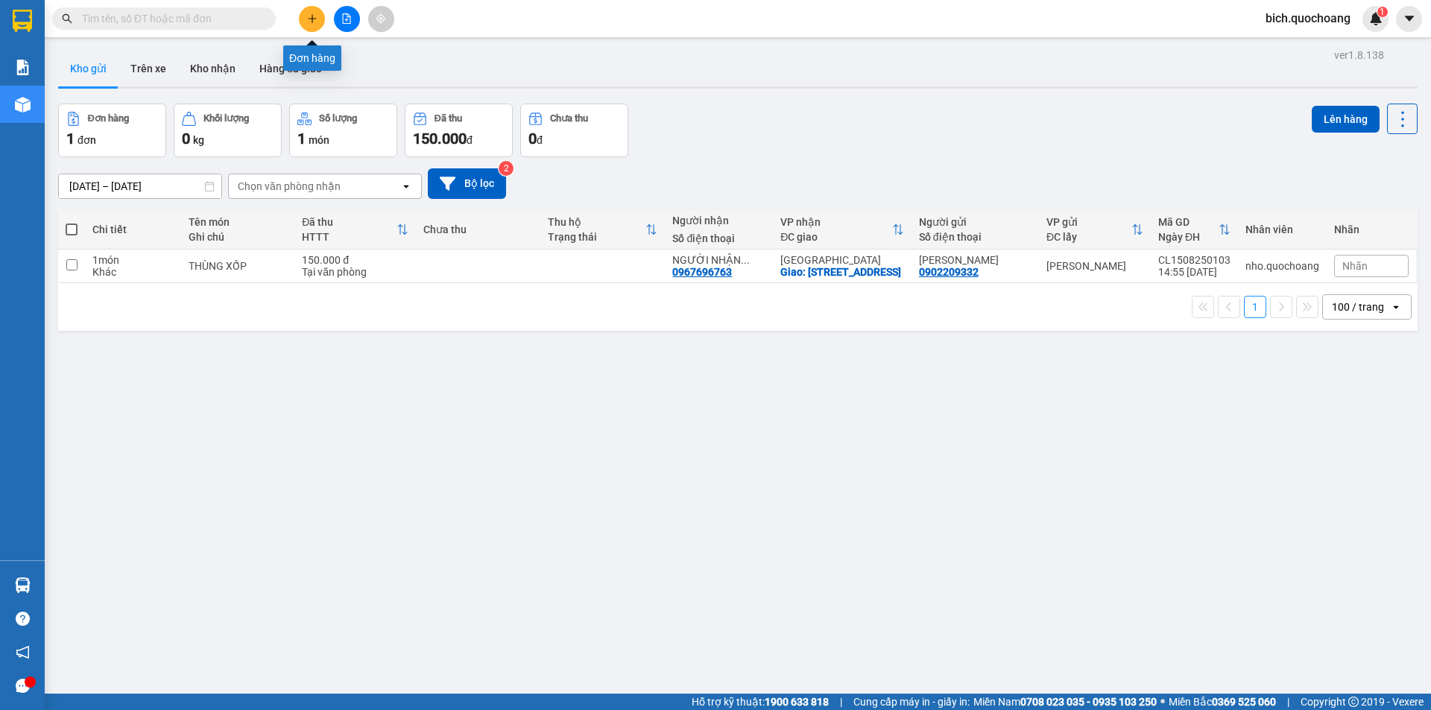
click at [307, 16] on icon "plus" at bounding box center [312, 18] width 10 height 10
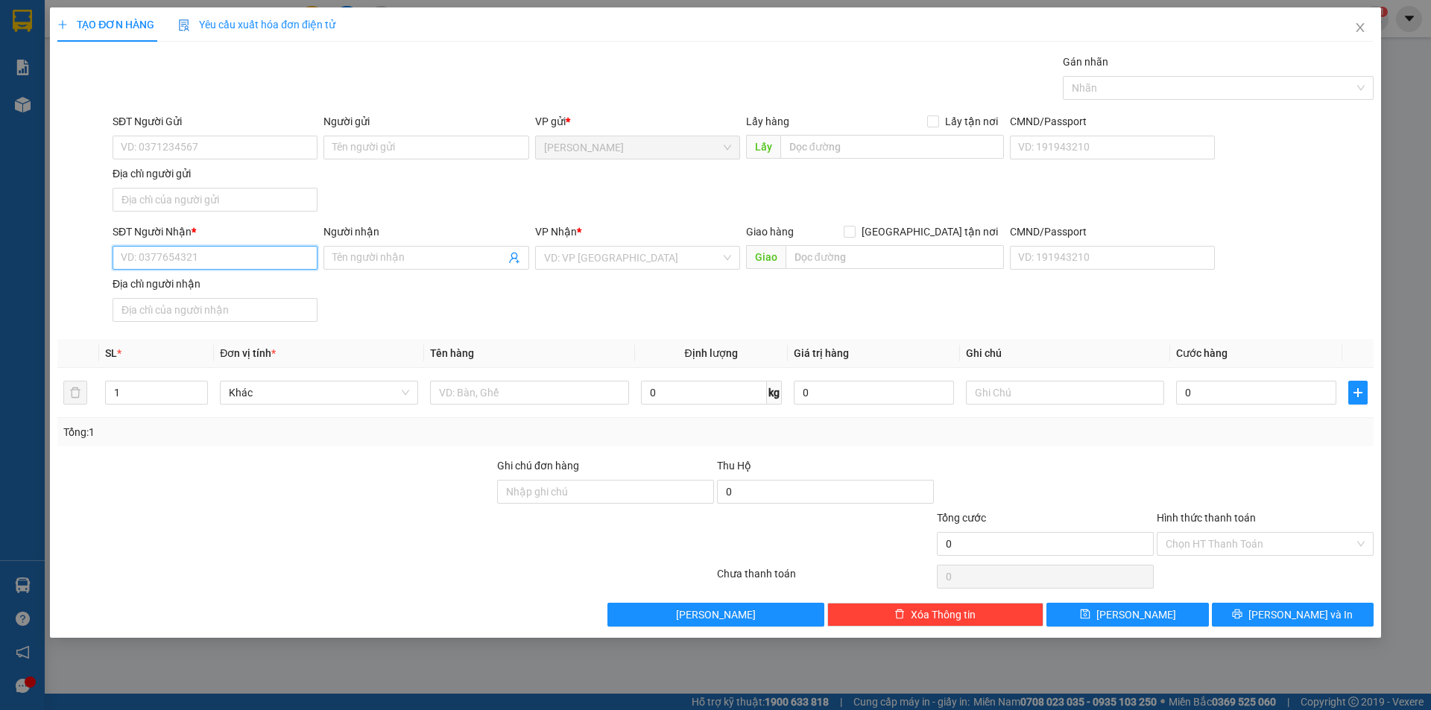
click at [232, 258] on input "SĐT Người Nhận *" at bounding box center [215, 258] width 205 height 24
type input "0345151474"
click at [198, 286] on div "0345151474 - DÌ 7" at bounding box center [214, 287] width 187 height 16
type input "DÌ 7"
type input "0345151474"
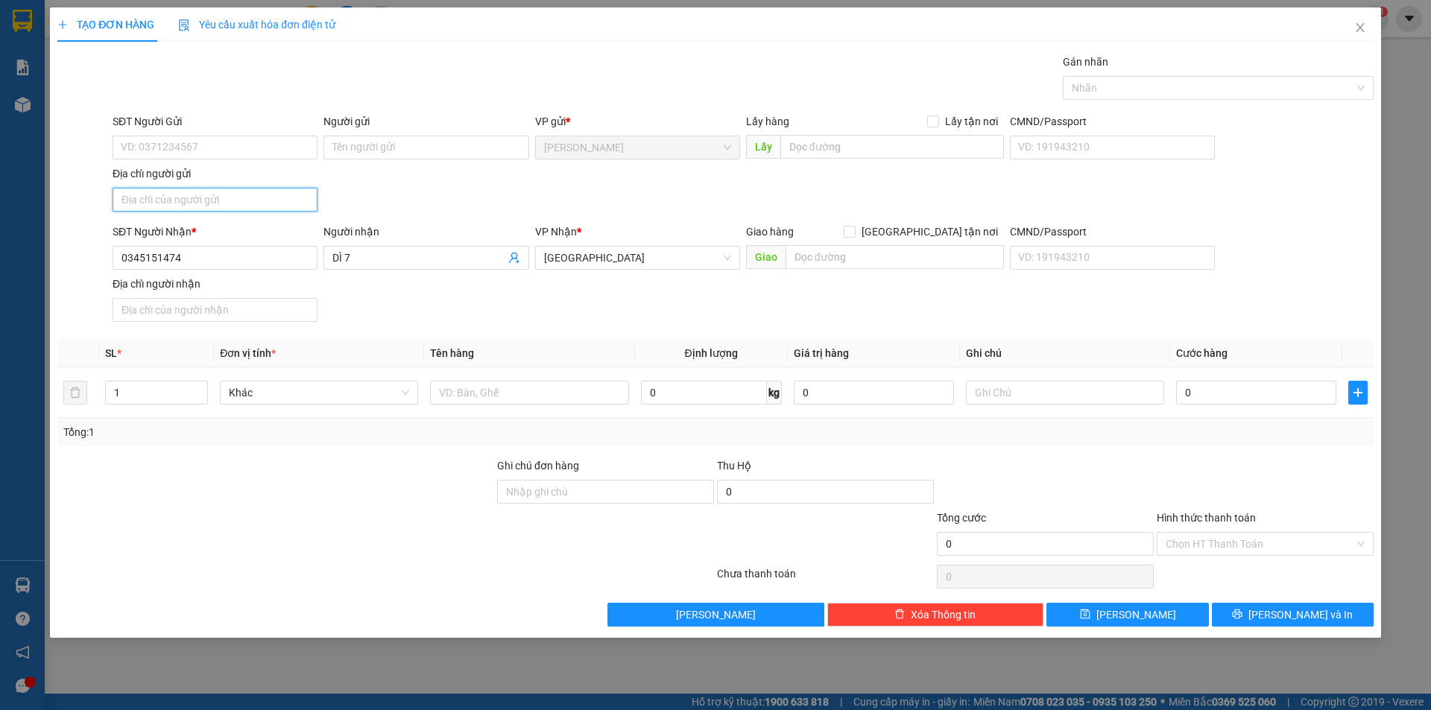
click at [197, 199] on input "Địa chỉ người gửi" at bounding box center [215, 200] width 205 height 24
paste input "PHONG MỸ,[GEOGRAPHIC_DATA],[GEOGRAPHIC_DATA]"
type input "PHONG MỸ,[GEOGRAPHIC_DATA],[GEOGRAPHIC_DATA]"
click at [251, 137] on input "SĐT Người Gửi" at bounding box center [215, 148] width 205 height 24
paste input "0333858089"
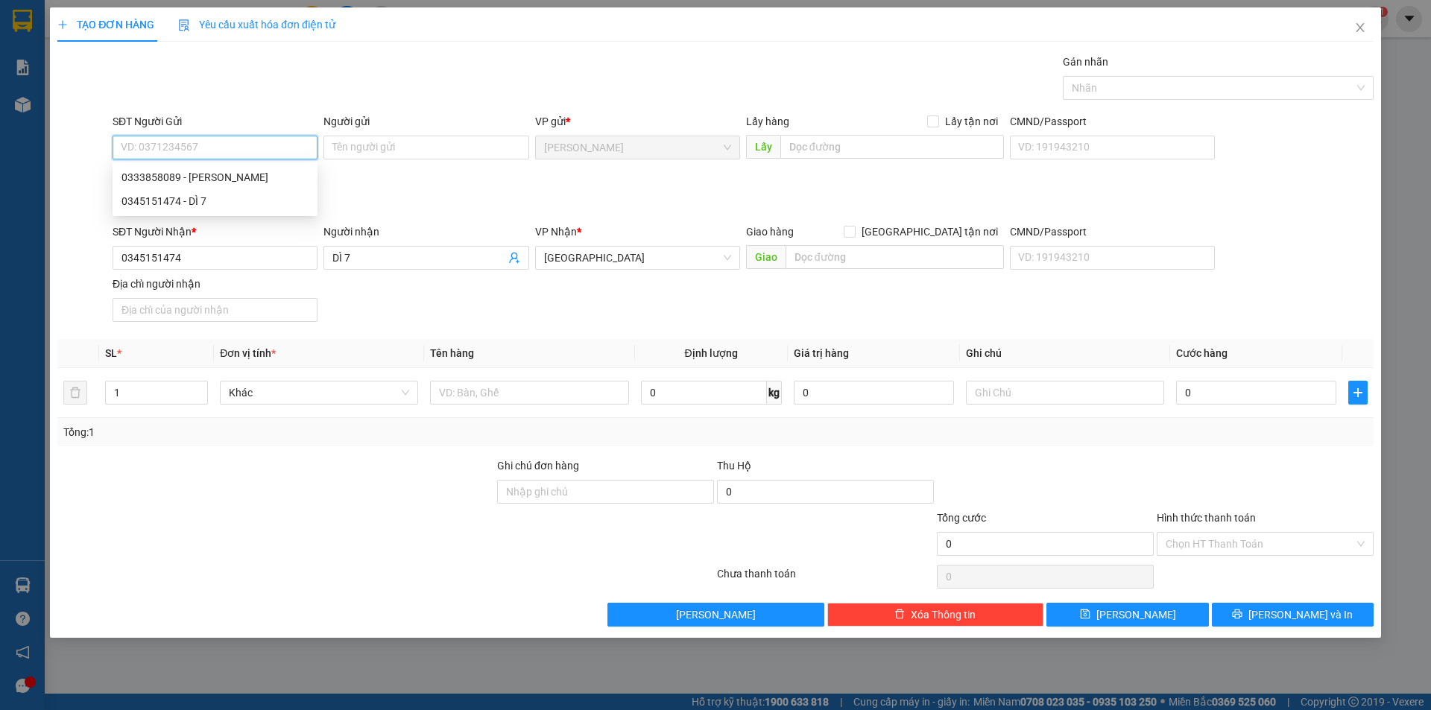
type input "0333858089"
click at [232, 181] on div "0333858089 - LÊ KIM NGUYỆT" at bounding box center [214, 177] width 187 height 16
type input "[PERSON_NAME]"
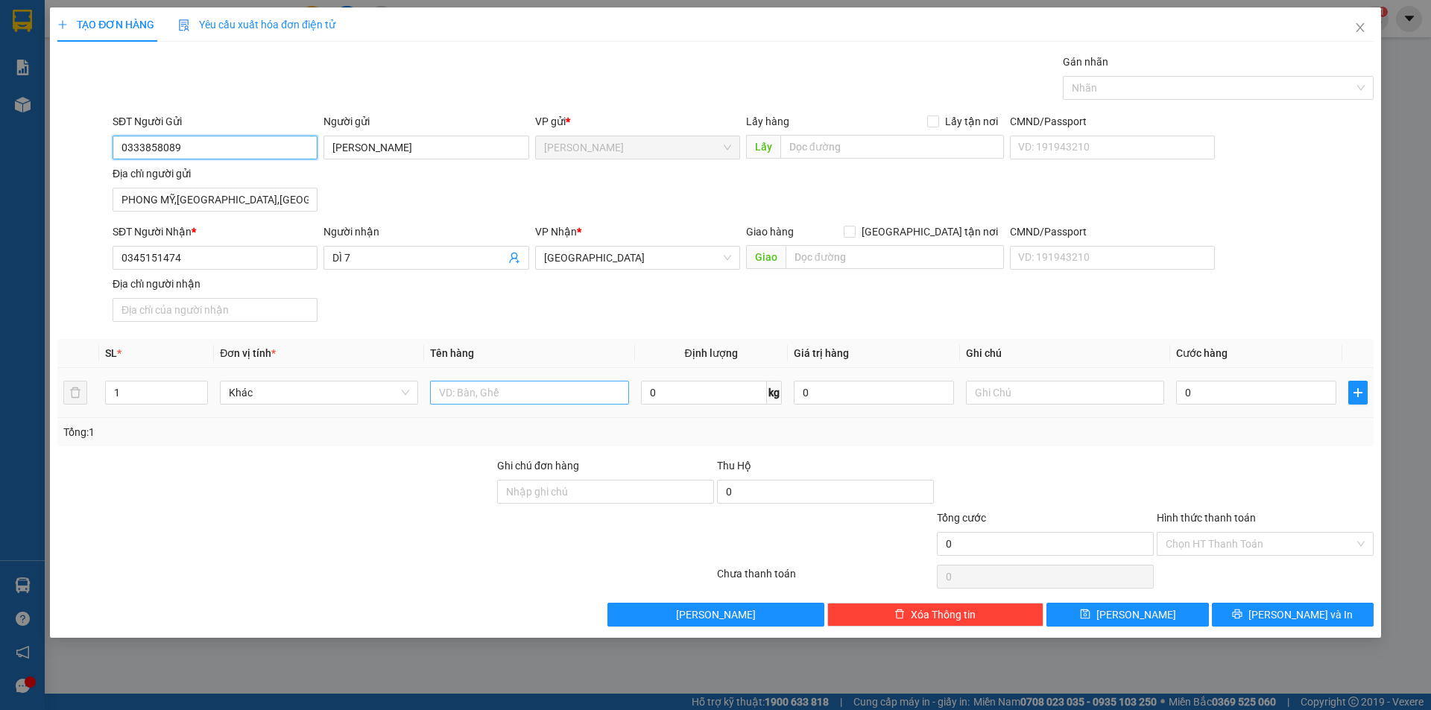
type input "0333858089"
click at [553, 402] on input "text" at bounding box center [529, 393] width 198 height 24
type input "THÙNG"
click at [1286, 405] on div "0" at bounding box center [1256, 393] width 160 height 30
click at [1287, 402] on input "0" at bounding box center [1256, 393] width 160 height 24
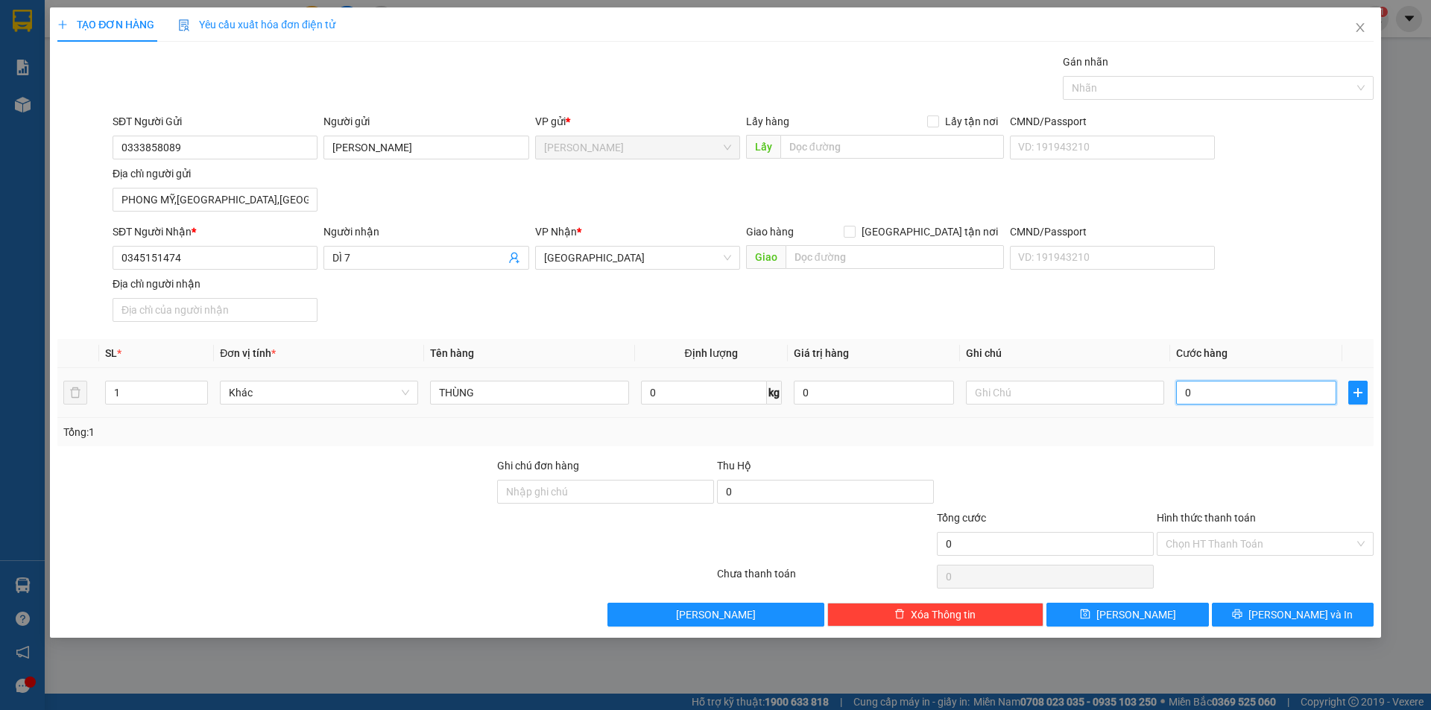
type input "3"
type input "30"
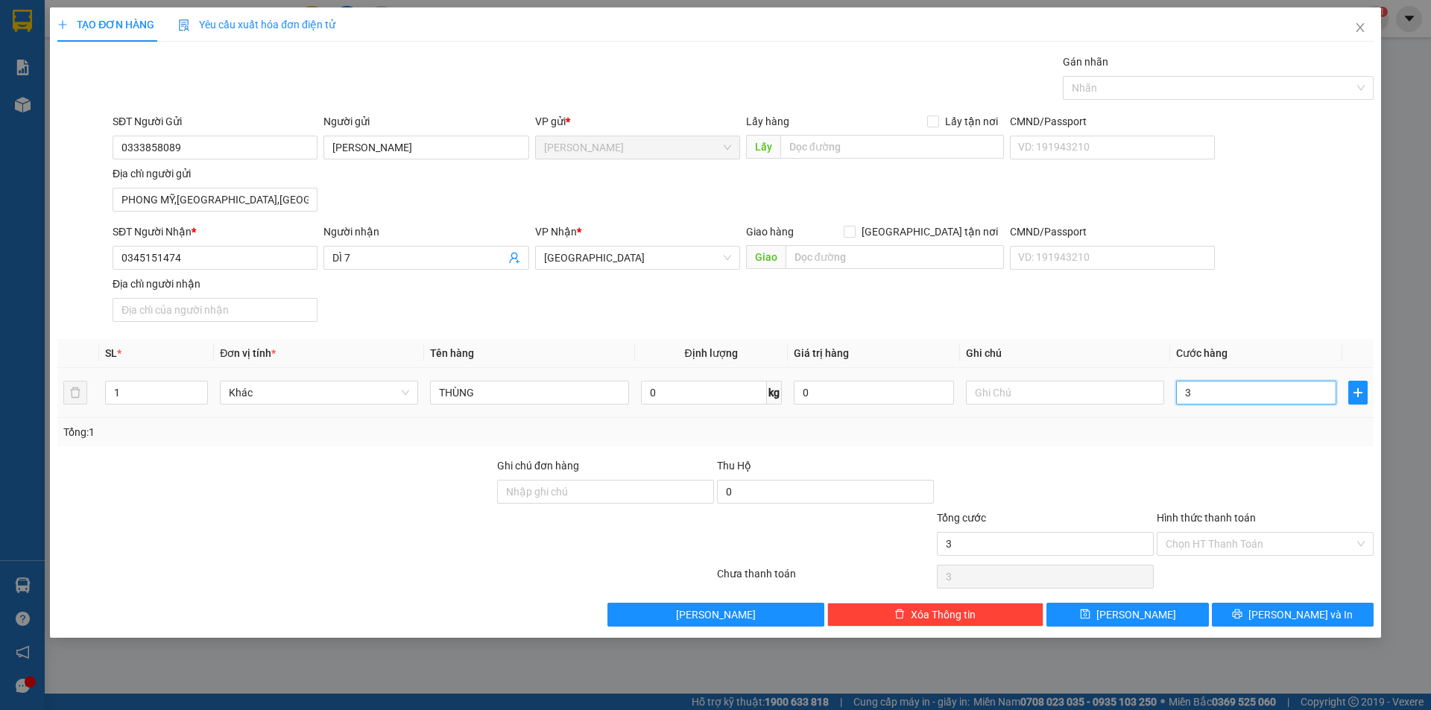
type input "30"
type input "30.000"
click at [1224, 541] on input "Hình thức thanh toán" at bounding box center [1259, 544] width 189 height 22
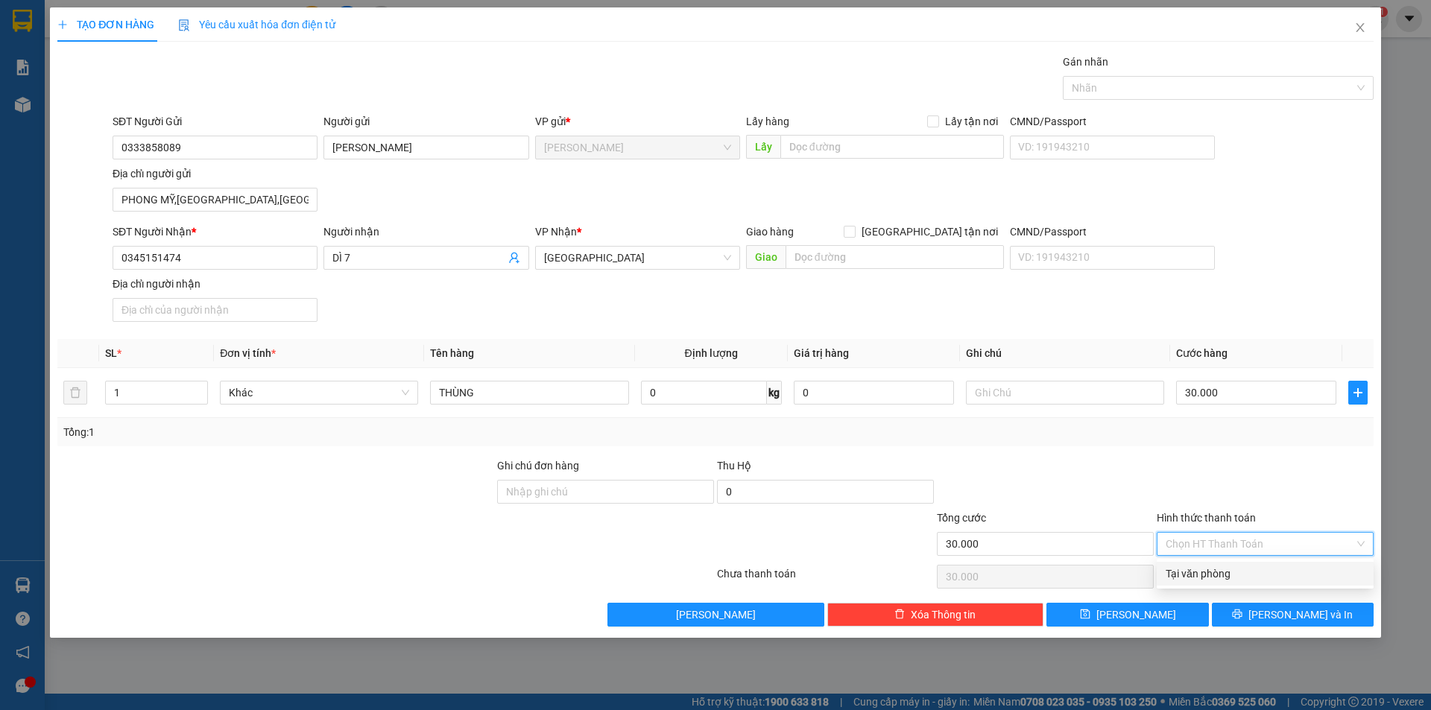
click at [1221, 577] on div "Tại văn phòng" at bounding box center [1264, 574] width 199 height 16
type input "0"
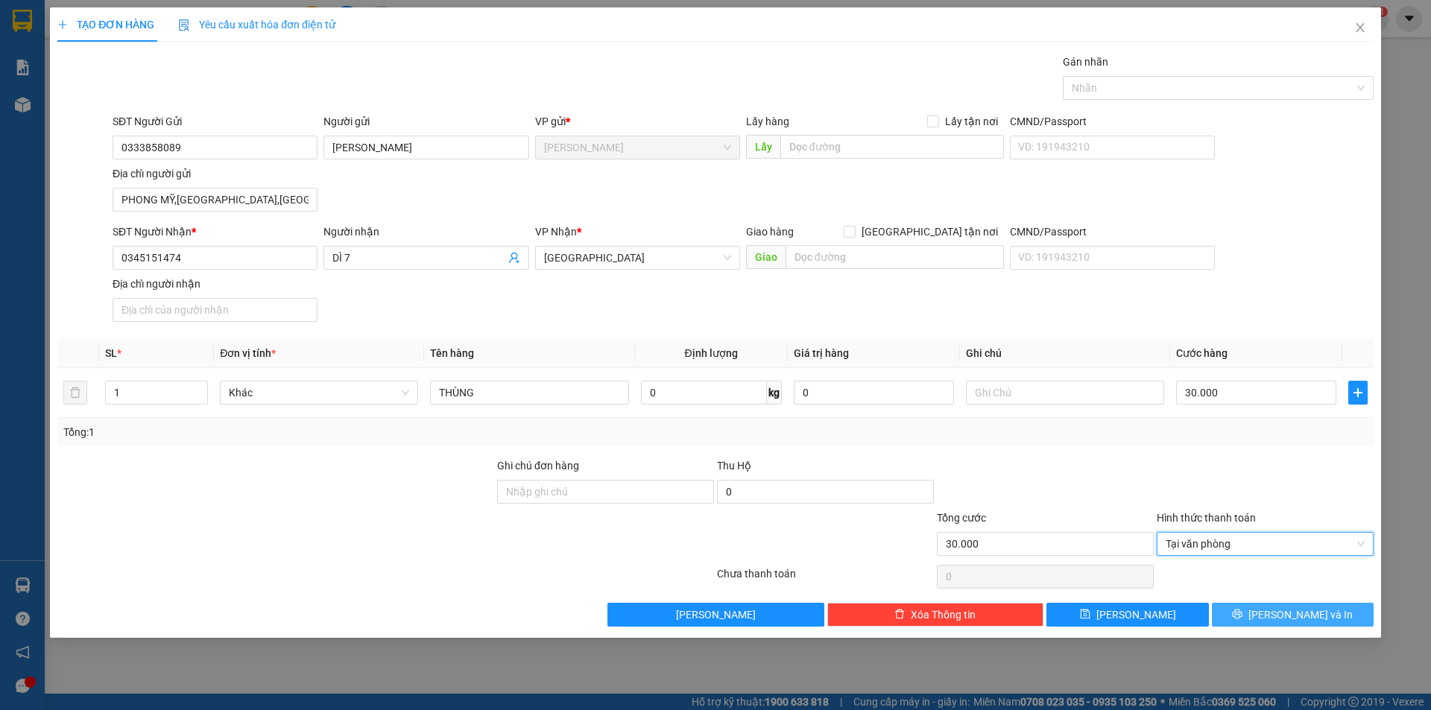
click at [1271, 605] on button "[PERSON_NAME] và In" at bounding box center [1293, 615] width 162 height 24
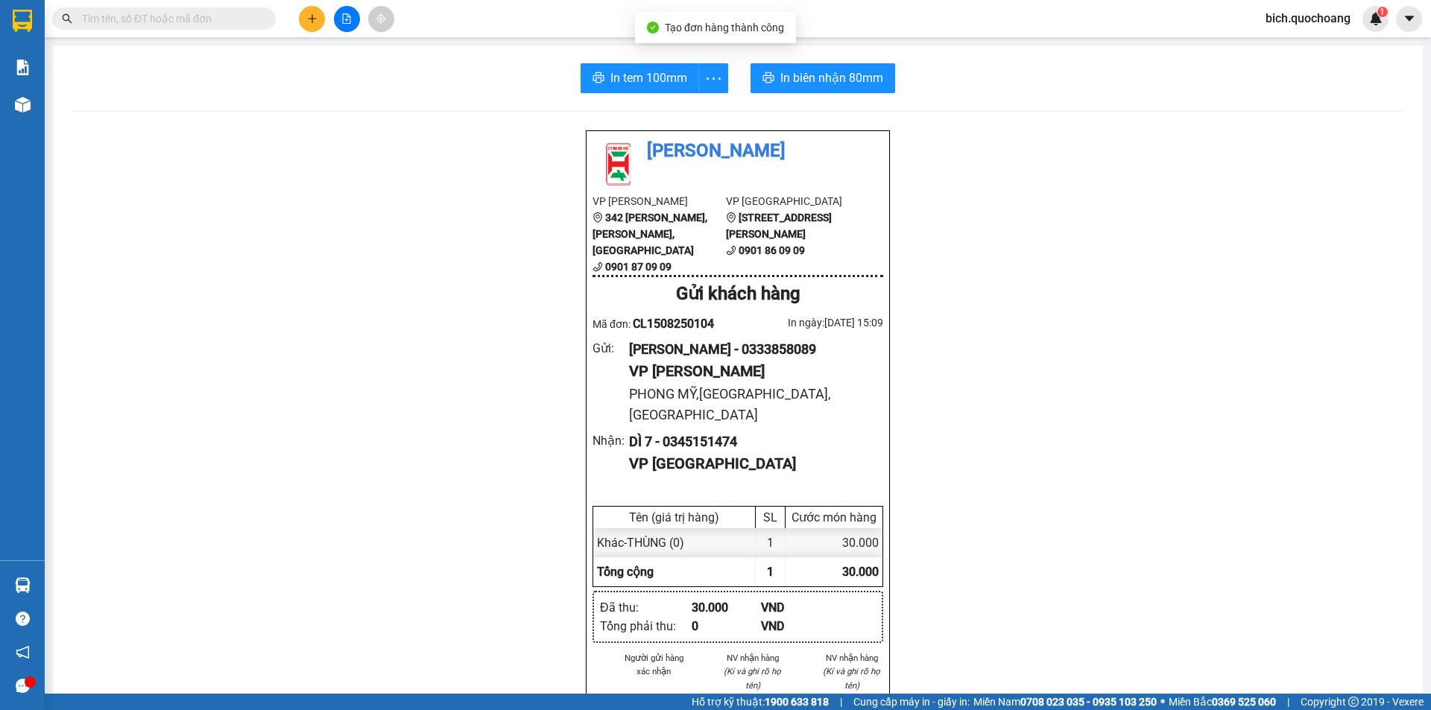
click at [647, 96] on div "In tem 100mm In biên nhận 80mm Quốc Hoàng VP Cao Lãnh 342 Nguyễn Huệ, P Mỹ Phú,…" at bounding box center [738, 650] width 1370 height 1210
click at [653, 81] on span "In tem 100mm" at bounding box center [648, 78] width 77 height 19
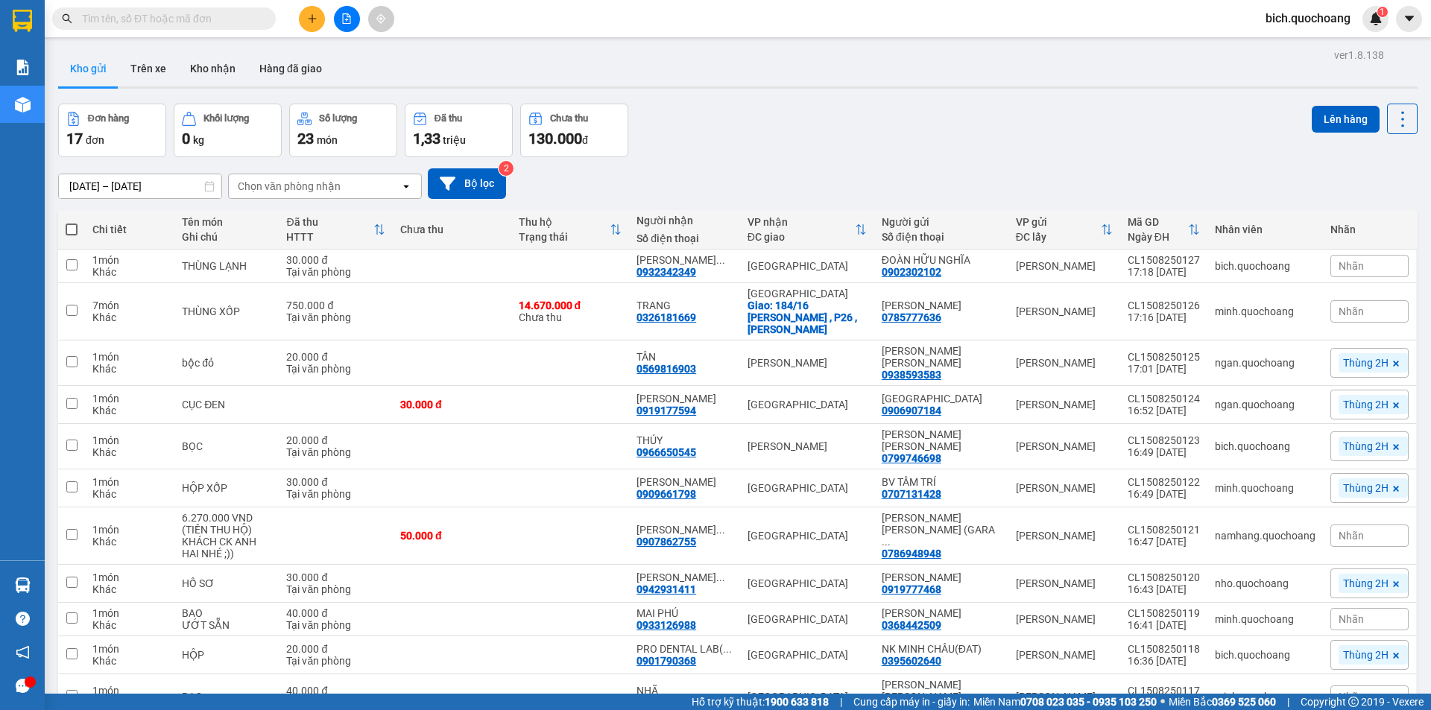
click at [210, 20] on input "text" at bounding box center [170, 18] width 176 height 16
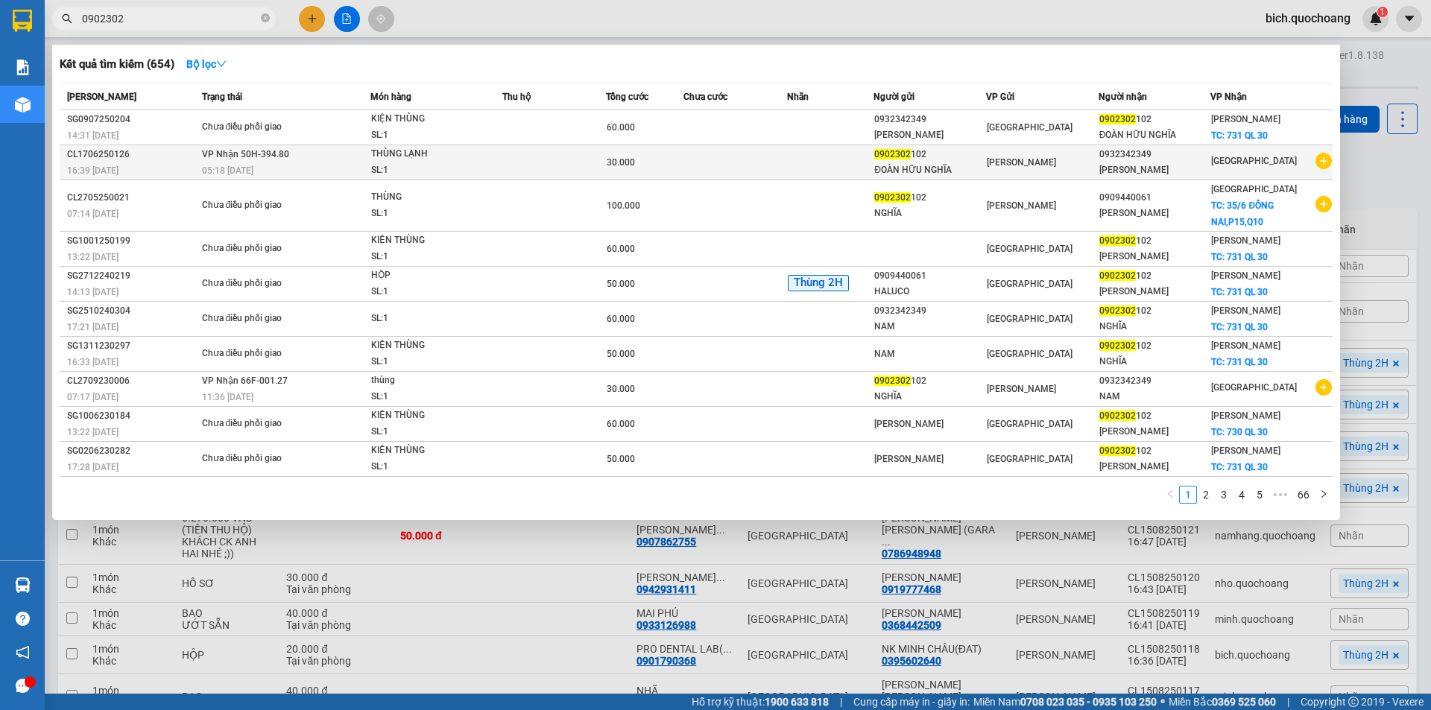
type input "0902302"
click at [744, 157] on td at bounding box center [735, 162] width 104 height 35
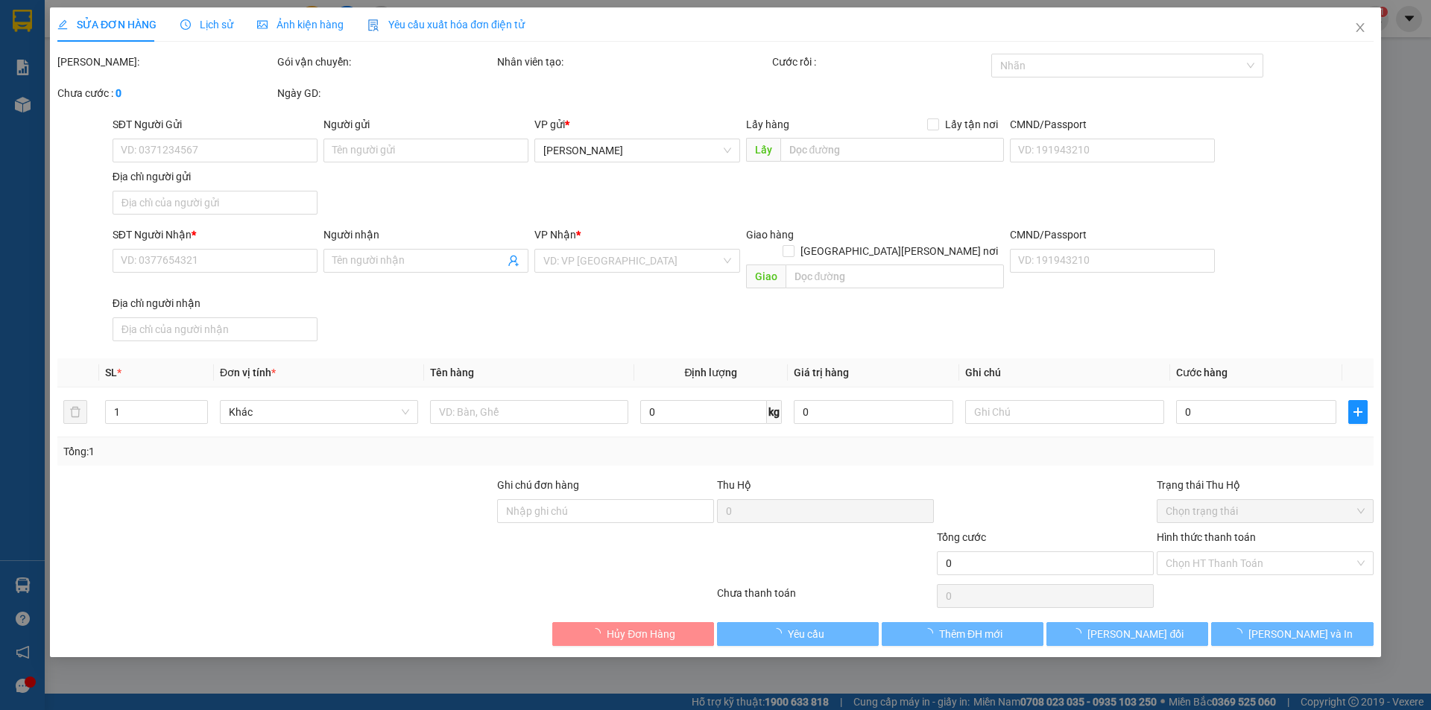
type input "0902302102"
type input "ĐOÀN HỮU NGHĨA"
type input "0932342349"
type input "[PERSON_NAME]"
type input "30.000"
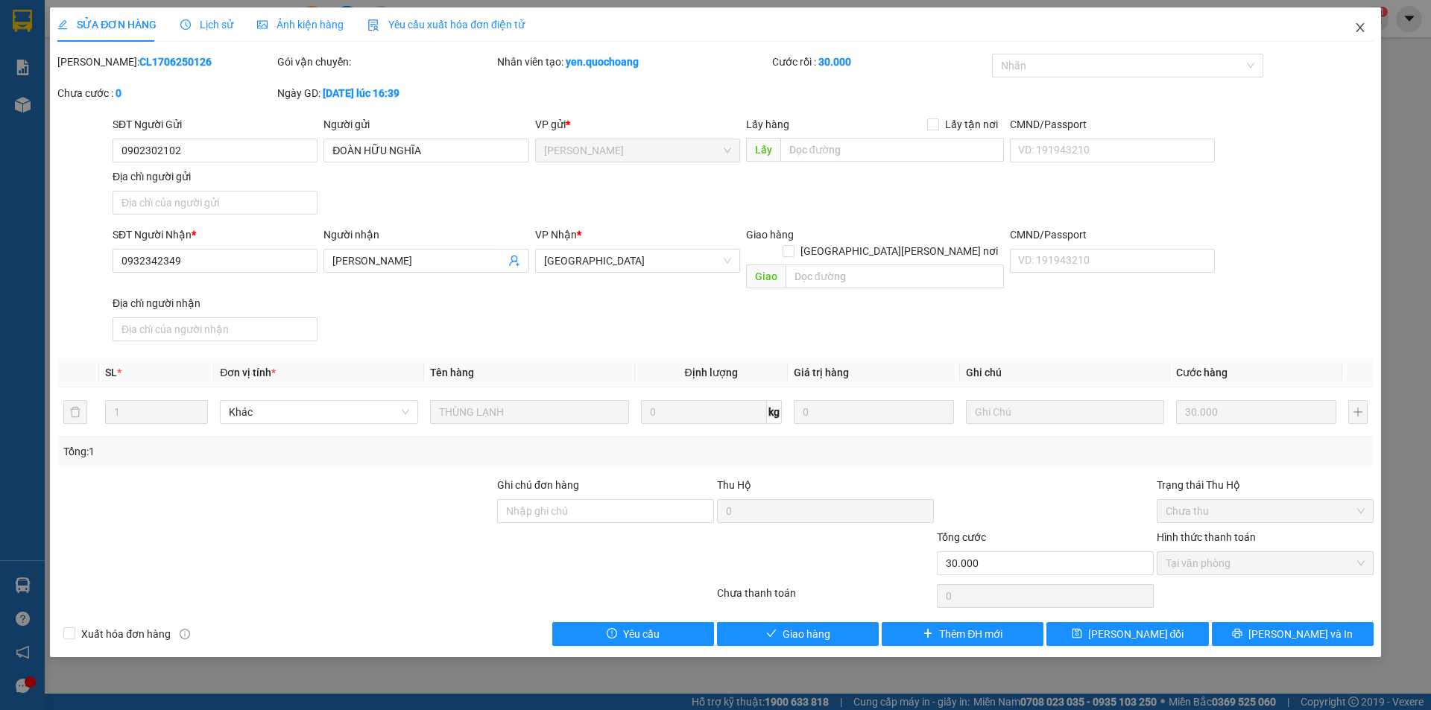
click at [1360, 31] on icon "close" at bounding box center [1360, 28] width 12 height 12
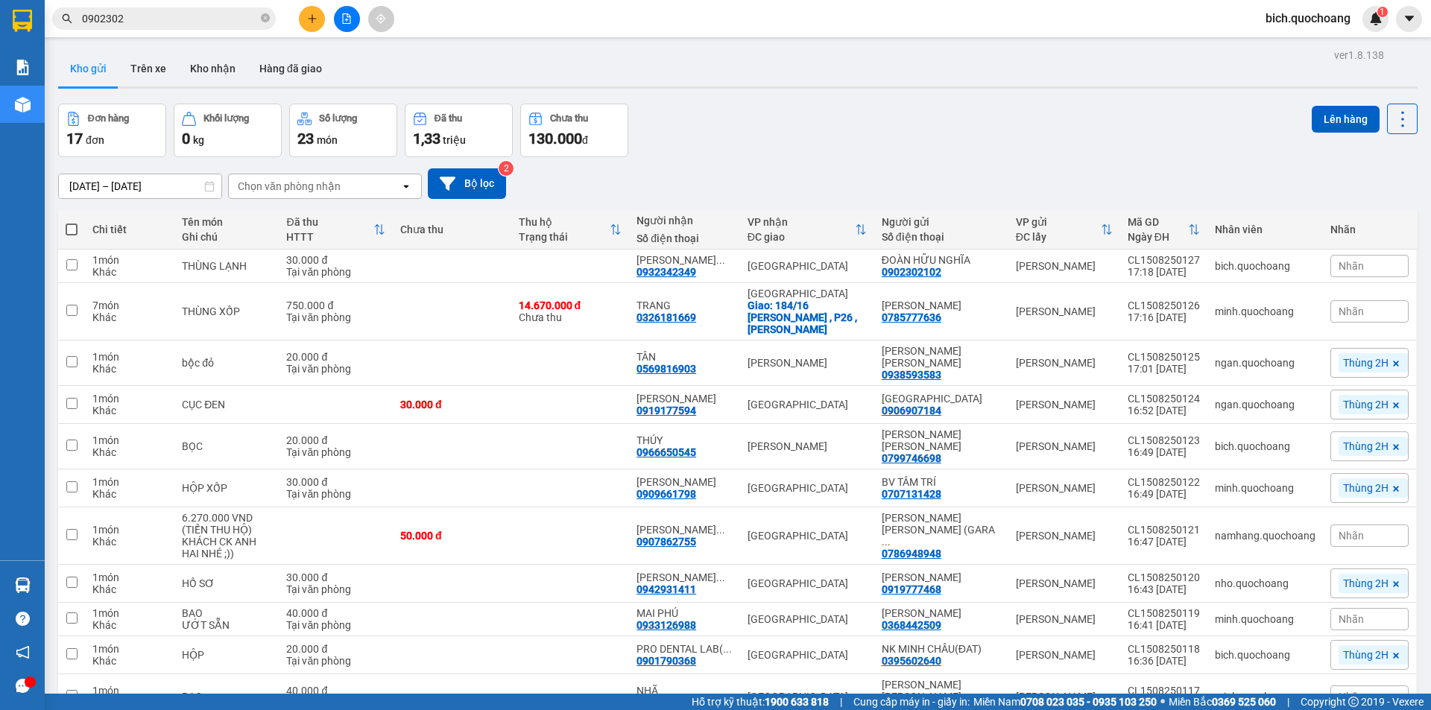
click at [212, 19] on input "0902302" at bounding box center [170, 18] width 176 height 16
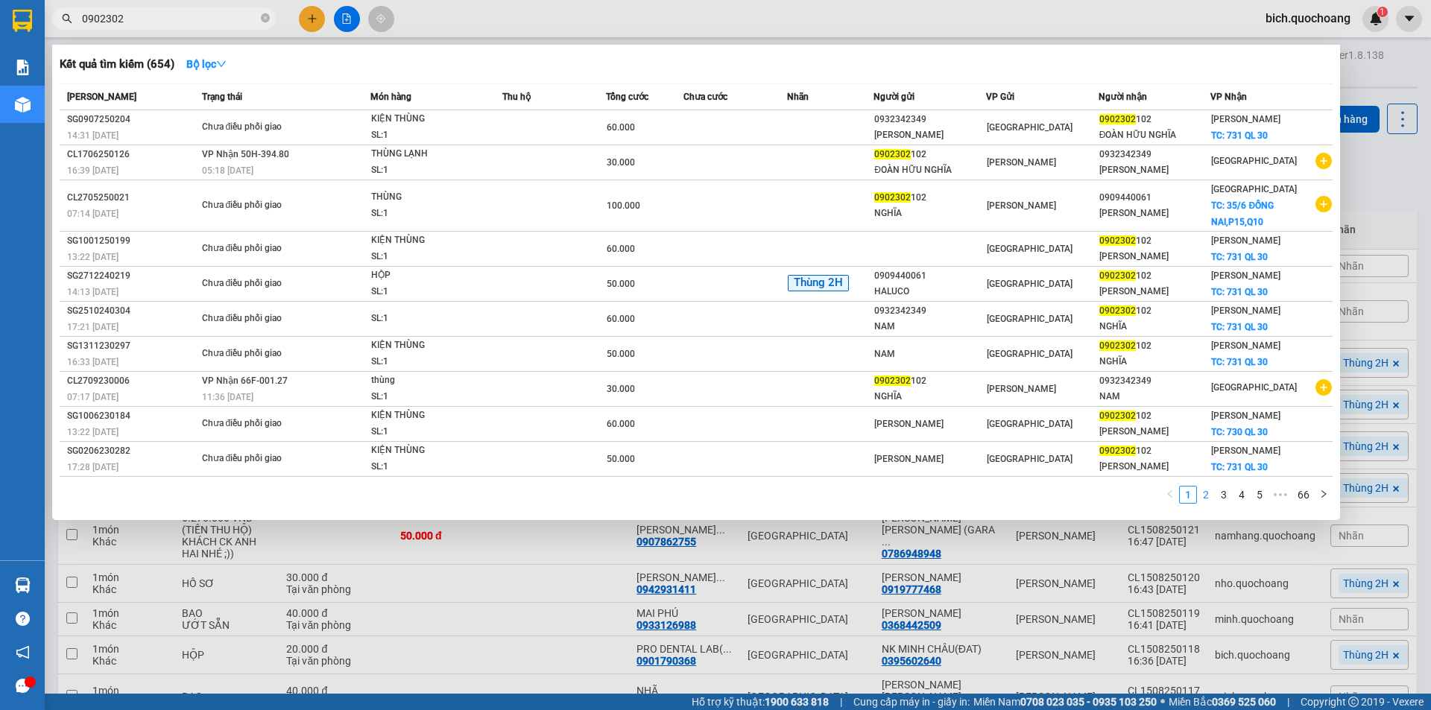
click at [1209, 493] on link "2" at bounding box center [1206, 495] width 16 height 16
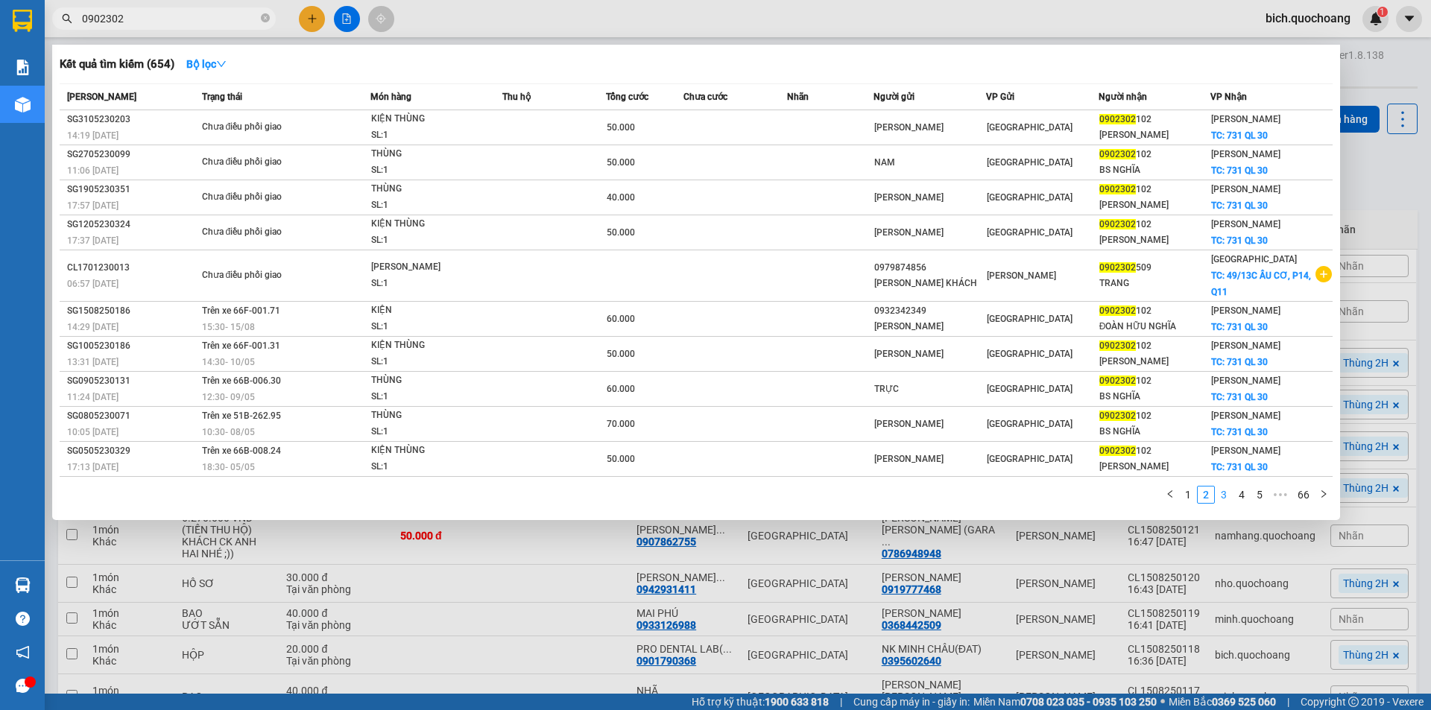
click at [1219, 493] on link "3" at bounding box center [1223, 495] width 16 height 16
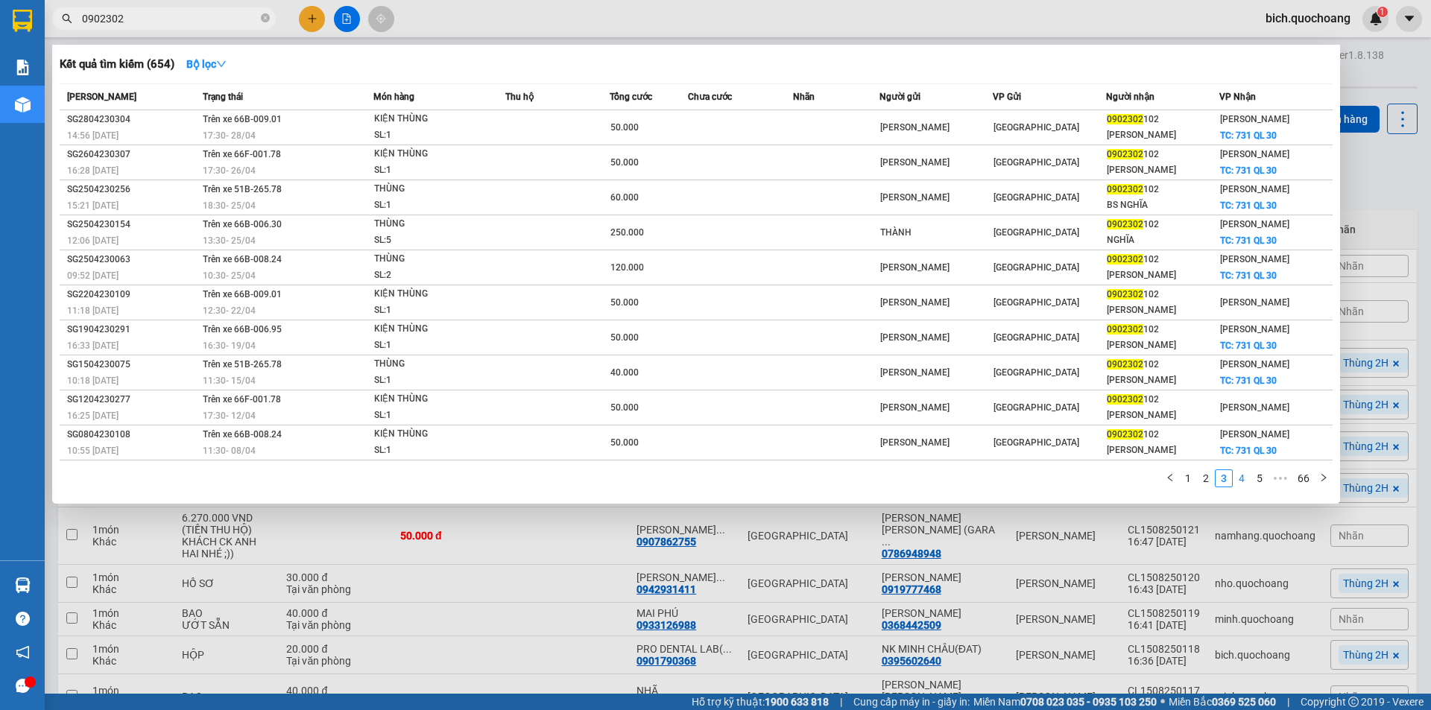
click at [1238, 481] on link "4" at bounding box center [1241, 478] width 16 height 16
click at [1239, 481] on link "5" at bounding box center [1241, 478] width 16 height 16
click at [1239, 481] on link "6" at bounding box center [1241, 478] width 16 height 16
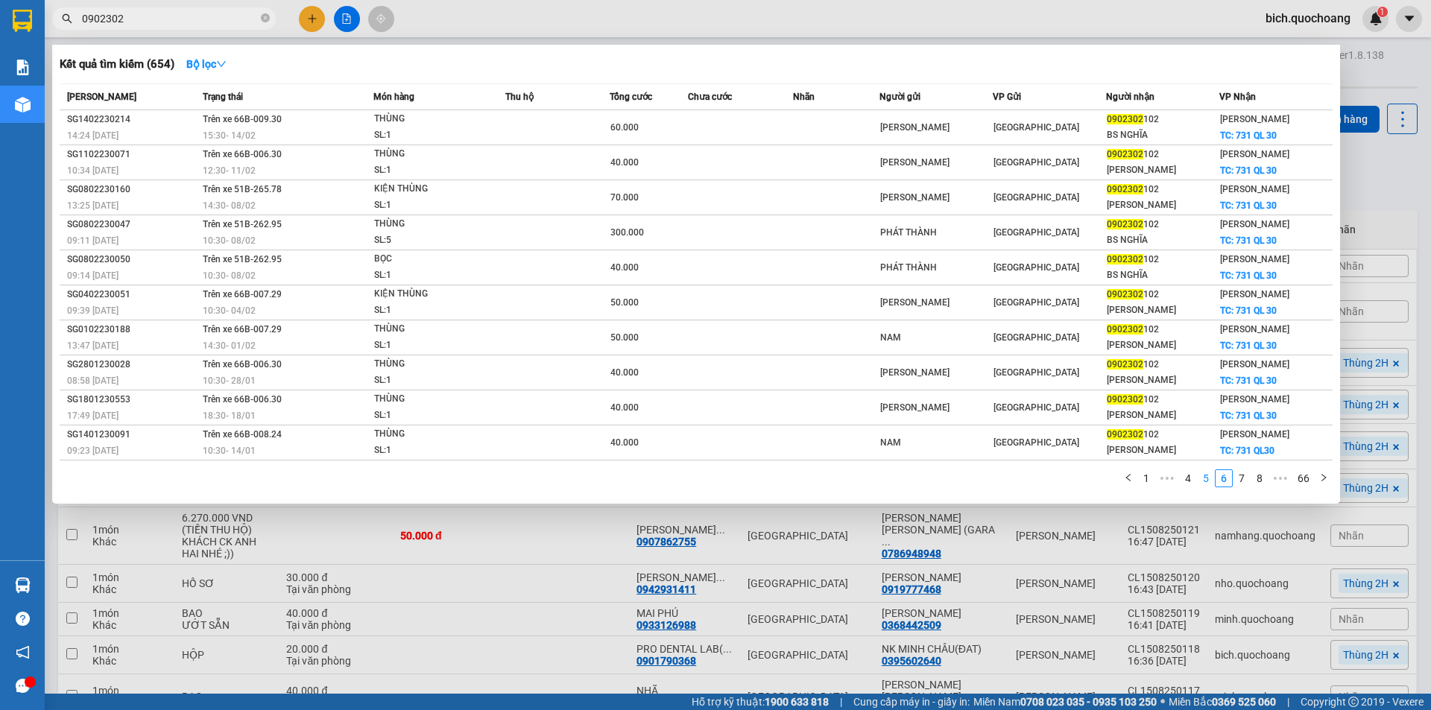
click at [1239, 481] on link "7" at bounding box center [1241, 478] width 16 height 16
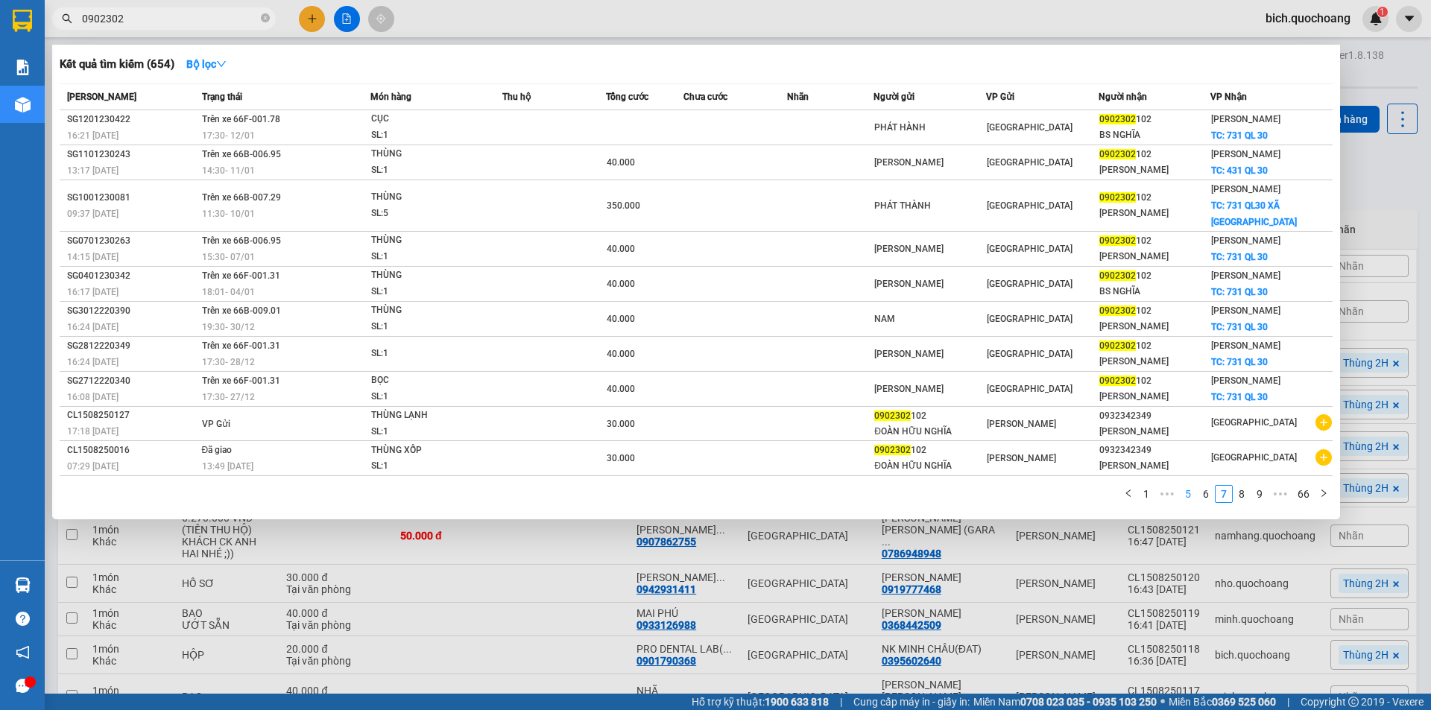
click at [1239, 486] on link "8" at bounding box center [1241, 494] width 16 height 16
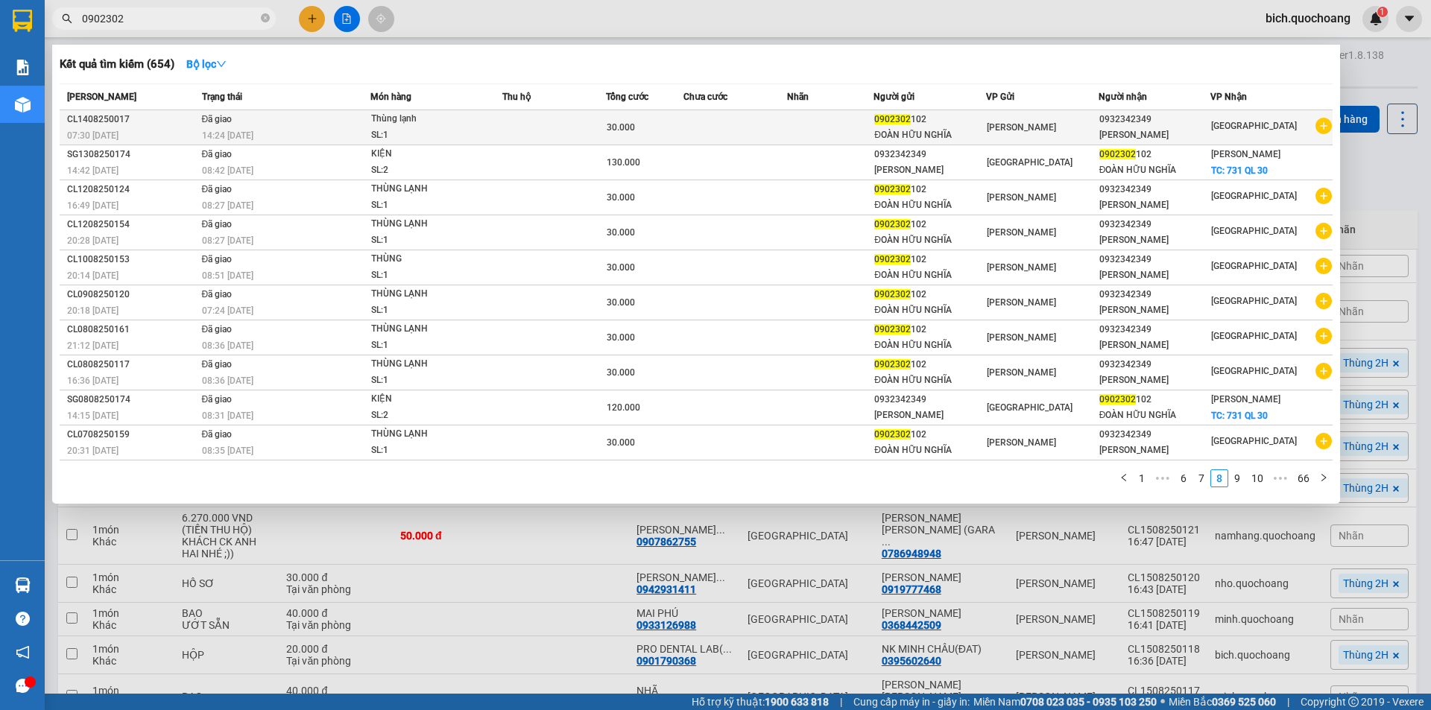
click at [771, 138] on td at bounding box center [735, 127] width 104 height 35
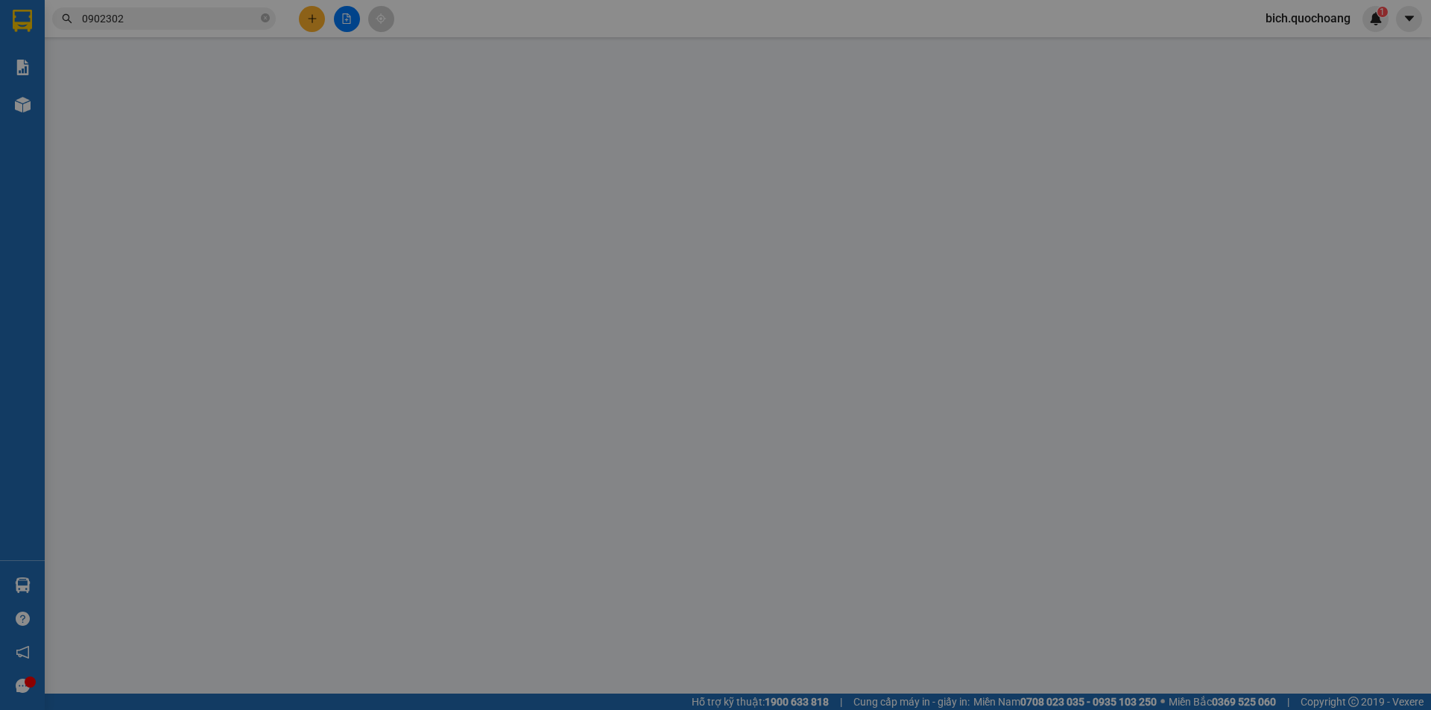
type input "0902302102"
type input "ĐOÀN HỮU NGHĨA"
type input "731 QL30, XÃ [GEOGRAPHIC_DATA]"
type input "0932342349"
type input "[PERSON_NAME]"
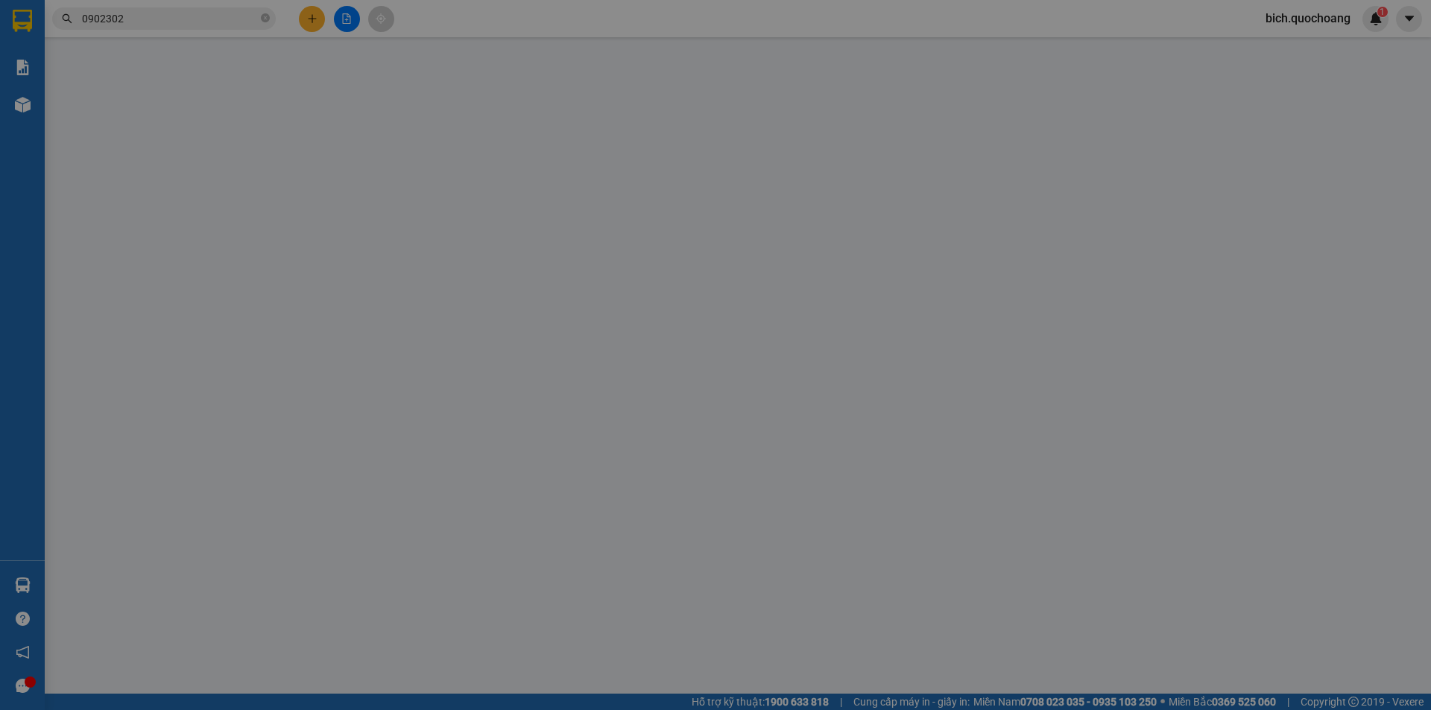
type input "30.000"
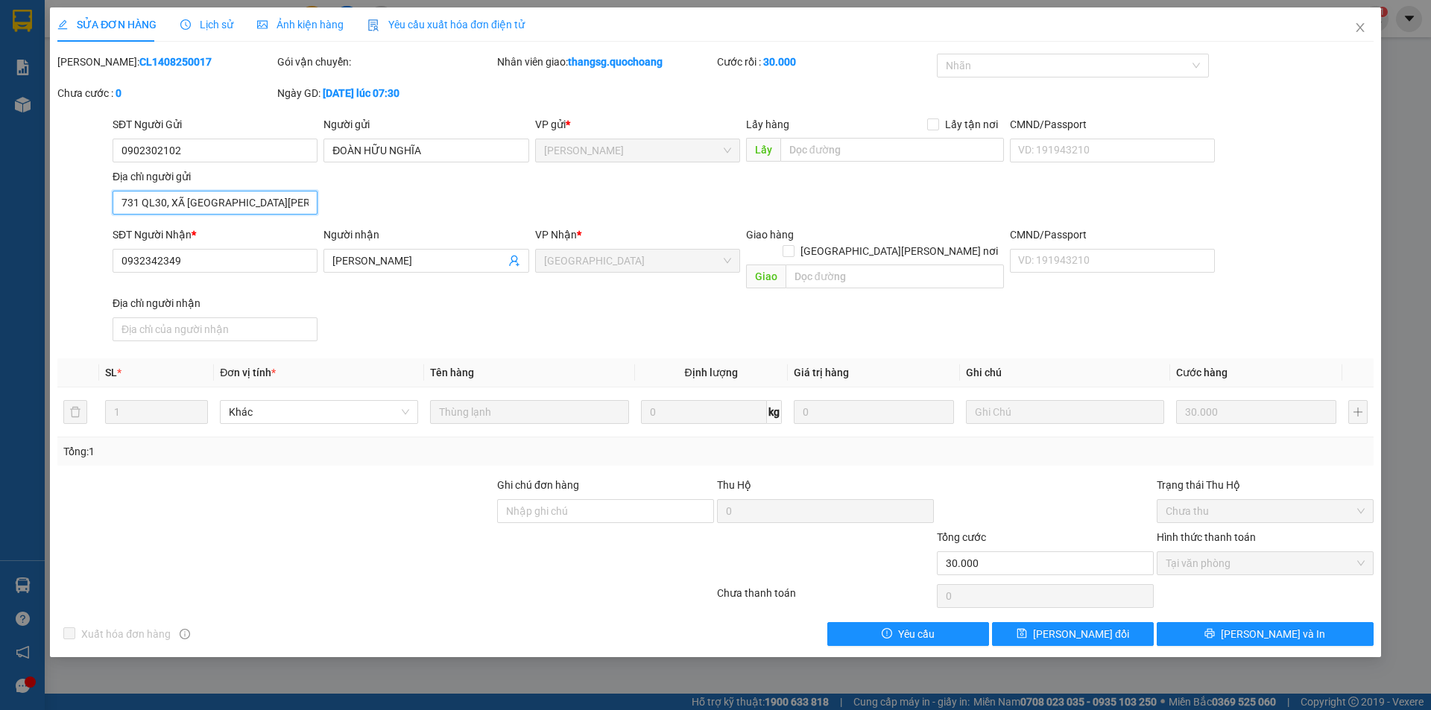
click at [295, 202] on input "731 QL30, XÃ [GEOGRAPHIC_DATA]" at bounding box center [215, 203] width 205 height 24
click at [1363, 26] on icon "close" at bounding box center [1360, 28] width 12 height 12
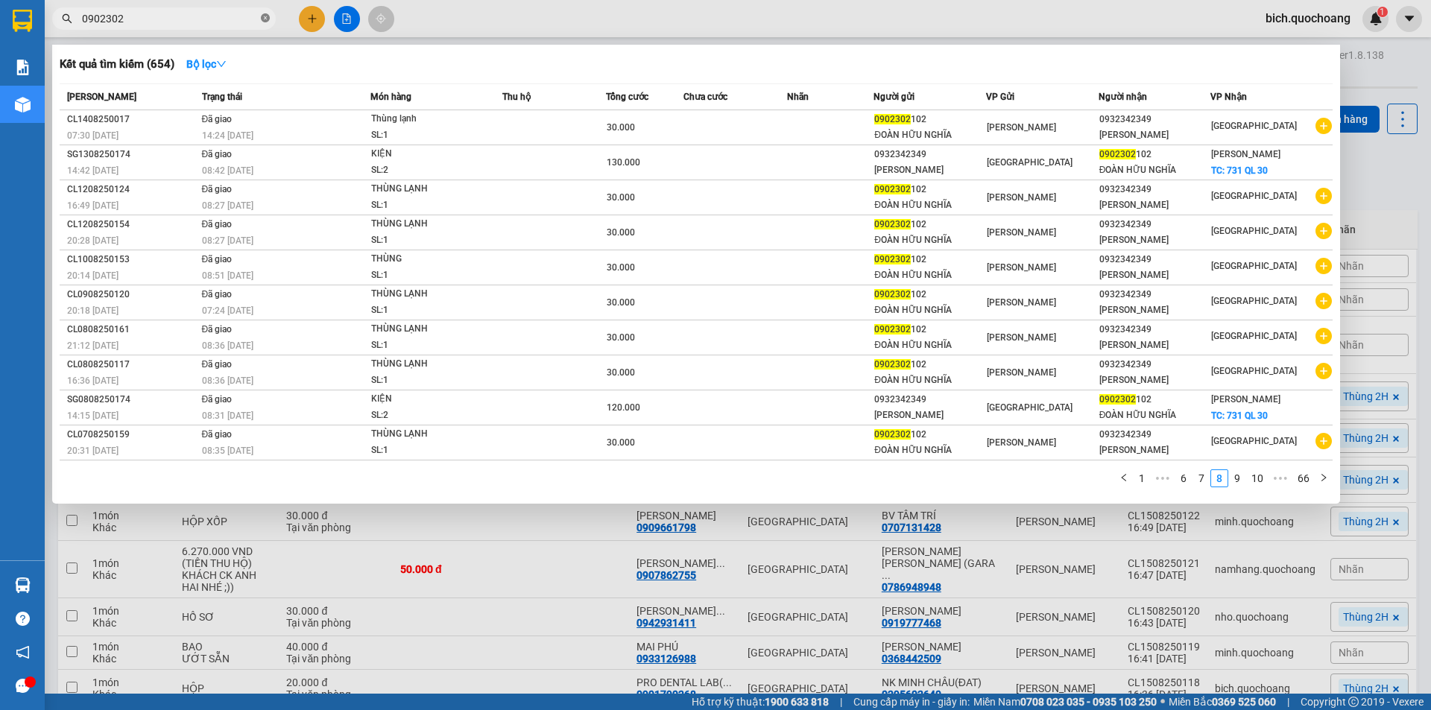
click at [265, 16] on icon "close-circle" at bounding box center [265, 17] width 9 height 9
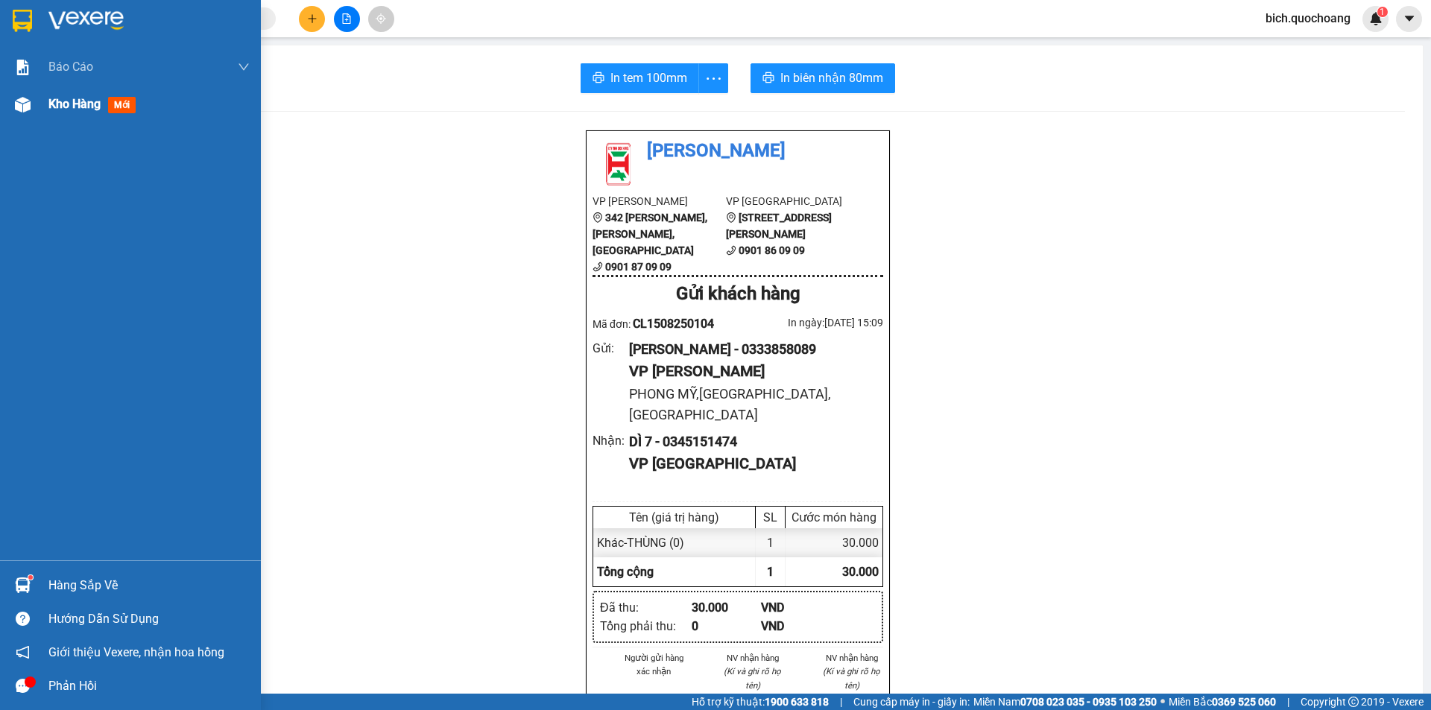
click at [75, 106] on span "Kho hàng" at bounding box center [74, 104] width 52 height 14
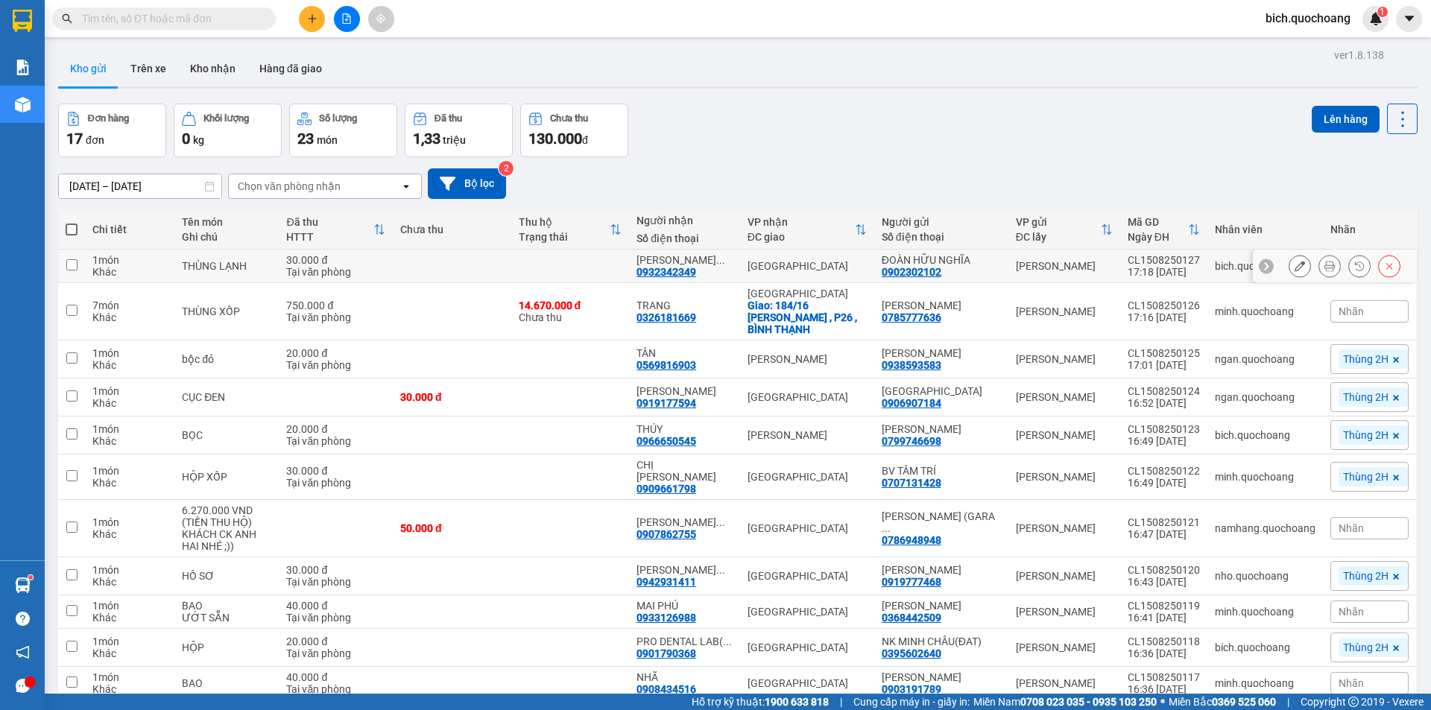
click at [1289, 261] on button at bounding box center [1299, 266] width 21 height 26
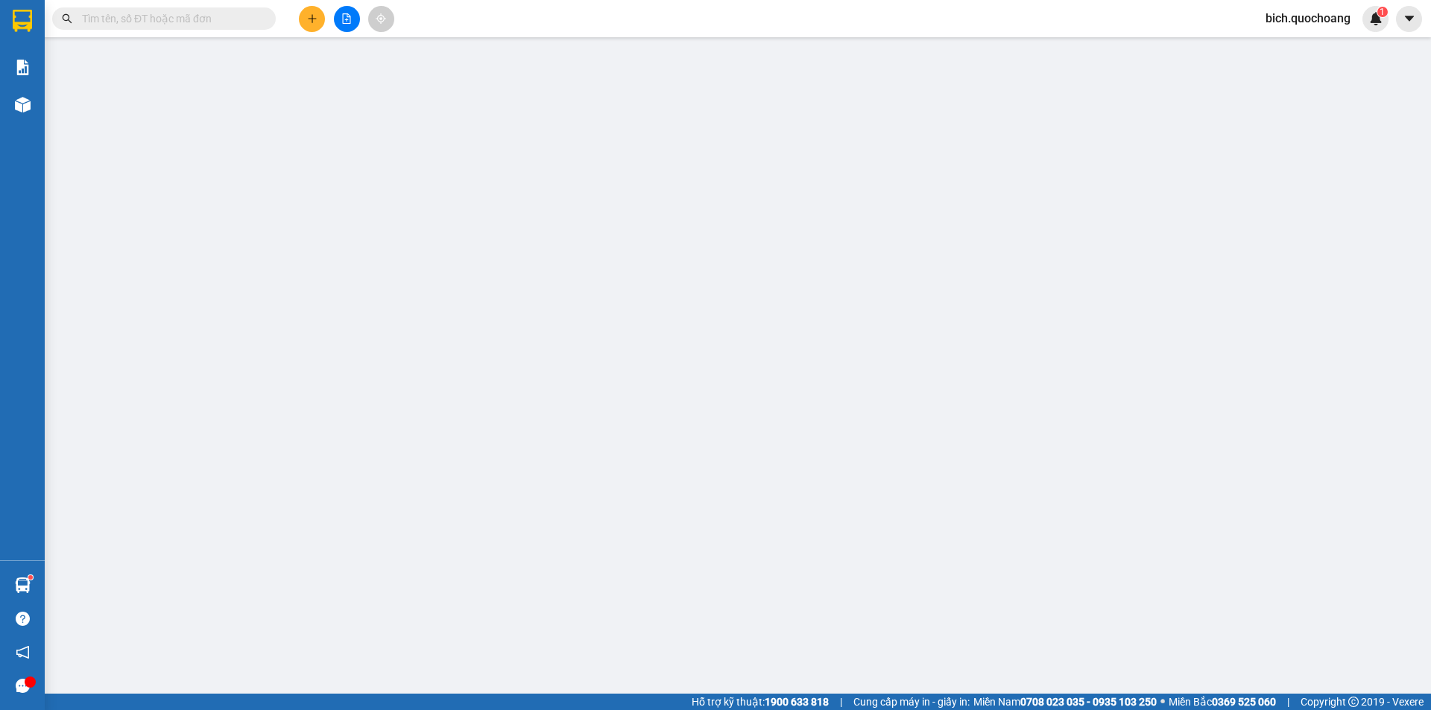
type input "0902302102"
type input "ĐOÀN HỮU NGHĨA"
type input "0932342349"
type input "[PERSON_NAME]"
type input "30.000"
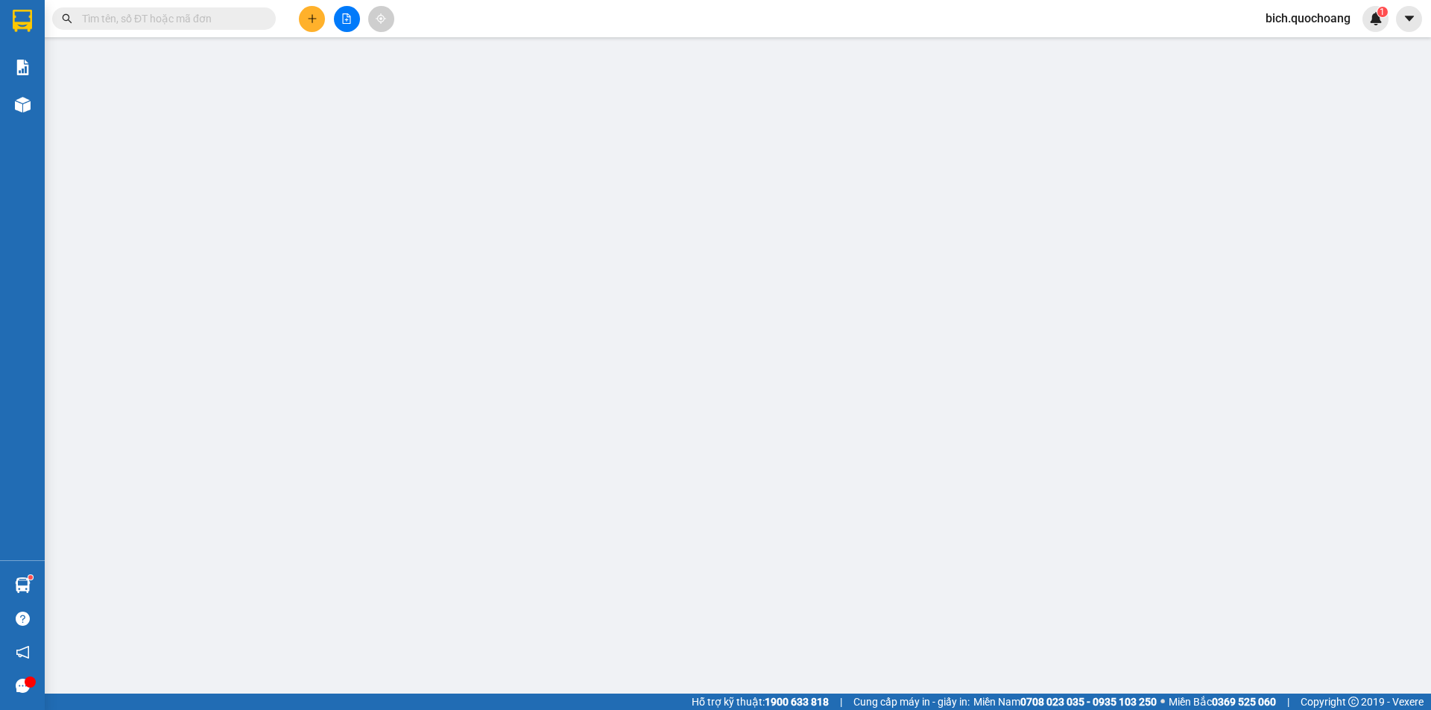
type input "0"
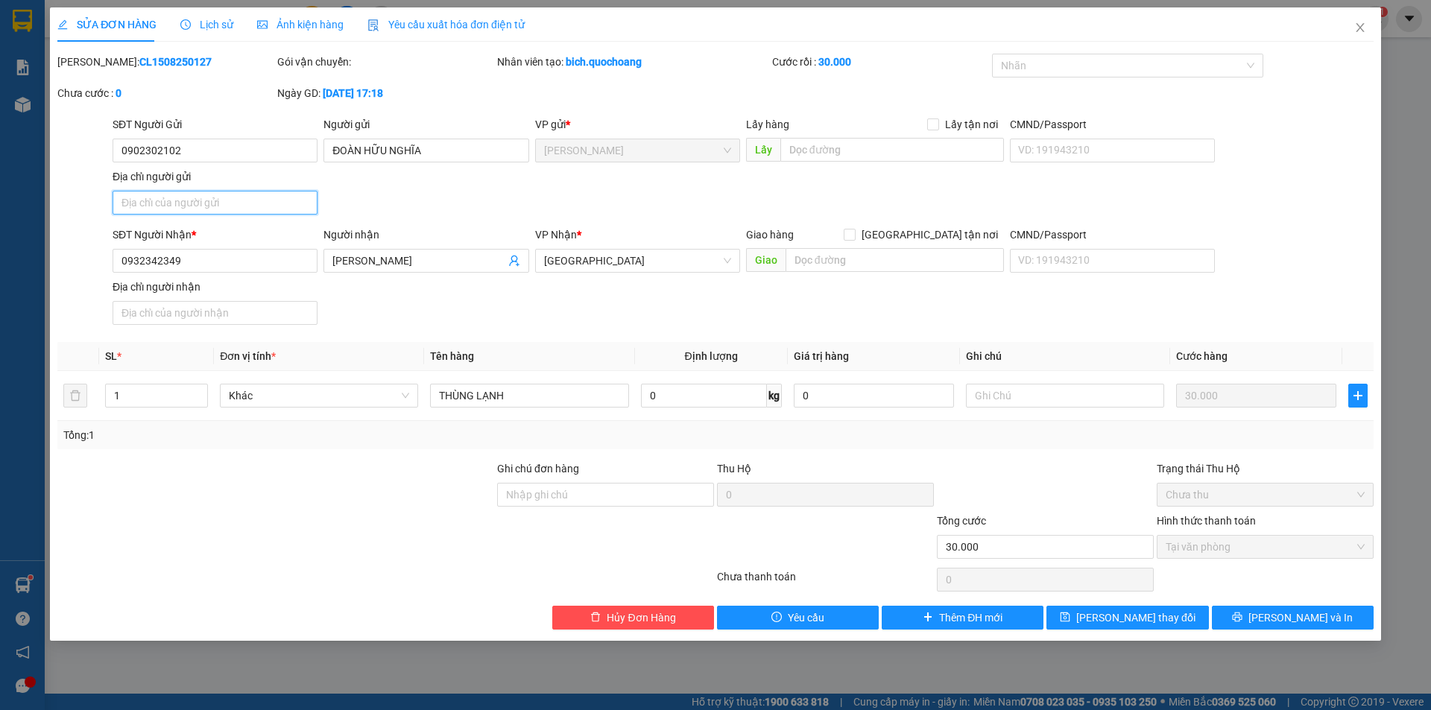
click at [268, 206] on input "Địa chỉ người gửi" at bounding box center [215, 203] width 205 height 24
paste input "731 QL30, XÃ [GEOGRAPHIC_DATA]"
type input "731 QL30, XÃ [GEOGRAPHIC_DATA]"
click at [1298, 607] on button "[PERSON_NAME] và In" at bounding box center [1293, 618] width 162 height 24
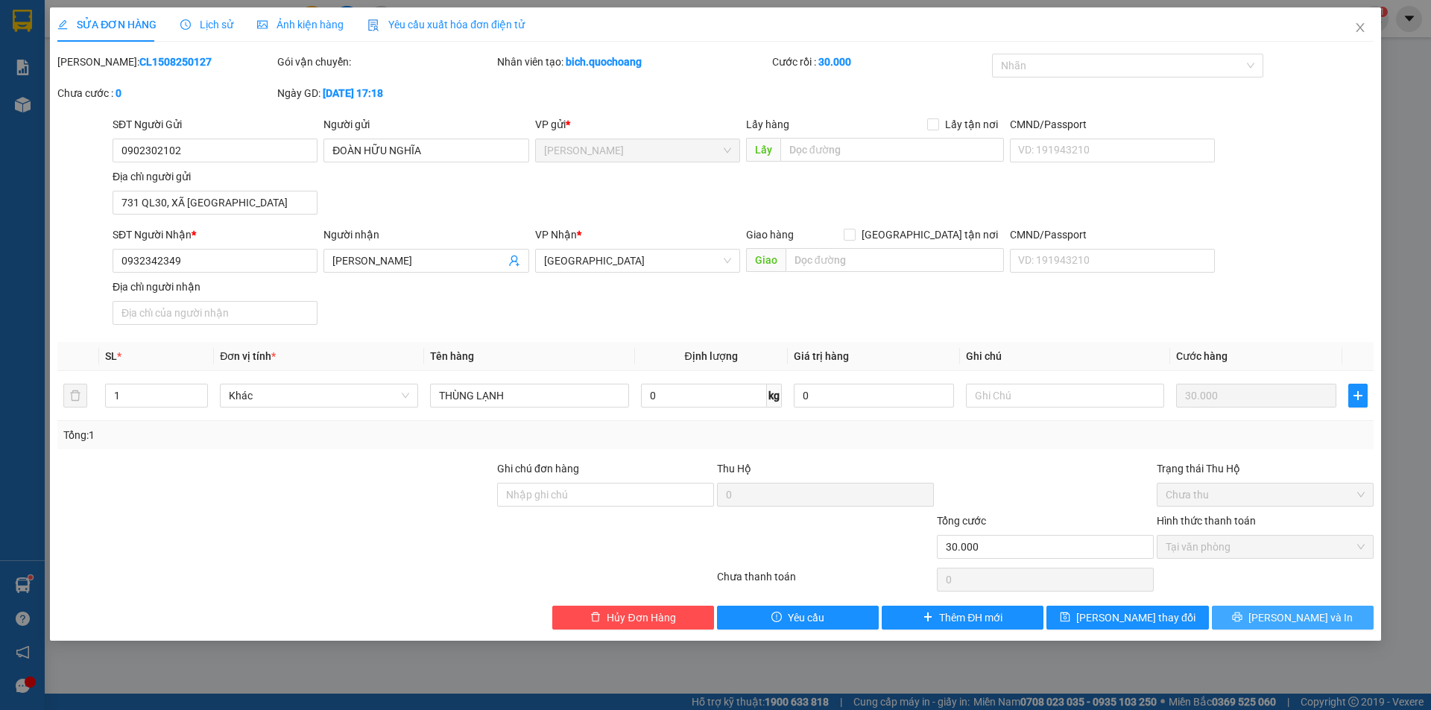
scroll to position [0, 0]
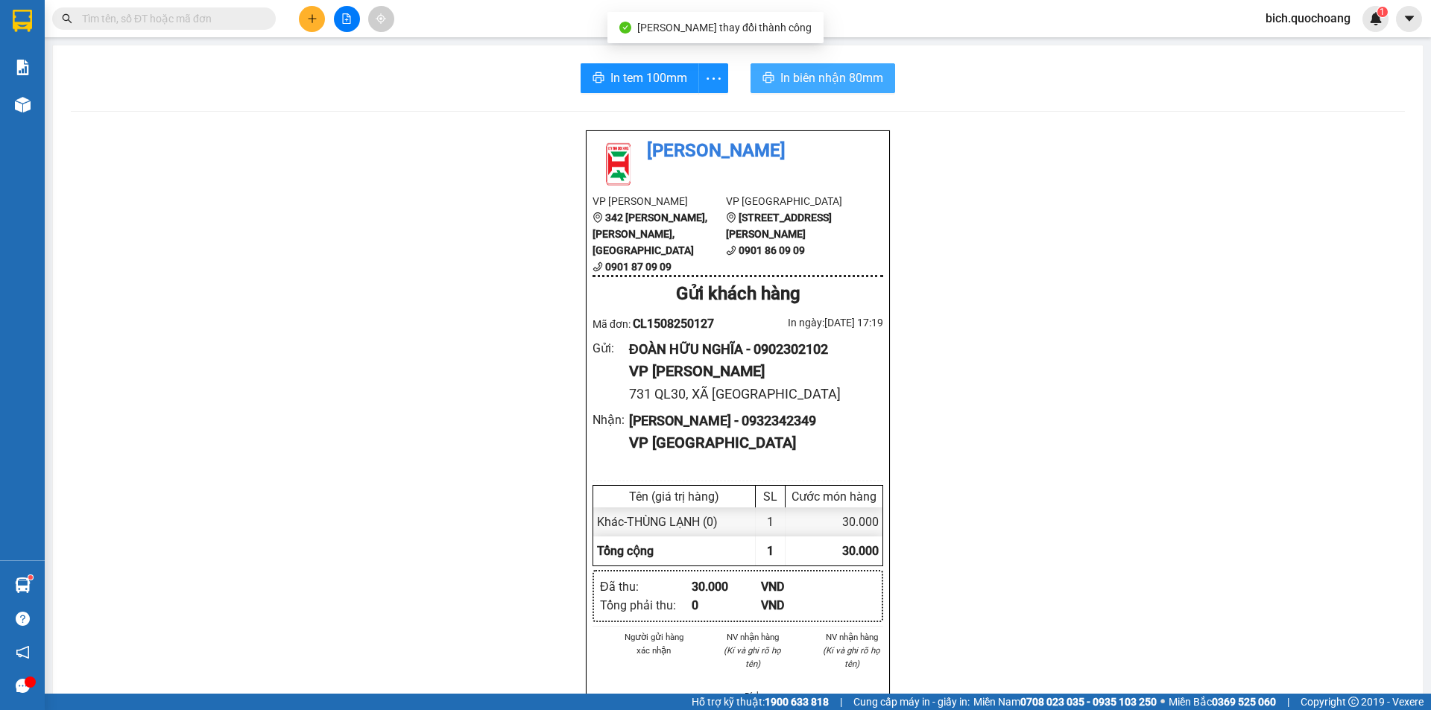
click at [761, 65] on button "In biên nhận 80mm" at bounding box center [822, 78] width 145 height 30
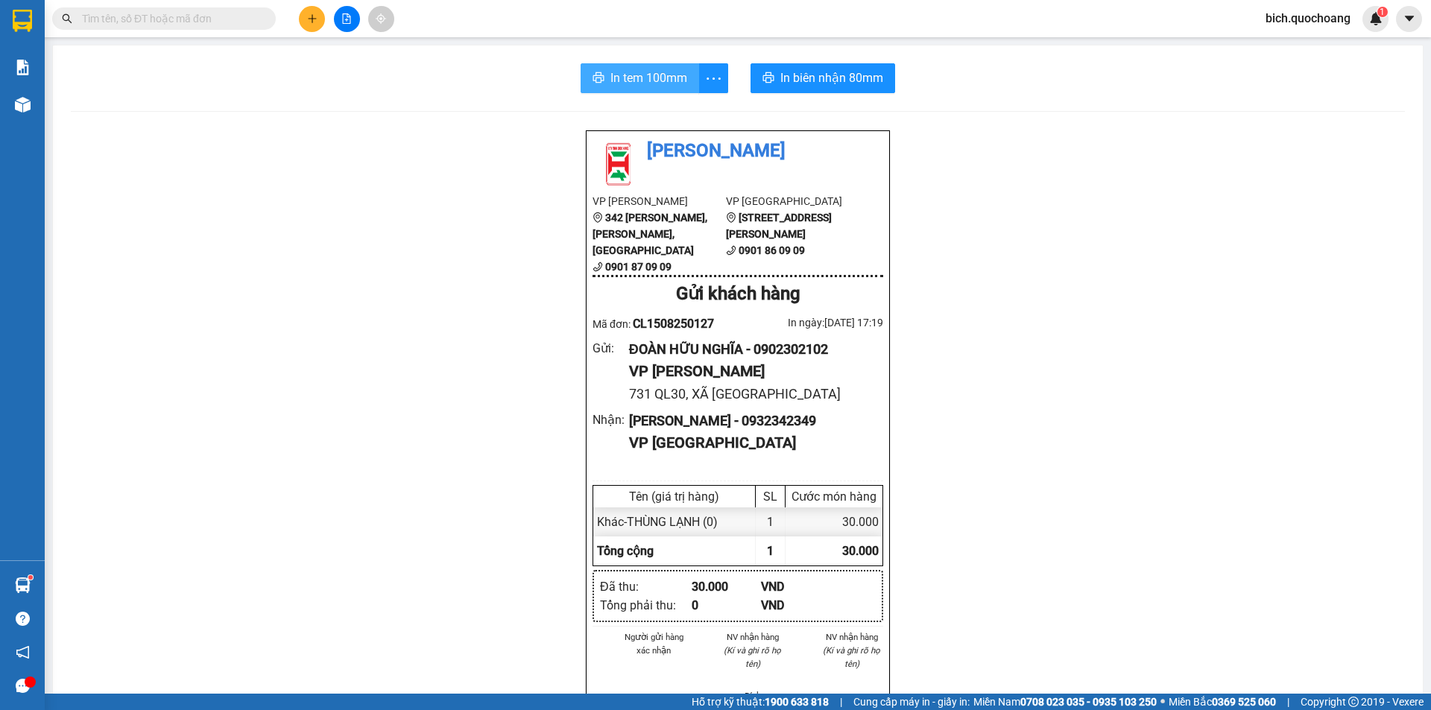
click at [659, 80] on span "In tem 100mm" at bounding box center [648, 78] width 77 height 19
click at [195, 22] on input "text" at bounding box center [170, 18] width 176 height 16
click at [197, 21] on input "text" at bounding box center [170, 18] width 176 height 16
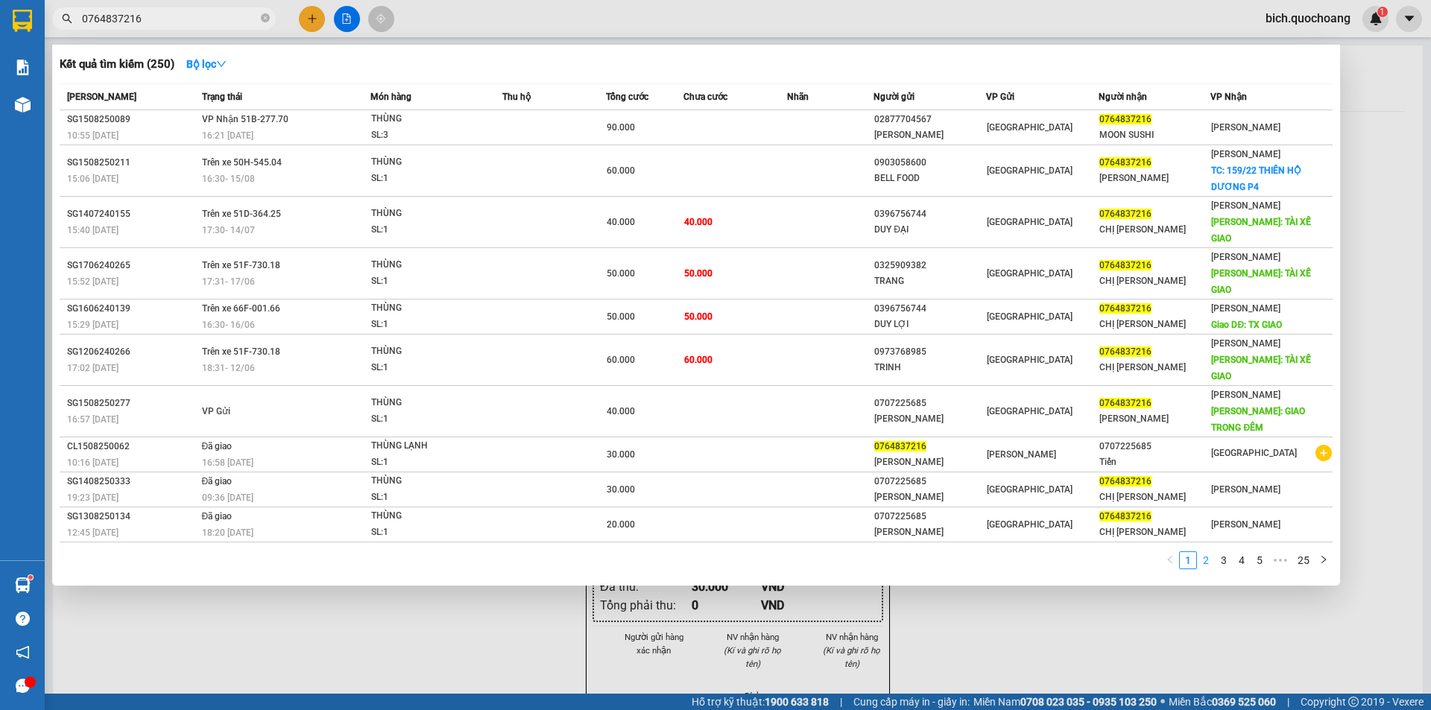
type input "0764837216"
click at [1207, 552] on link "2" at bounding box center [1206, 560] width 16 height 16
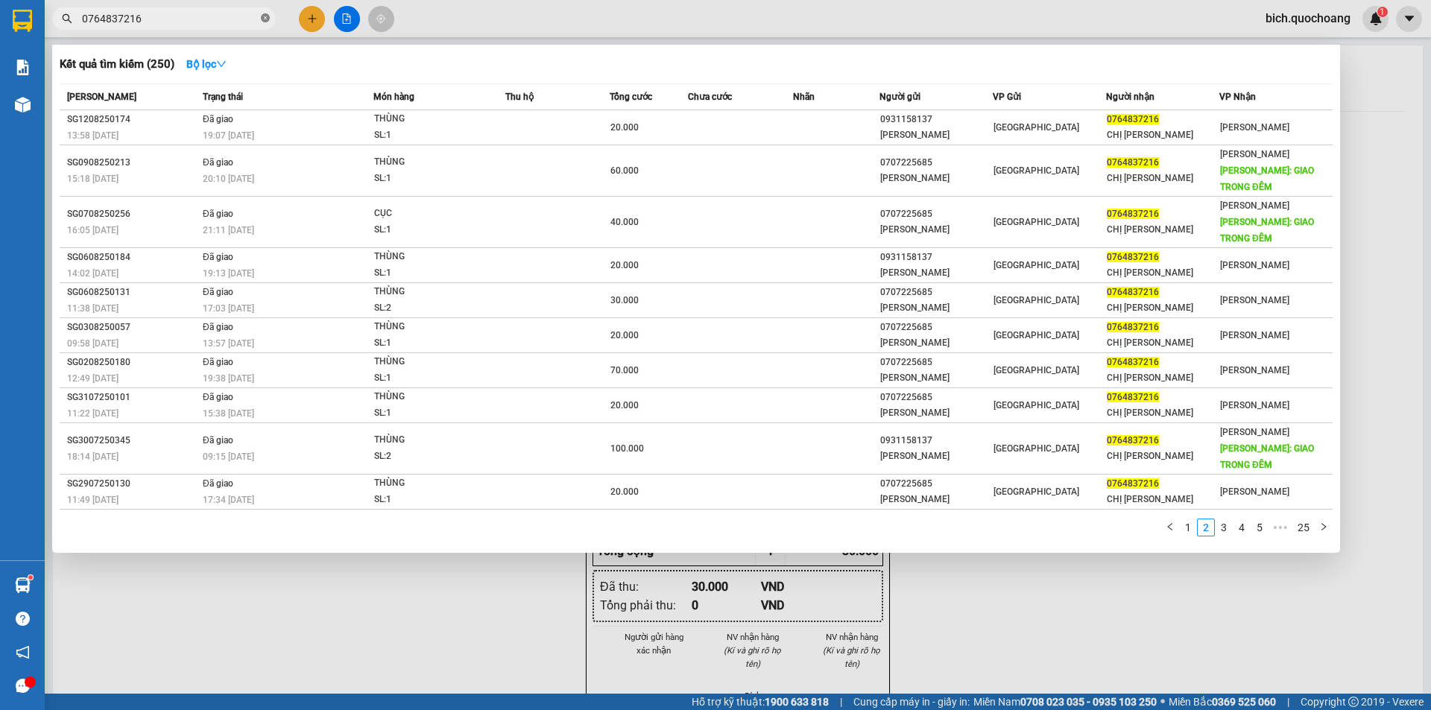
click at [268, 21] on icon "close-circle" at bounding box center [265, 17] width 9 height 9
